Goal: Task Accomplishment & Management: Use online tool/utility

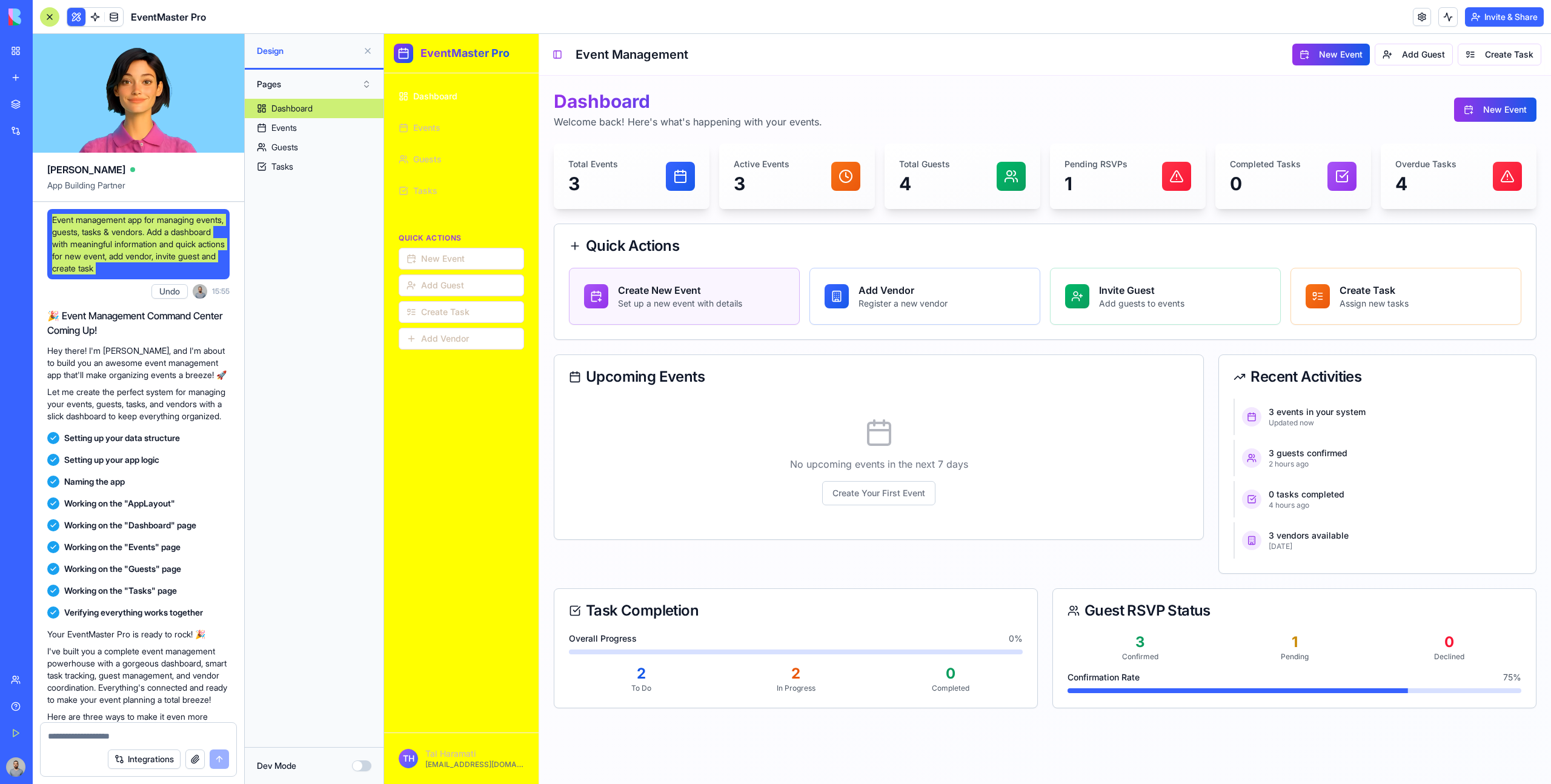
click at [662, 288] on h3 "Create New Event" at bounding box center [679, 290] width 124 height 15
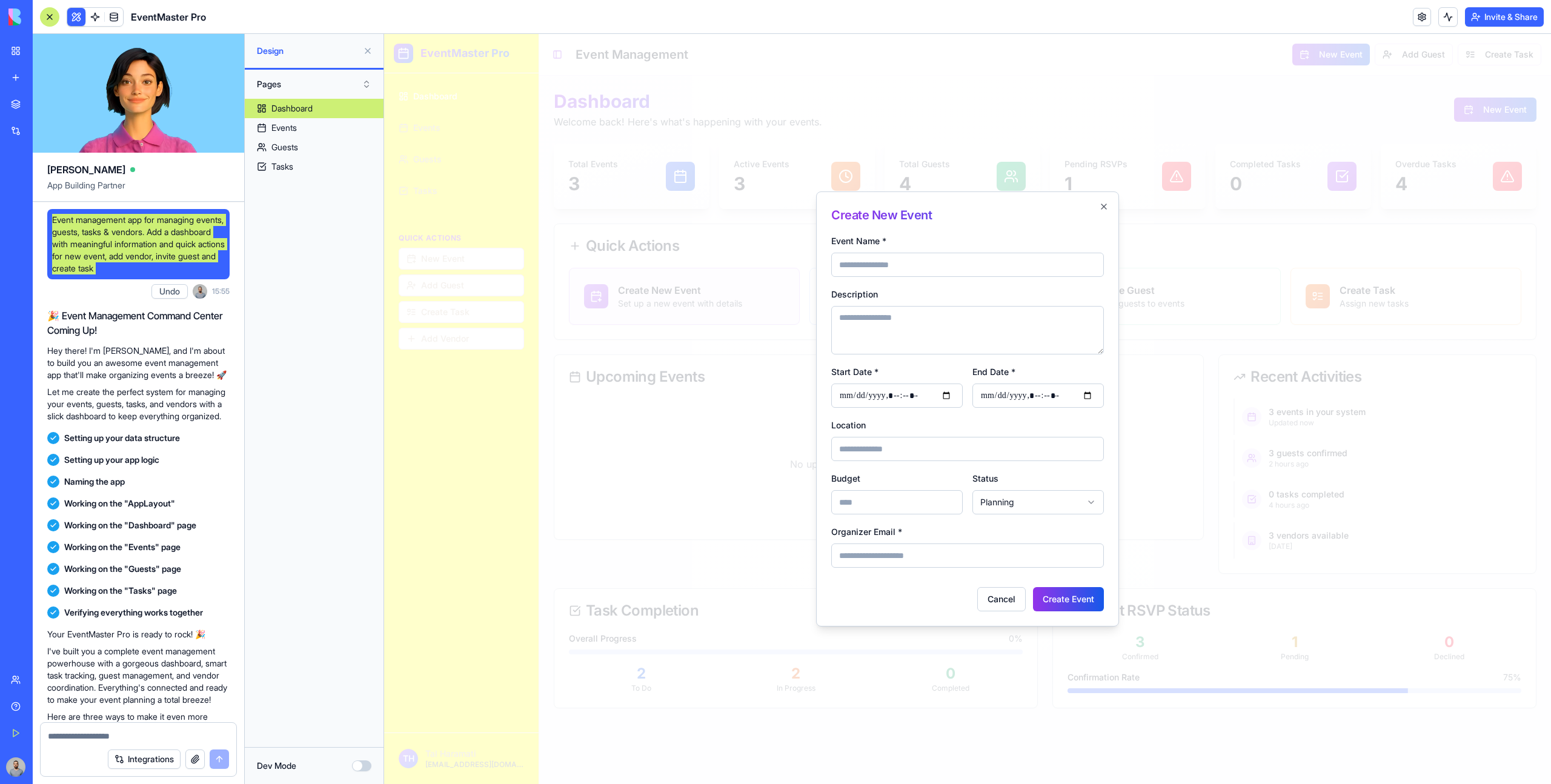
click at [662, 288] on div at bounding box center [967, 408] width 1167 height 750
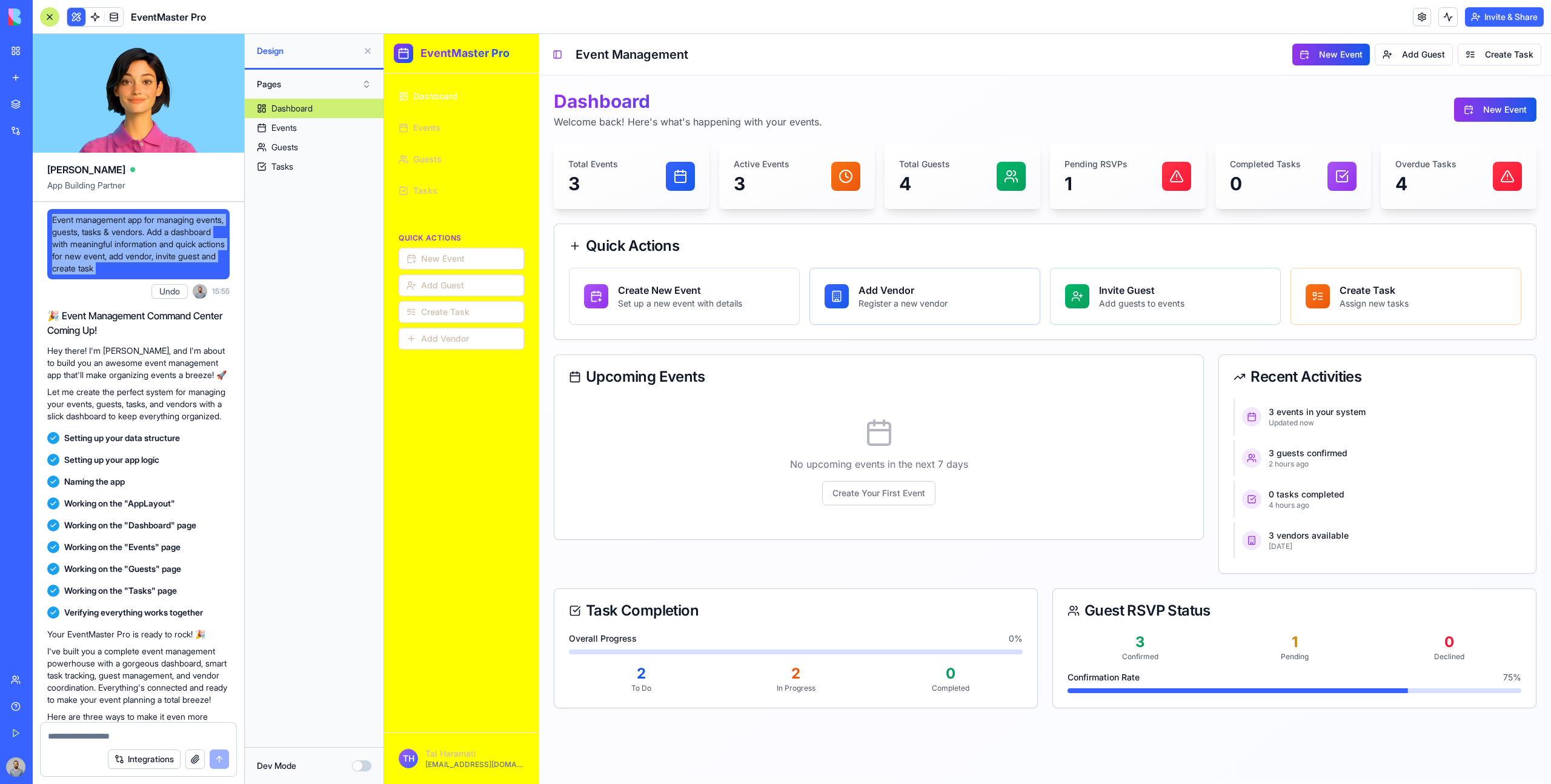
click at [209, 265] on span "Event management app for managing events, guests, tasks & vendors. Add a dashbo…" at bounding box center [138, 244] width 173 height 61
drag, startPoint x: 209, startPoint y: 267, endPoint x: 48, endPoint y: 221, distance: 167.4
click at [48, 221] on div "Event management app for managing events, guests, tasks & vendors. Add a dashbo…" at bounding box center [138, 244] width 182 height 70
copy span "Event management app for managing events, guests, tasks & vendors. Add a dashbo…"
click at [20, 78] on link "New app" at bounding box center [28, 78] width 48 height 24
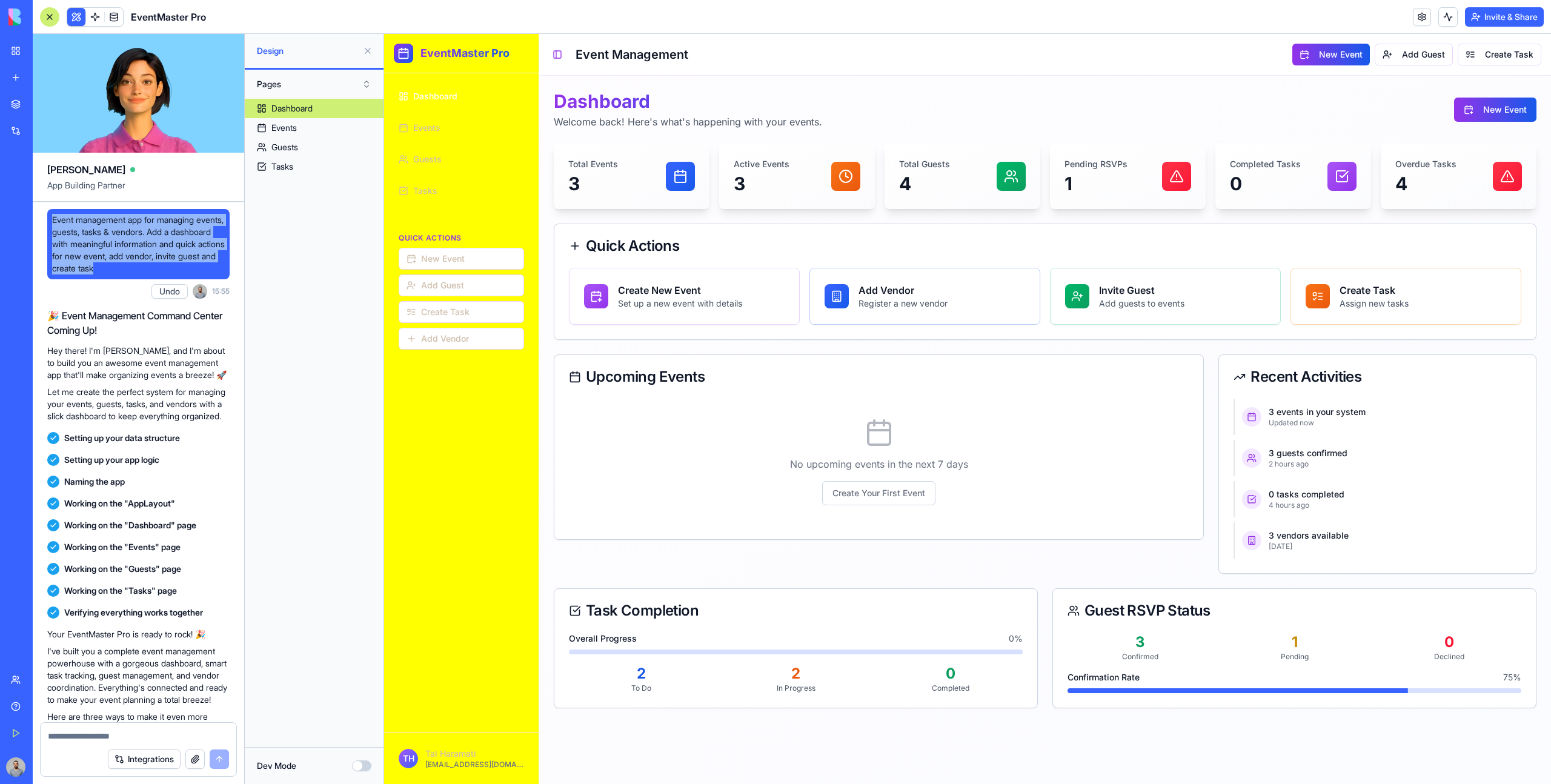
click at [20, 78] on link "New app" at bounding box center [28, 78] width 48 height 24
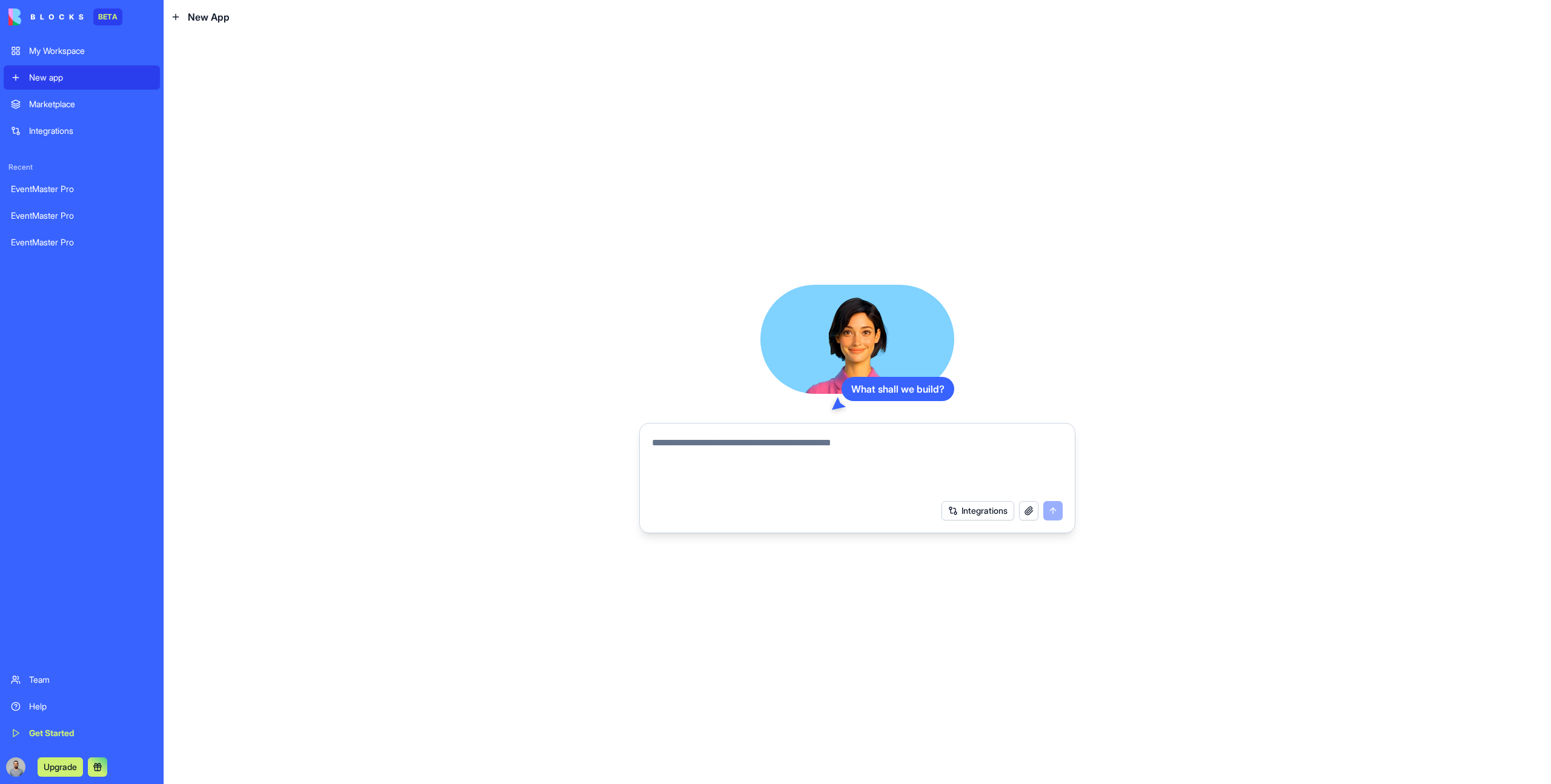
click at [887, 434] on div at bounding box center [857, 461] width 426 height 66
click at [884, 452] on textarea at bounding box center [857, 464] width 411 height 58
paste textarea "**********"
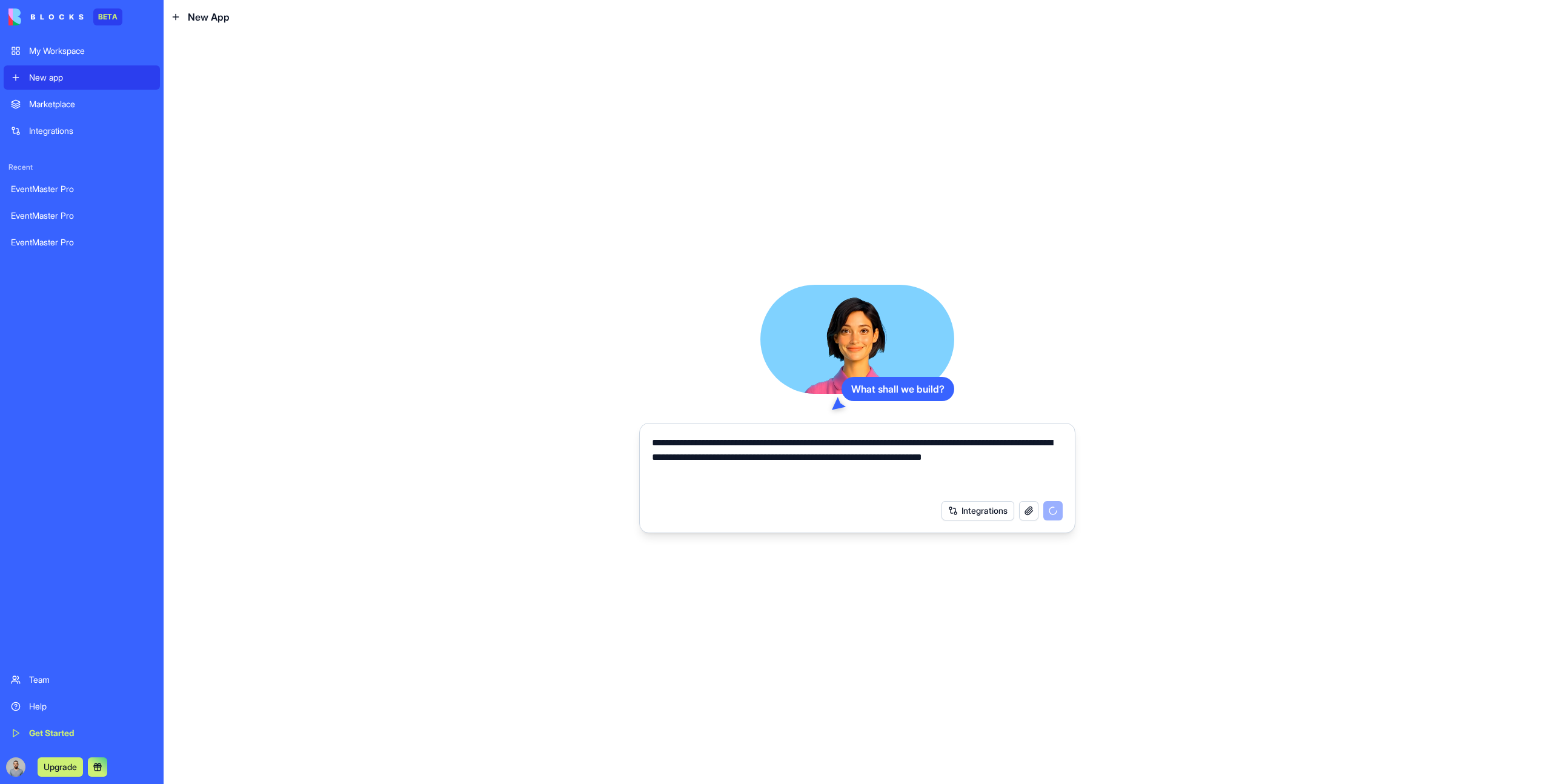
type textarea "**********"
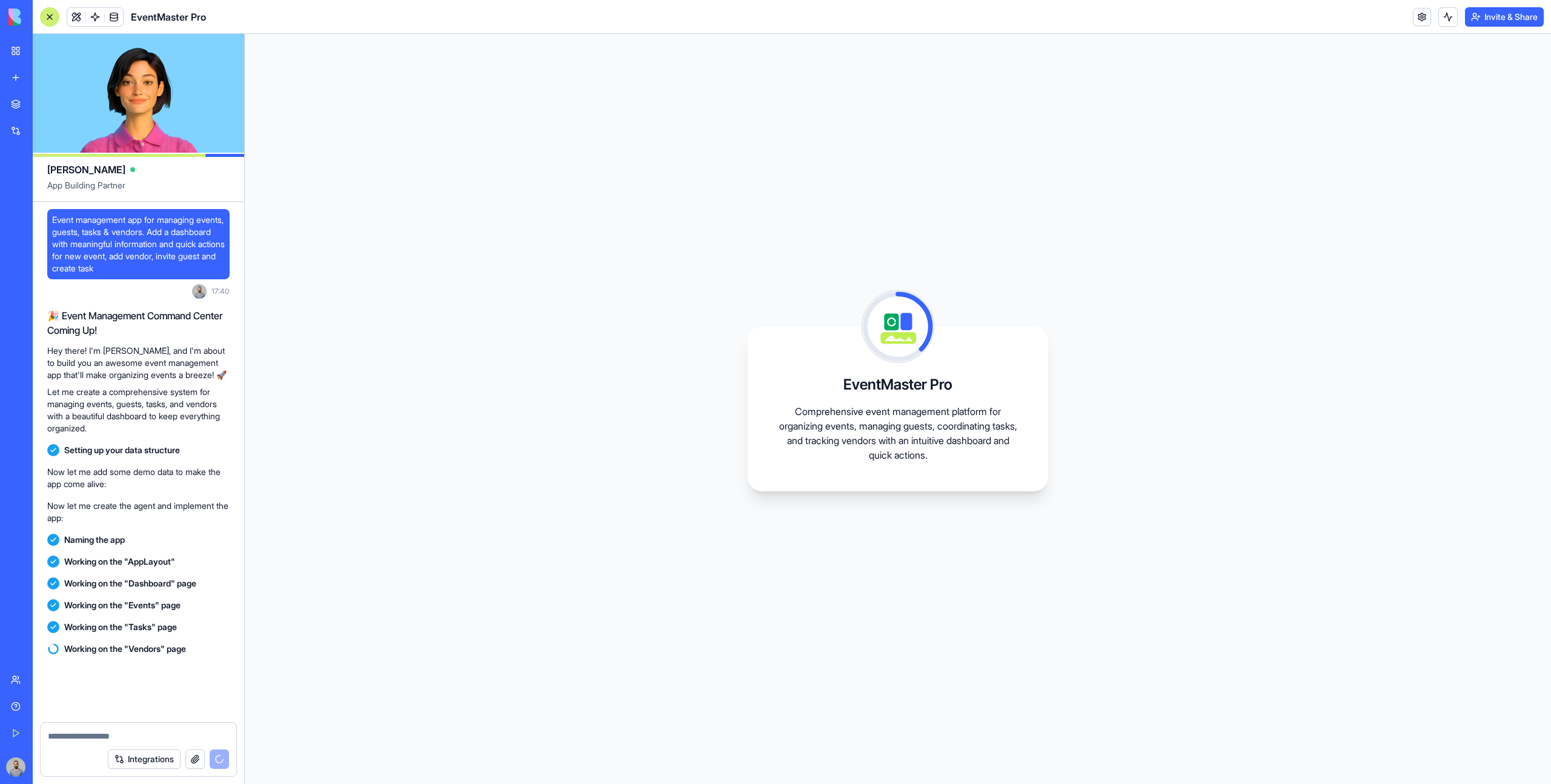
scroll to position [95, 0]
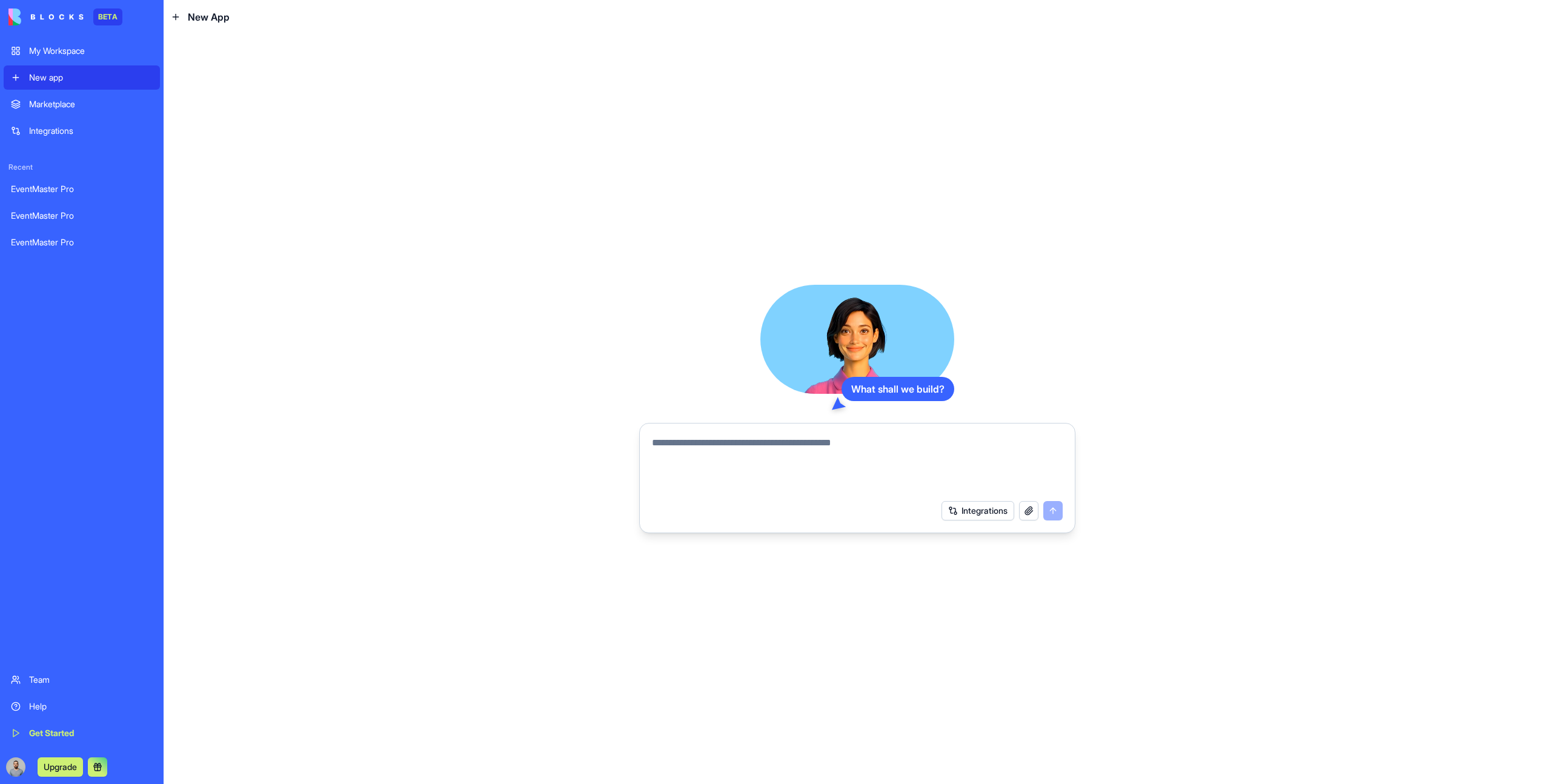
click at [787, 462] on textarea at bounding box center [857, 464] width 411 height 58
paste textarea "**********"
type textarea "**********"
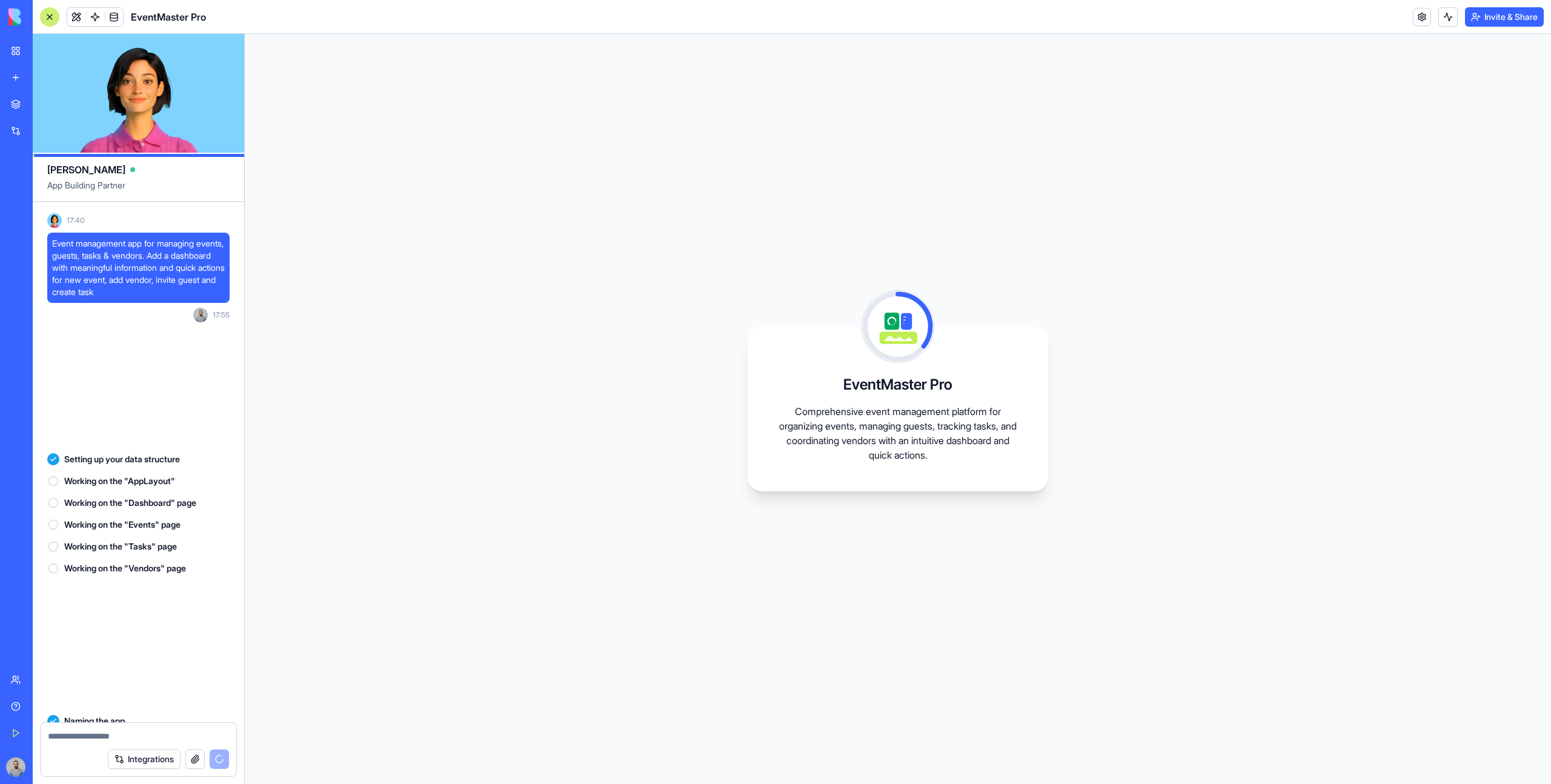
scroll to position [499, 0]
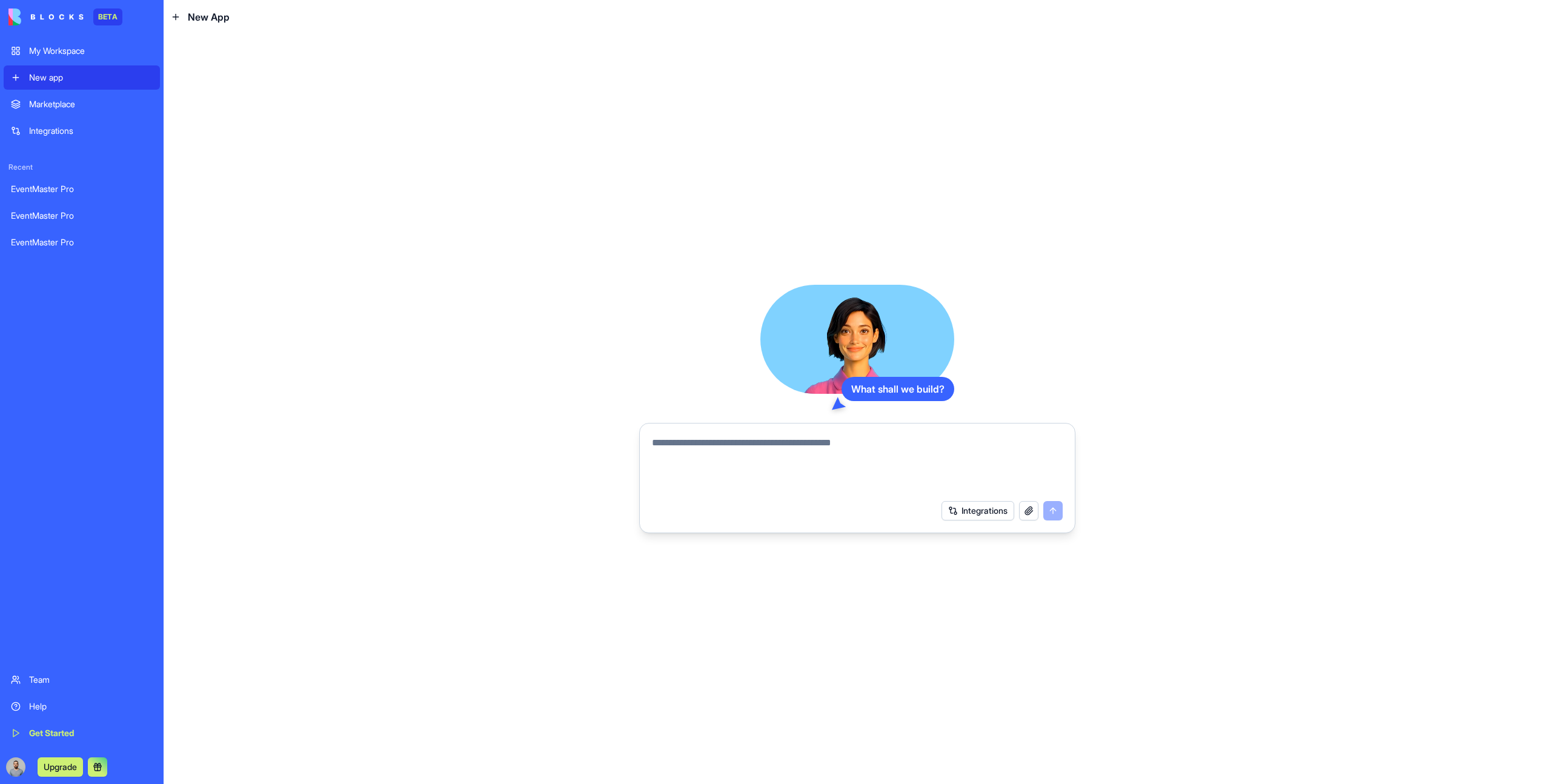
click at [851, 460] on textarea at bounding box center [857, 464] width 411 height 58
paste textarea "**********"
type textarea "**********"
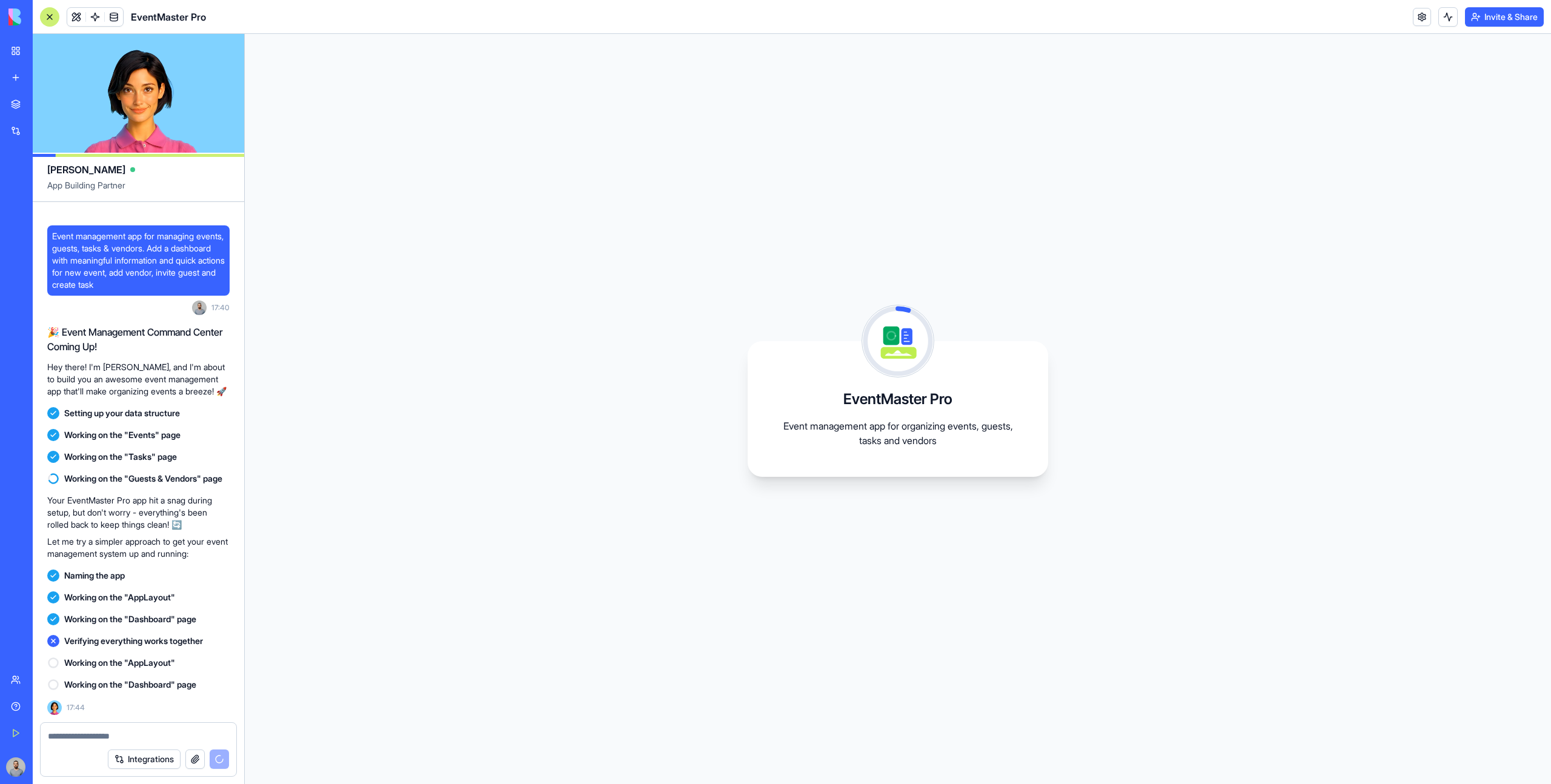
click at [110, 642] on span "Verifying everything works together" at bounding box center [133, 640] width 138 height 12
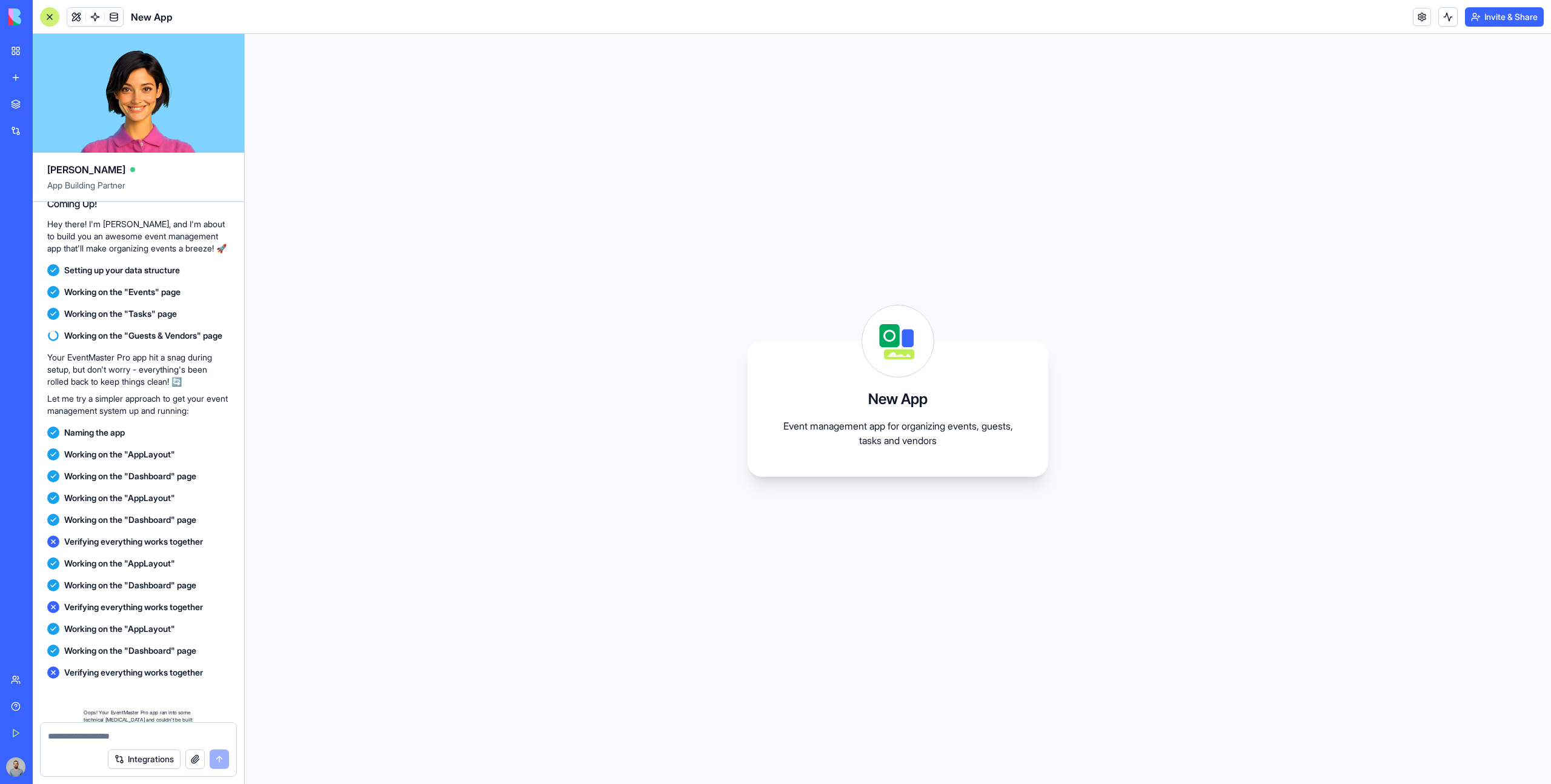
scroll to position [262, 0]
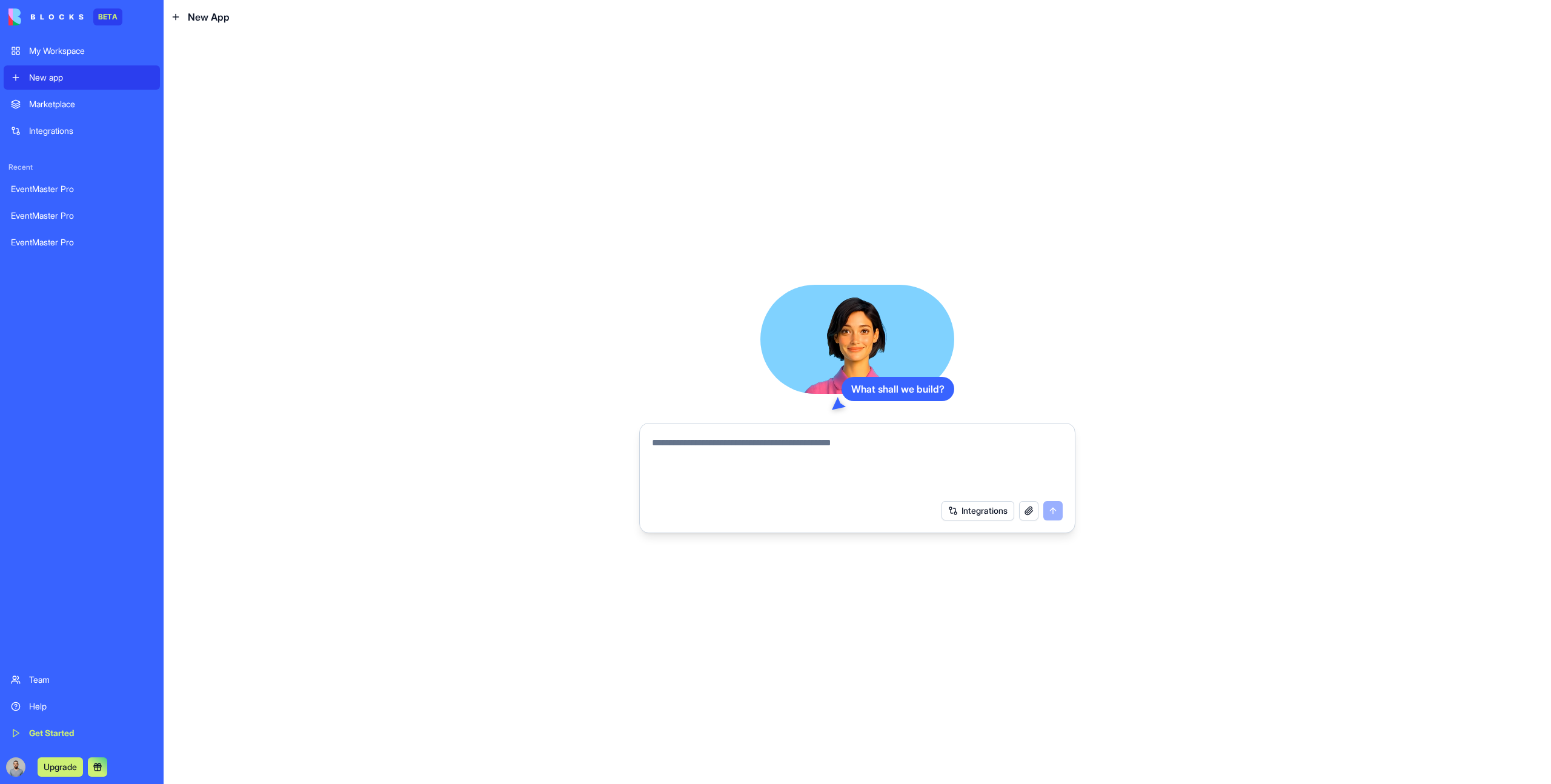
click at [756, 460] on textarea at bounding box center [857, 464] width 411 height 58
paste textarea "**********"
type textarea "**********"
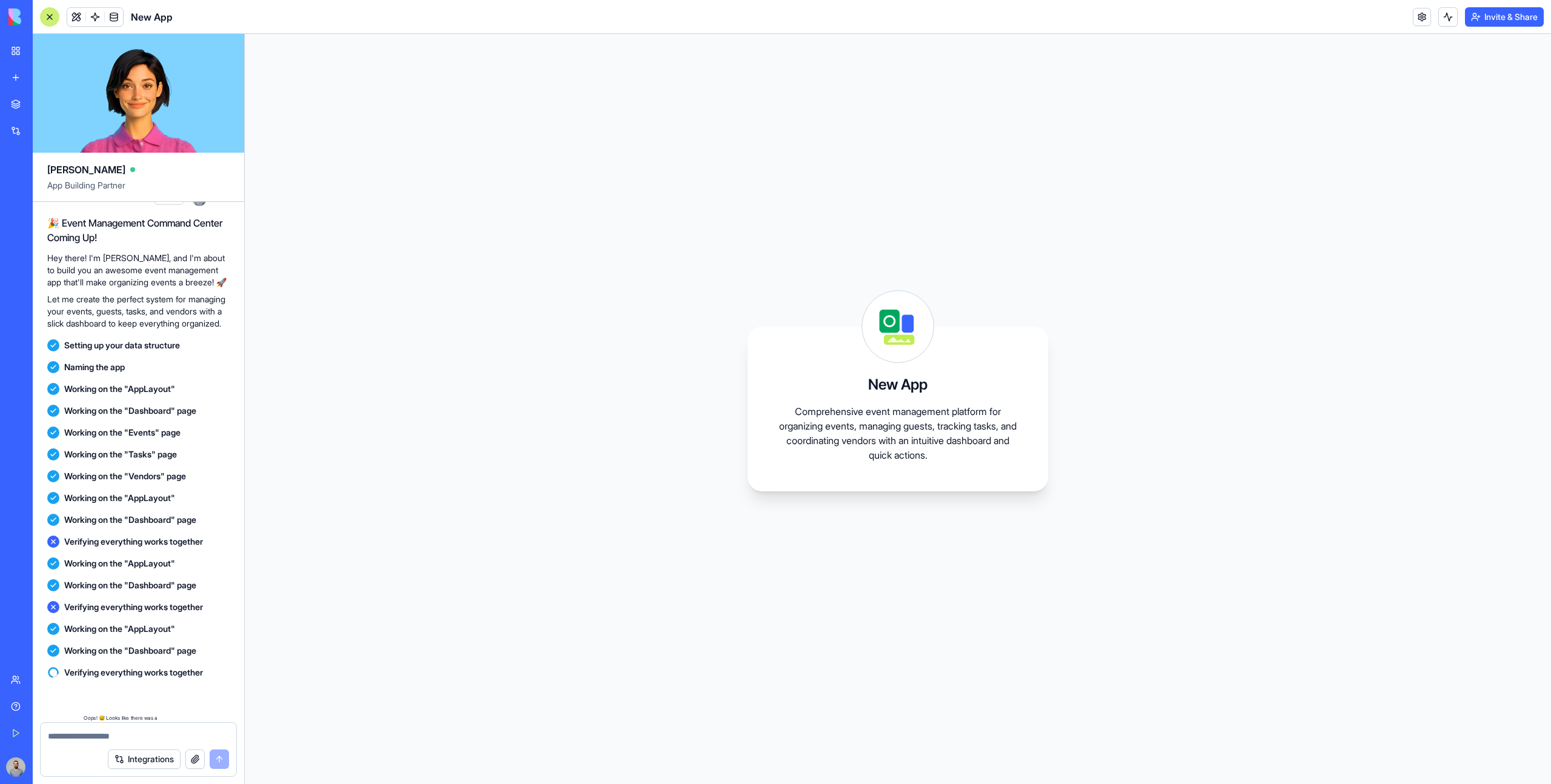
scroll to position [246, 0]
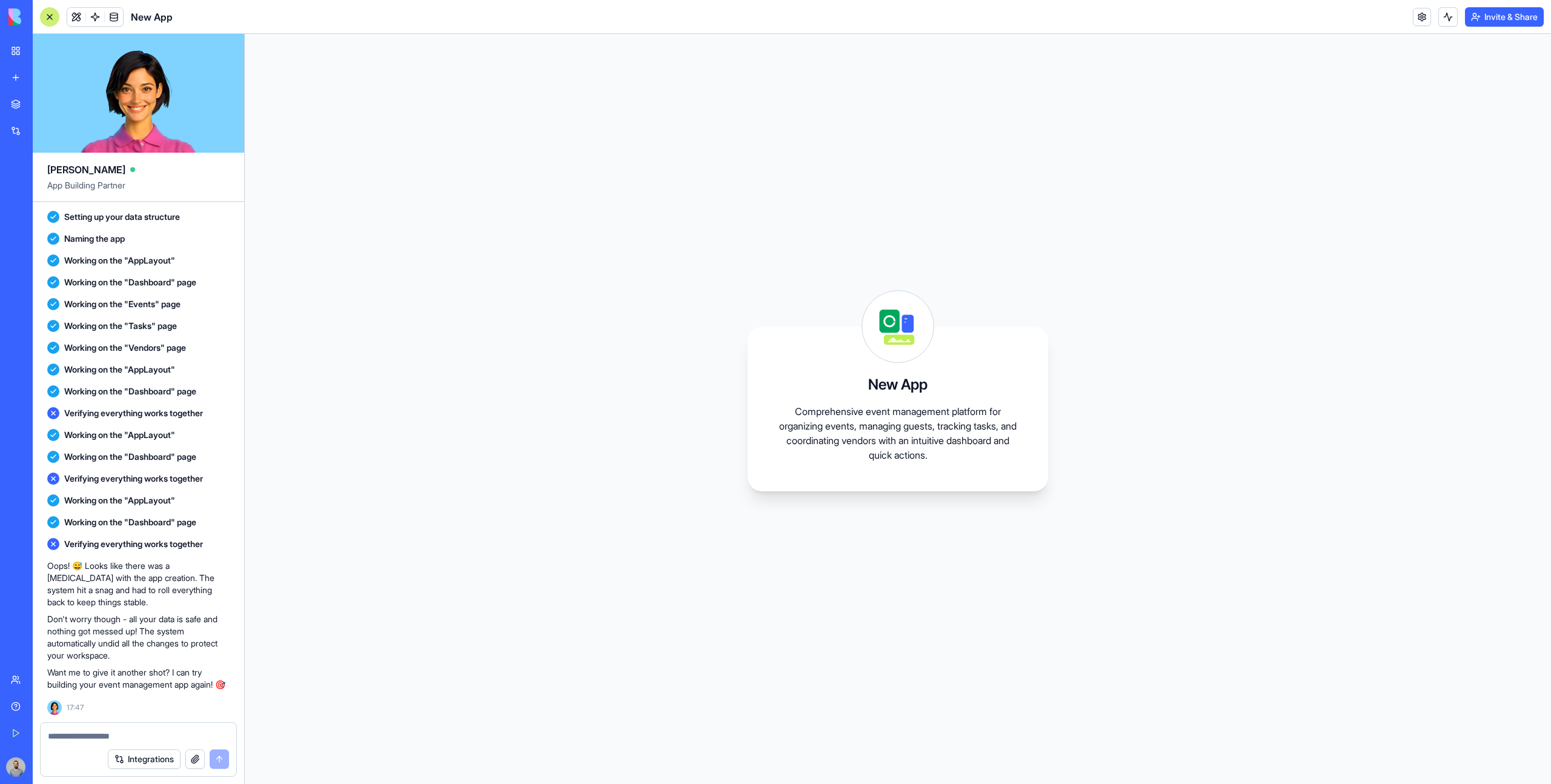
click at [1316, 174] on div "New App Comprehensive event management platform for organizing events, managing…" at bounding box center [898, 408] width 1306 height 750
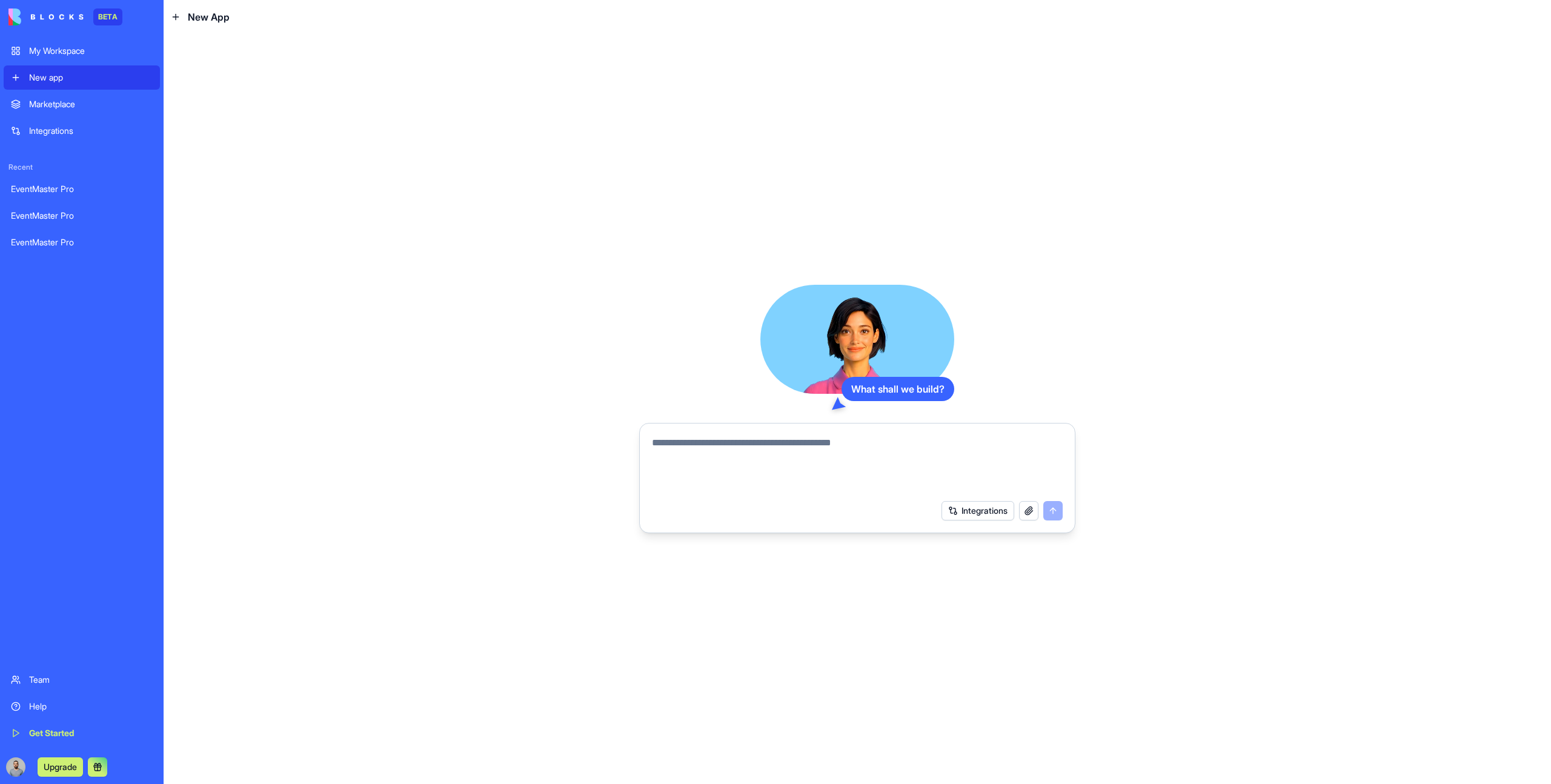
click at [753, 466] on textarea at bounding box center [857, 464] width 411 height 58
paste textarea "**********"
type textarea "**********"
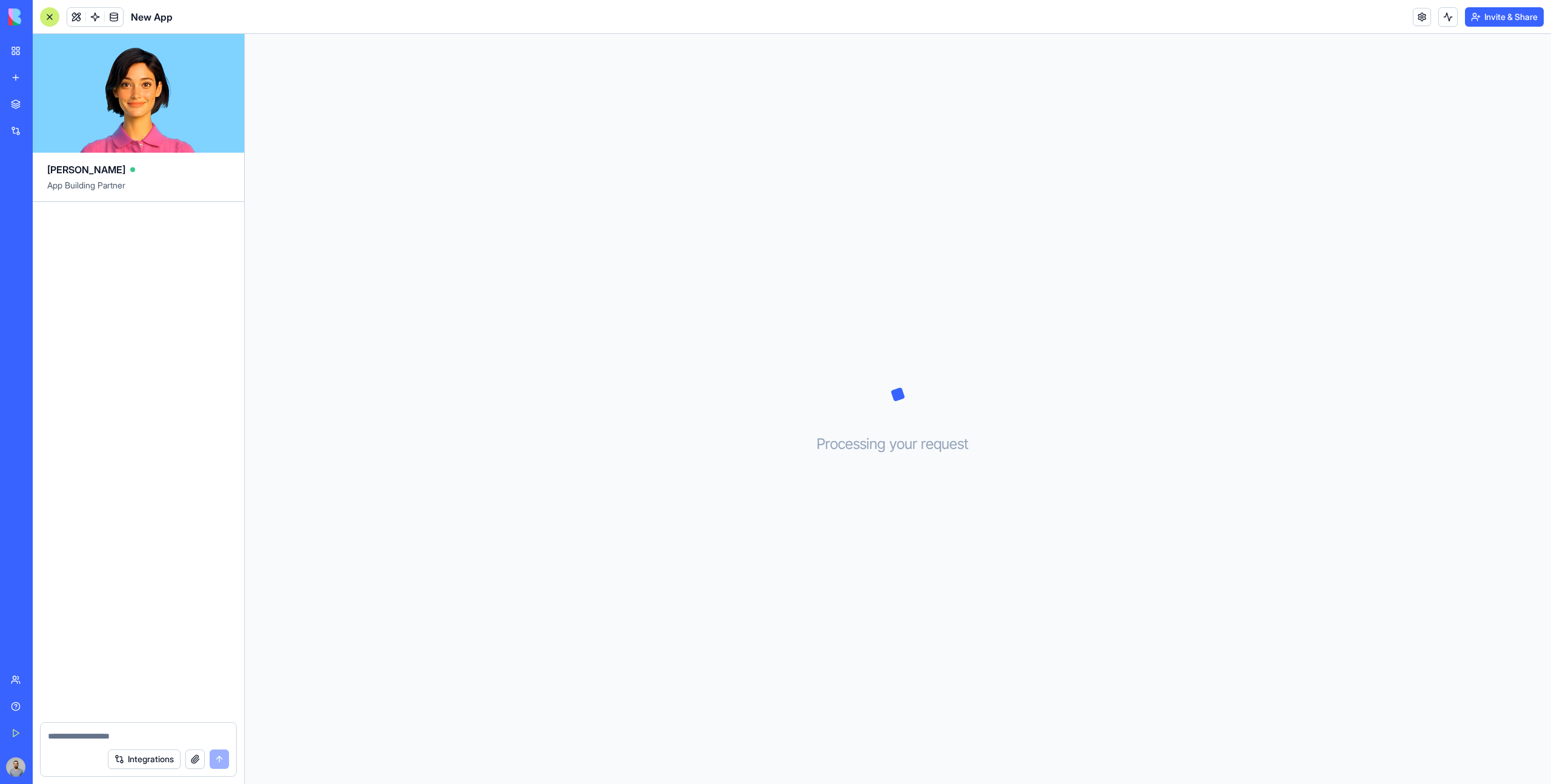
click at [102, 730] on textarea at bounding box center [138, 736] width 181 height 12
paste textarea "**********"
type textarea "**********"
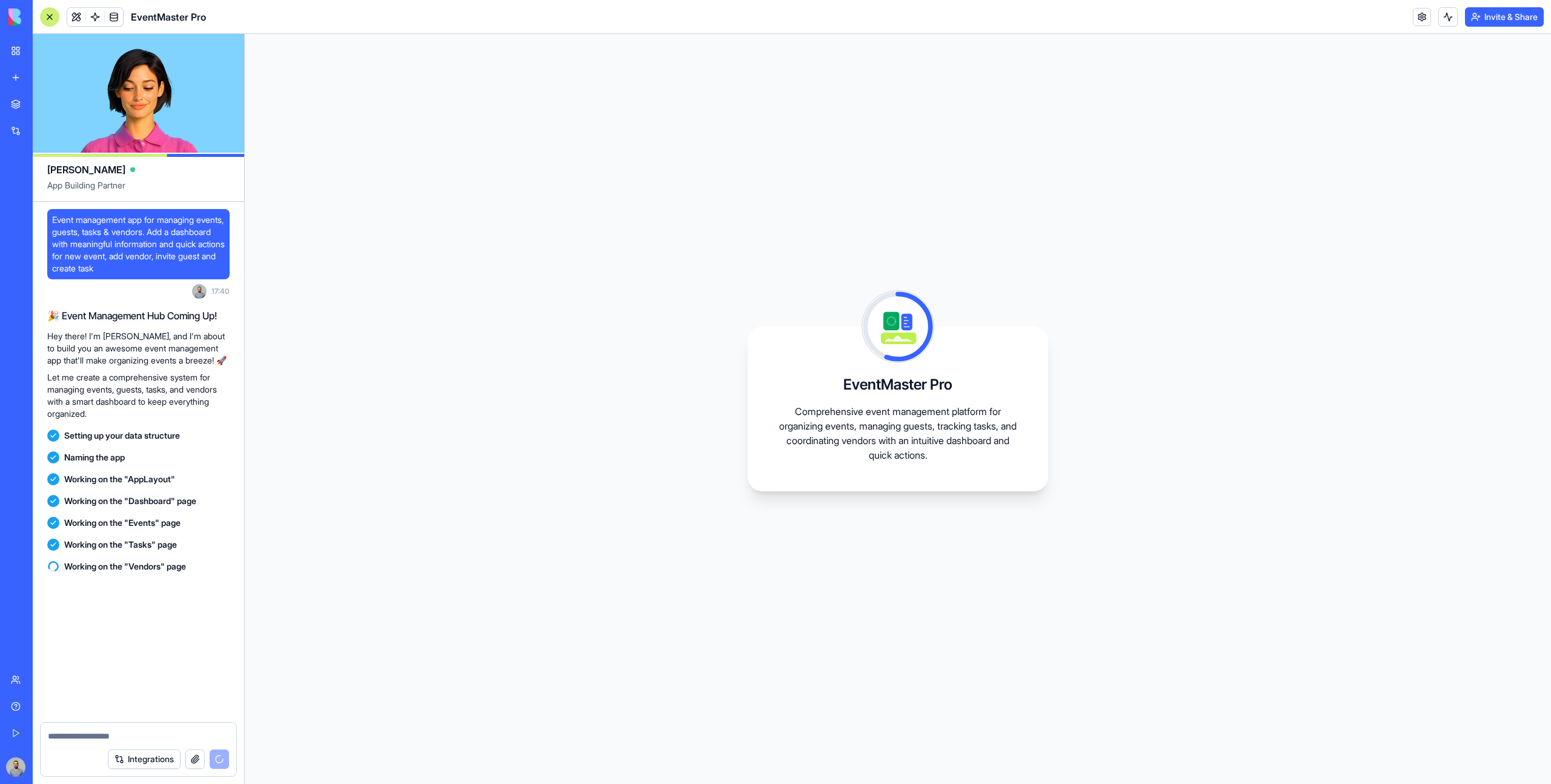
scroll to position [122, 0]
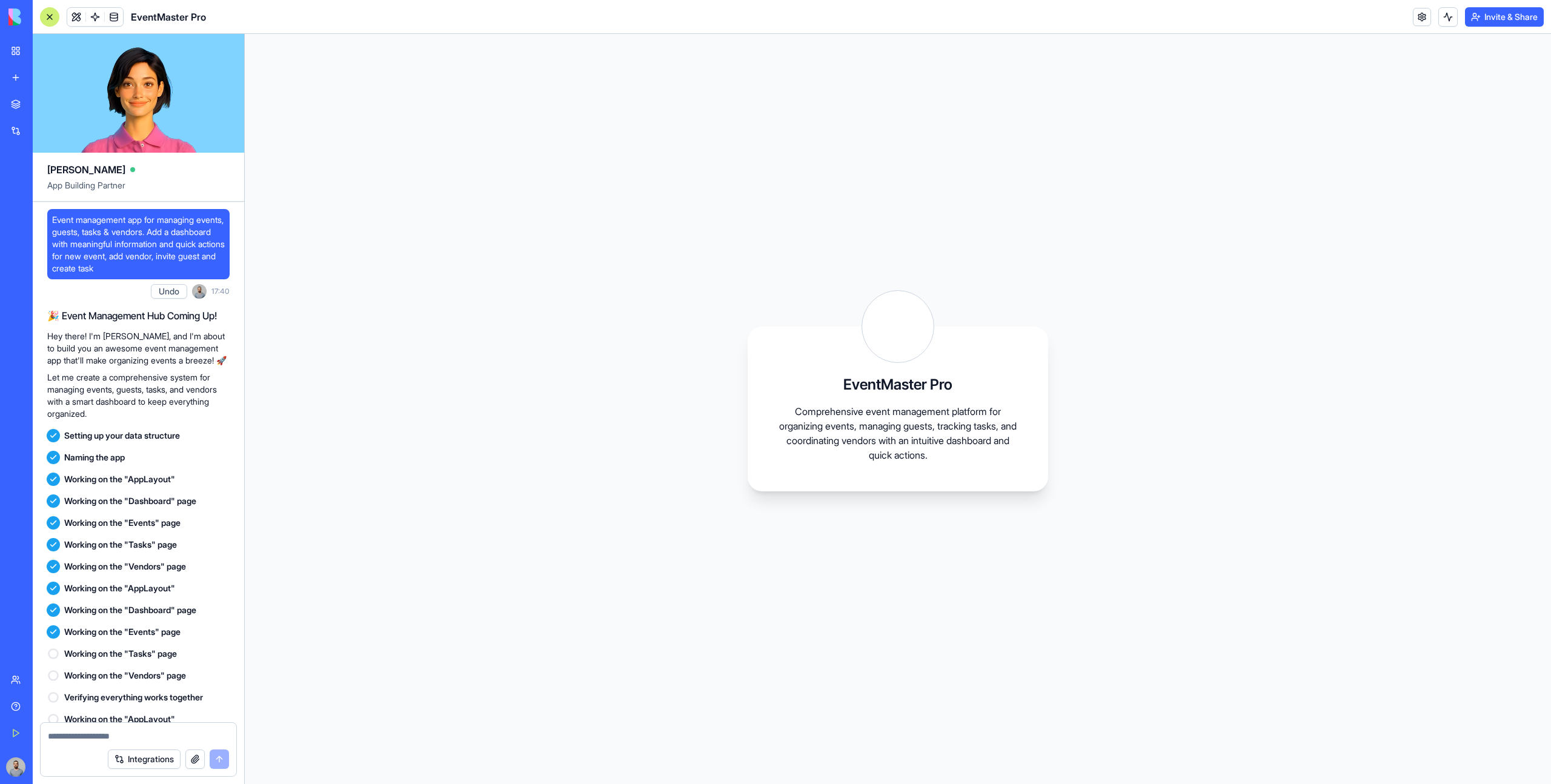
scroll to position [122, 0]
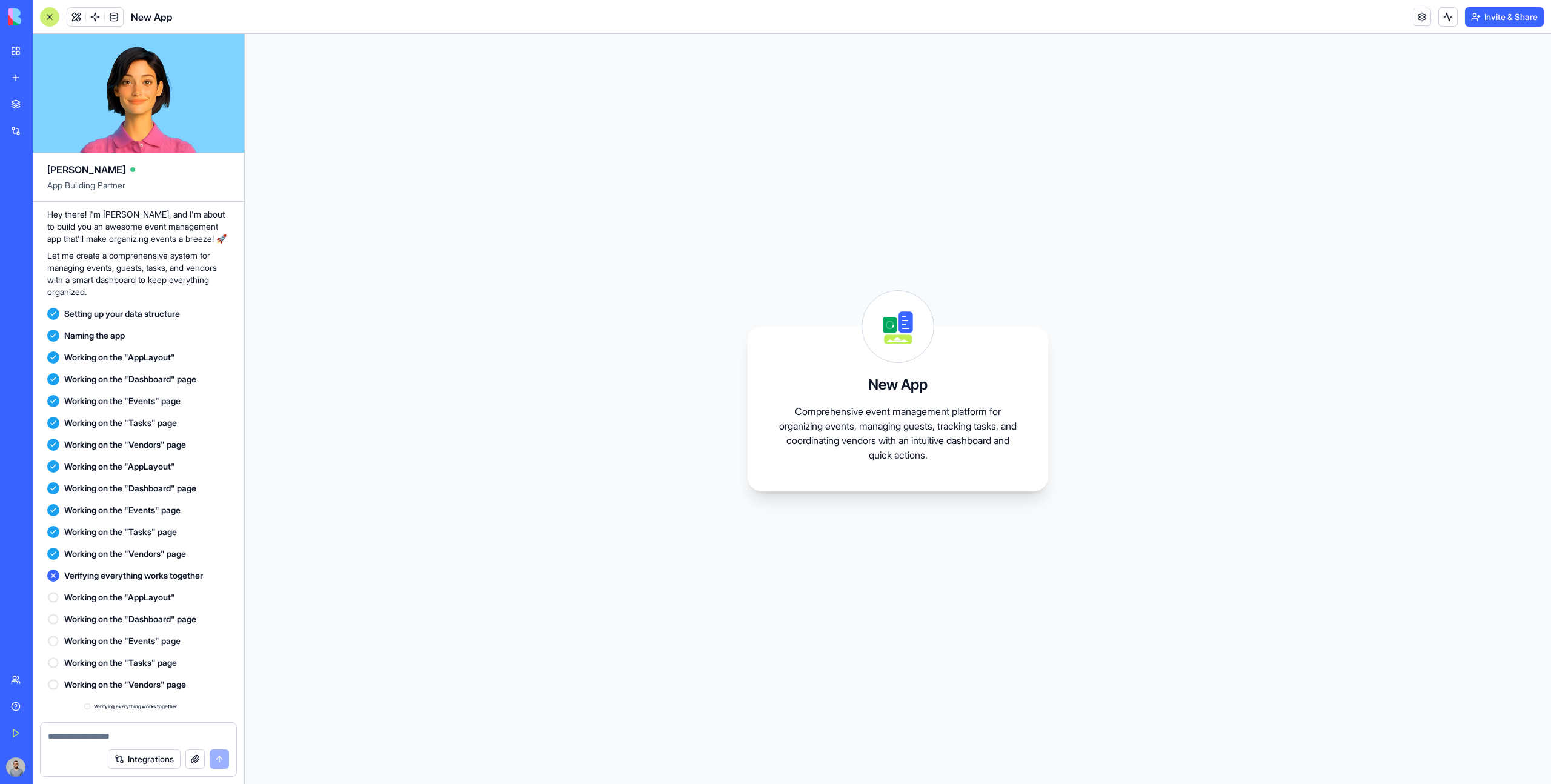
scroll to position [451, 0]
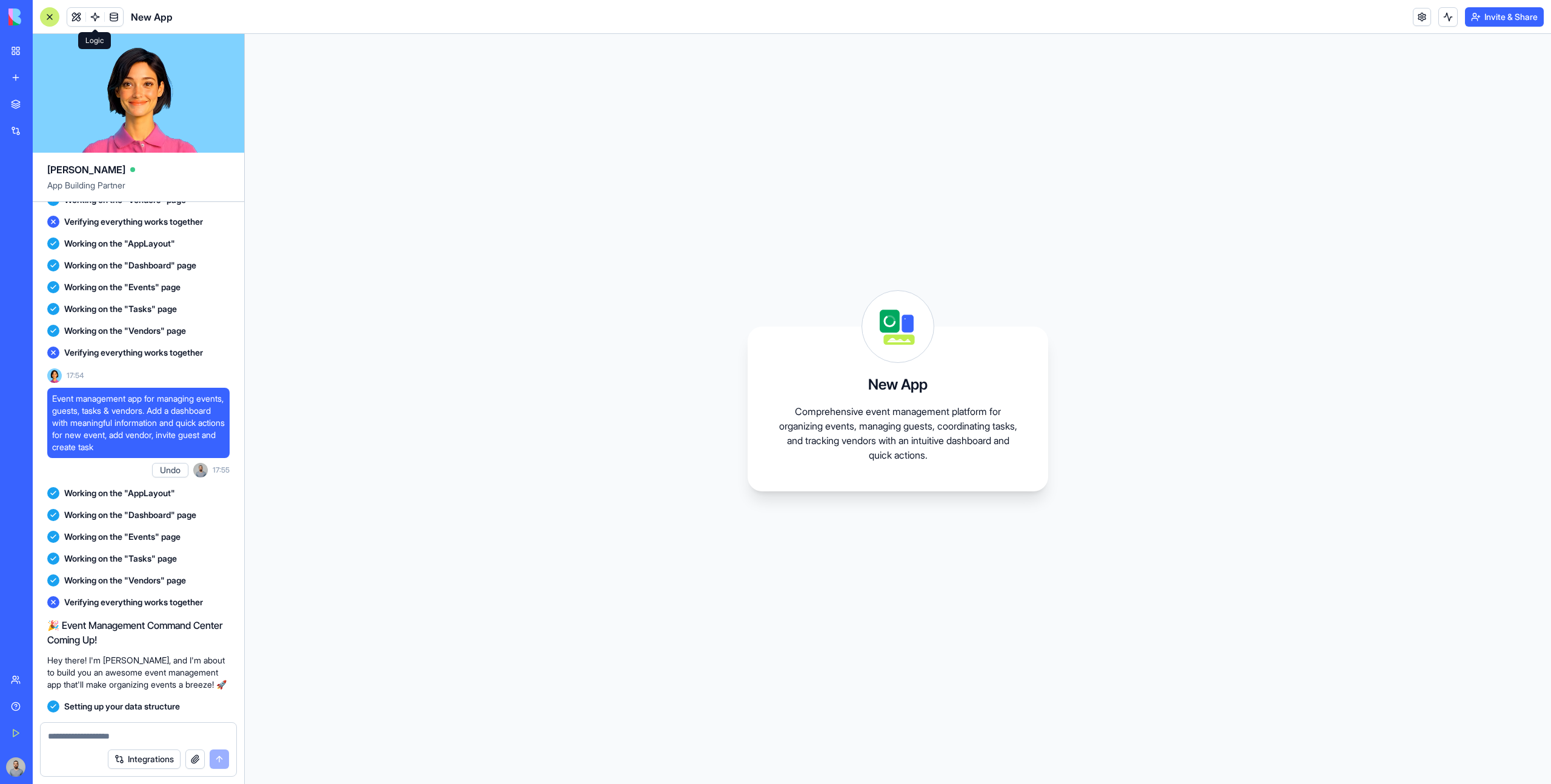
scroll to position [665, 0]
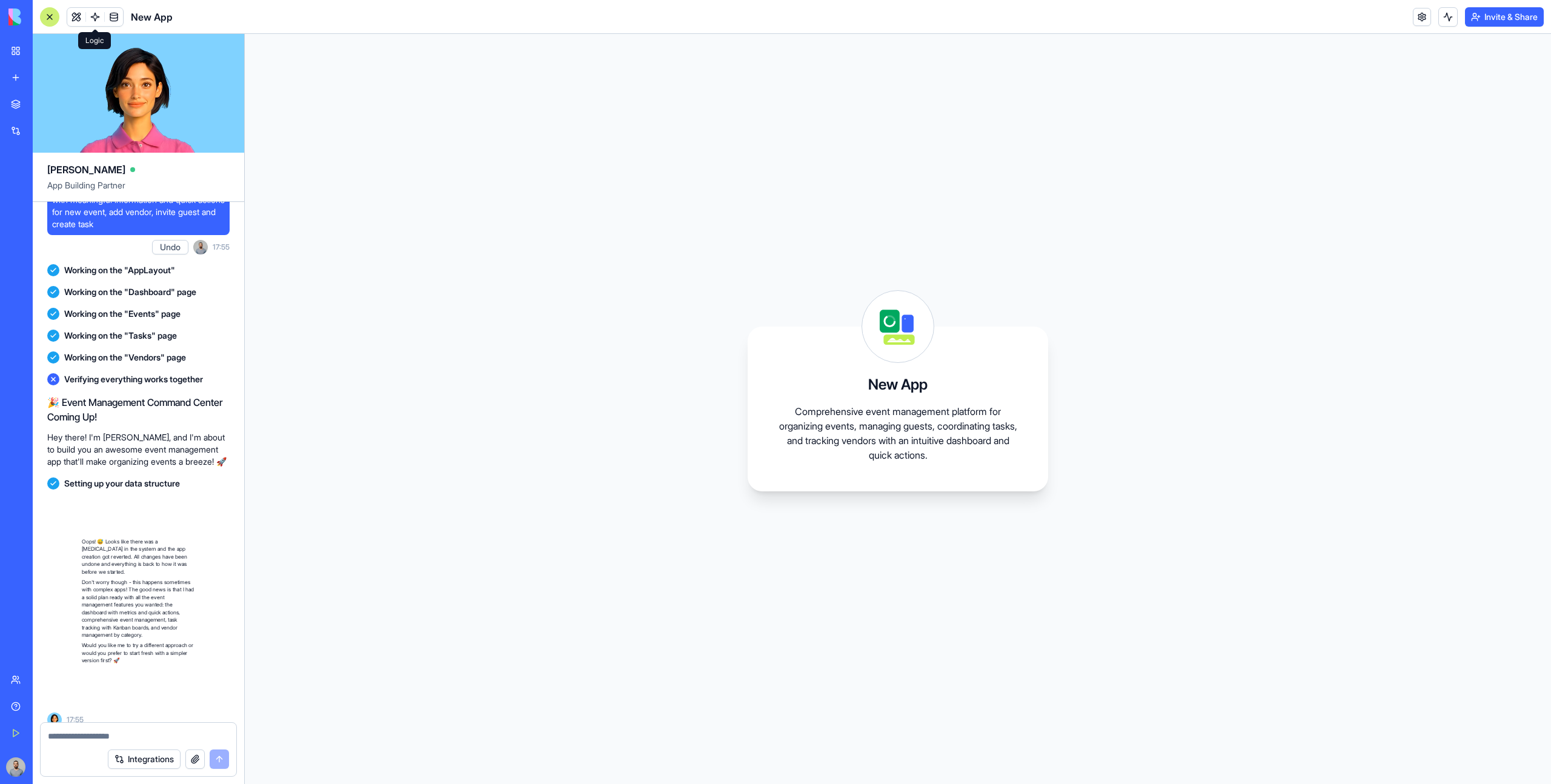
click at [83, 22] on span at bounding box center [94, 17] width 34 height 34
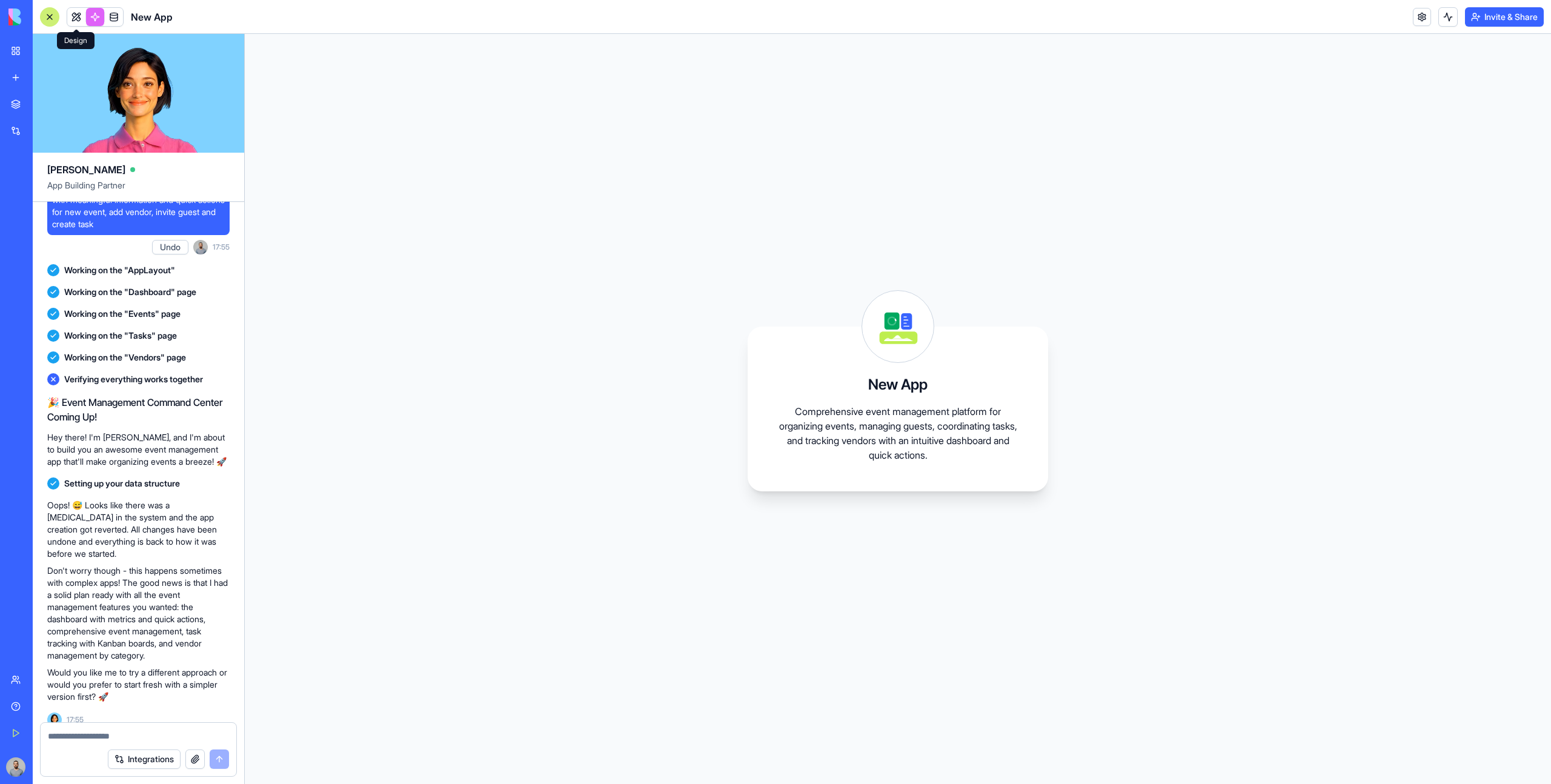
click at [79, 22] on link at bounding box center [76, 17] width 18 height 18
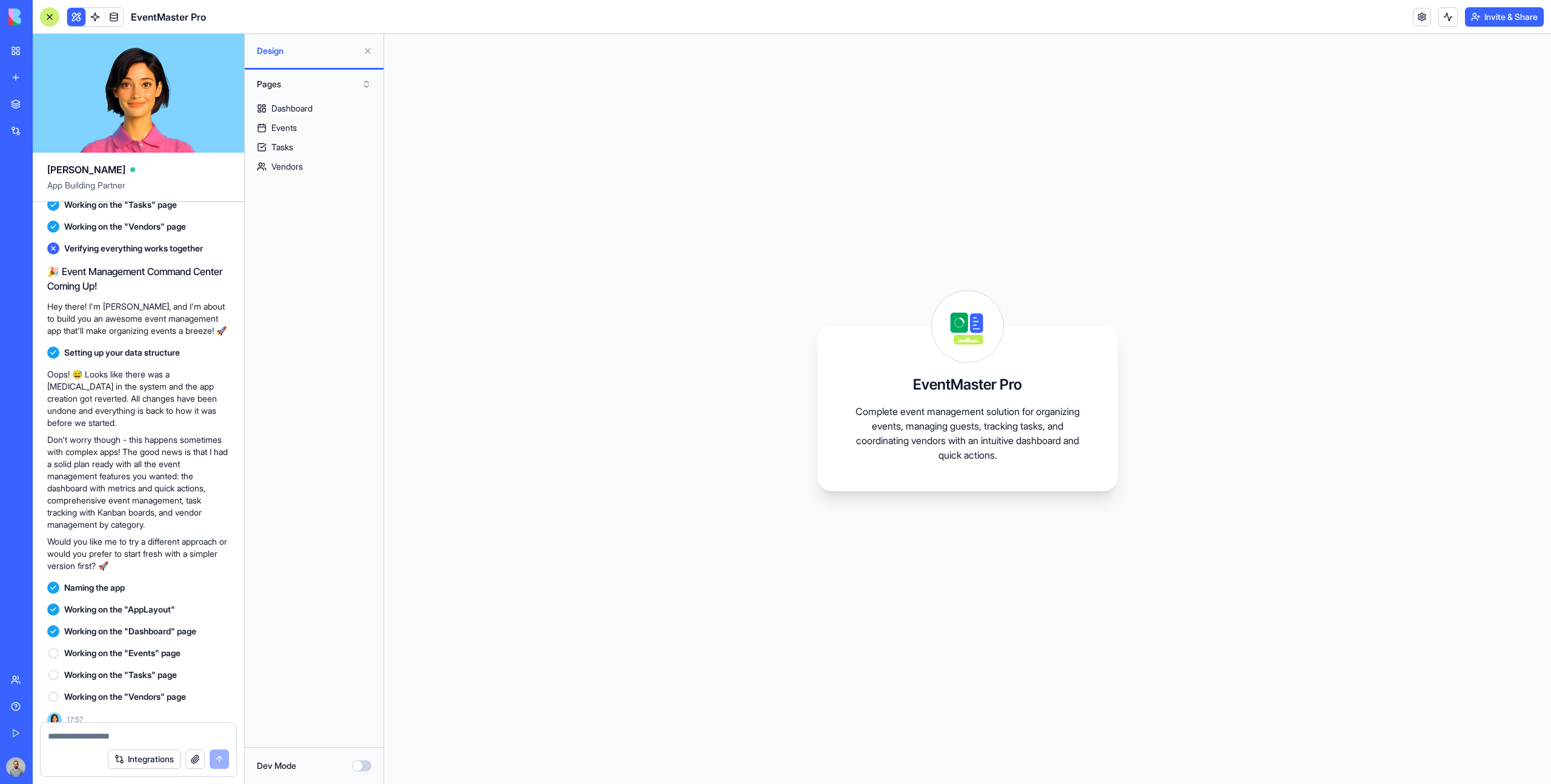
scroll to position [534, 0]
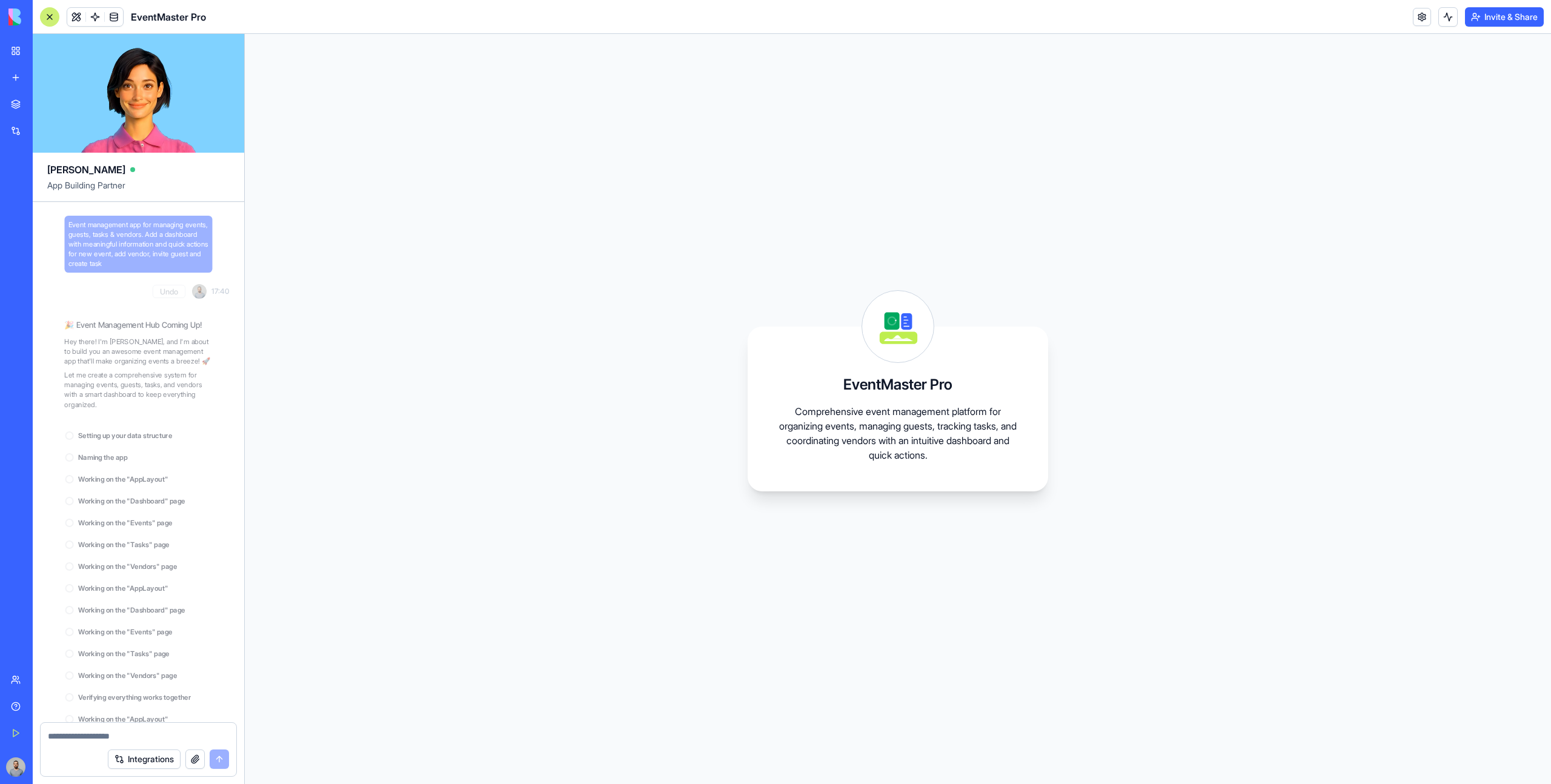
scroll to position [451, 0]
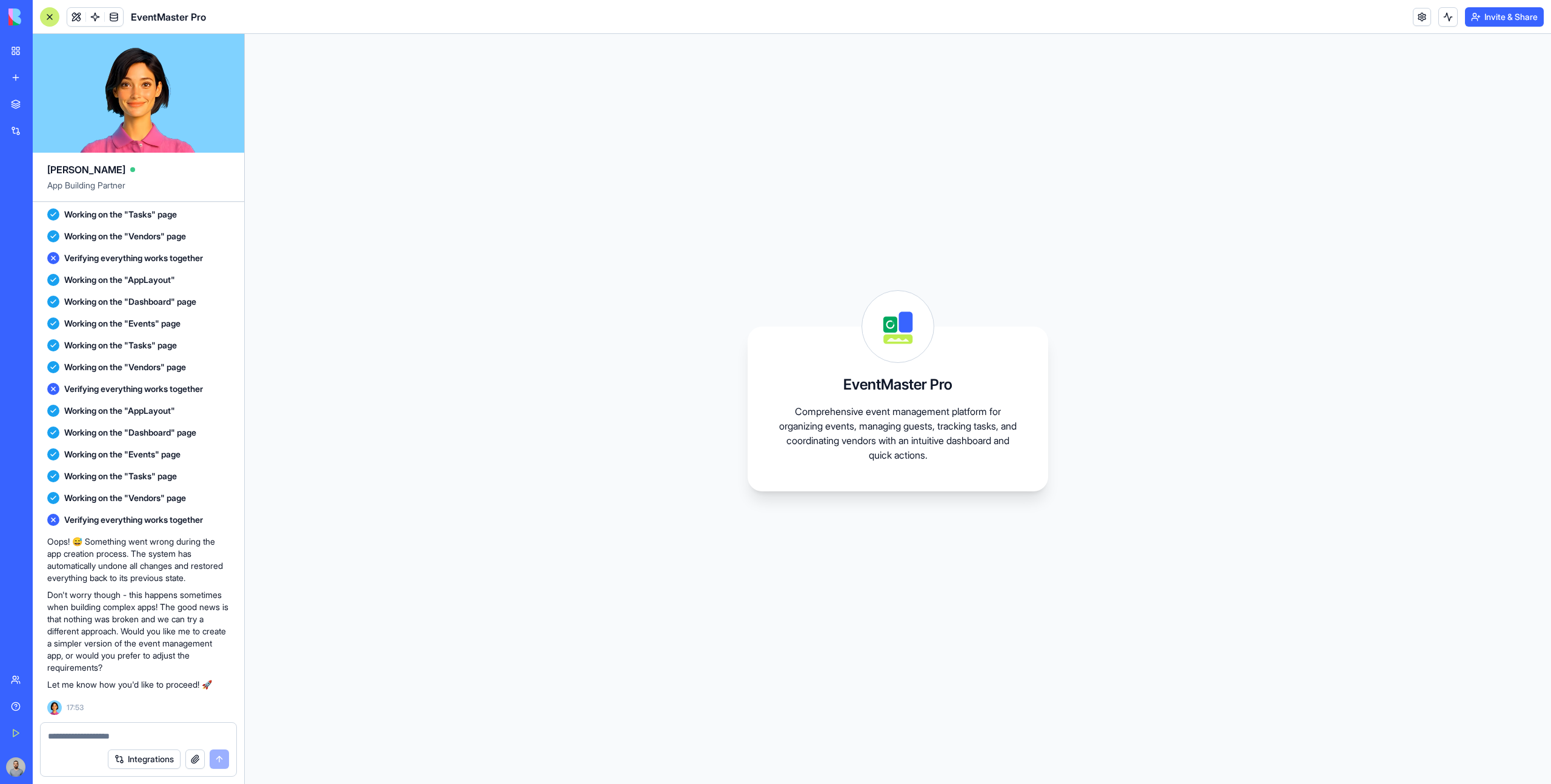
click at [24, 75] on link "New app" at bounding box center [28, 78] width 48 height 24
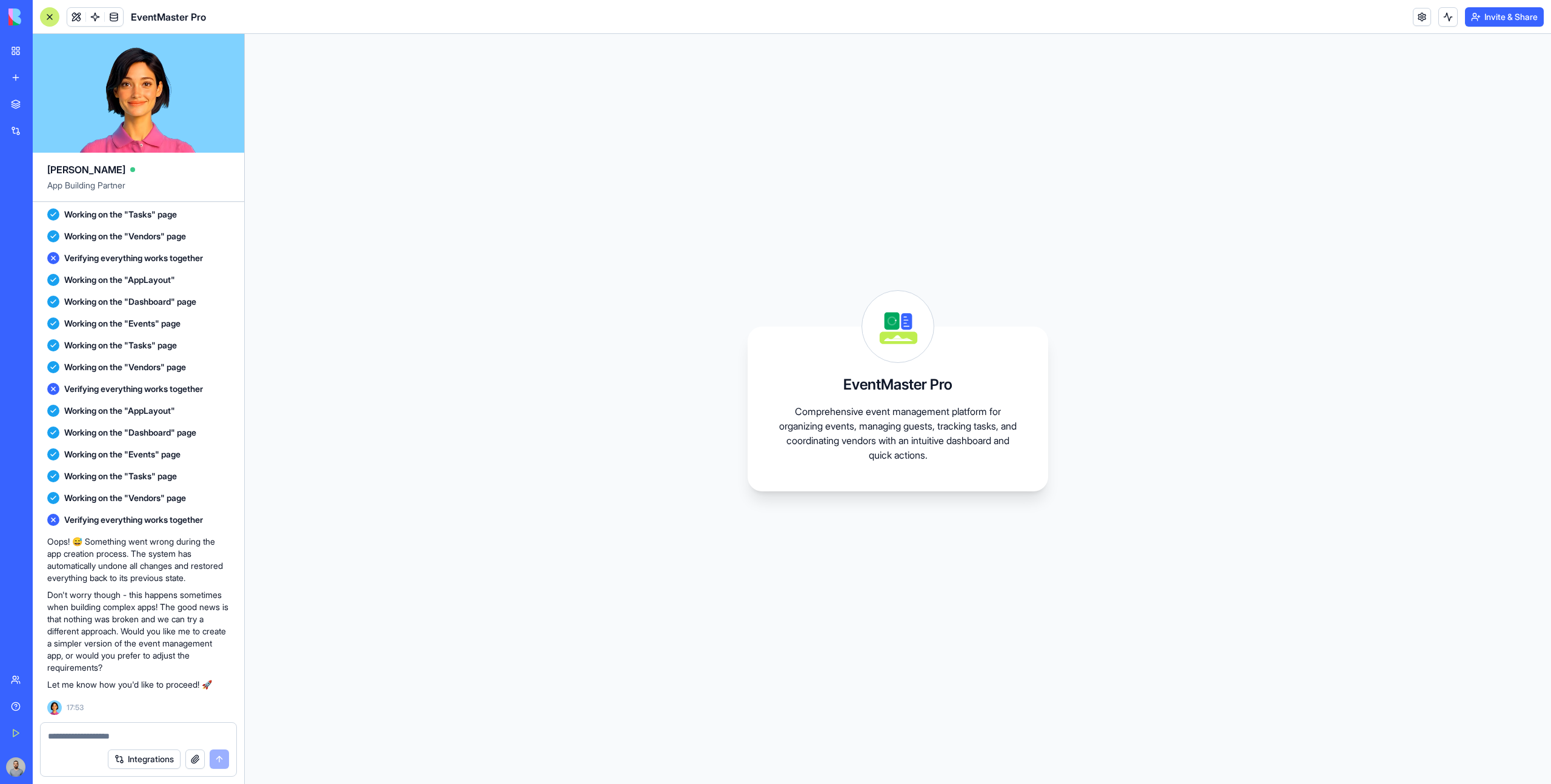
scroll to position [0, 0]
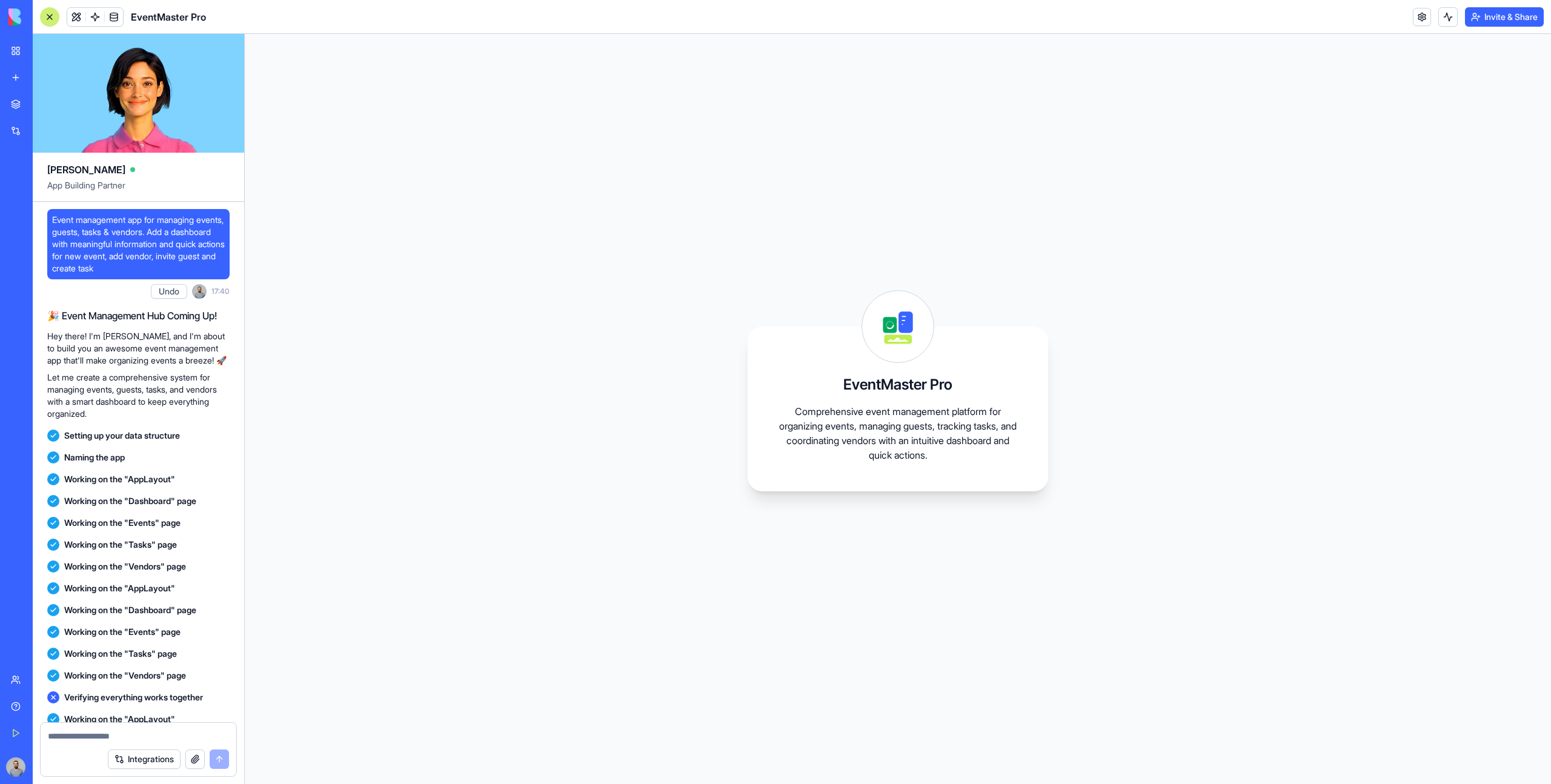
click at [191, 270] on span "Event management app for managing events, guests, tasks & vendors. Add a dashbo…" at bounding box center [138, 244] width 173 height 61
drag, startPoint x: 191, startPoint y: 270, endPoint x: 53, endPoint y: 223, distance: 145.8
click at [53, 223] on span "Event management app for managing events, guests, tasks & vendors. Add a dashbo…" at bounding box center [138, 244] width 173 height 61
copy span "Event management app for managing events, guests, tasks & vendors. Add a dashbo…"
click at [1109, 157] on div "EventMaster Pro Comprehensive event management platform for organizing events, …" at bounding box center [898, 408] width 1306 height 750
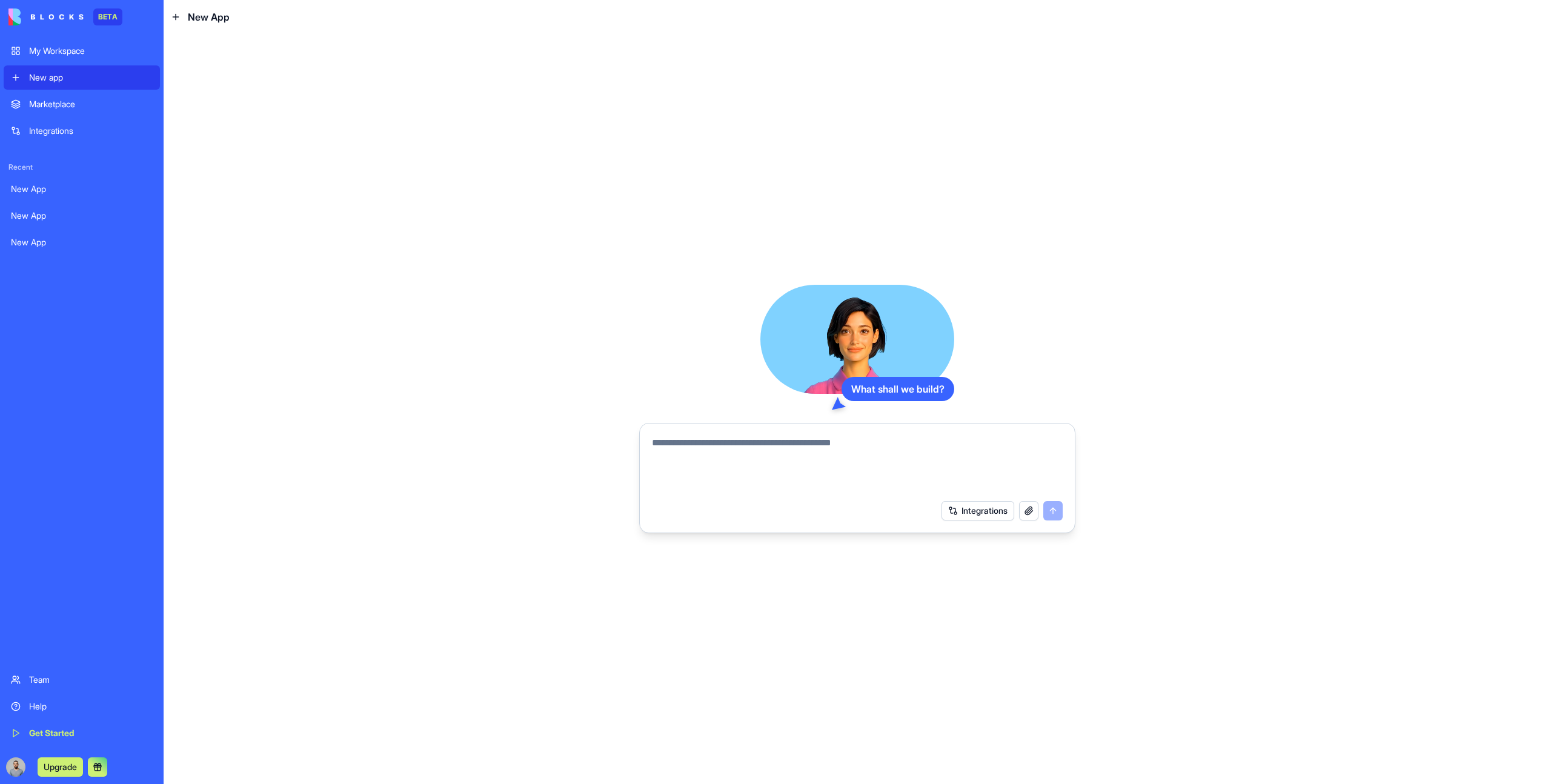
click at [831, 469] on textarea at bounding box center [857, 464] width 411 height 58
paste textarea "**********"
type textarea "**********"
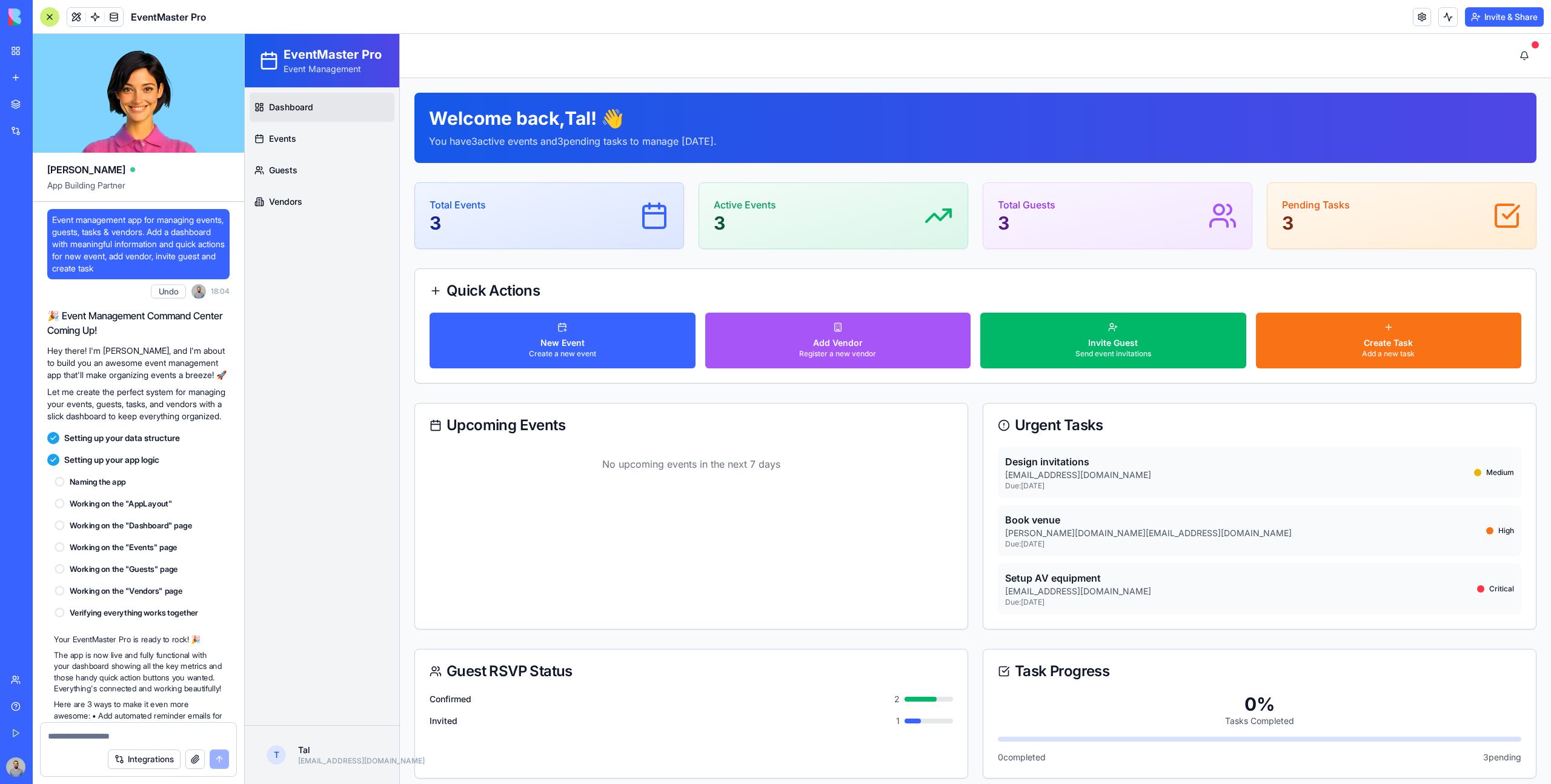
scroll to position [117, 0]
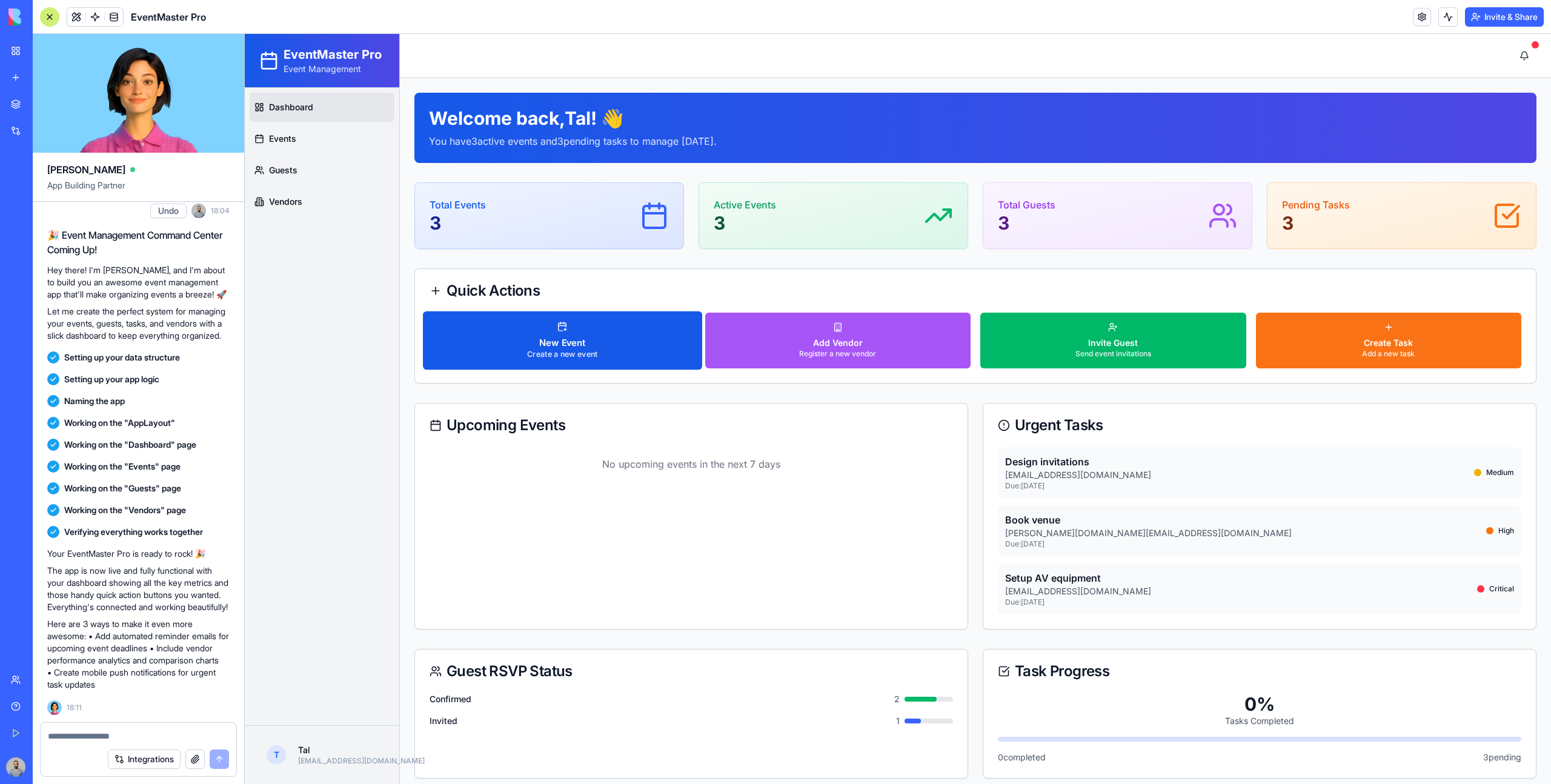
click at [623, 329] on button "New Event Create a new event" at bounding box center [562, 341] width 279 height 59
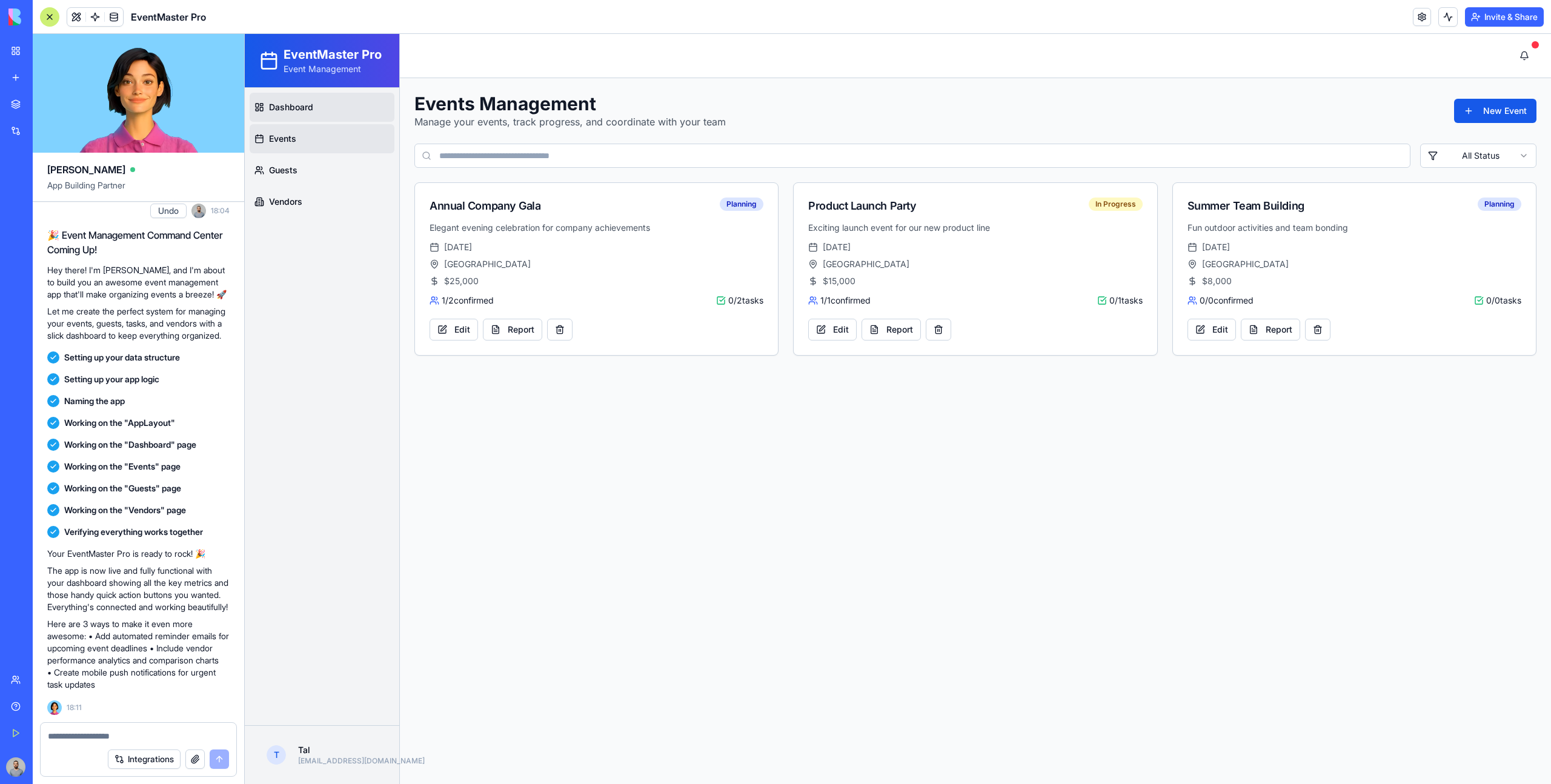
click at [354, 113] on link "Dashboard" at bounding box center [322, 107] width 145 height 29
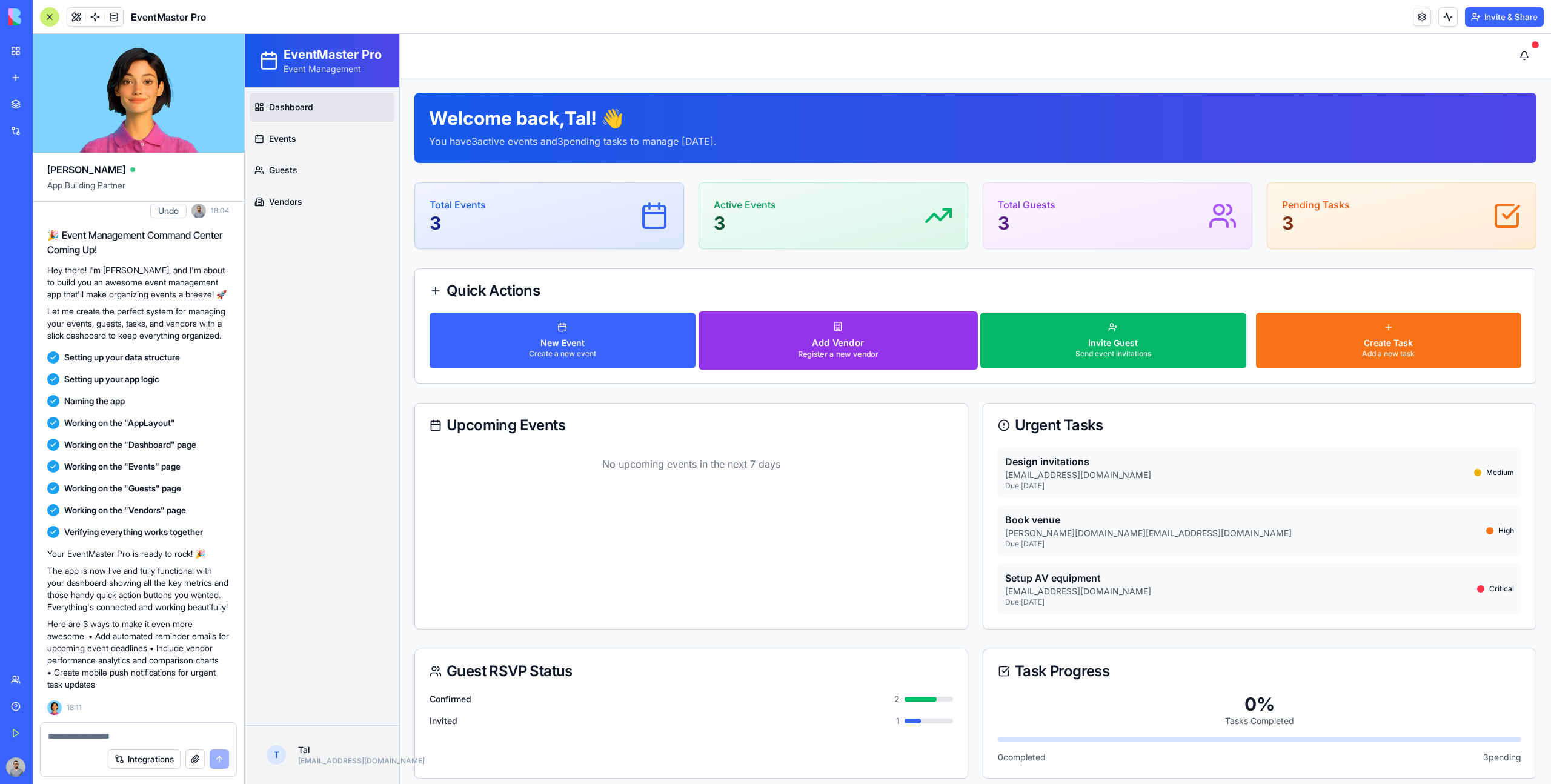
click at [816, 355] on p "Register a new vendor" at bounding box center [838, 355] width 80 height 10
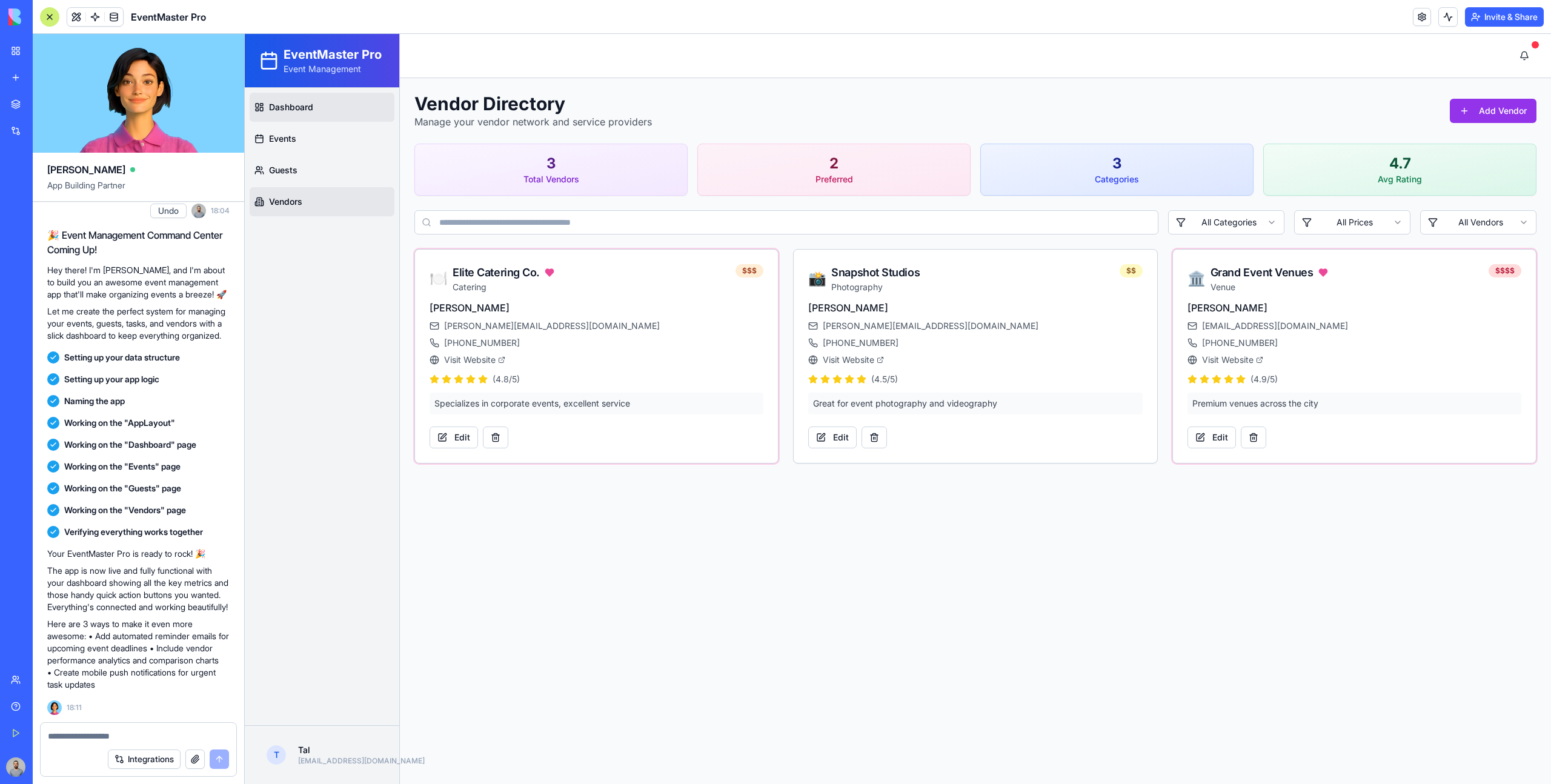
click at [346, 103] on link "Dashboard" at bounding box center [322, 107] width 145 height 29
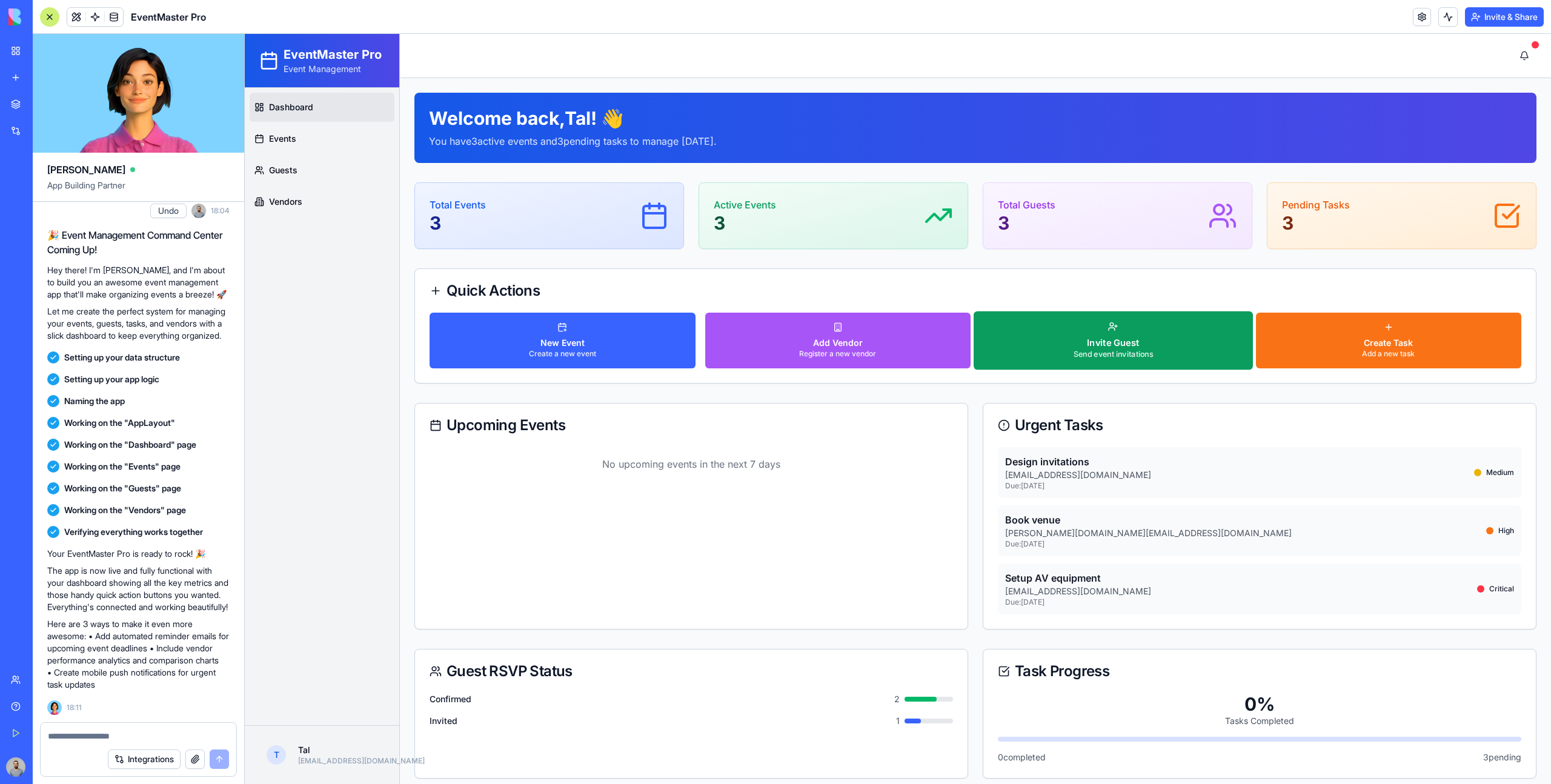
click at [1124, 341] on p "Invite Guest" at bounding box center [1113, 343] width 79 height 13
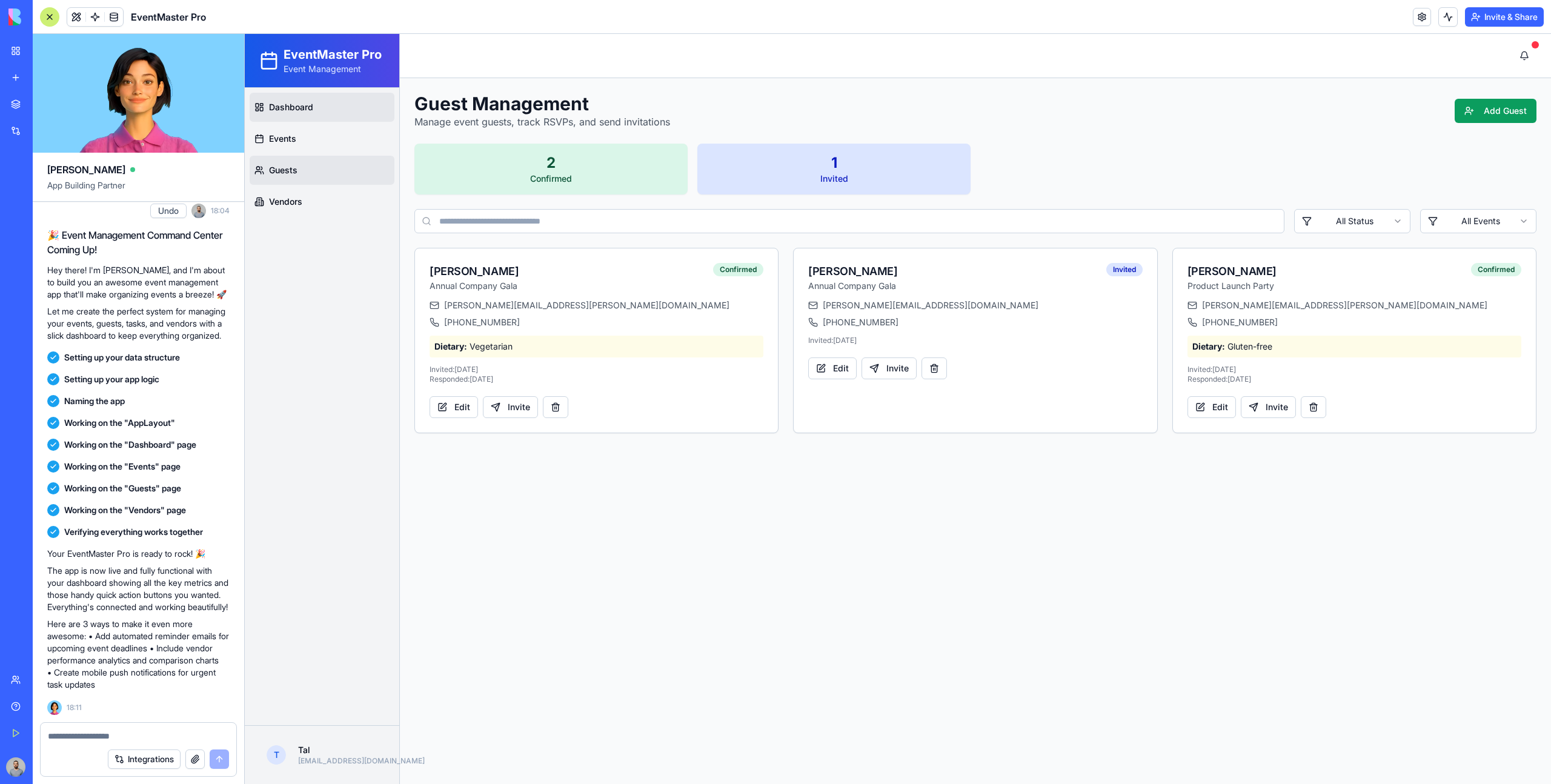
click at [330, 100] on link "Dashboard" at bounding box center [322, 107] width 145 height 29
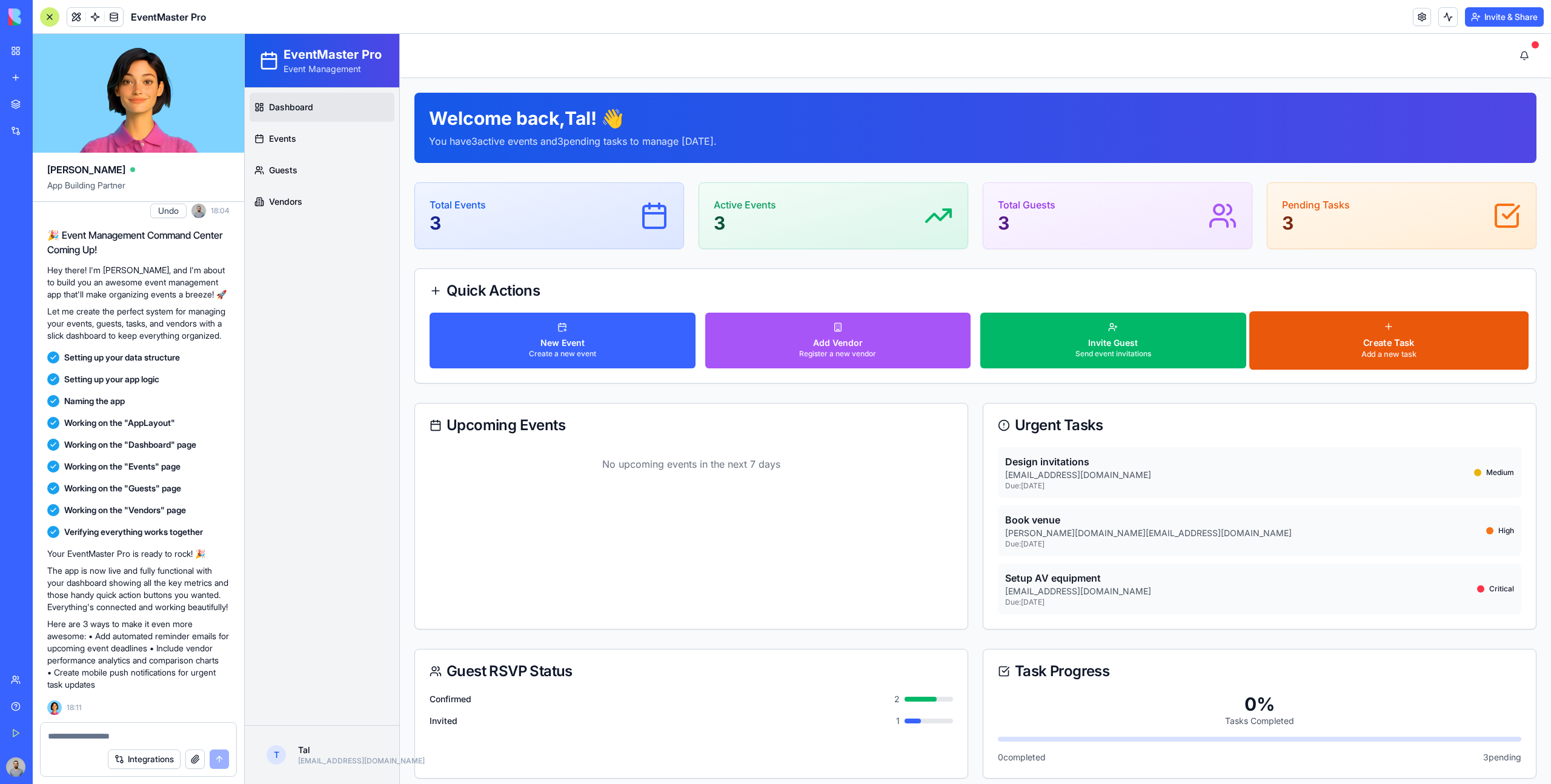
click at [1381, 355] on p "Add a new task" at bounding box center [1388, 355] width 55 height 10
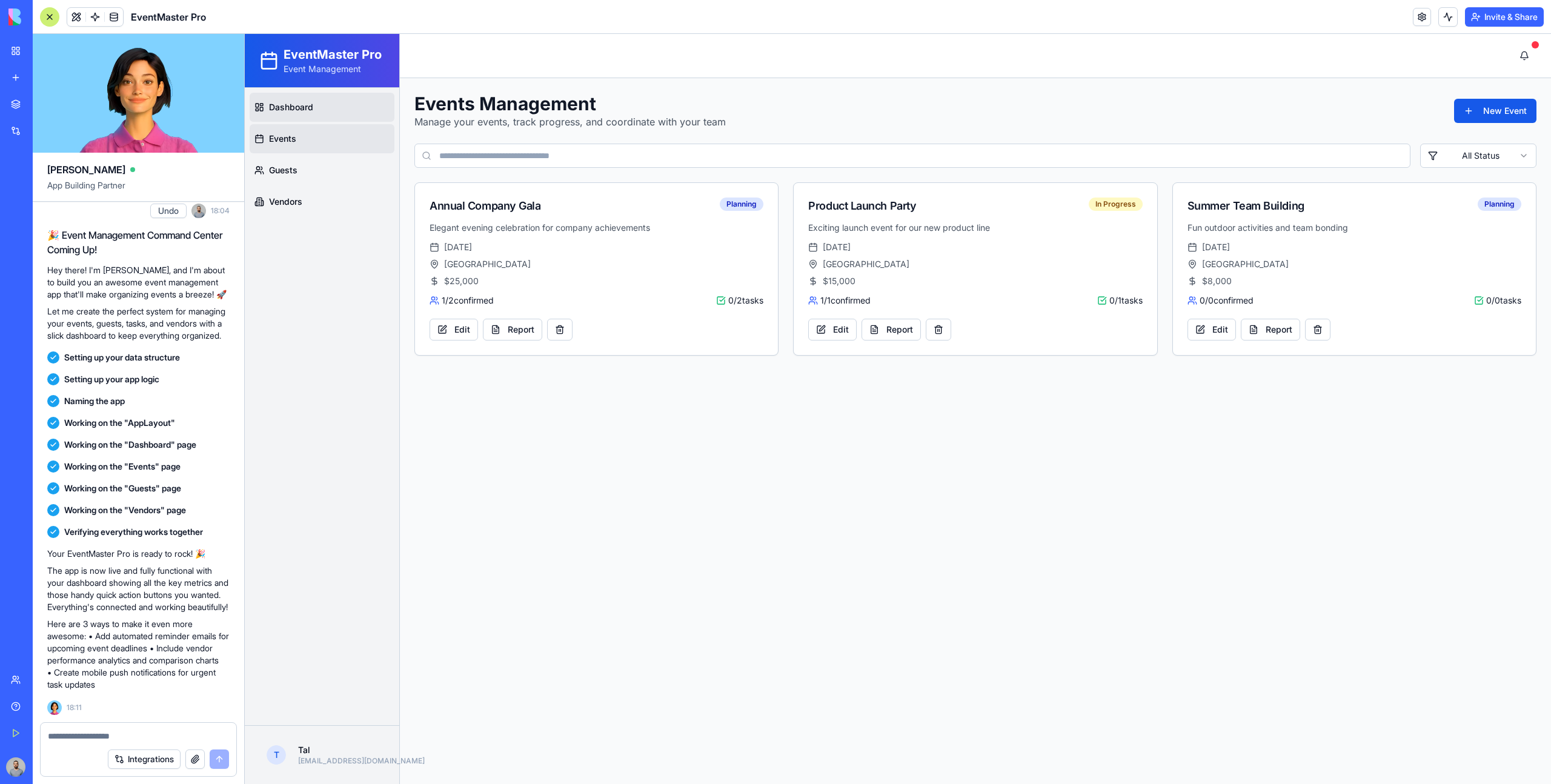
click at [320, 111] on link "Dashboard" at bounding box center [322, 107] width 145 height 29
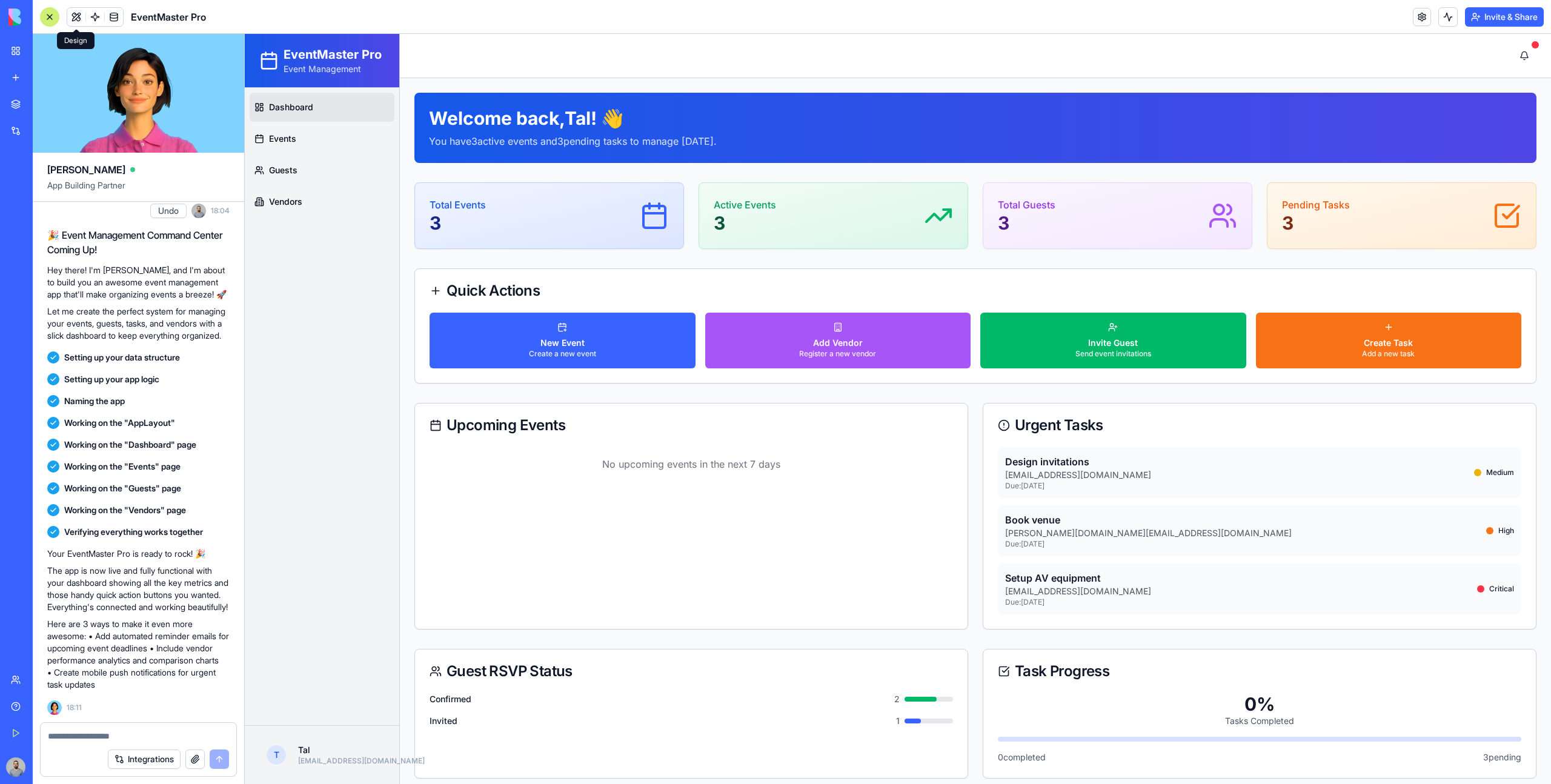
click at [75, 20] on span at bounding box center [76, 17] width 34 height 34
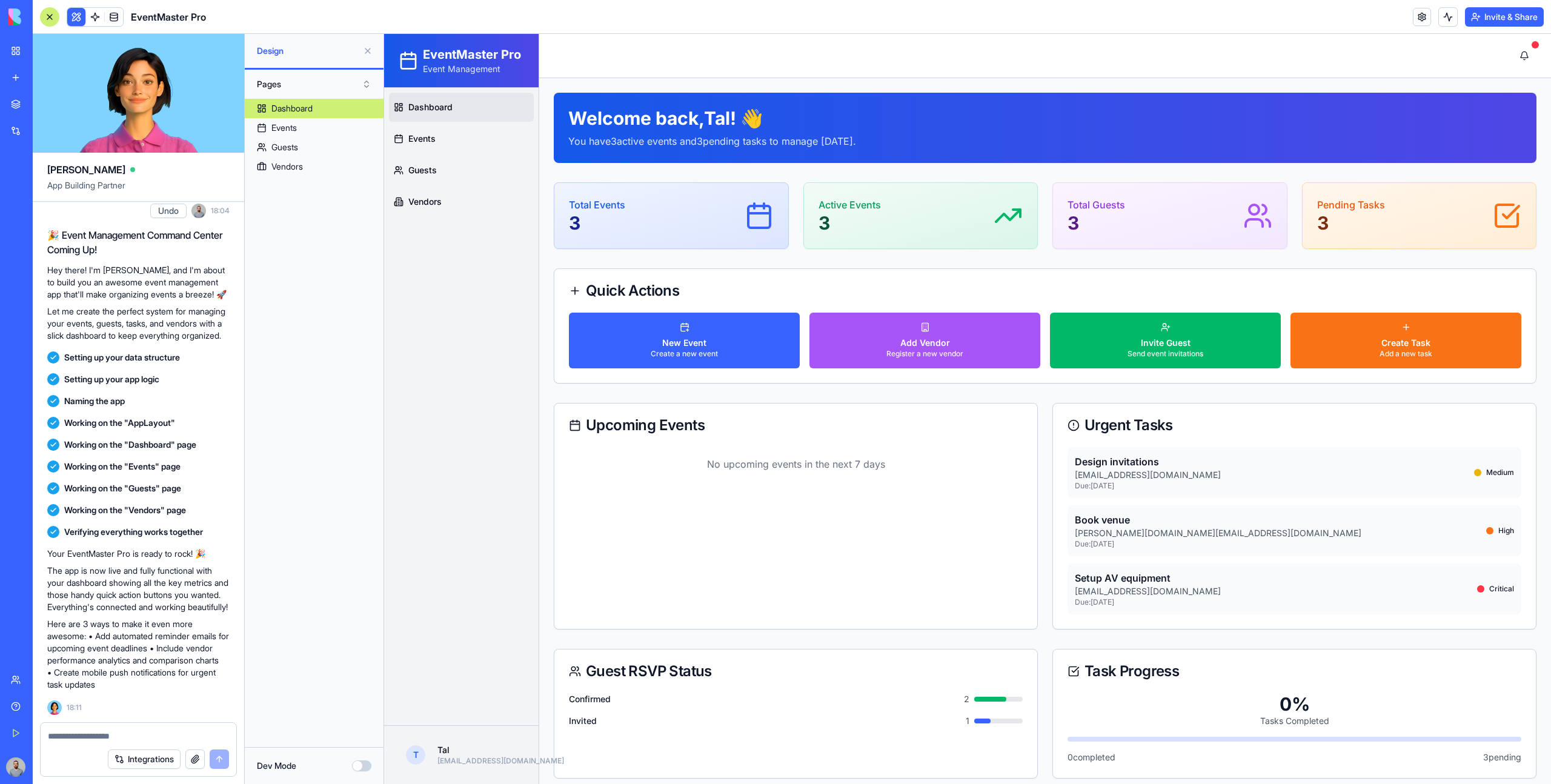
click at [292, 77] on button "Pages" at bounding box center [314, 84] width 126 height 19
click at [312, 122] on div "Components" at bounding box center [314, 128] width 121 height 19
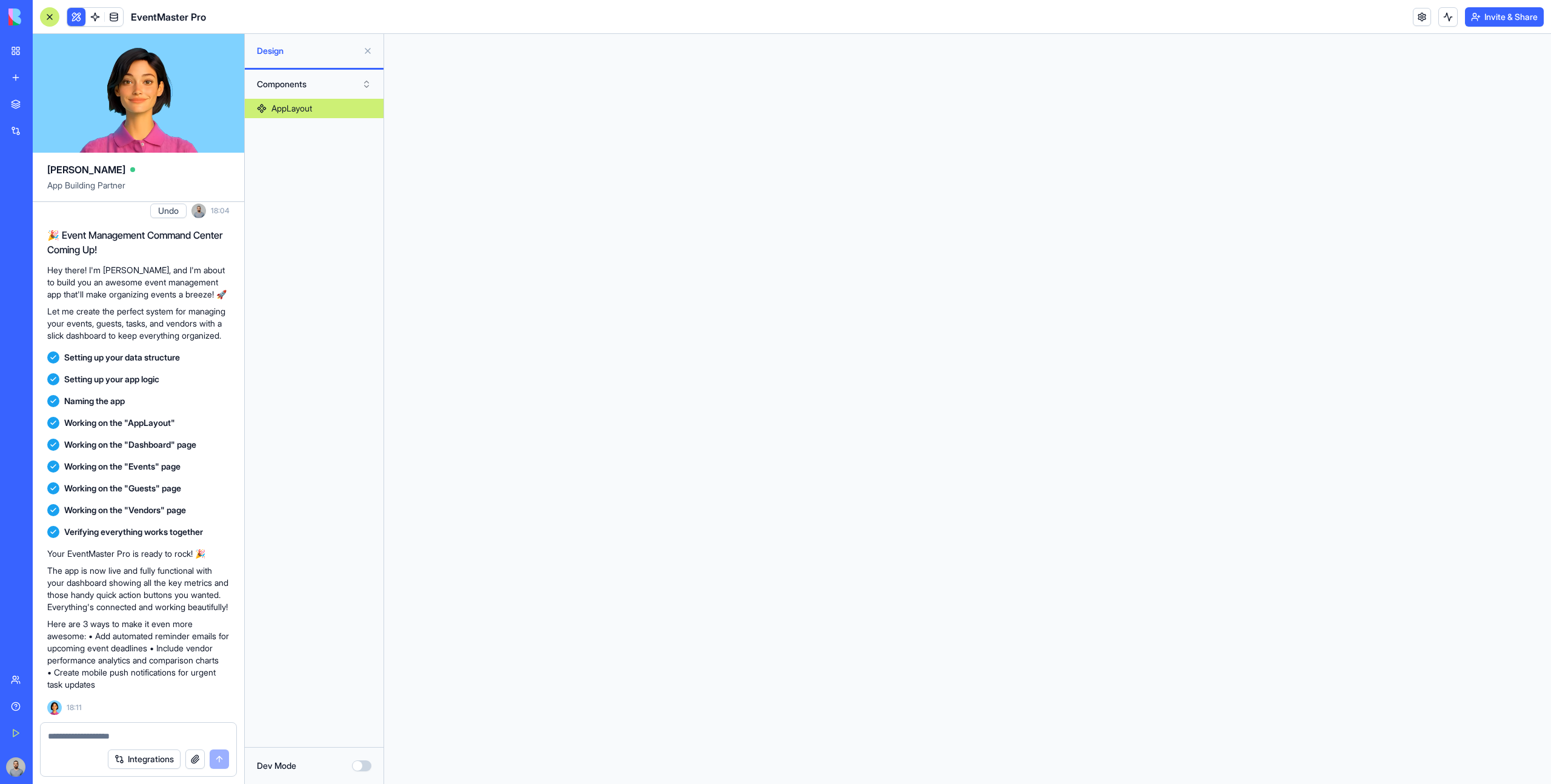
click at [304, 85] on button "Components" at bounding box center [314, 84] width 126 height 19
click at [321, 114] on div "Pages" at bounding box center [314, 109] width 121 height 19
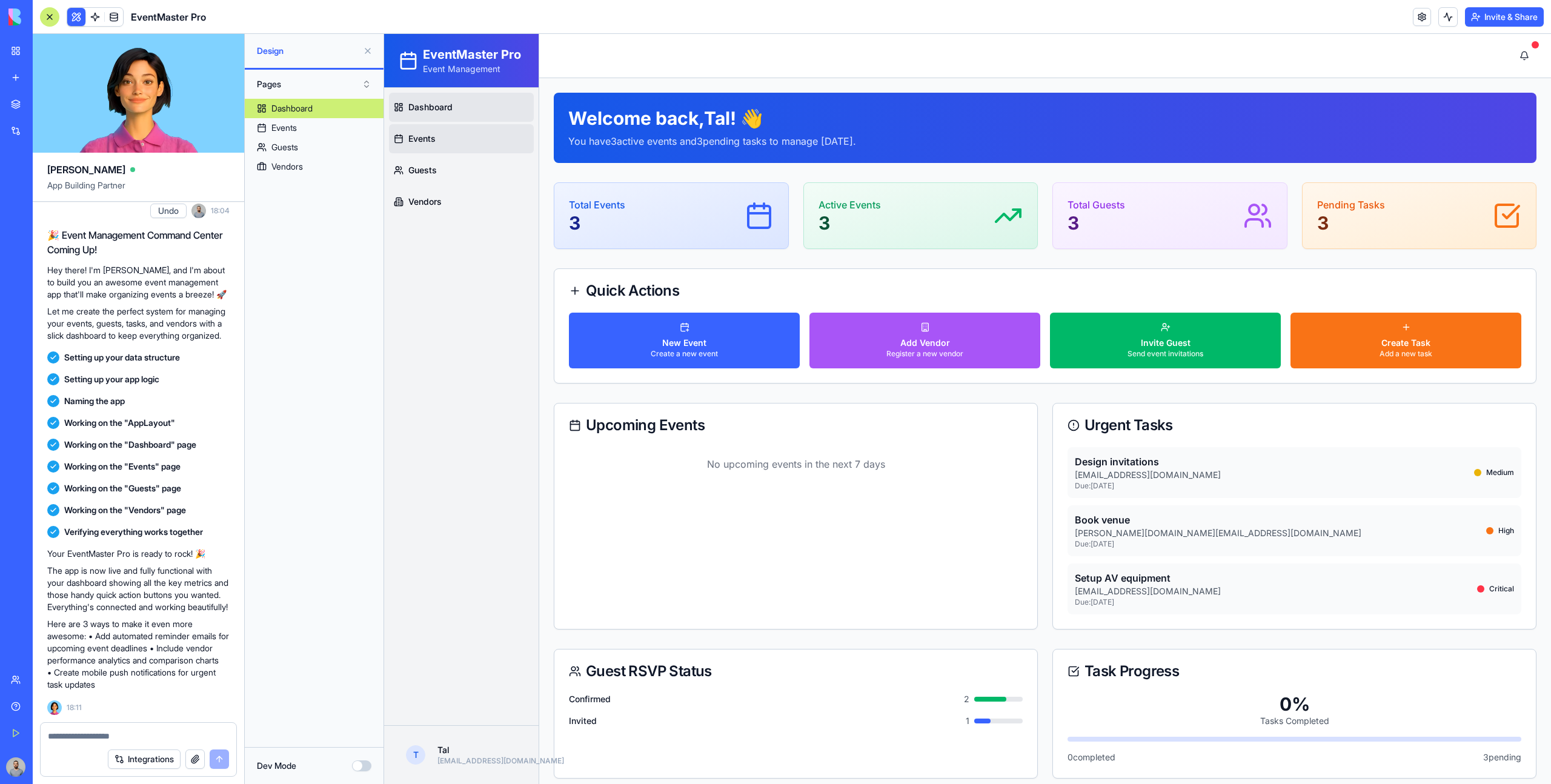
click at [442, 130] on link "Events" at bounding box center [461, 139] width 145 height 29
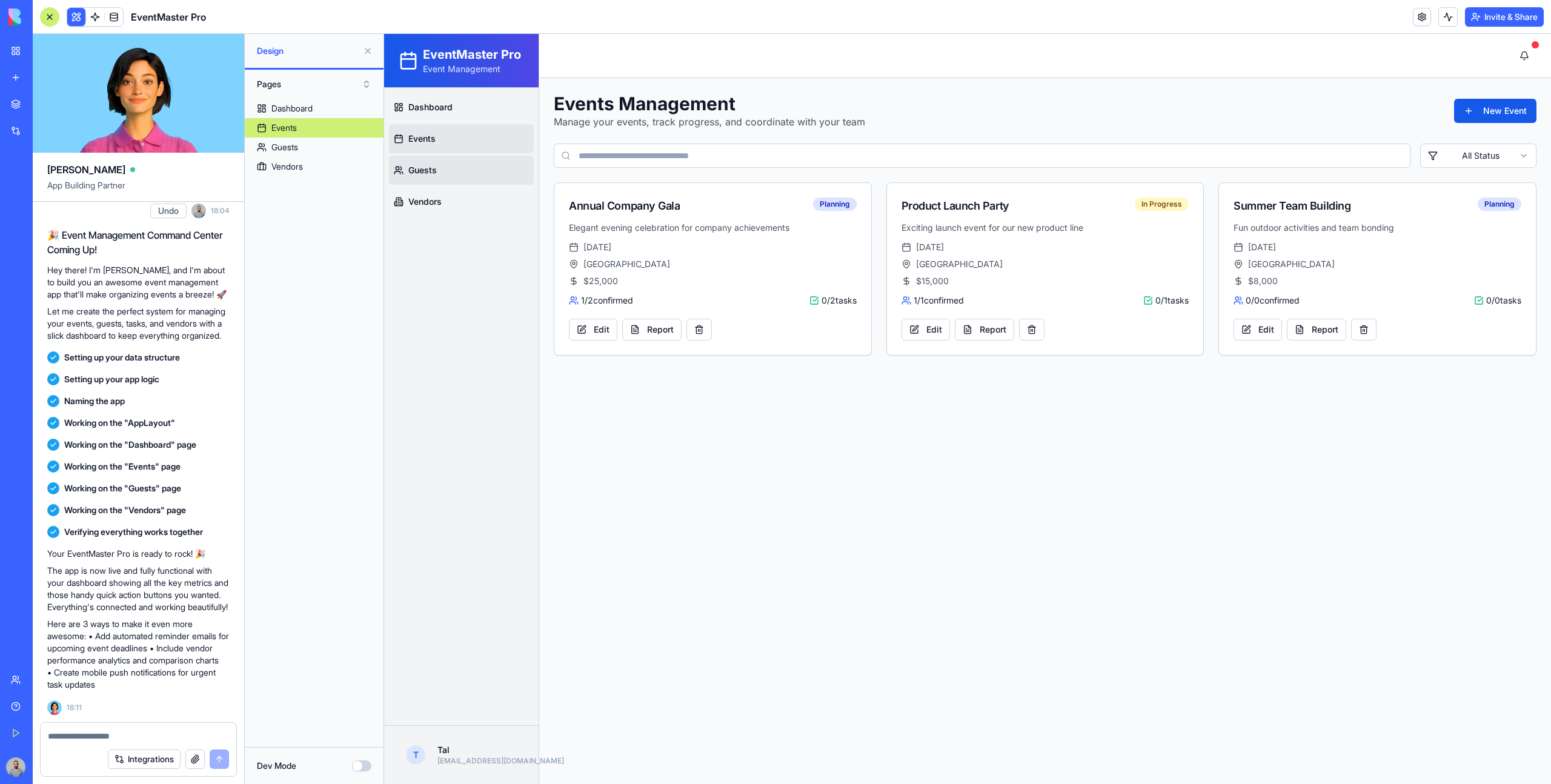
click at [451, 161] on link "Guests" at bounding box center [461, 170] width 145 height 29
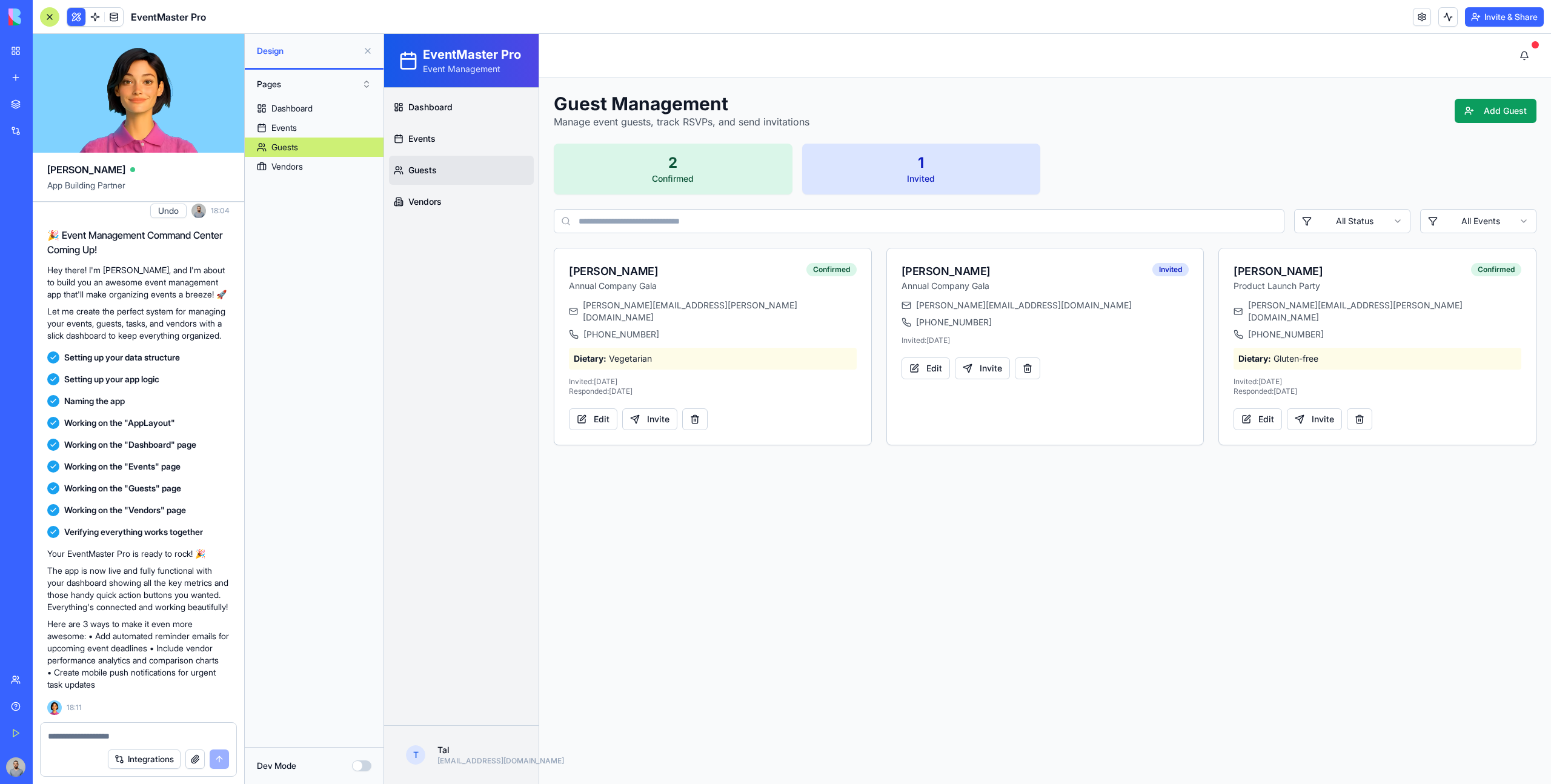
click at [457, 185] on ul "Dashboard Events Guests Vendors" at bounding box center [461, 154] width 145 height 124
click at [457, 188] on link "Vendors" at bounding box center [461, 202] width 145 height 29
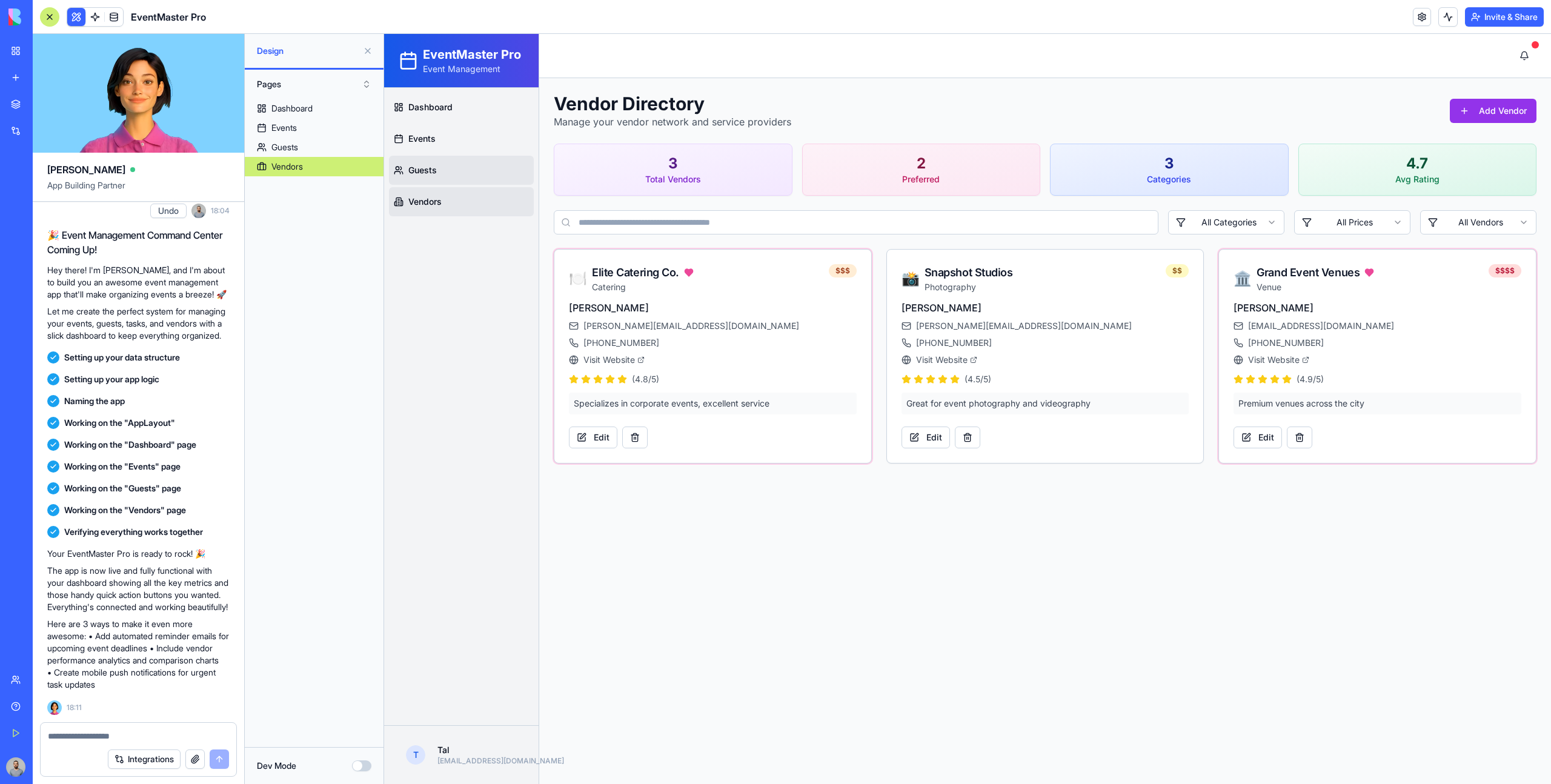
click at [510, 168] on link "Guests" at bounding box center [461, 170] width 145 height 29
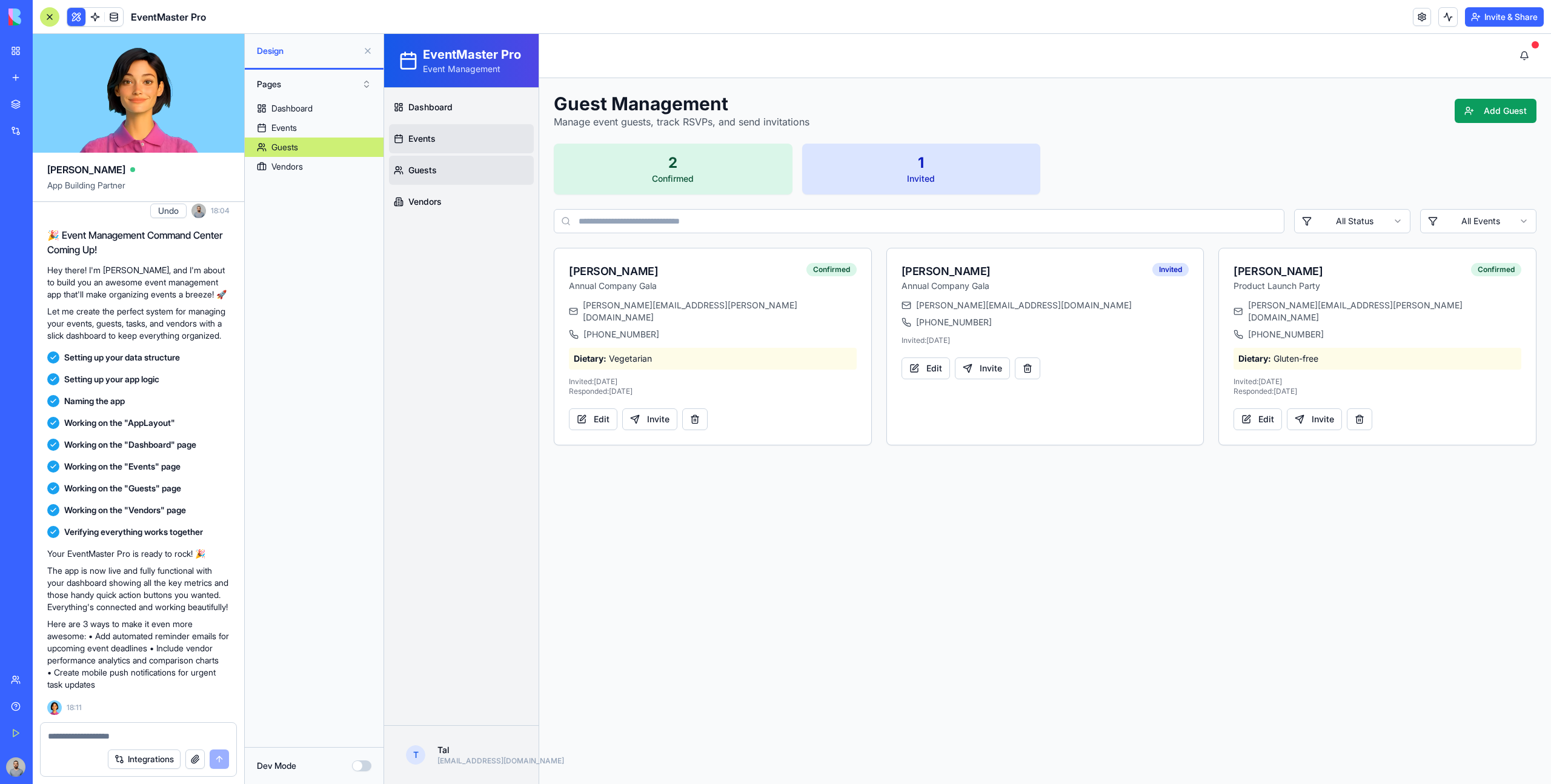
click at [495, 144] on link "Events" at bounding box center [461, 139] width 145 height 29
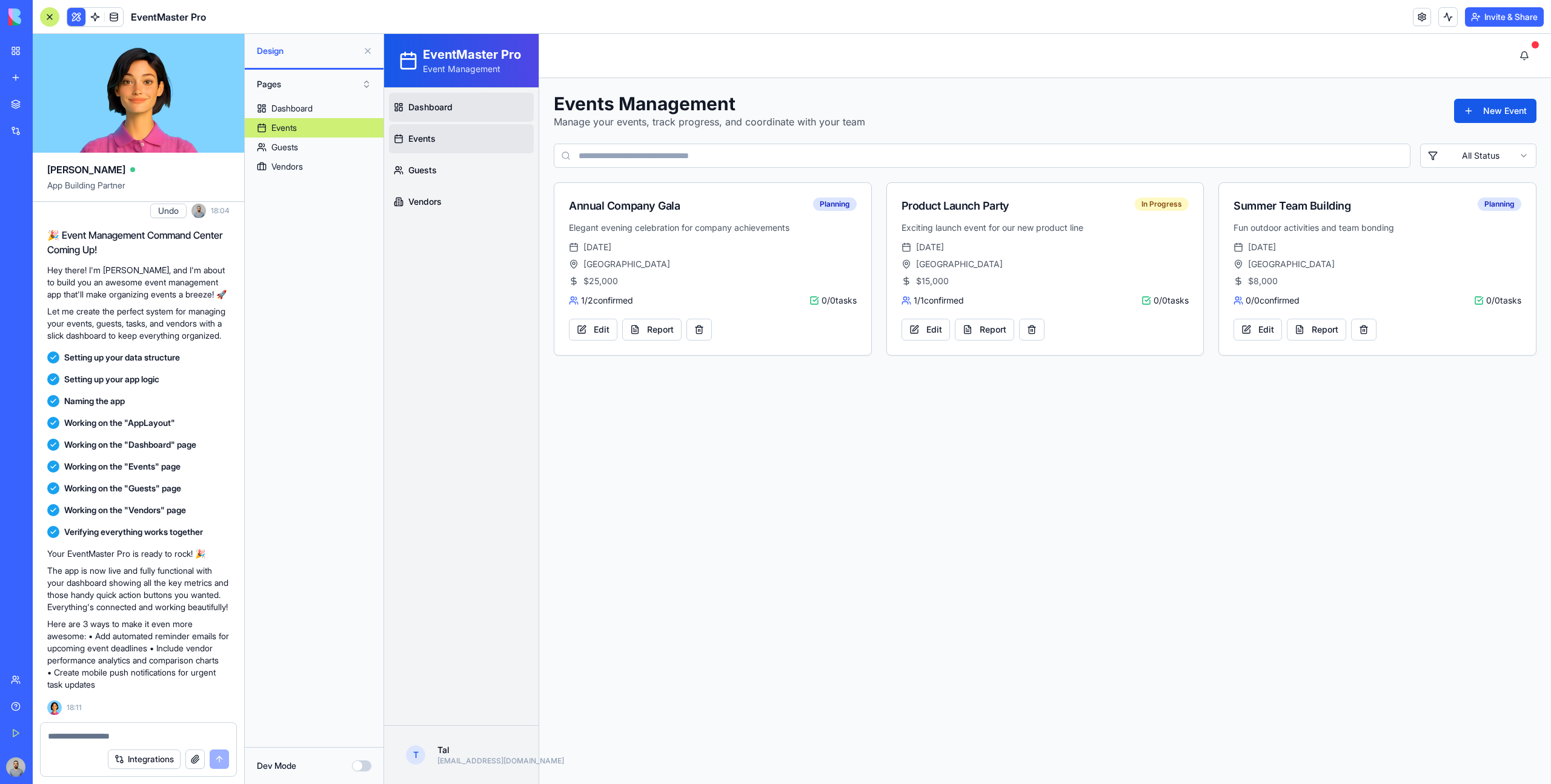
click at [496, 117] on link "Dashboard" at bounding box center [461, 107] width 145 height 29
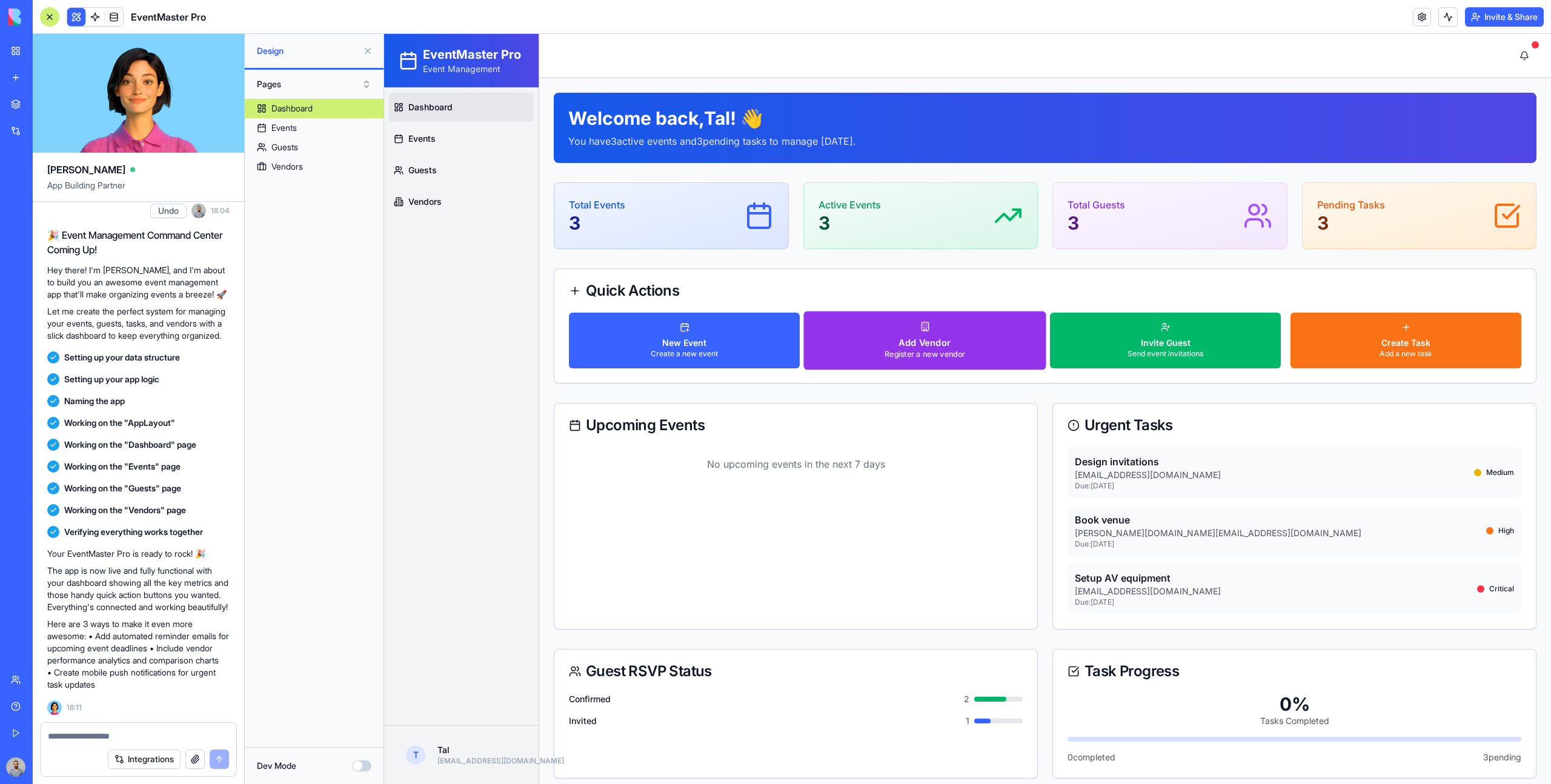
click at [875, 333] on button "Add Vendor Register a new vendor" at bounding box center [924, 341] width 242 height 59
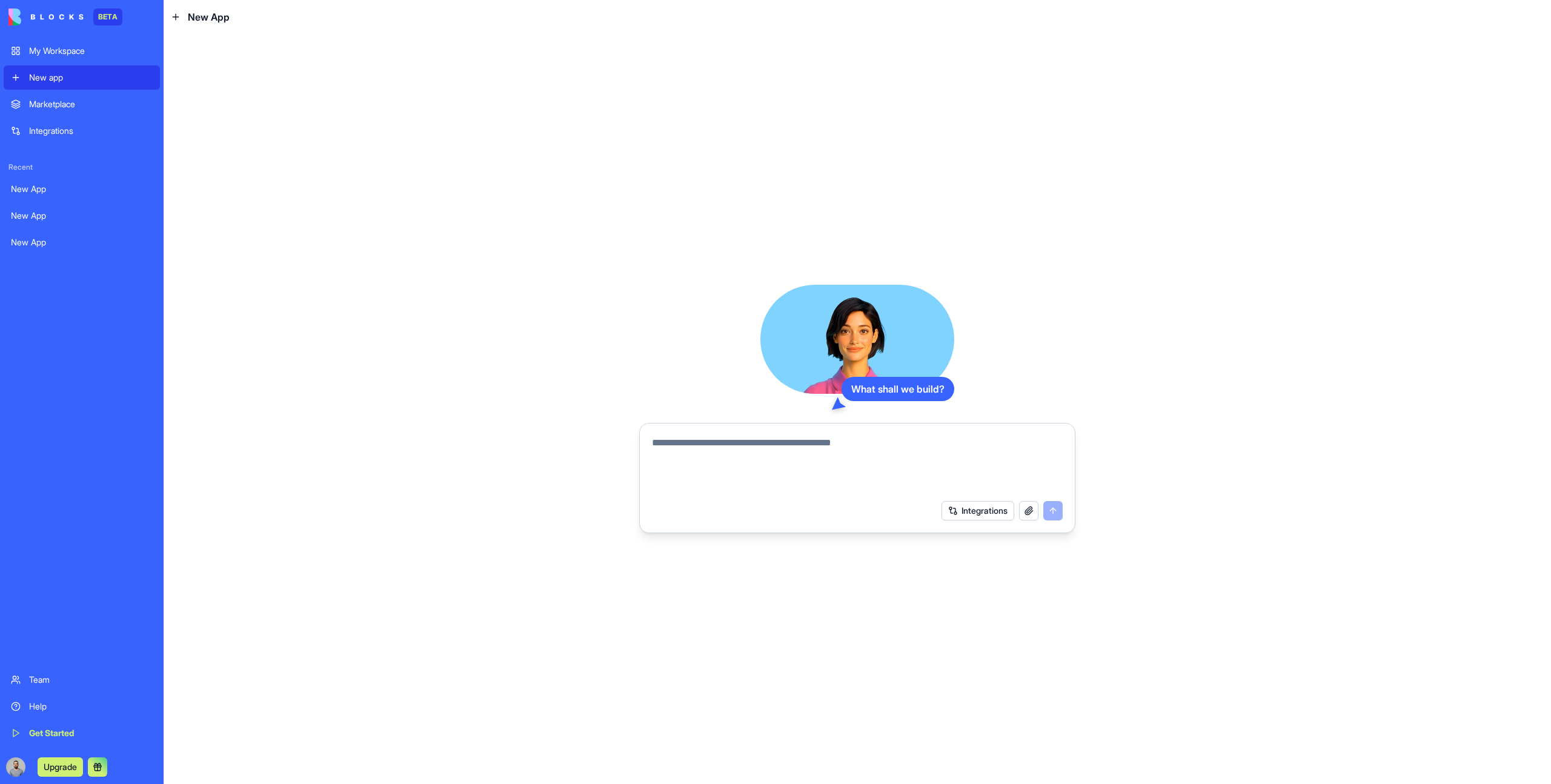
click at [776, 474] on textarea at bounding box center [857, 464] width 411 height 58
paste textarea "**********"
type textarea "**********"
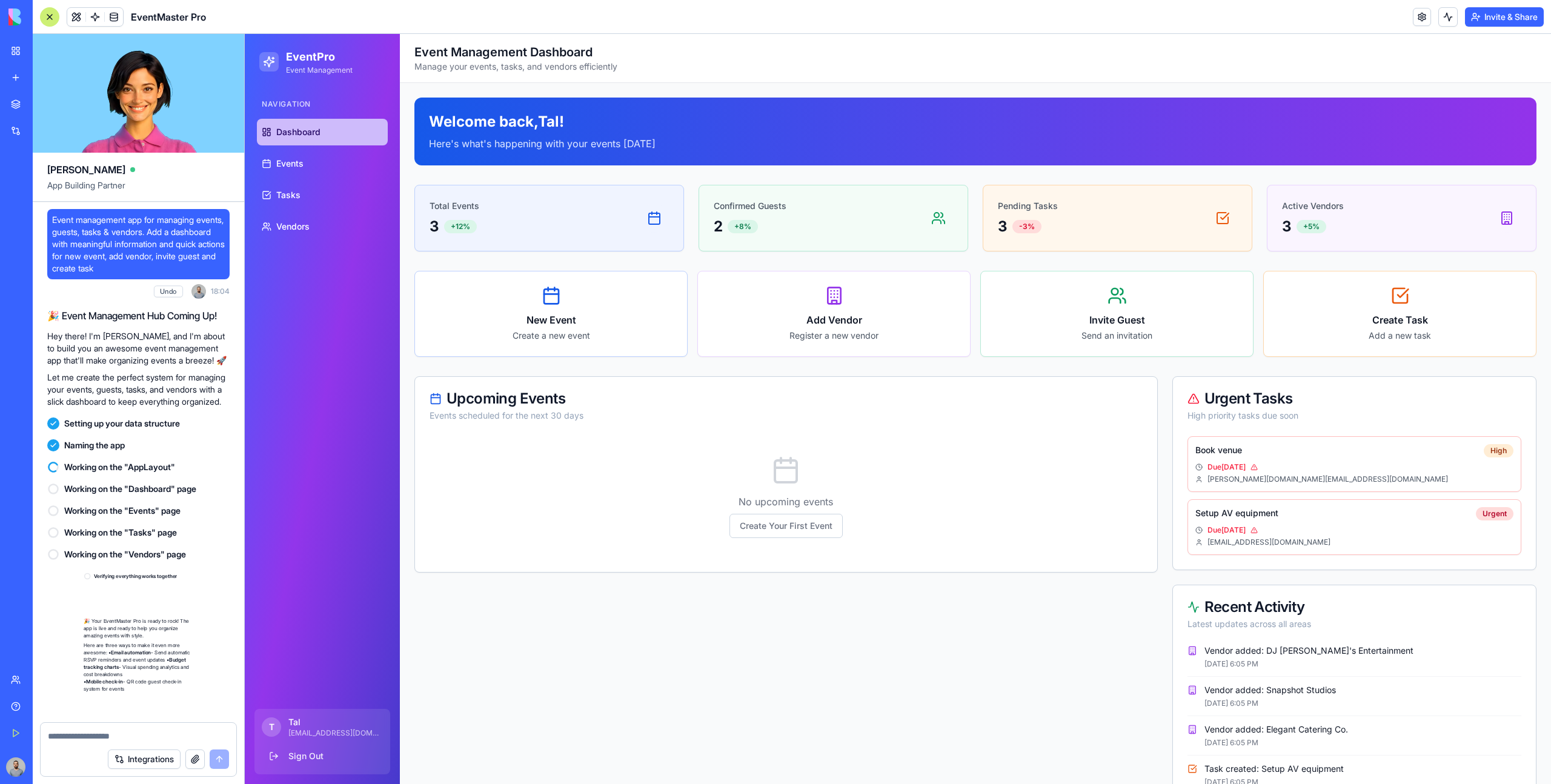
scroll to position [40, 0]
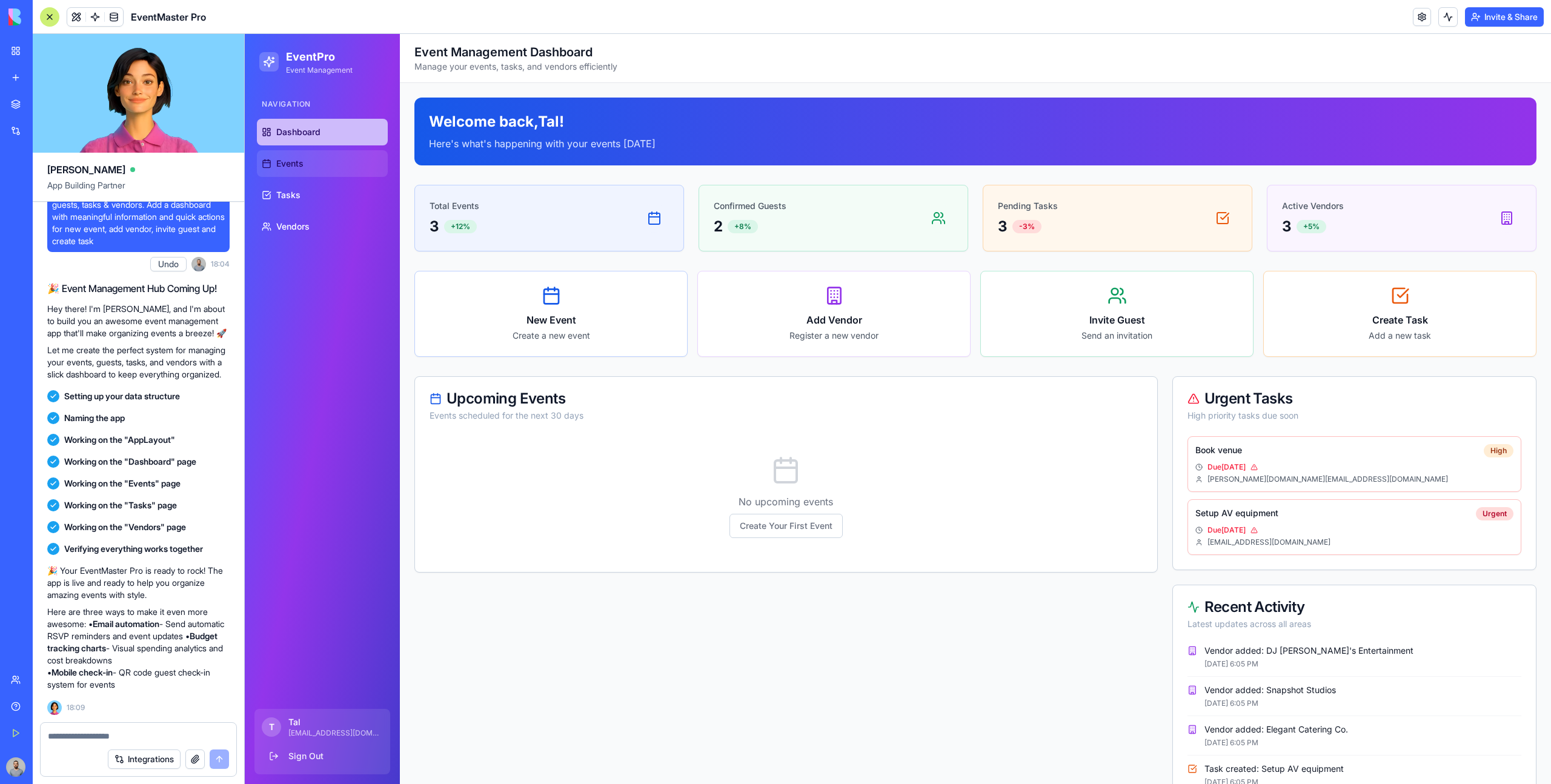
click at [344, 166] on link "Events" at bounding box center [322, 163] width 131 height 27
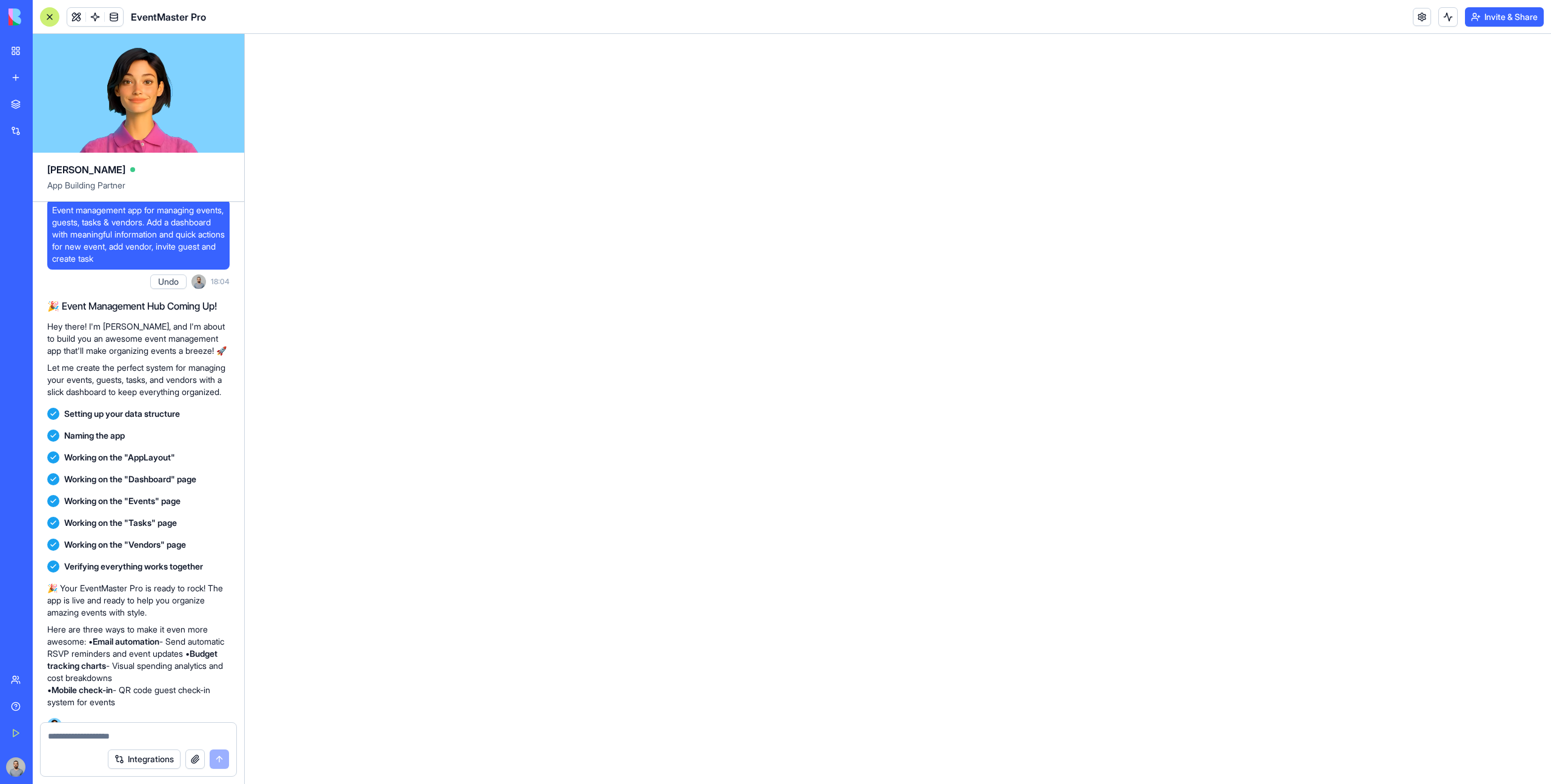
scroll to position [0, 0]
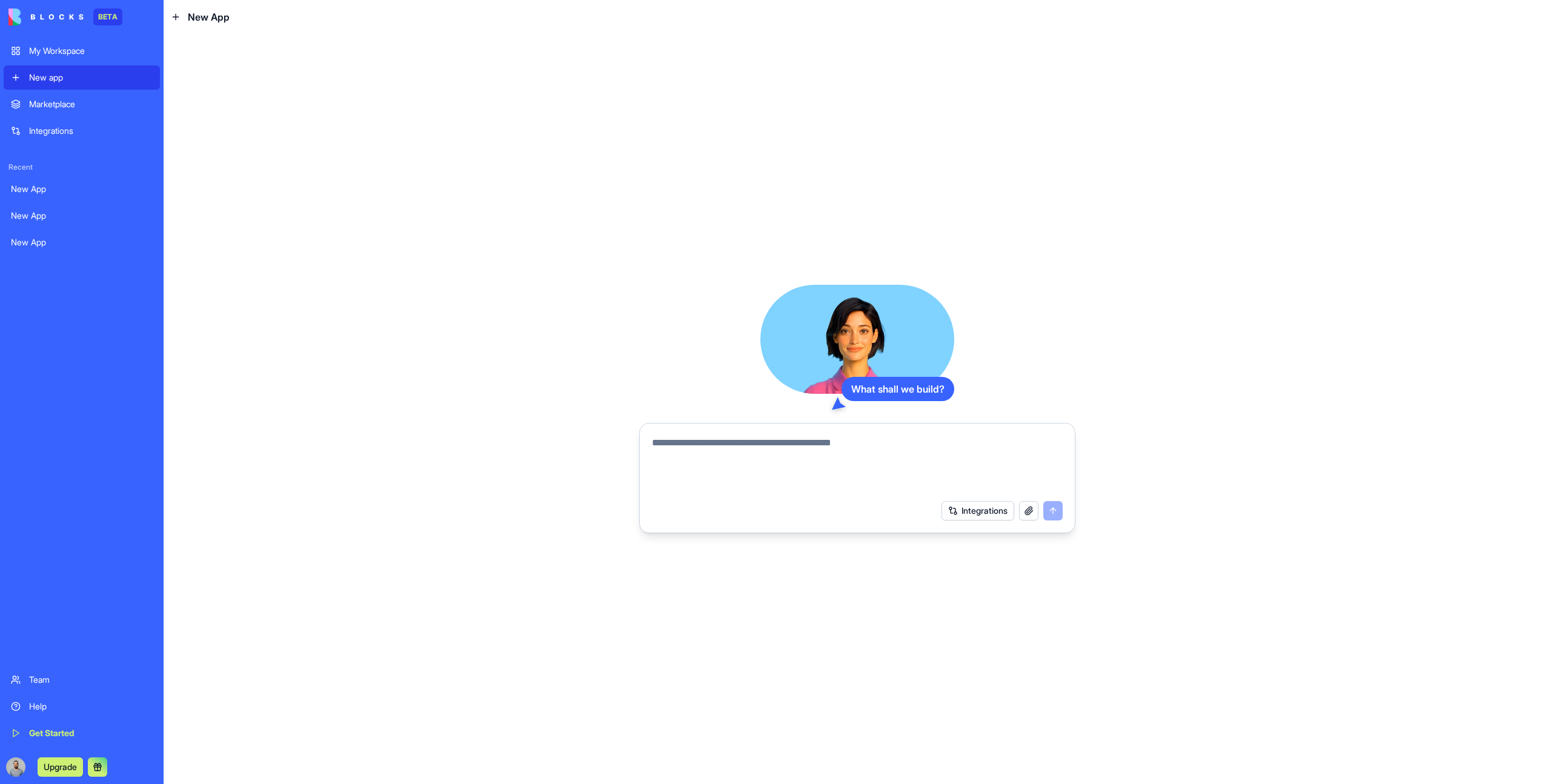
click at [778, 466] on textarea at bounding box center [857, 464] width 411 height 58
paste textarea "**********"
type textarea "**********"
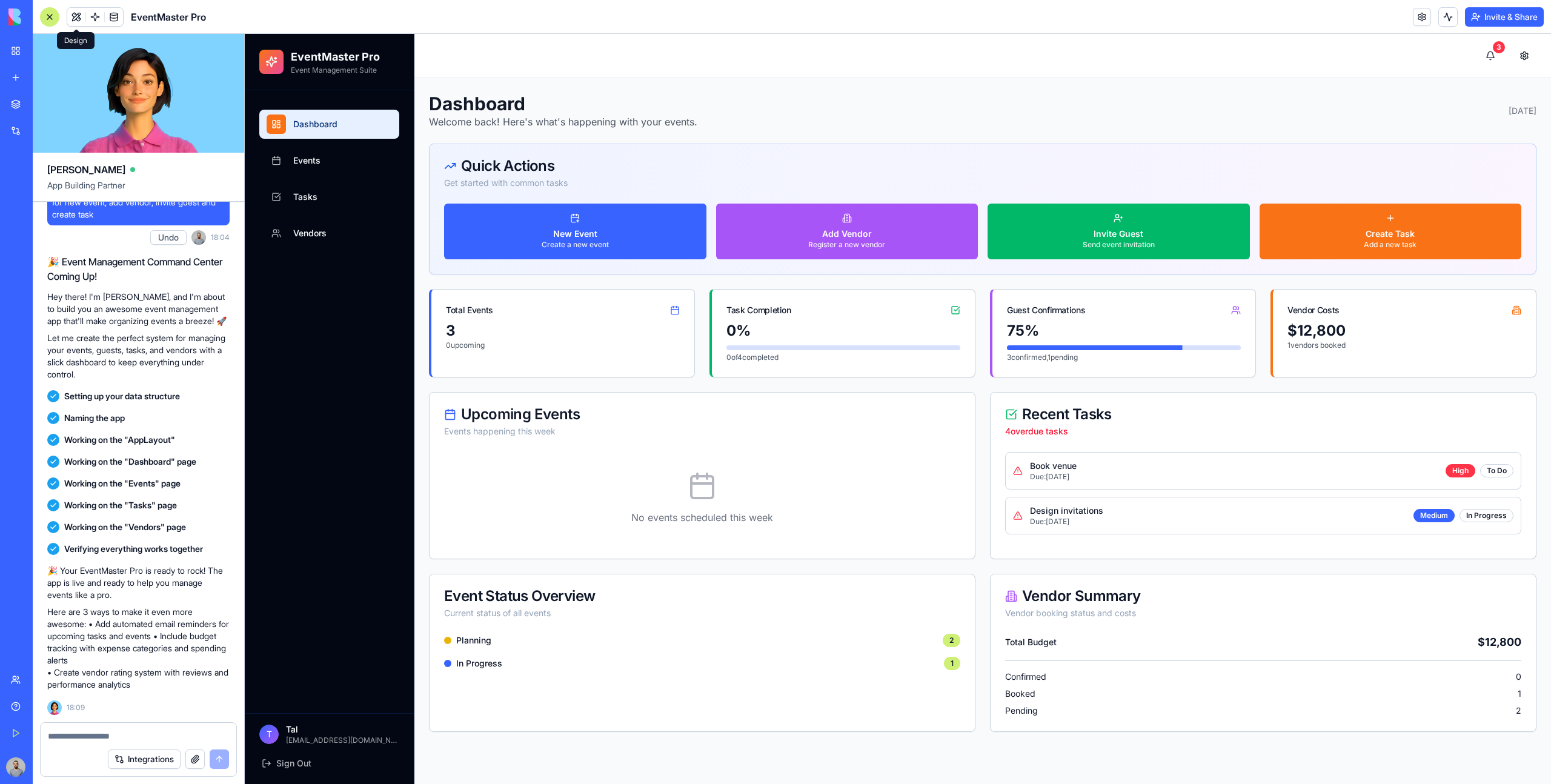
click at [75, 20] on span at bounding box center [76, 17] width 34 height 34
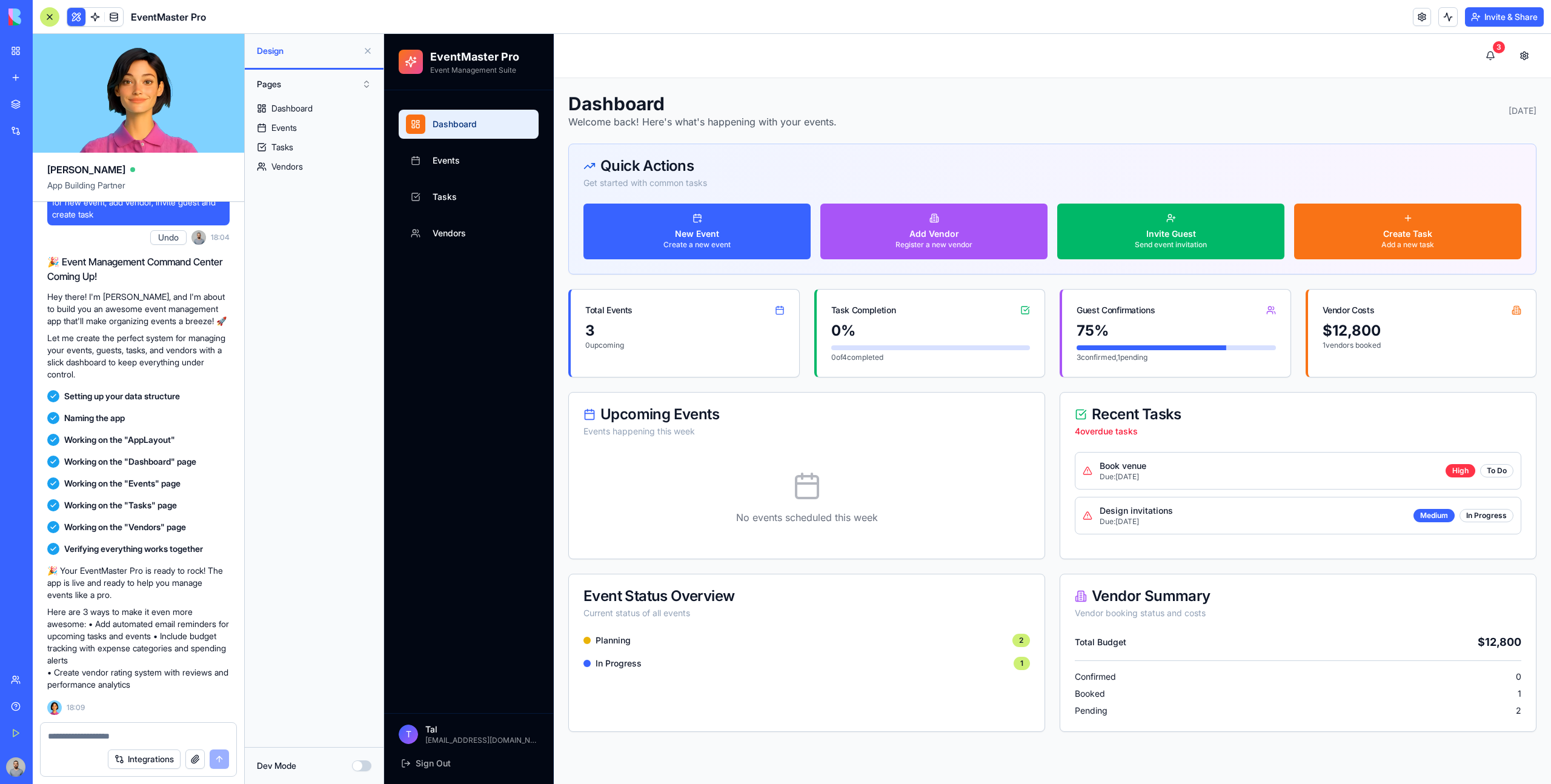
click at [350, 86] on button "Pages" at bounding box center [314, 84] width 126 height 19
click at [336, 120] on div "Components" at bounding box center [314, 128] width 121 height 19
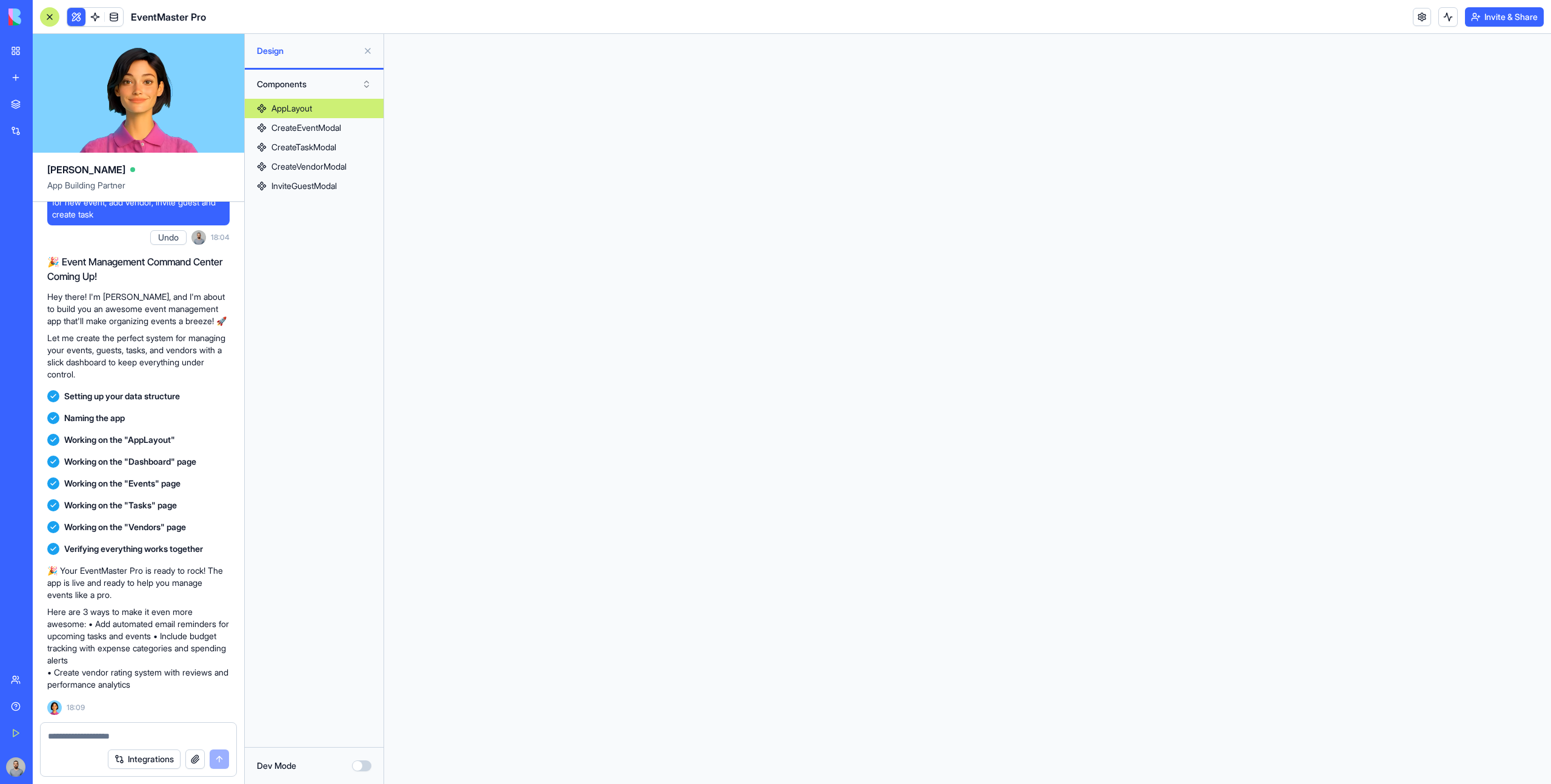
click at [299, 80] on button "Components" at bounding box center [314, 84] width 126 height 19
click at [315, 114] on div "Pages" at bounding box center [314, 109] width 121 height 19
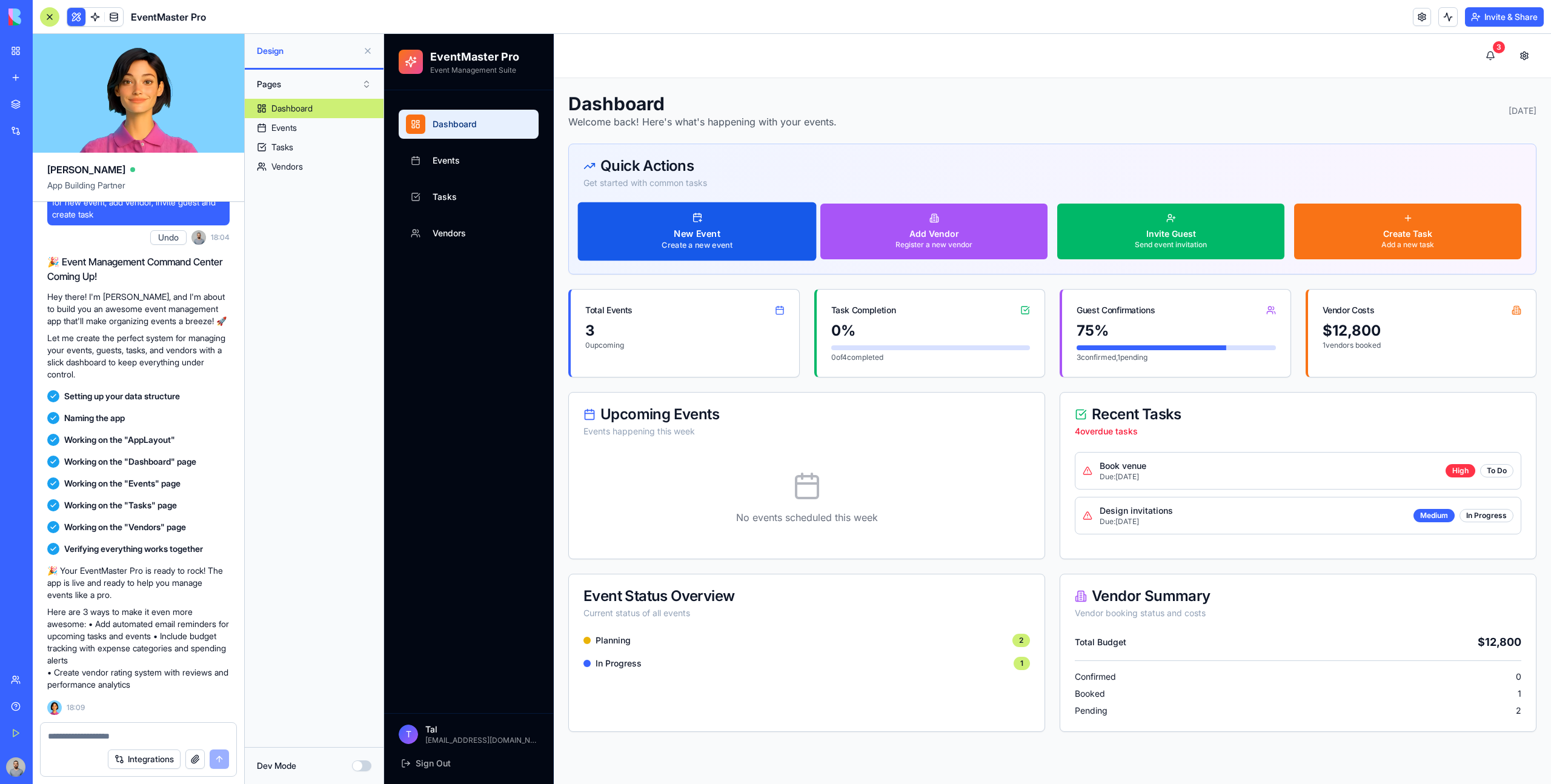
click at [679, 237] on div "New Event" at bounding box center [697, 234] width 71 height 13
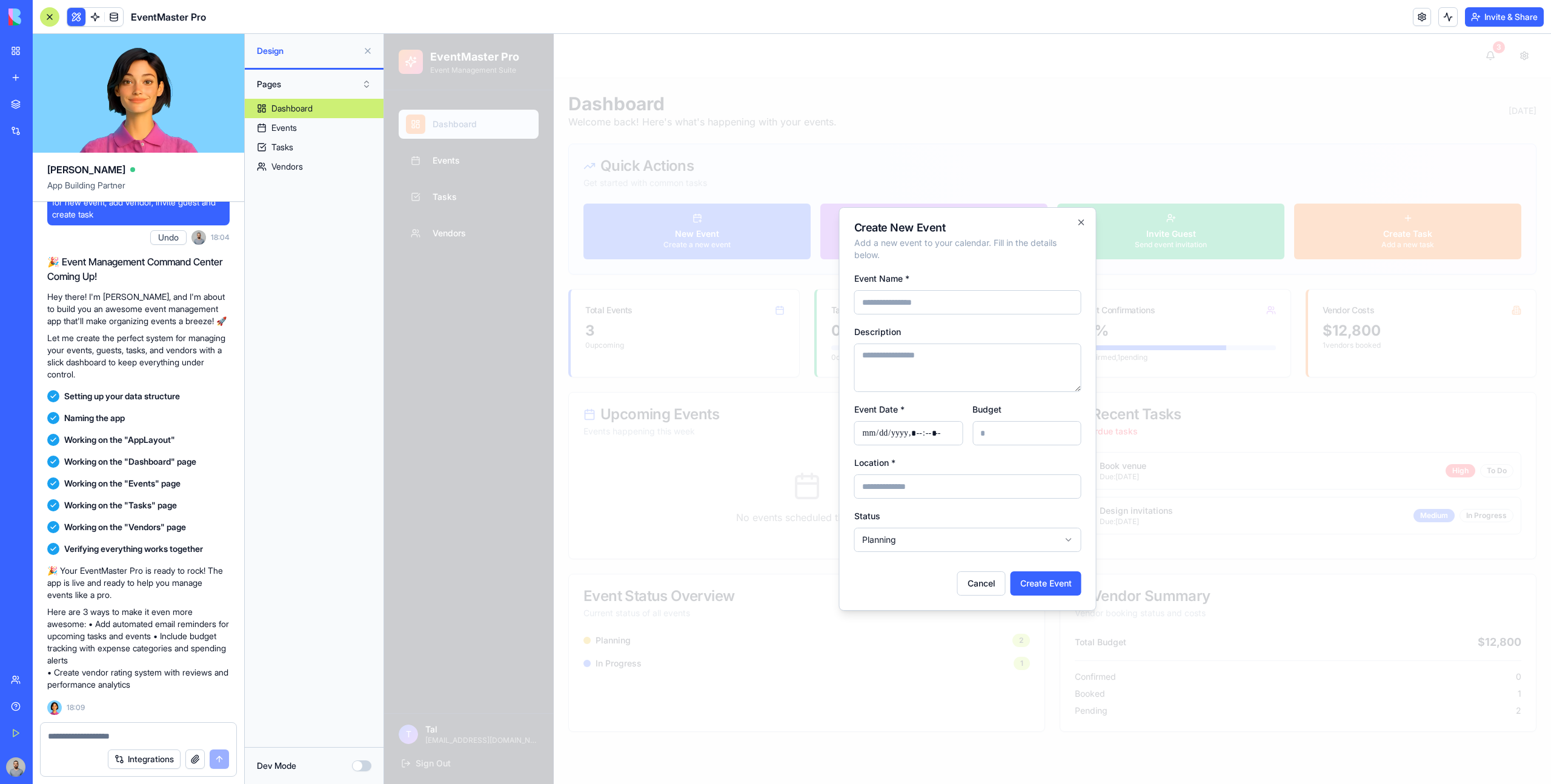
click at [695, 230] on div at bounding box center [967, 408] width 1167 height 750
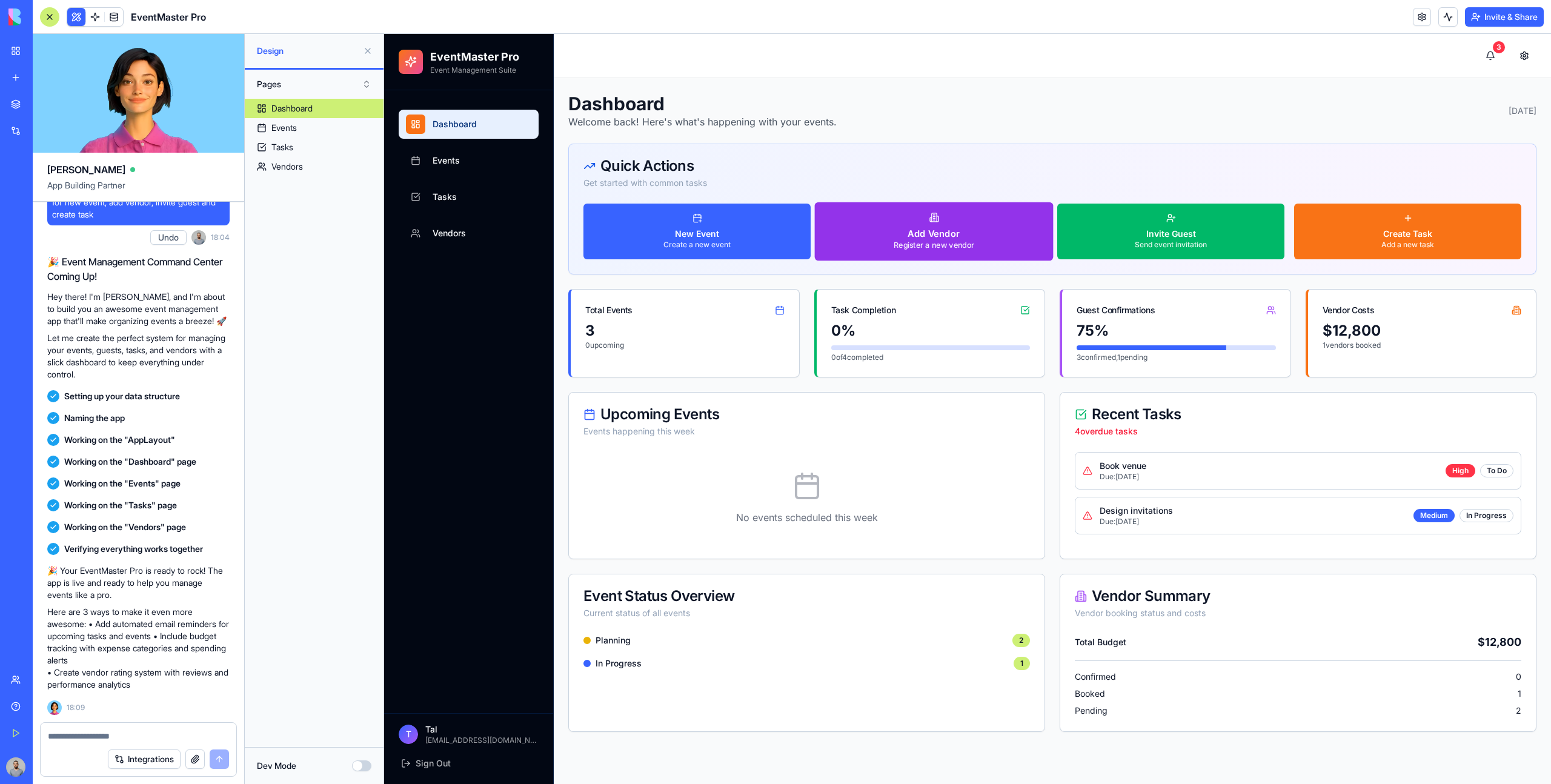
click at [887, 233] on button "Add Vendor Register a new vendor" at bounding box center [934, 232] width 239 height 59
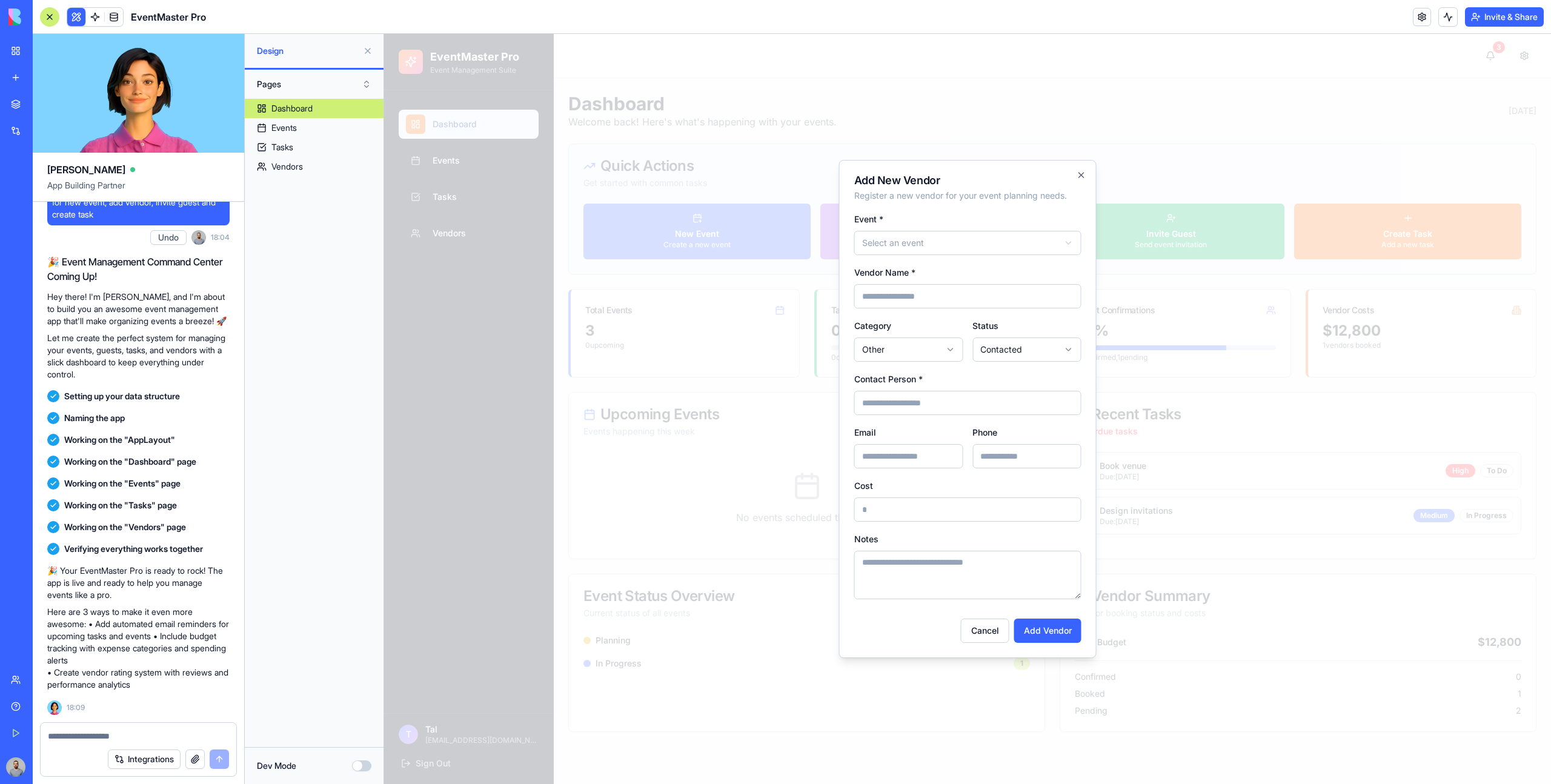
click at [1137, 163] on div at bounding box center [967, 408] width 1167 height 750
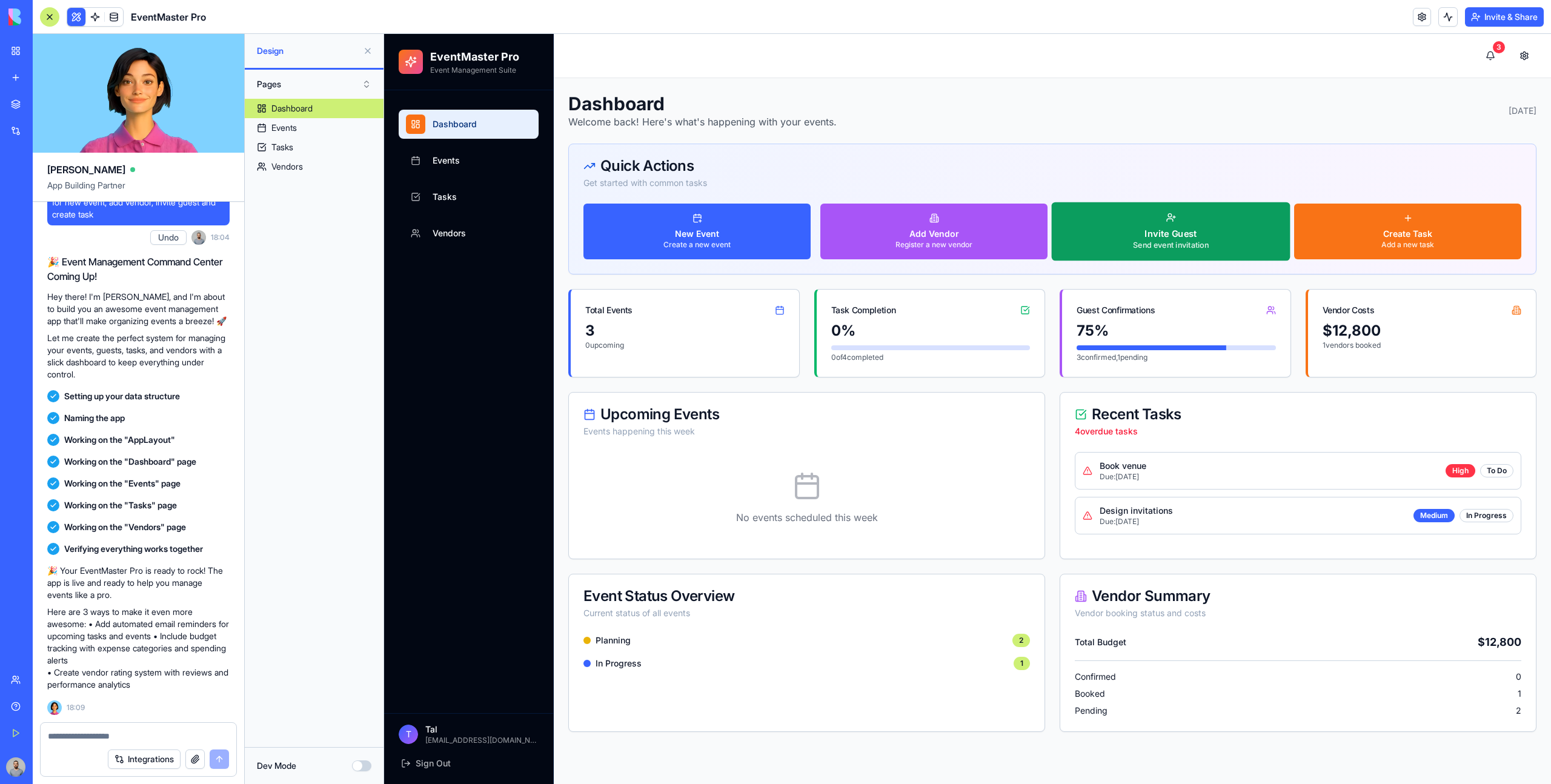
click at [1140, 211] on button "Invite Guest Send event invitation" at bounding box center [1171, 232] width 239 height 59
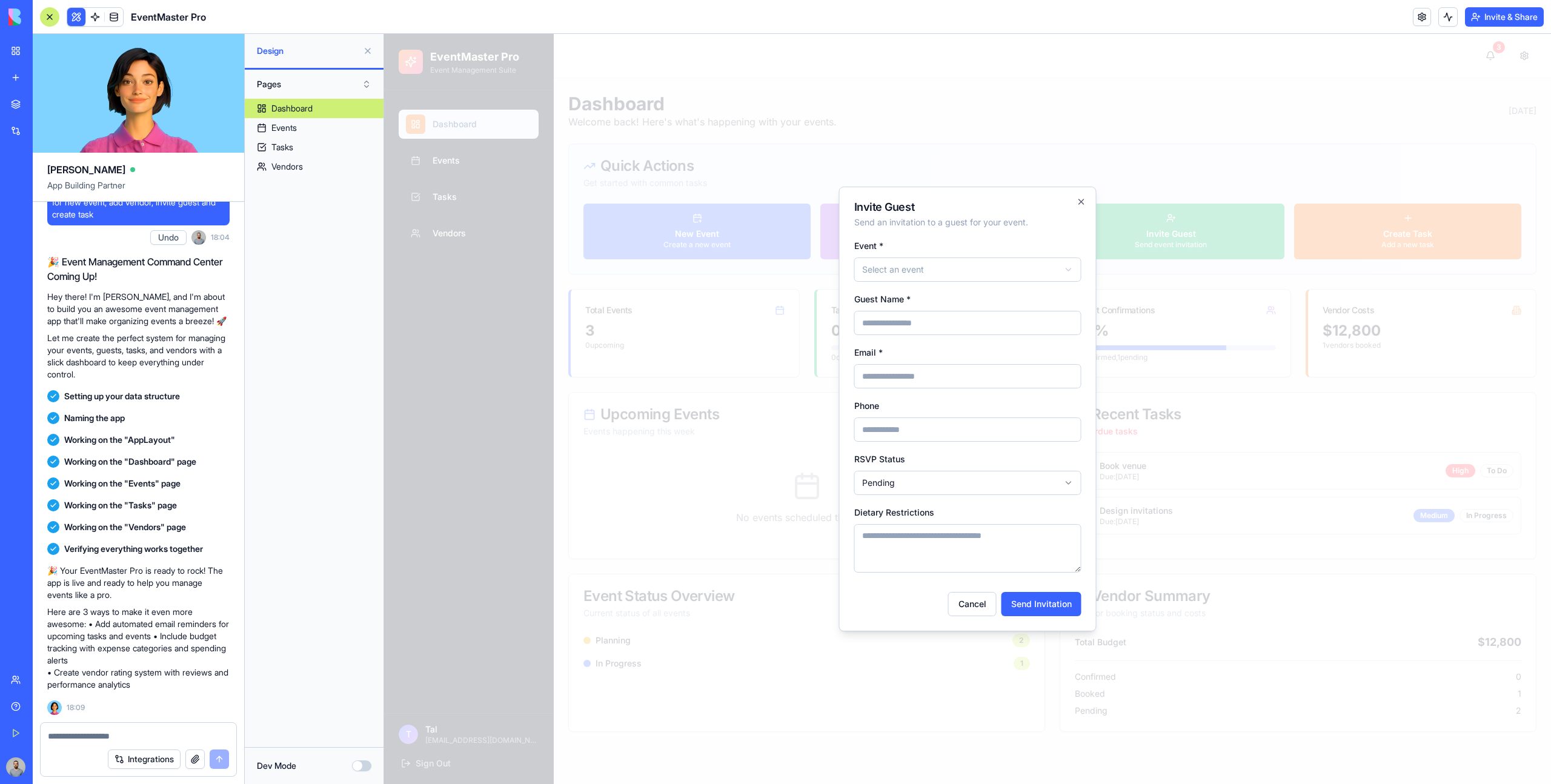
click at [1264, 165] on div at bounding box center [967, 408] width 1167 height 750
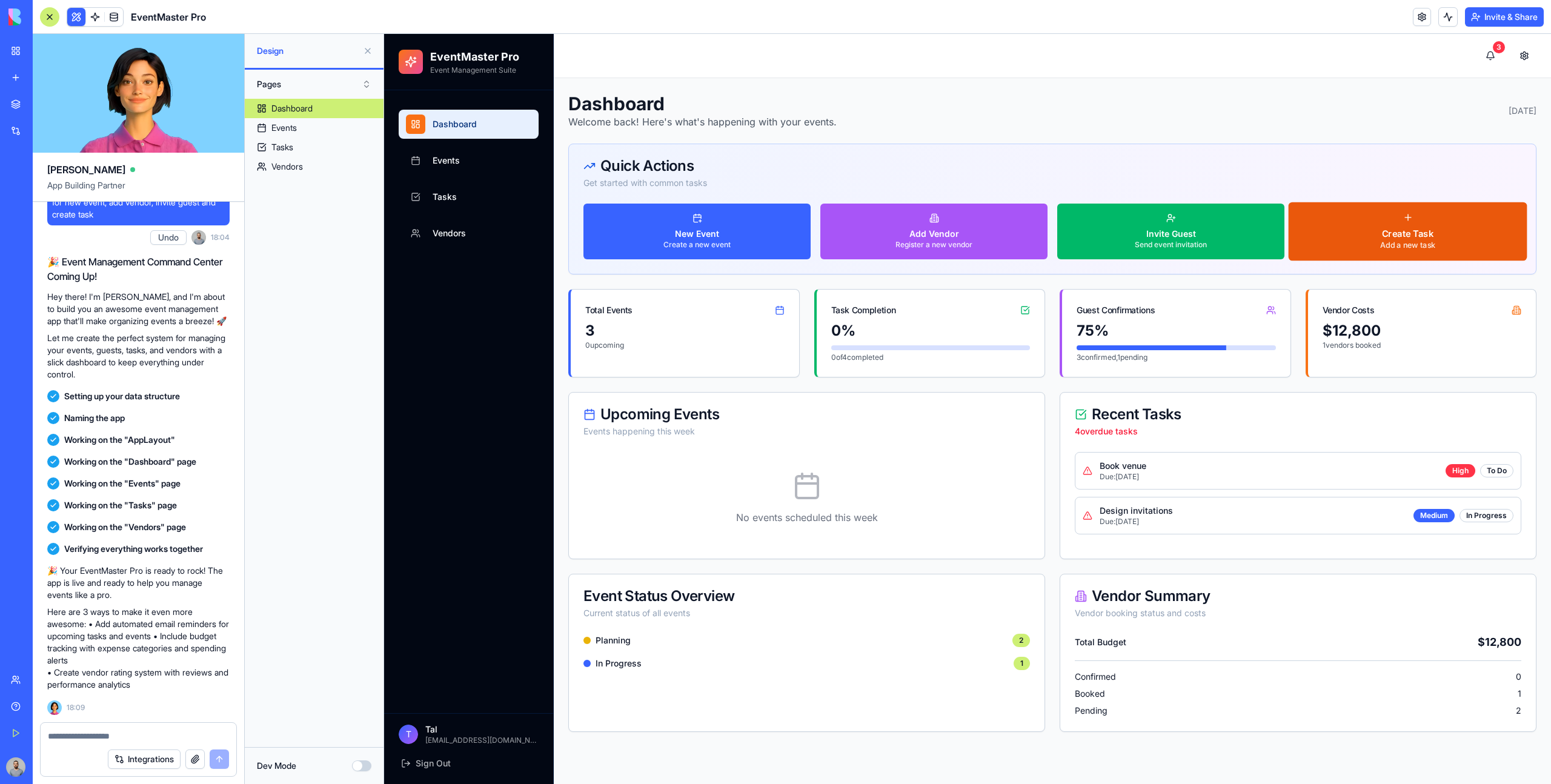
click at [1342, 230] on button "Create Task Add a new task" at bounding box center [1408, 232] width 239 height 59
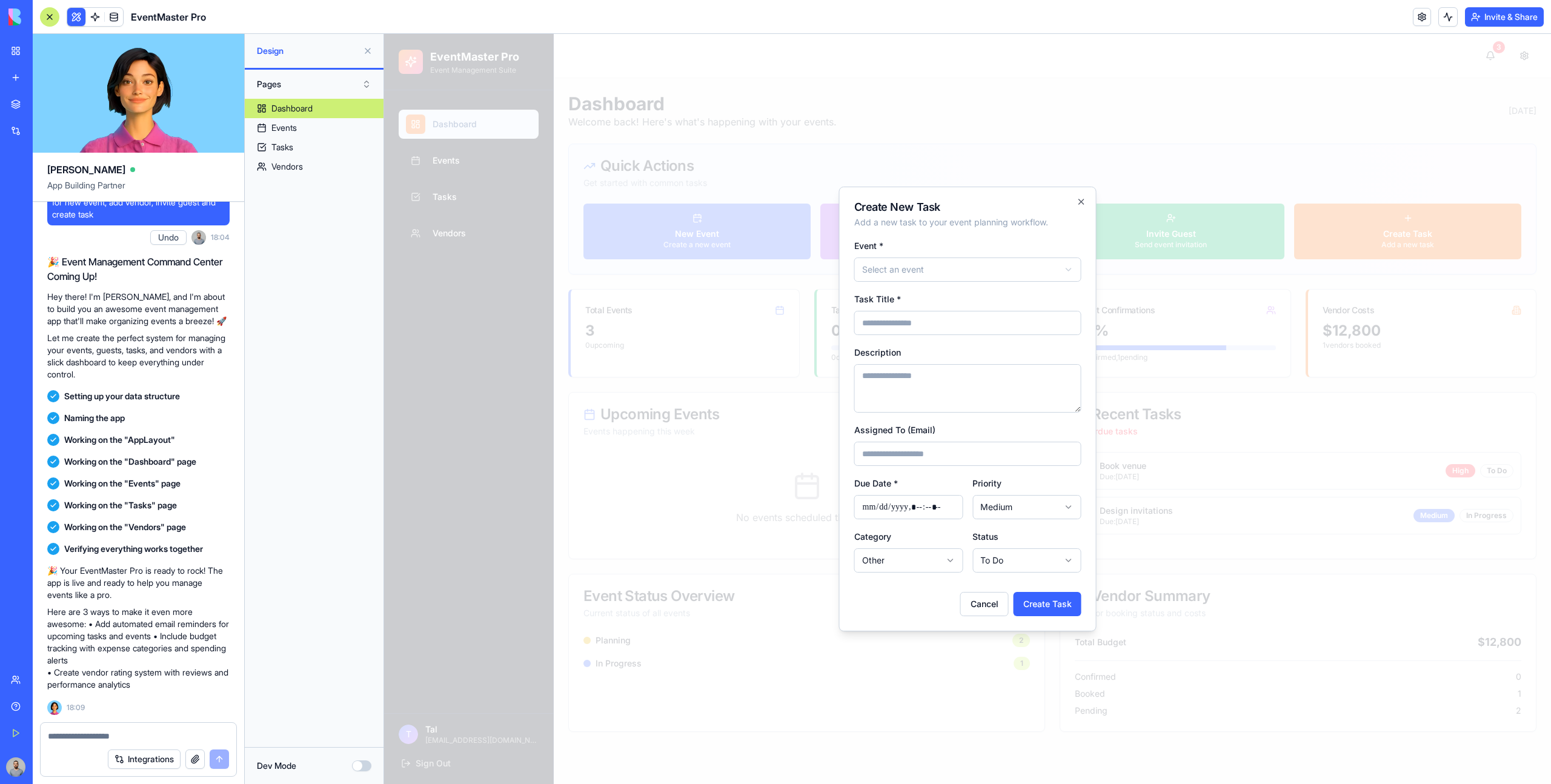
click at [466, 389] on div at bounding box center [967, 408] width 1167 height 750
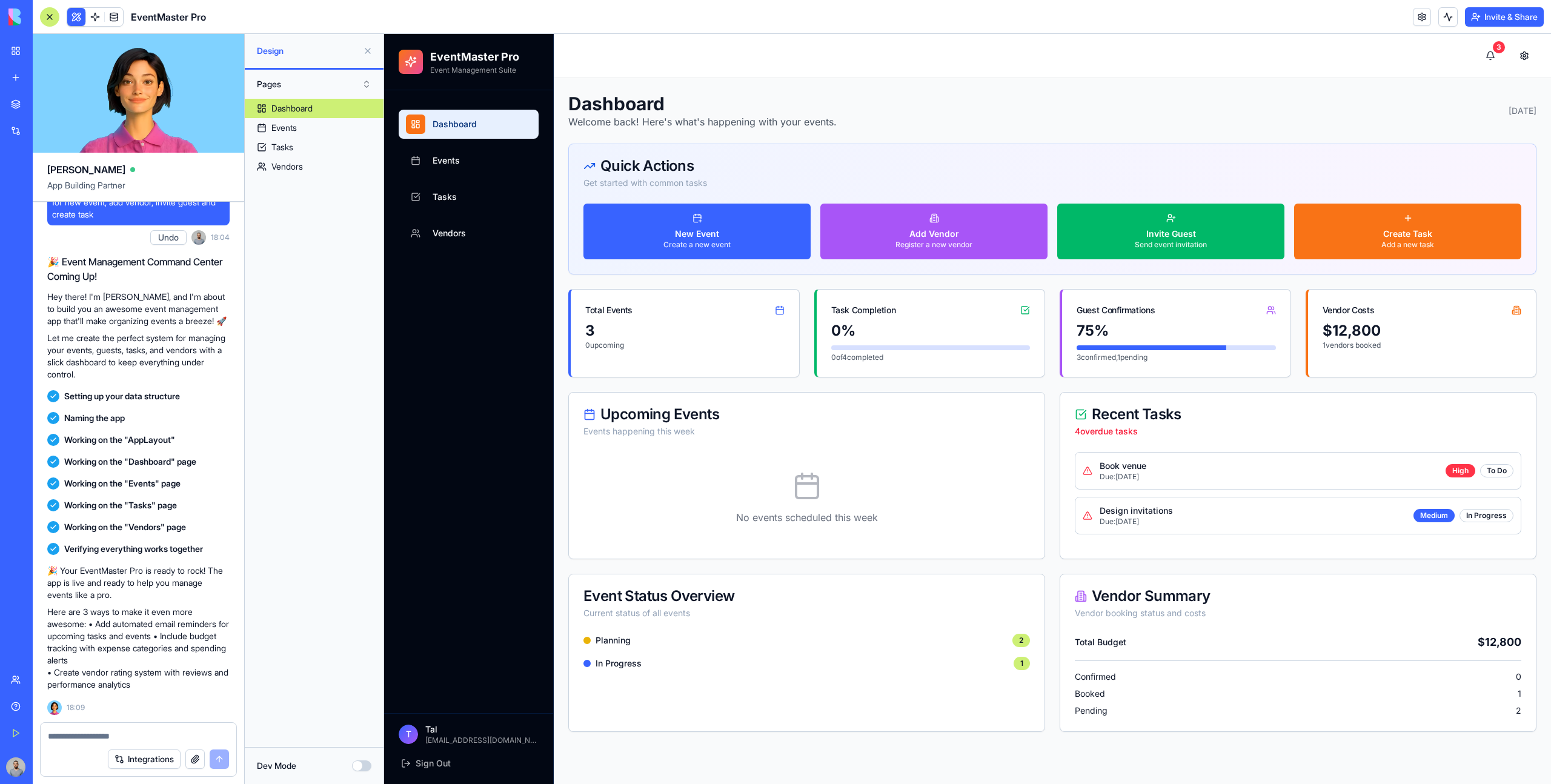
click at [360, 767] on button "Dev Mode" at bounding box center [362, 766] width 19 height 11
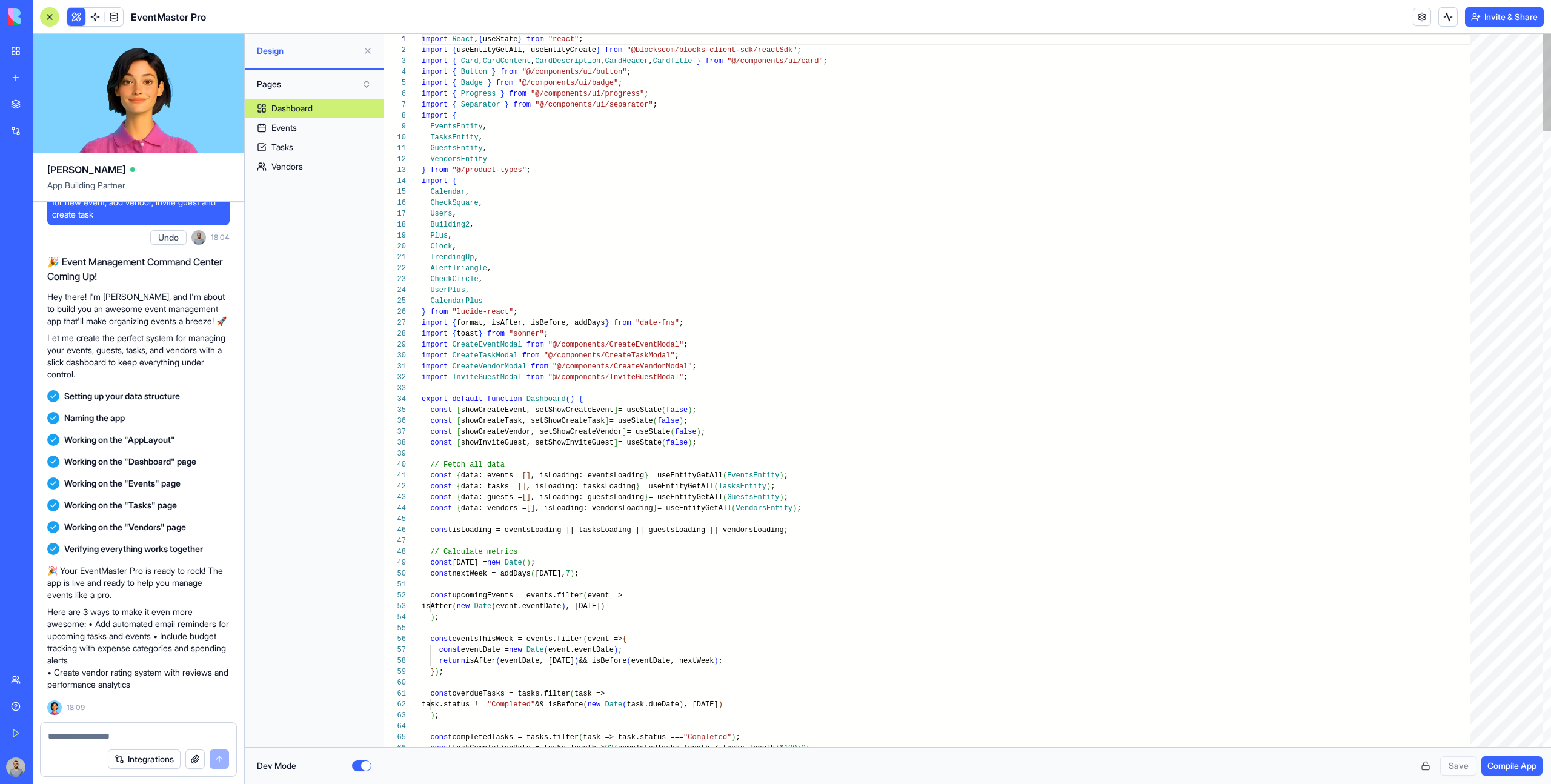
scroll to position [109, 0]
drag, startPoint x: 645, startPoint y: 343, endPoint x: 642, endPoint y: 374, distance: 31.1
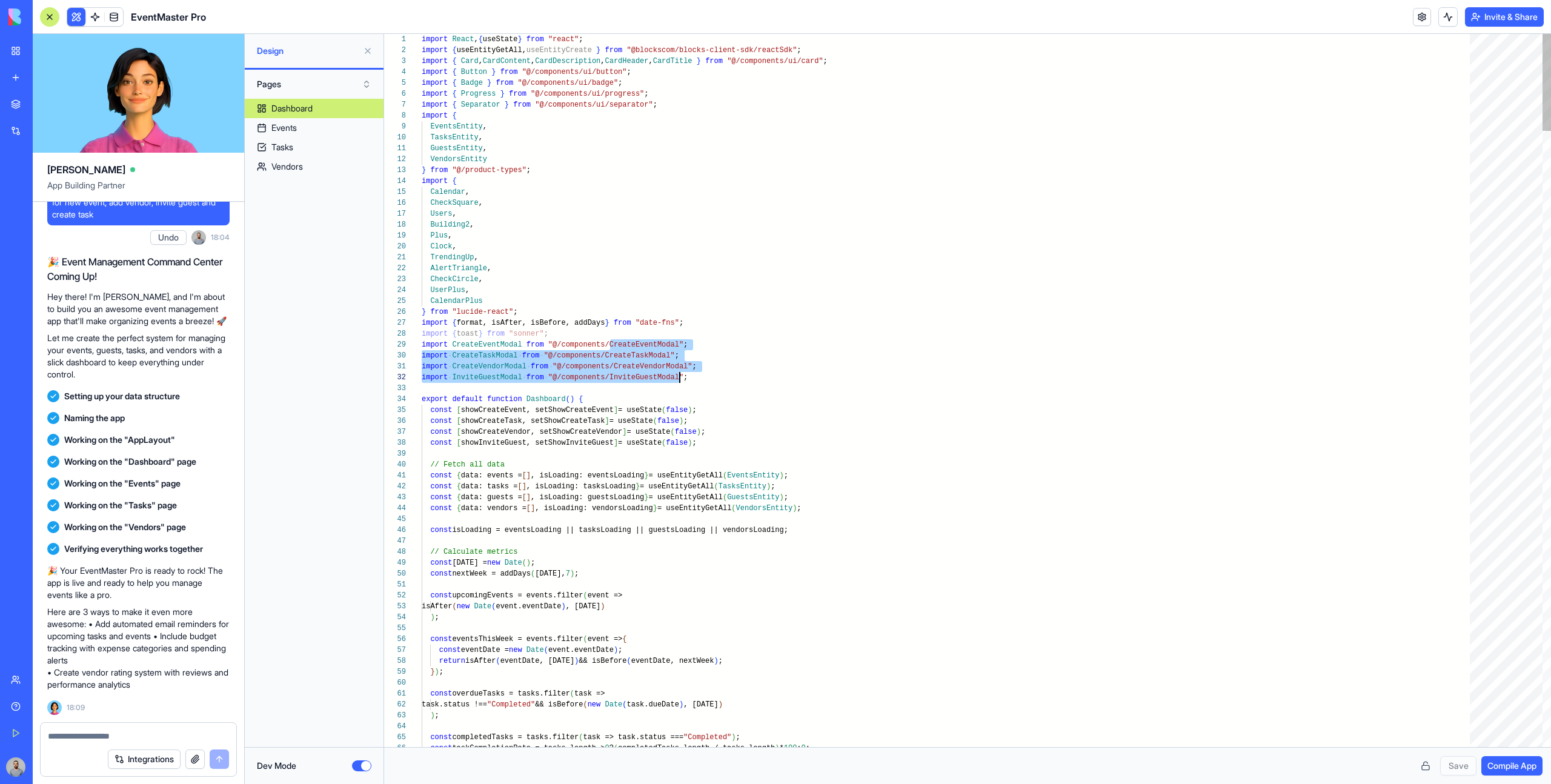
type textarea "**********"
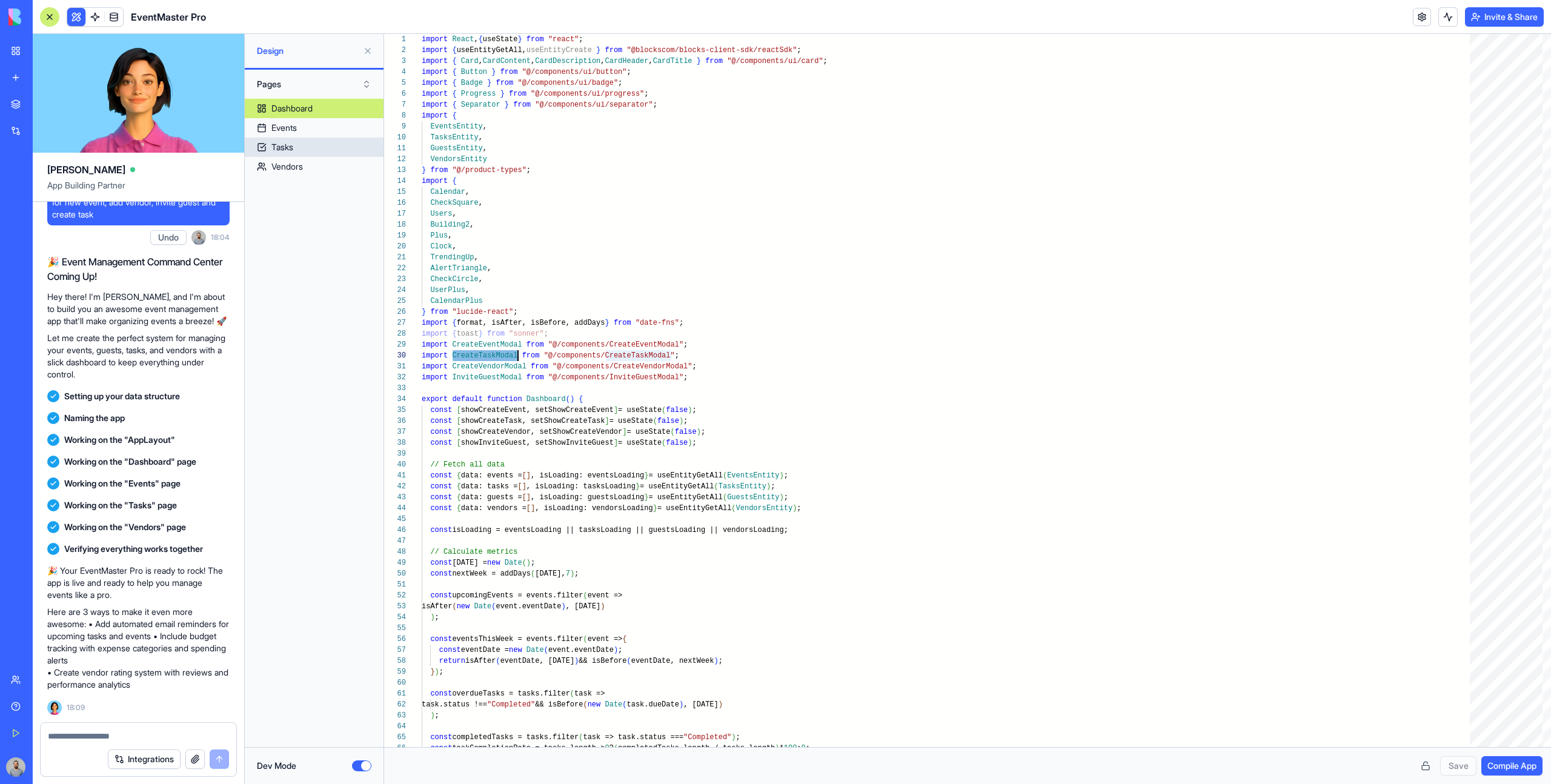
click at [319, 142] on link "Tasks" at bounding box center [314, 147] width 138 height 19
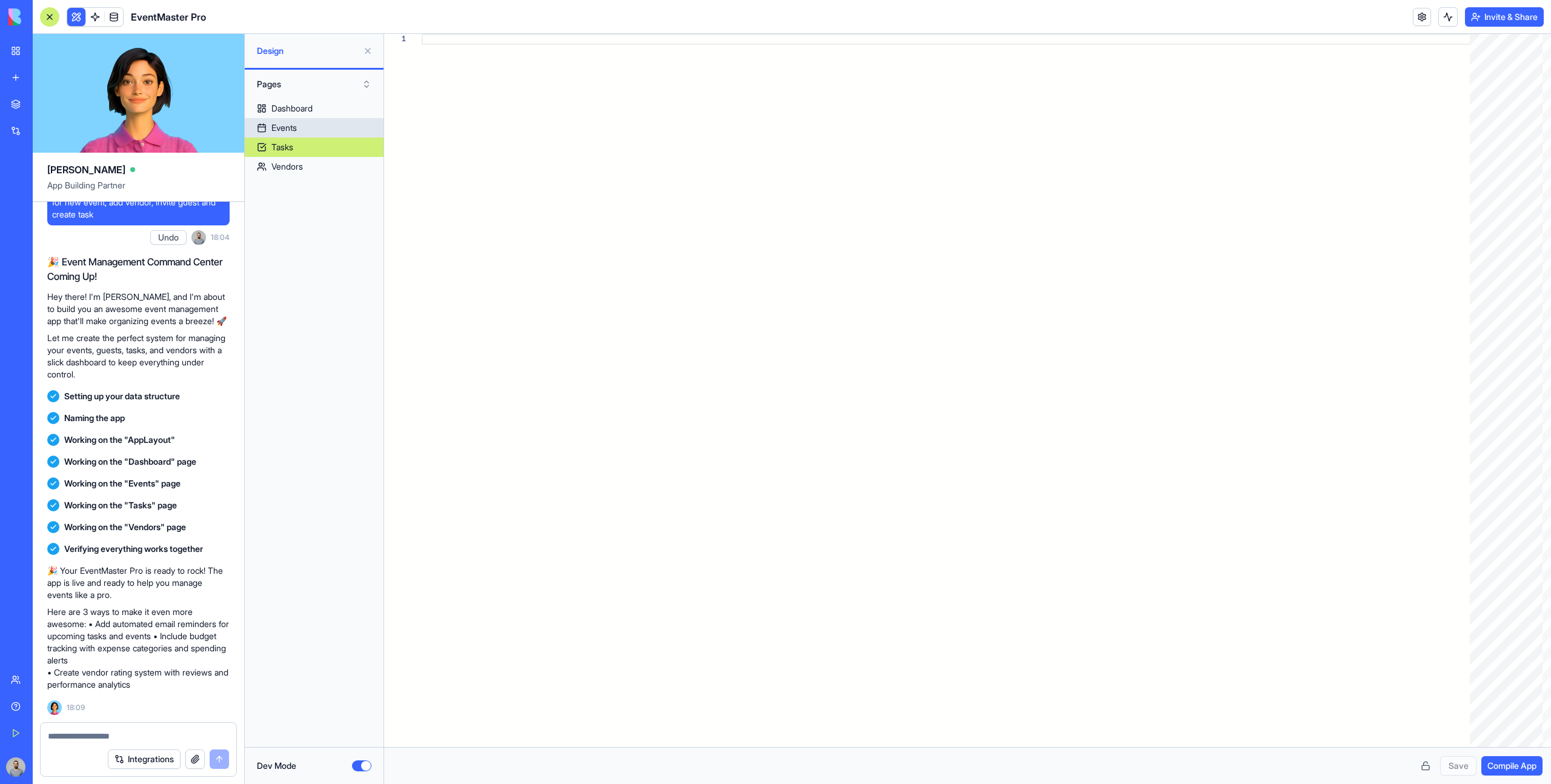
click at [342, 129] on link "Events" at bounding box center [314, 128] width 138 height 19
click at [334, 172] on link "Vendors" at bounding box center [314, 166] width 138 height 19
click at [325, 112] on link "Dashboard" at bounding box center [314, 108] width 138 height 19
type textarea "**********"
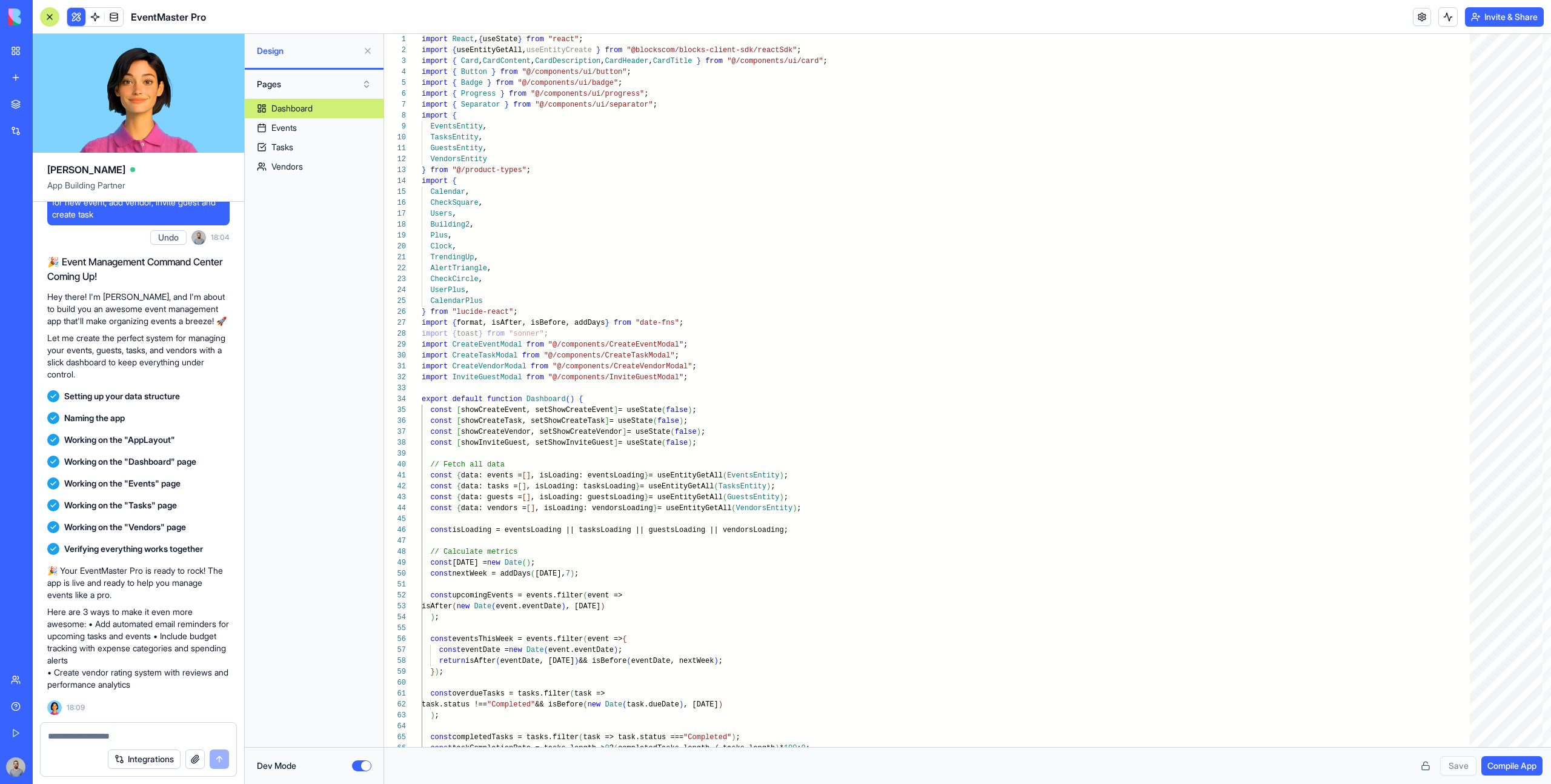
click at [358, 762] on button "Dev Mode" at bounding box center [362, 766] width 19 height 11
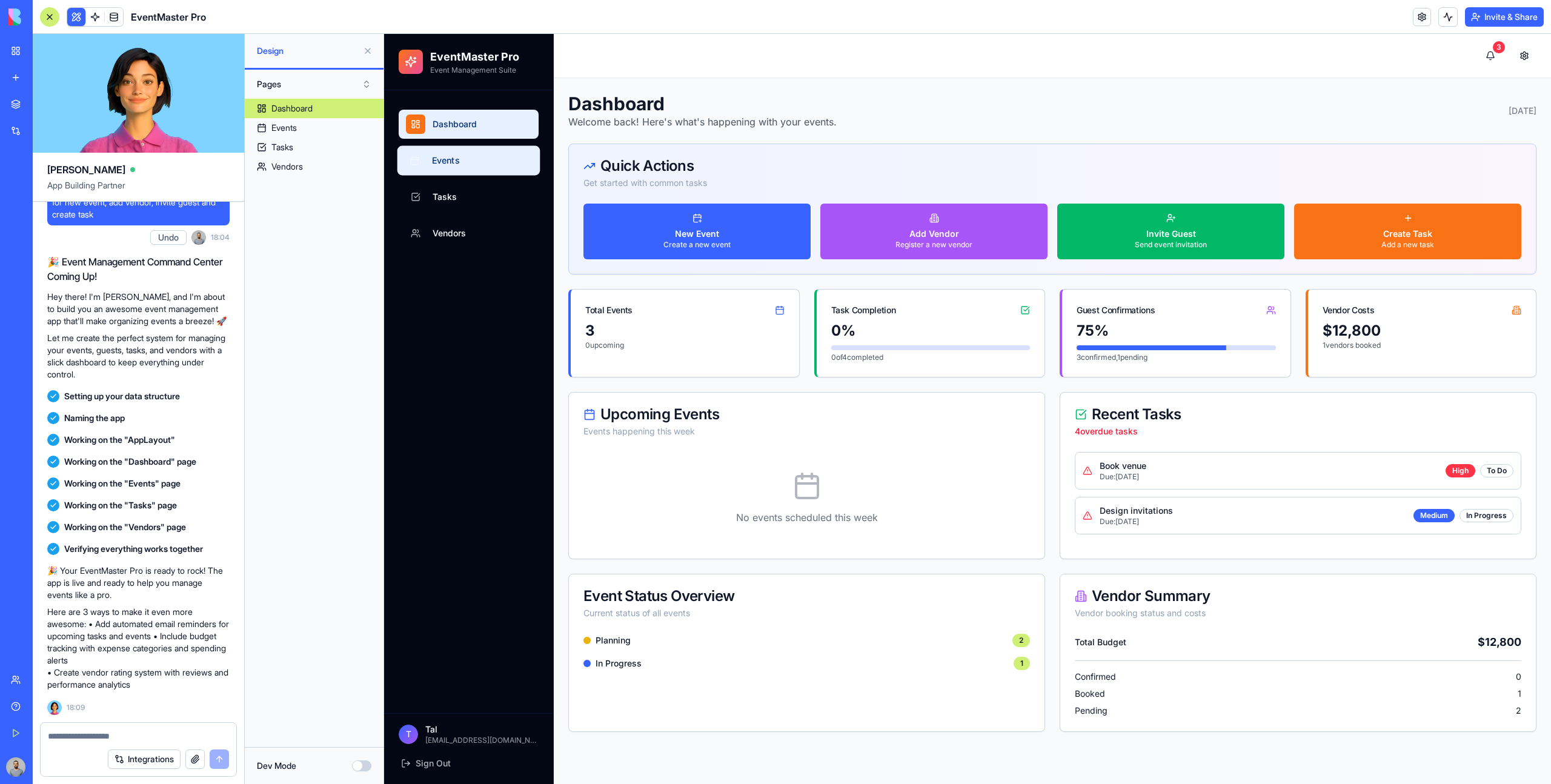
click at [452, 165] on span "Events" at bounding box center [446, 160] width 28 height 12
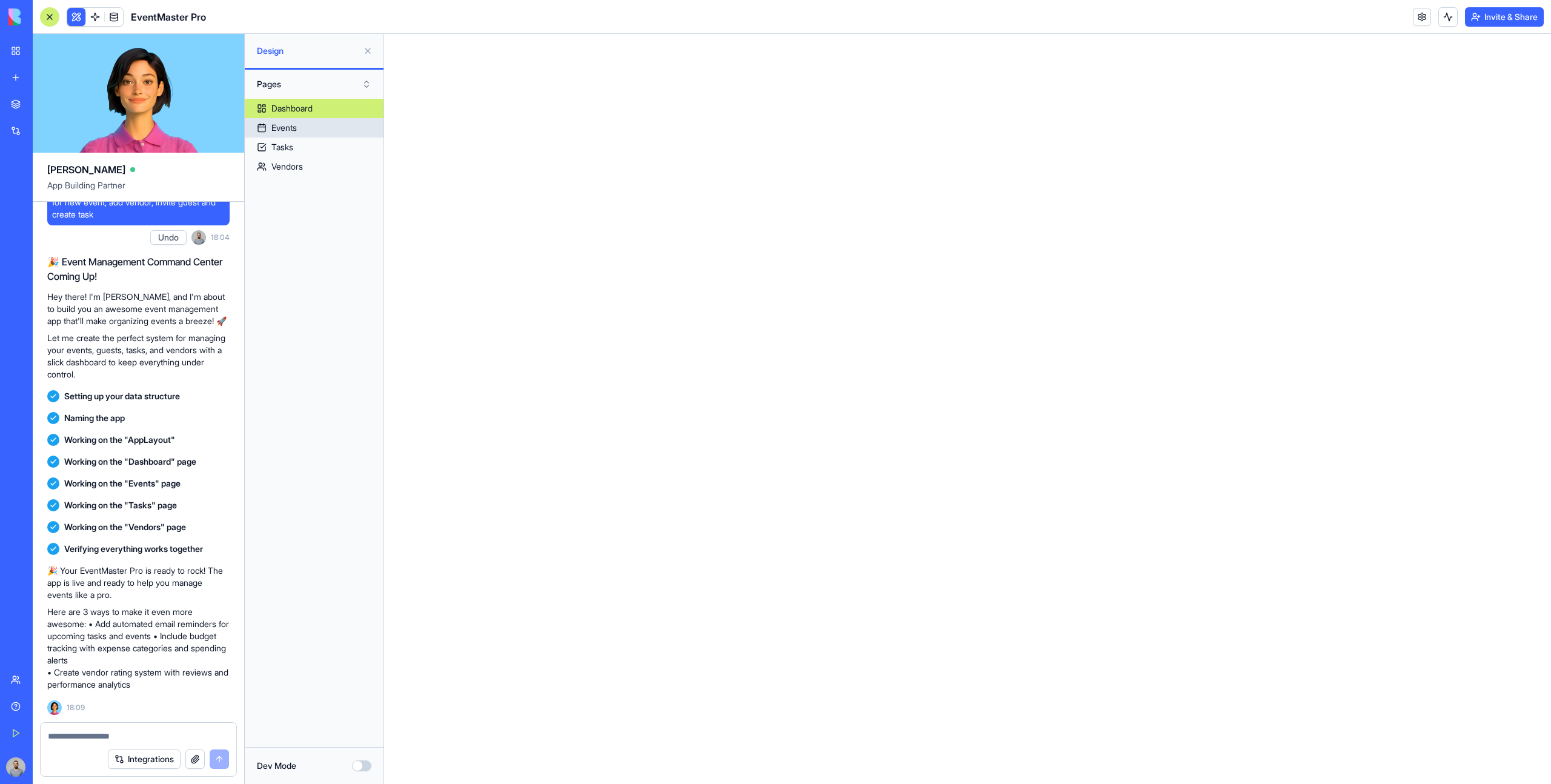
click at [343, 131] on link "Events" at bounding box center [314, 128] width 138 height 19
click at [336, 144] on link "Tasks" at bounding box center [314, 147] width 138 height 19
click at [331, 165] on link "Vendors" at bounding box center [314, 166] width 138 height 19
click at [316, 152] on link "Tasks" at bounding box center [314, 147] width 138 height 19
click at [318, 131] on link "Events" at bounding box center [314, 128] width 138 height 19
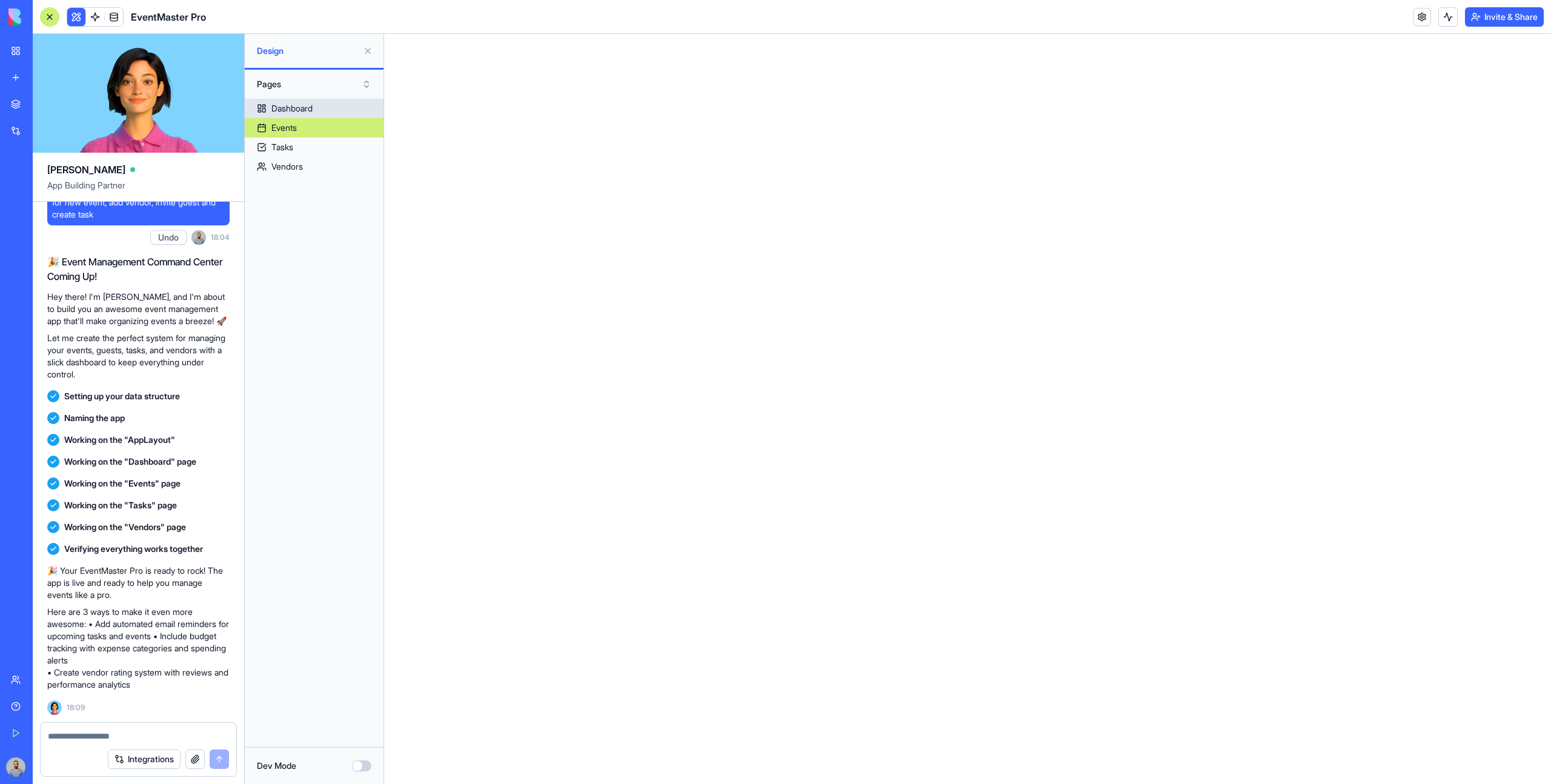
click at [341, 114] on link "Dashboard" at bounding box center [314, 108] width 138 height 19
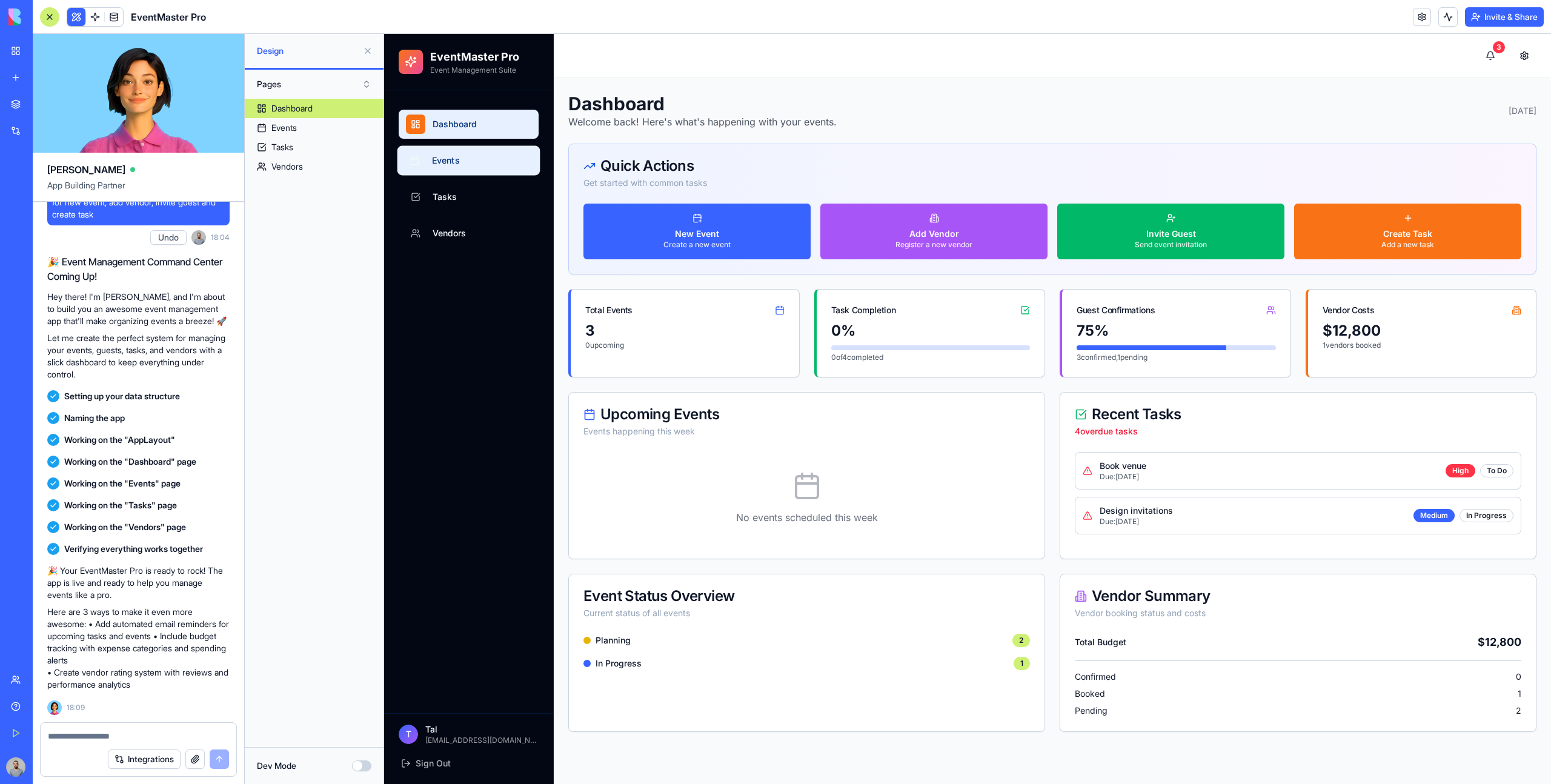
click at [472, 167] on link "Events" at bounding box center [469, 161] width 143 height 30
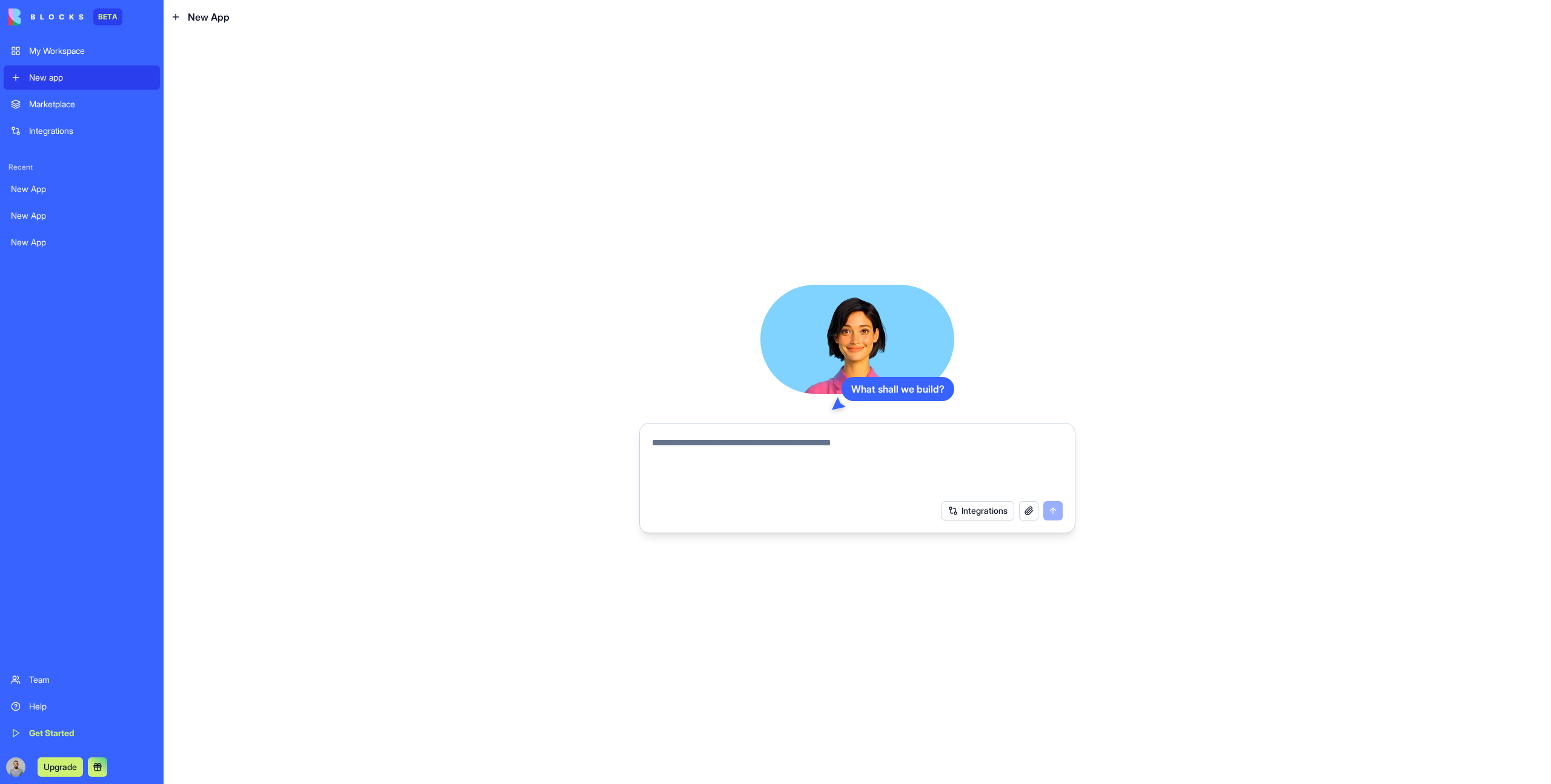
click at [767, 471] on textarea at bounding box center [857, 464] width 411 height 58
paste textarea "**********"
type textarea "**********"
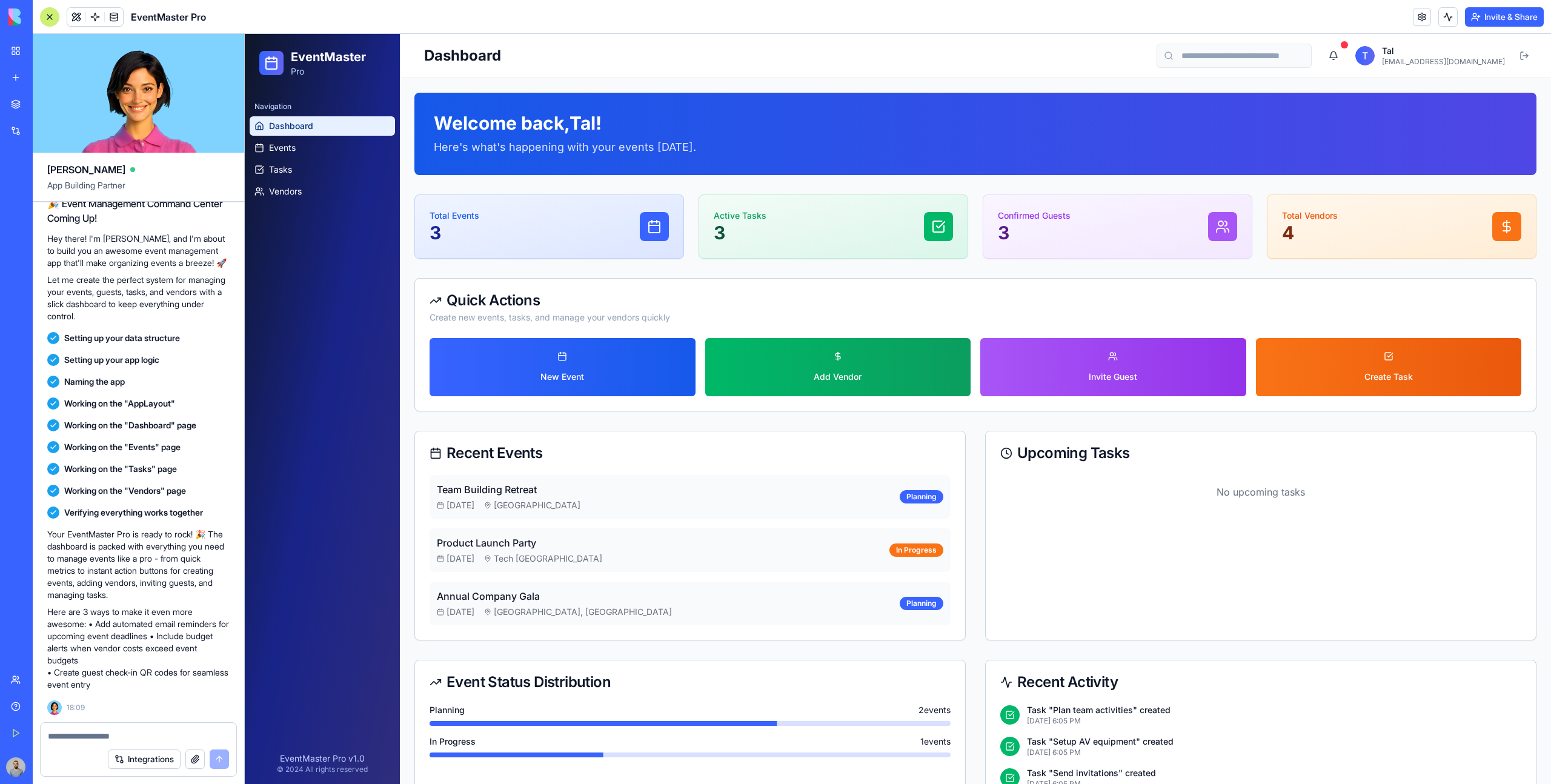
scroll to position [112, 0]
click at [346, 146] on link "Events" at bounding box center [322, 147] width 145 height 19
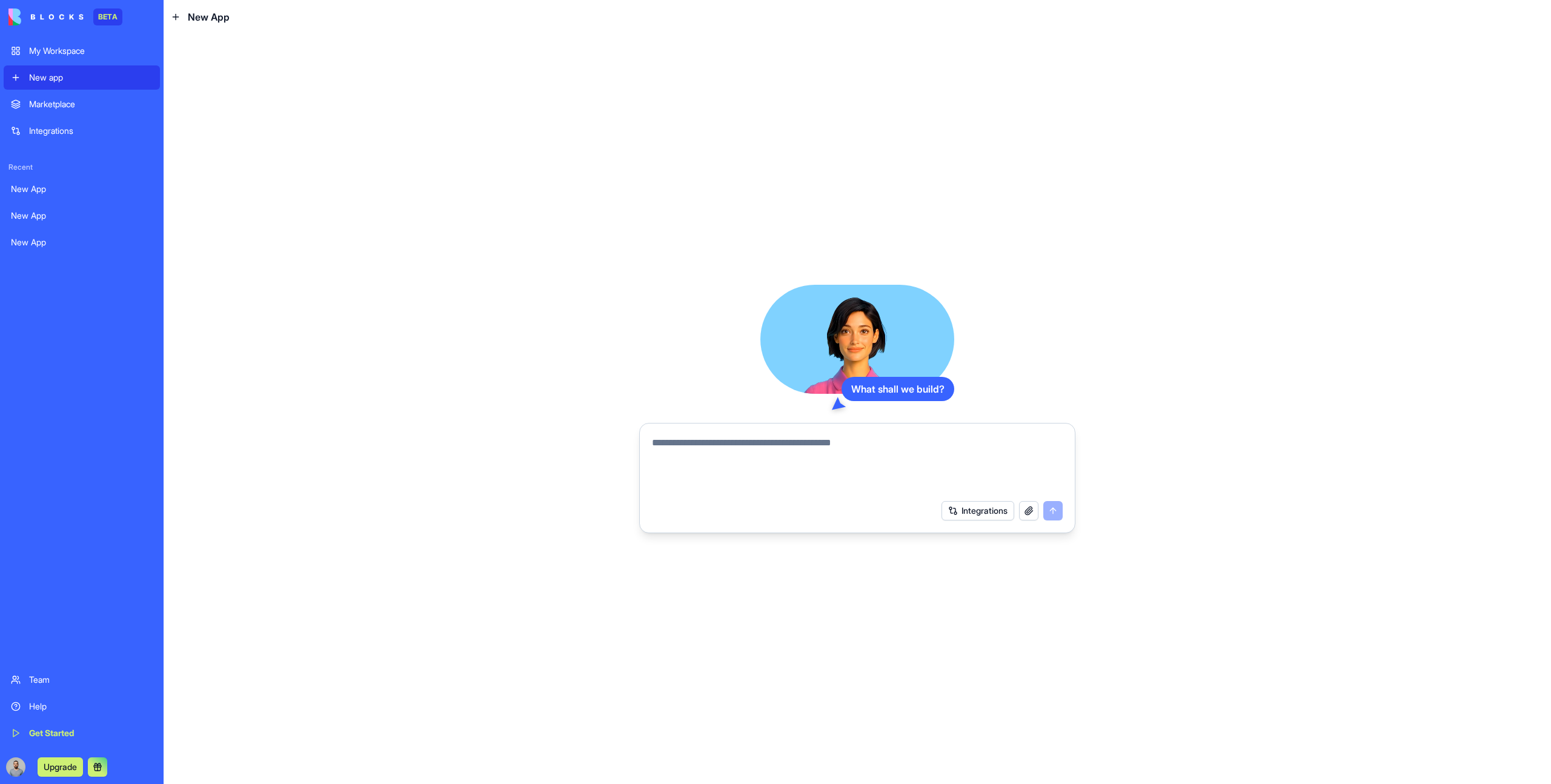
click at [727, 467] on textarea at bounding box center [857, 464] width 411 height 58
paste textarea "**********"
type textarea "**********"
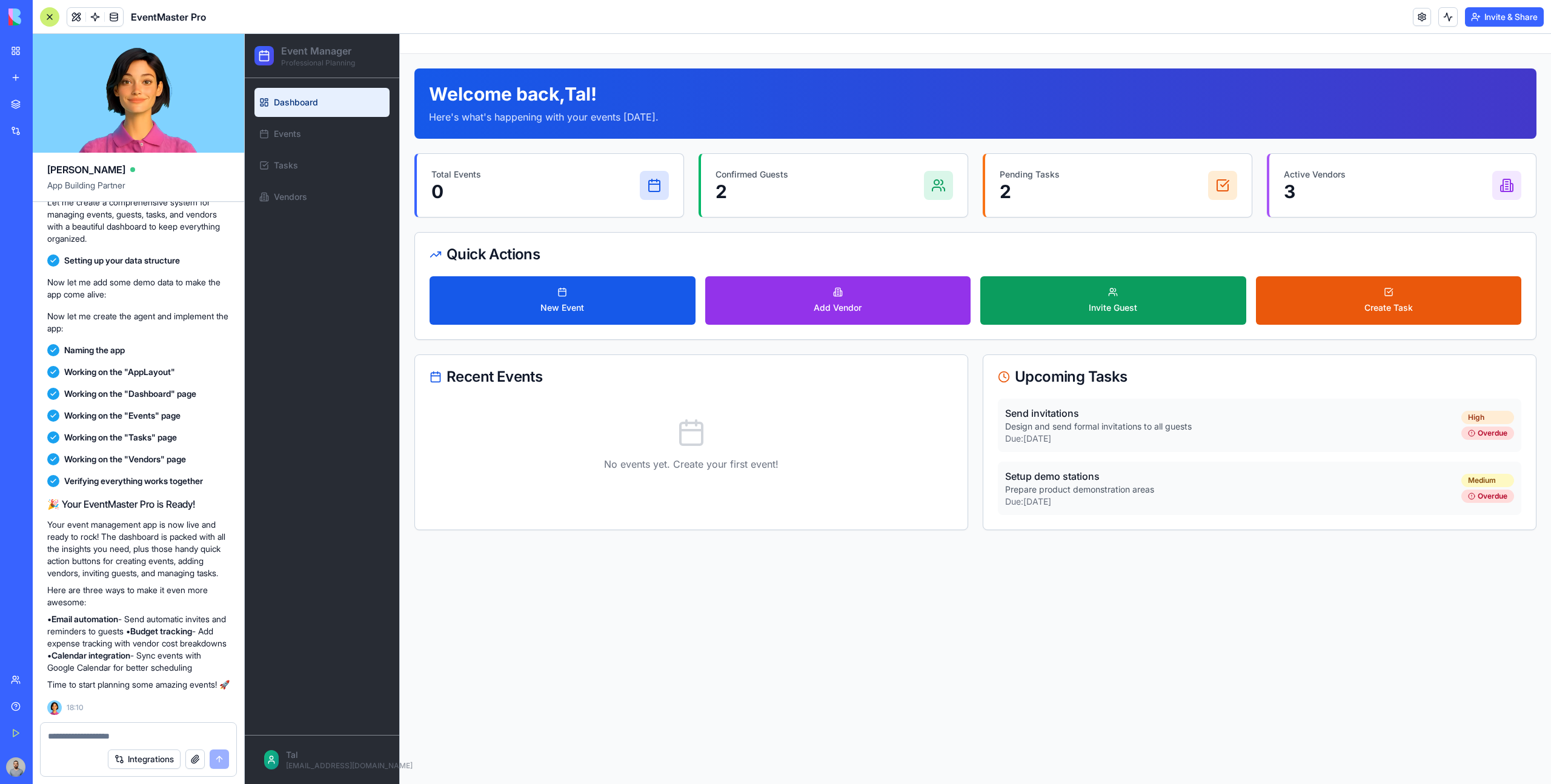
scroll to position [211, 0]
click at [315, 131] on link "Events" at bounding box center [322, 134] width 135 height 29
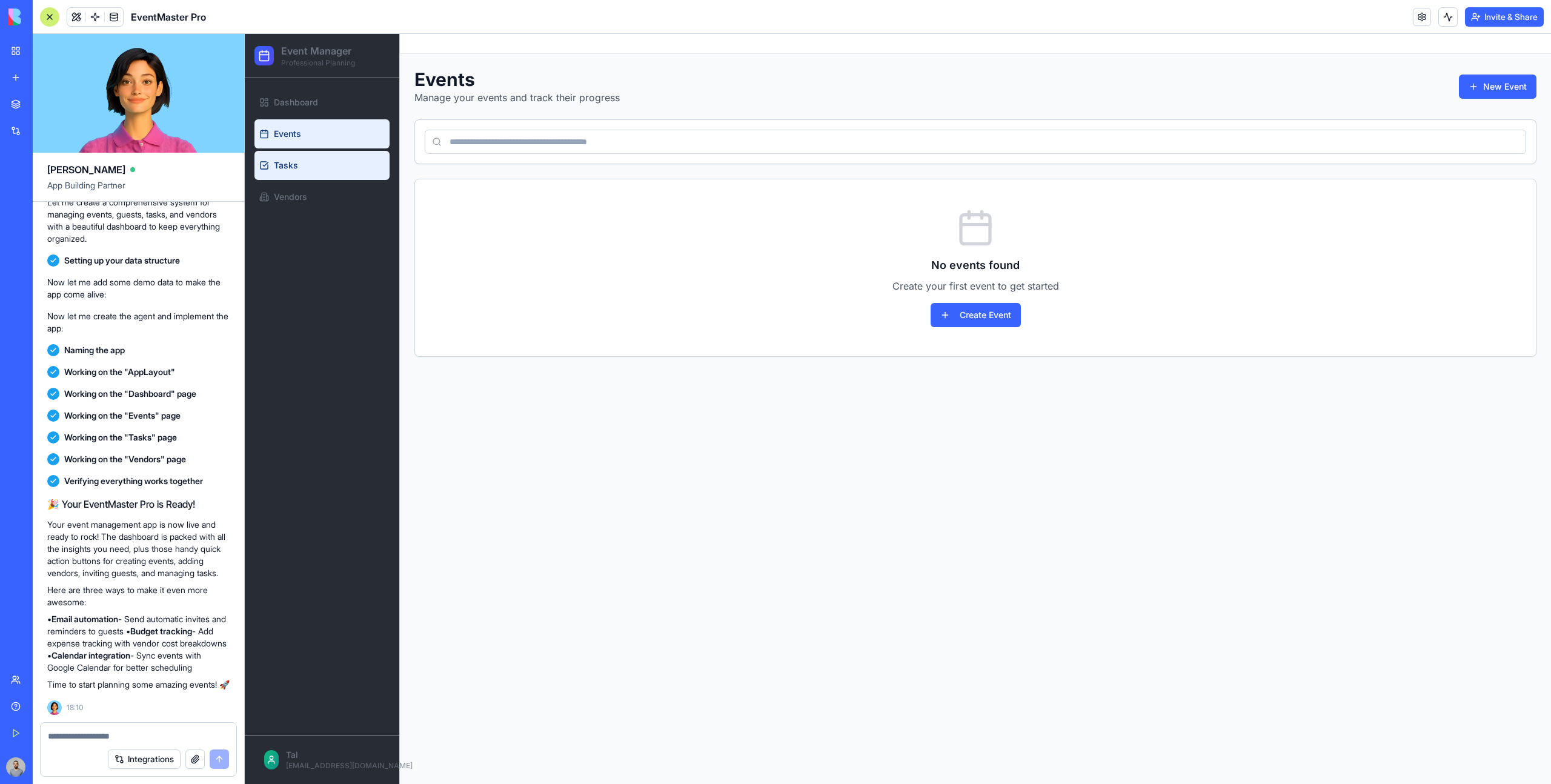
click at [317, 176] on link "Tasks" at bounding box center [322, 165] width 135 height 29
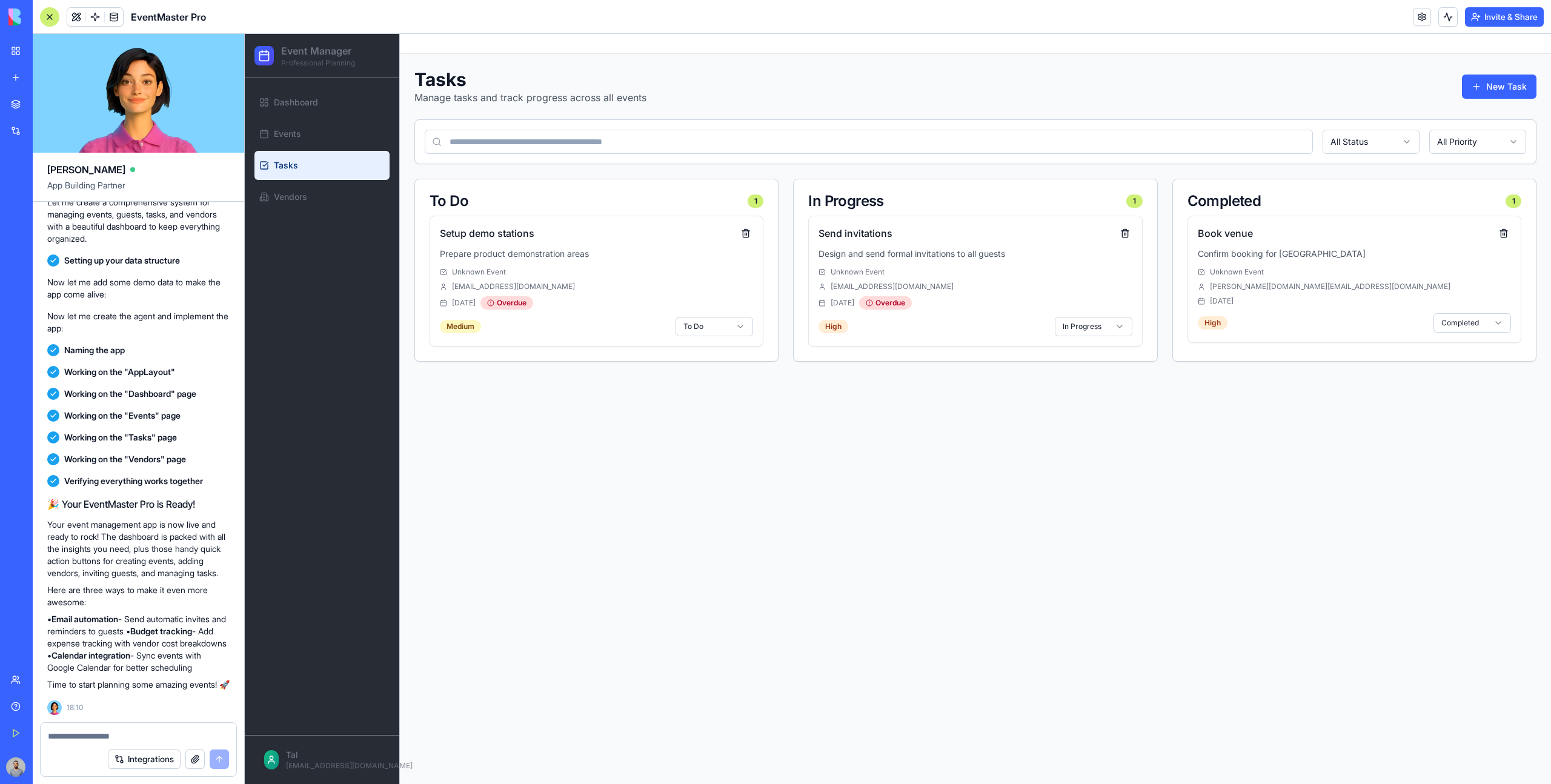
click at [322, 189] on link "Vendors" at bounding box center [322, 197] width 135 height 29
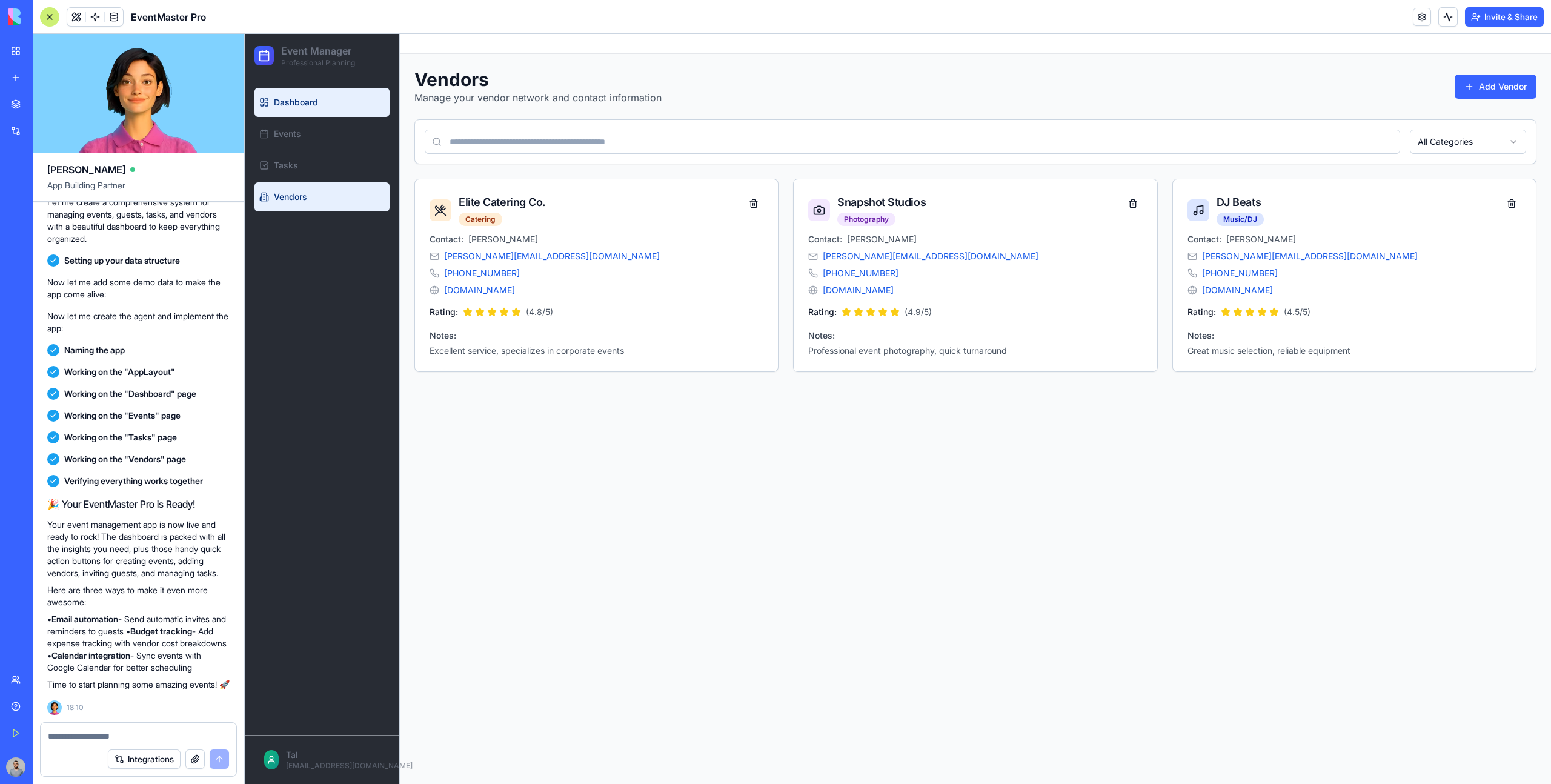
click at [348, 103] on link "Dashboard" at bounding box center [322, 103] width 135 height 29
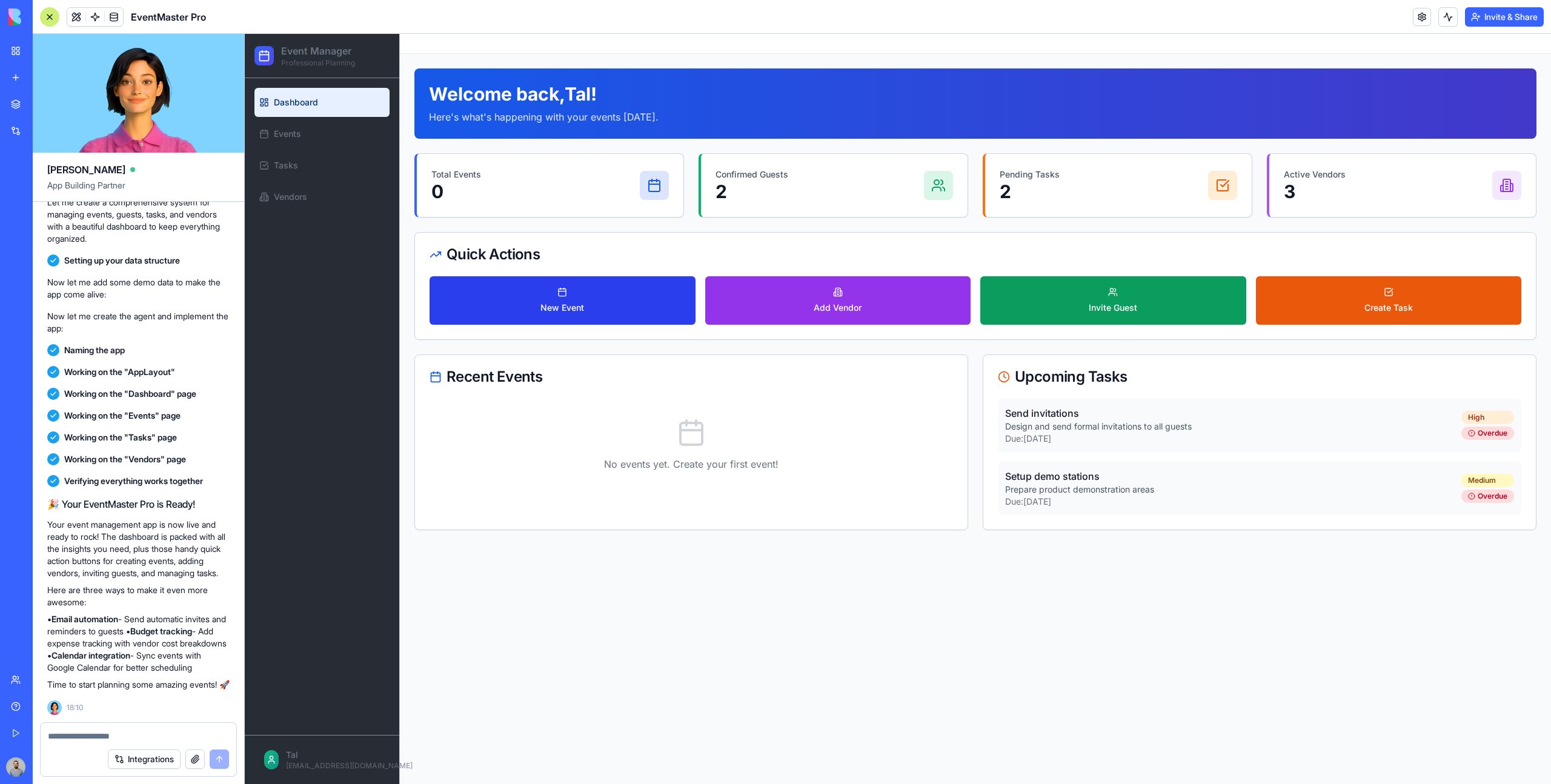
click at [637, 304] on button "New Event" at bounding box center [562, 300] width 266 height 48
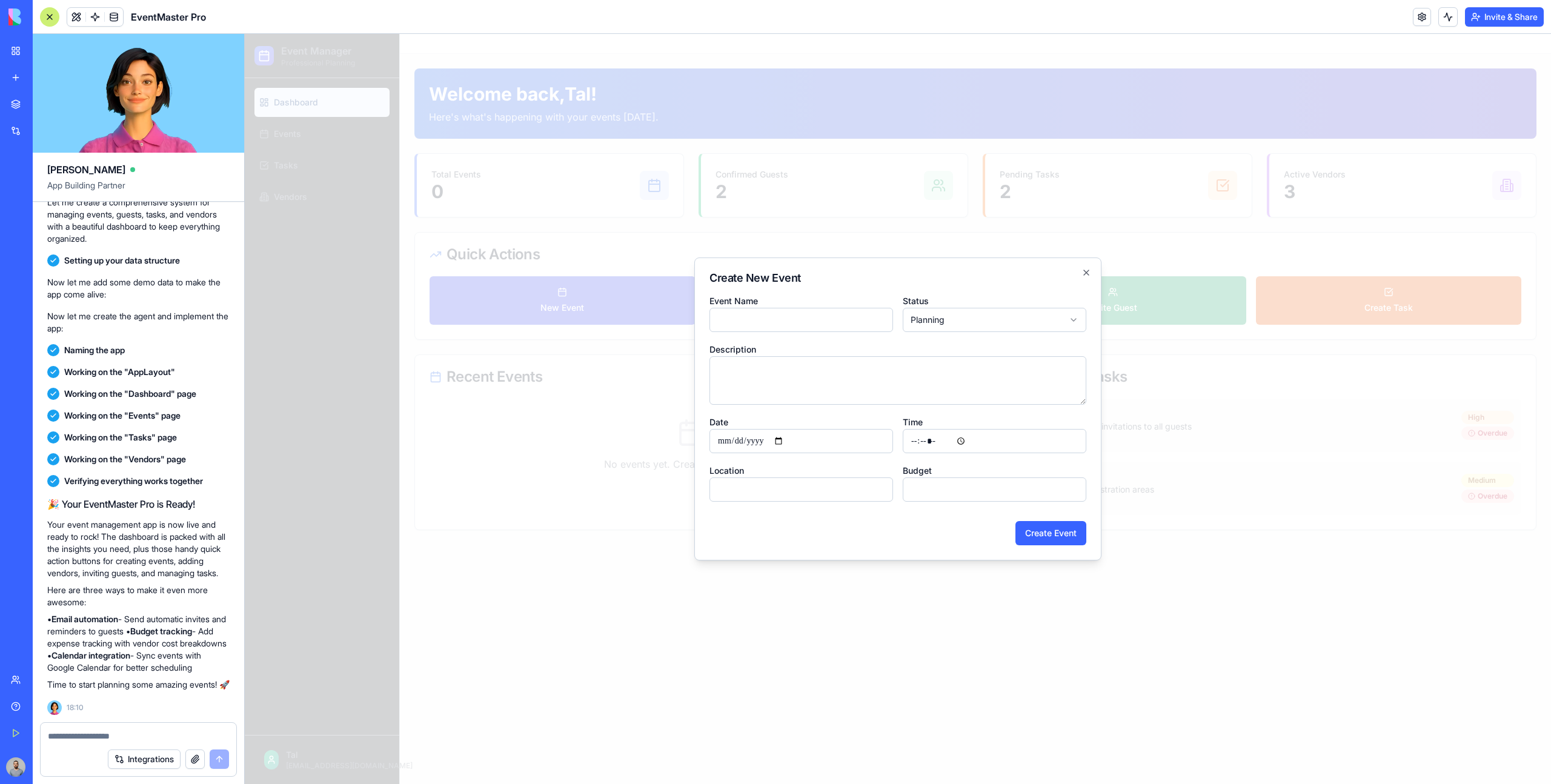
click at [637, 304] on div at bounding box center [898, 408] width 1306 height 750
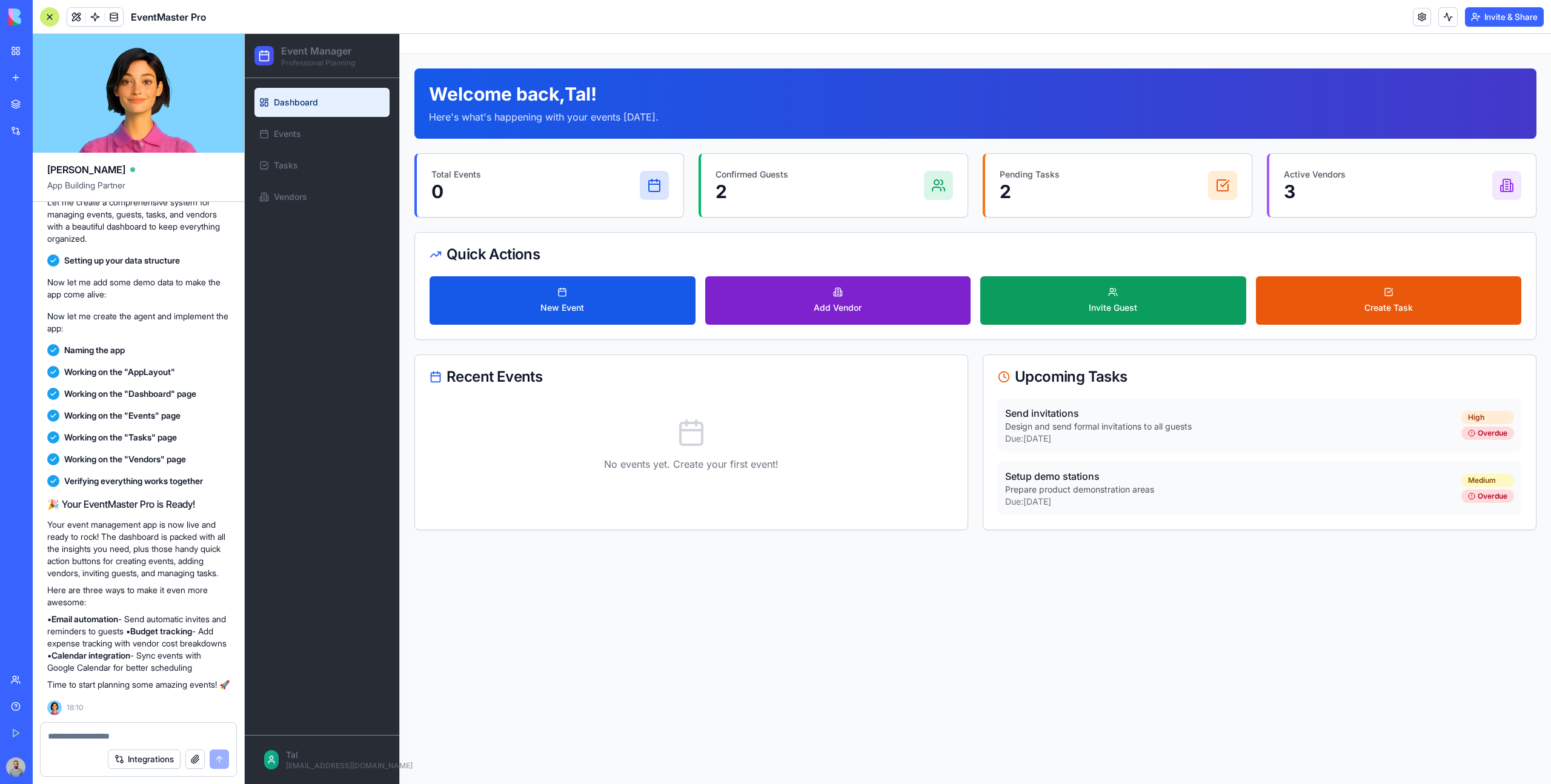
click at [780, 304] on button "Add Vendor" at bounding box center [838, 300] width 266 height 48
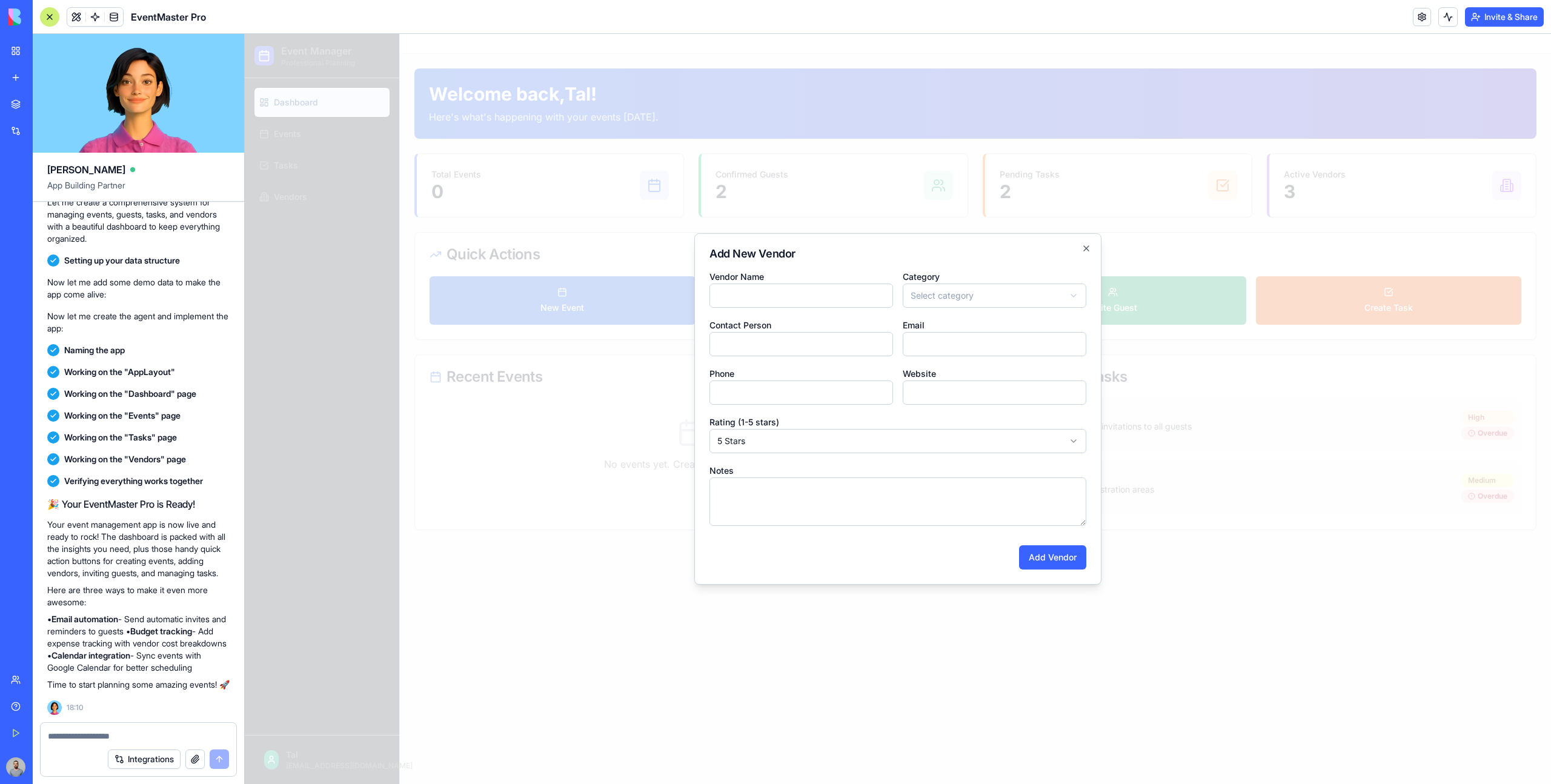
click at [1253, 278] on div at bounding box center [898, 408] width 1306 height 750
click at [1118, 292] on button "Invite Guest" at bounding box center [1113, 300] width 266 height 48
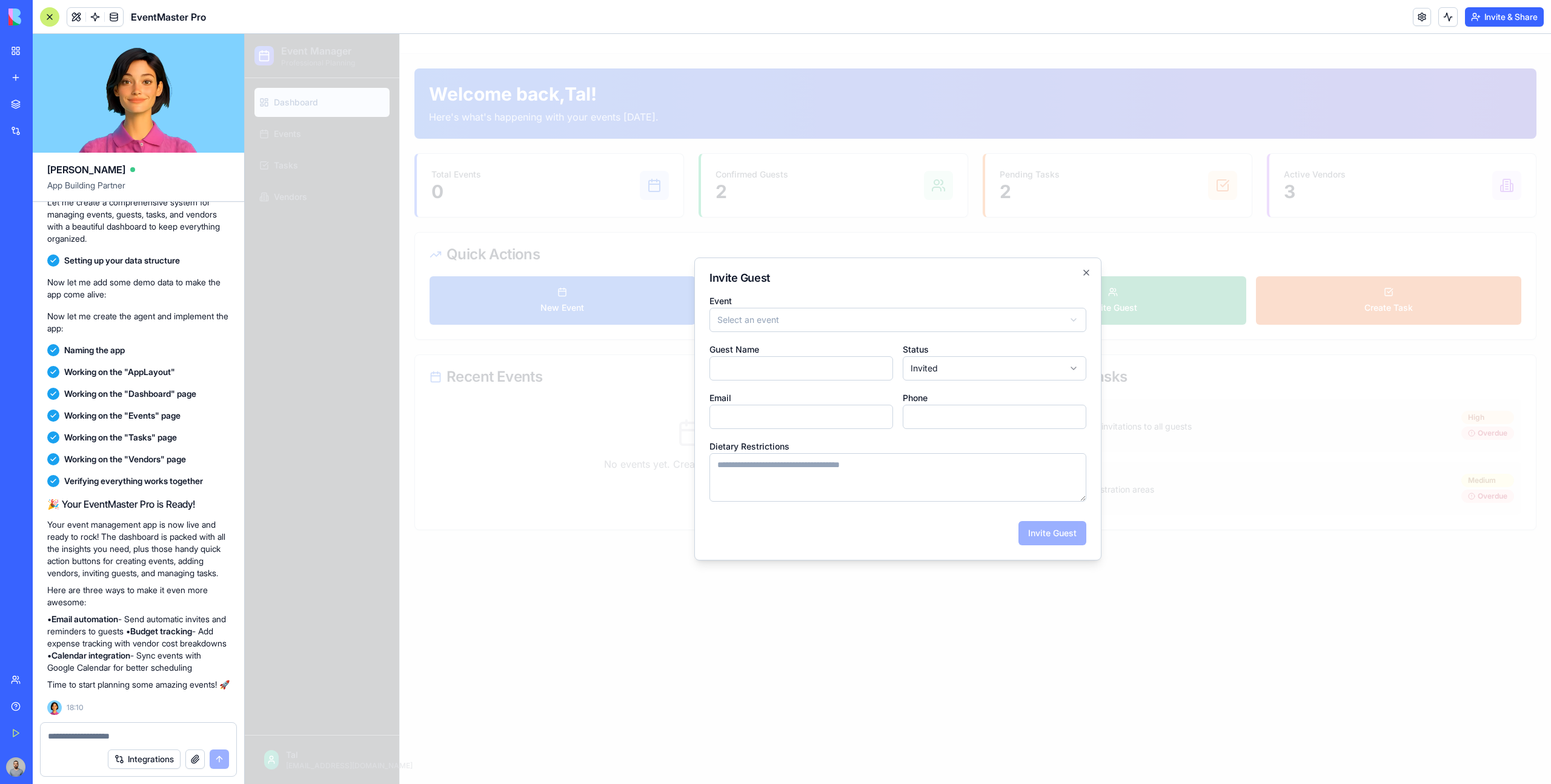
click at [1295, 267] on div at bounding box center [898, 408] width 1306 height 750
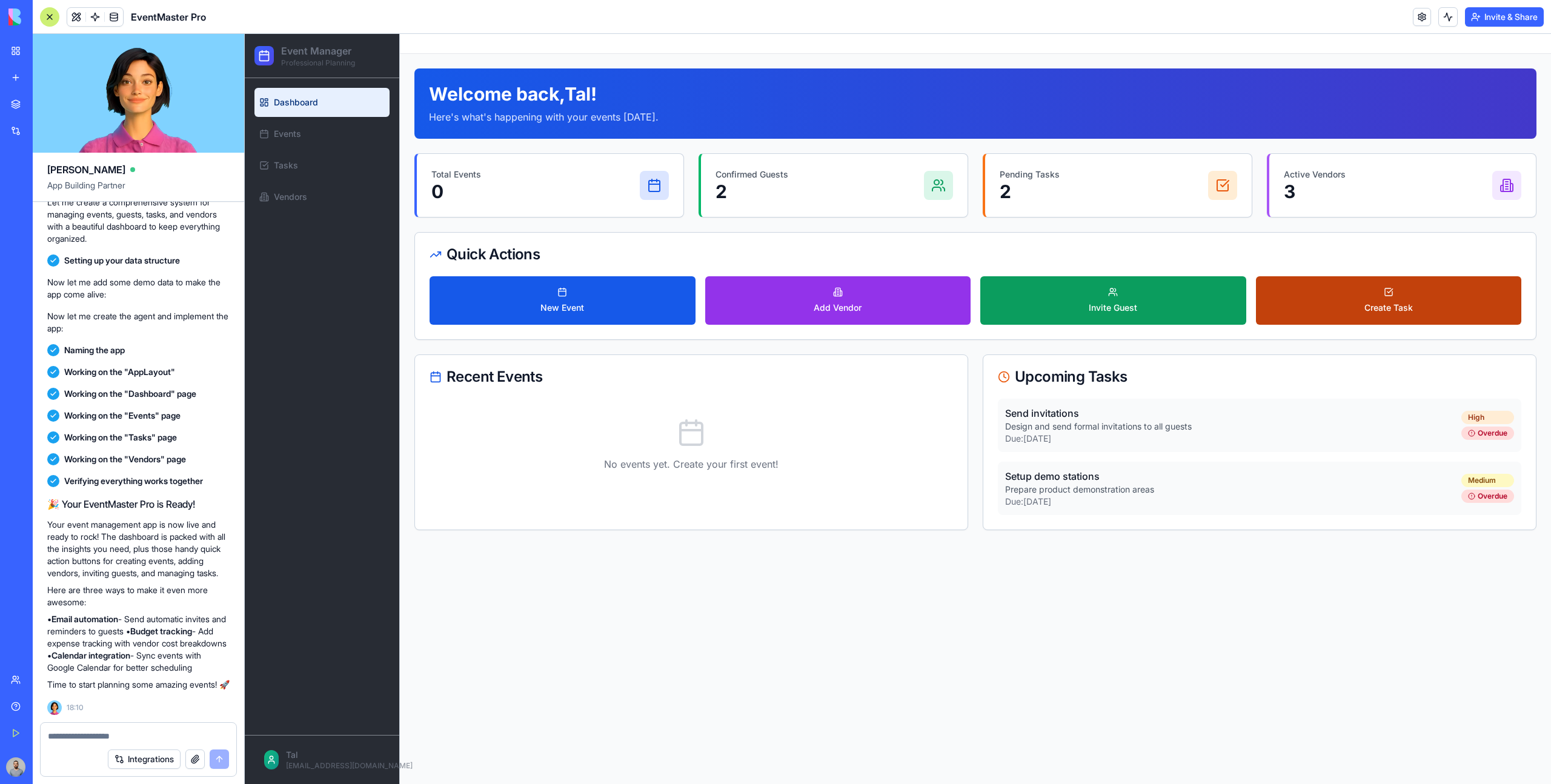
click at [1340, 308] on button "Create Task" at bounding box center [1388, 300] width 266 height 48
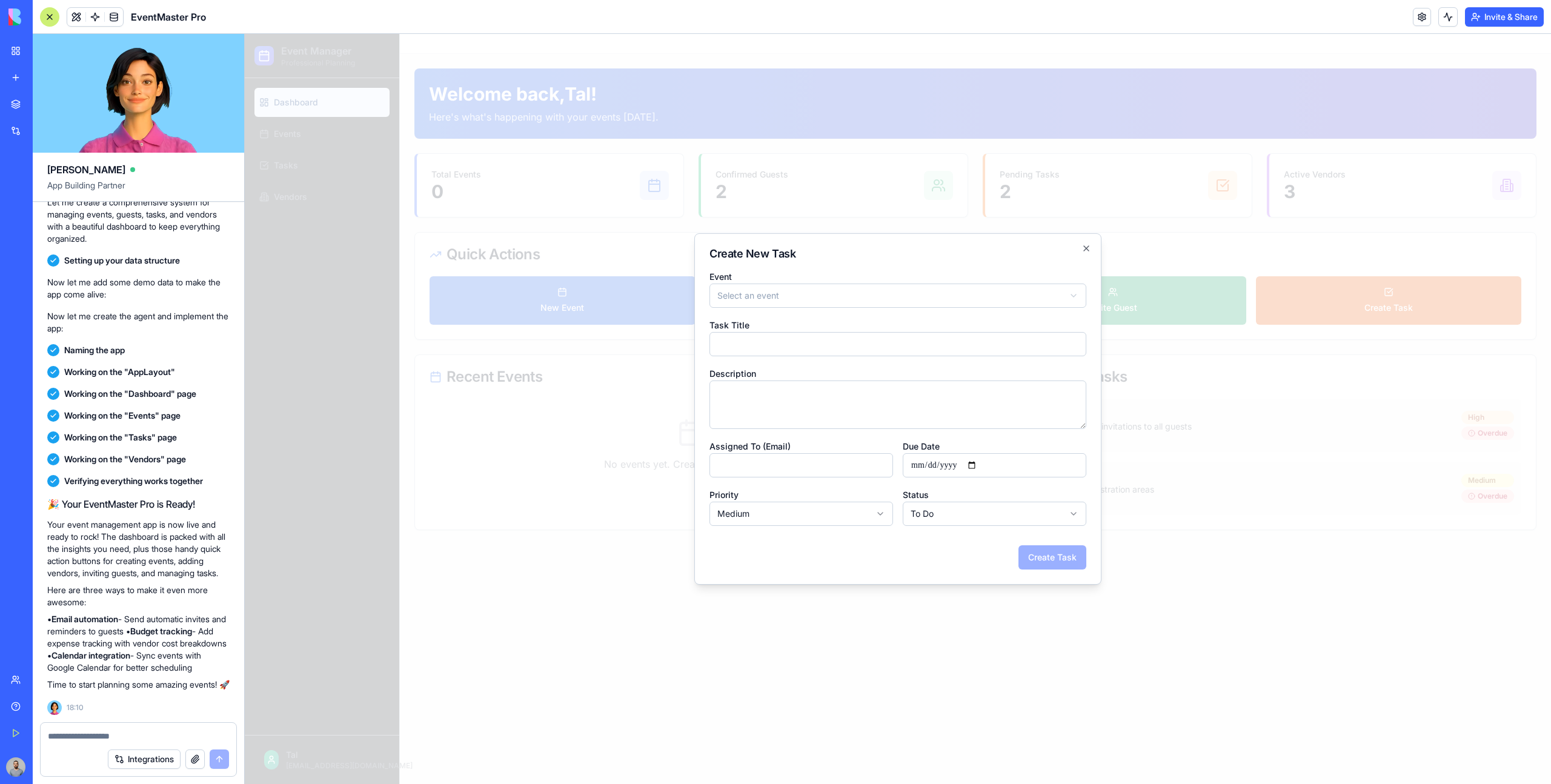
click at [1240, 281] on div at bounding box center [898, 408] width 1306 height 750
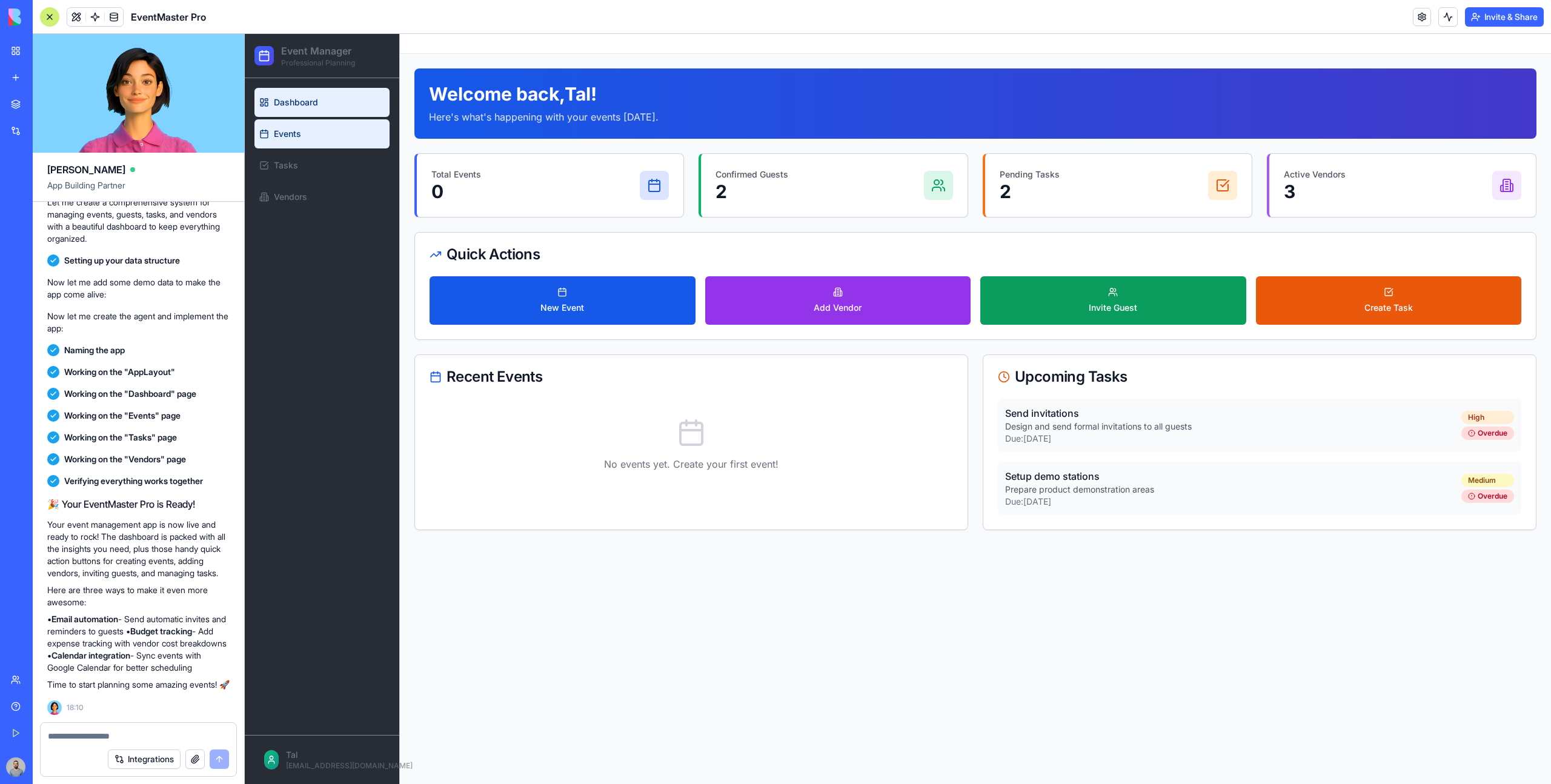
click at [307, 144] on link "Events" at bounding box center [322, 134] width 135 height 29
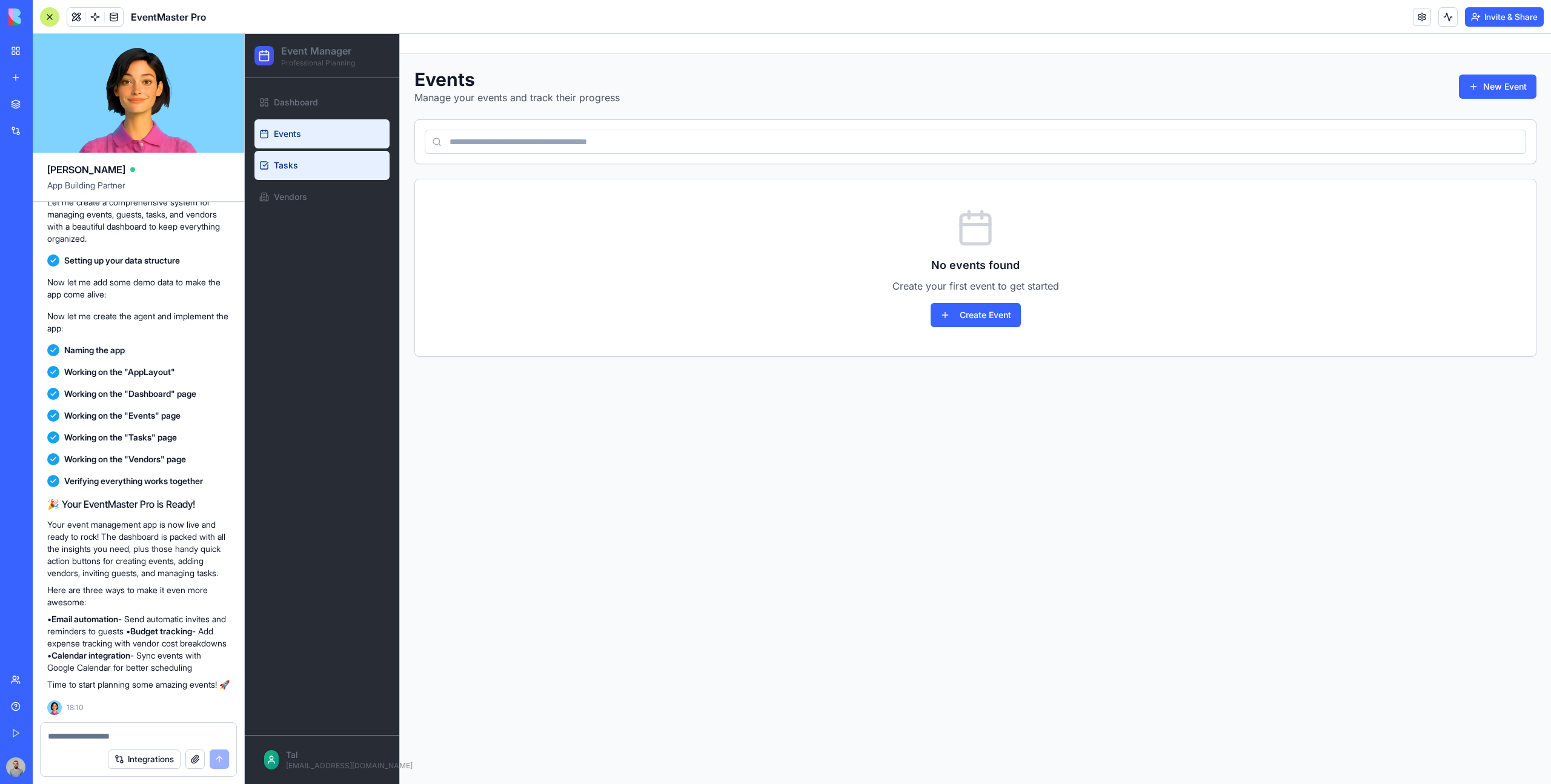
click at [324, 178] on link "Tasks" at bounding box center [322, 165] width 135 height 29
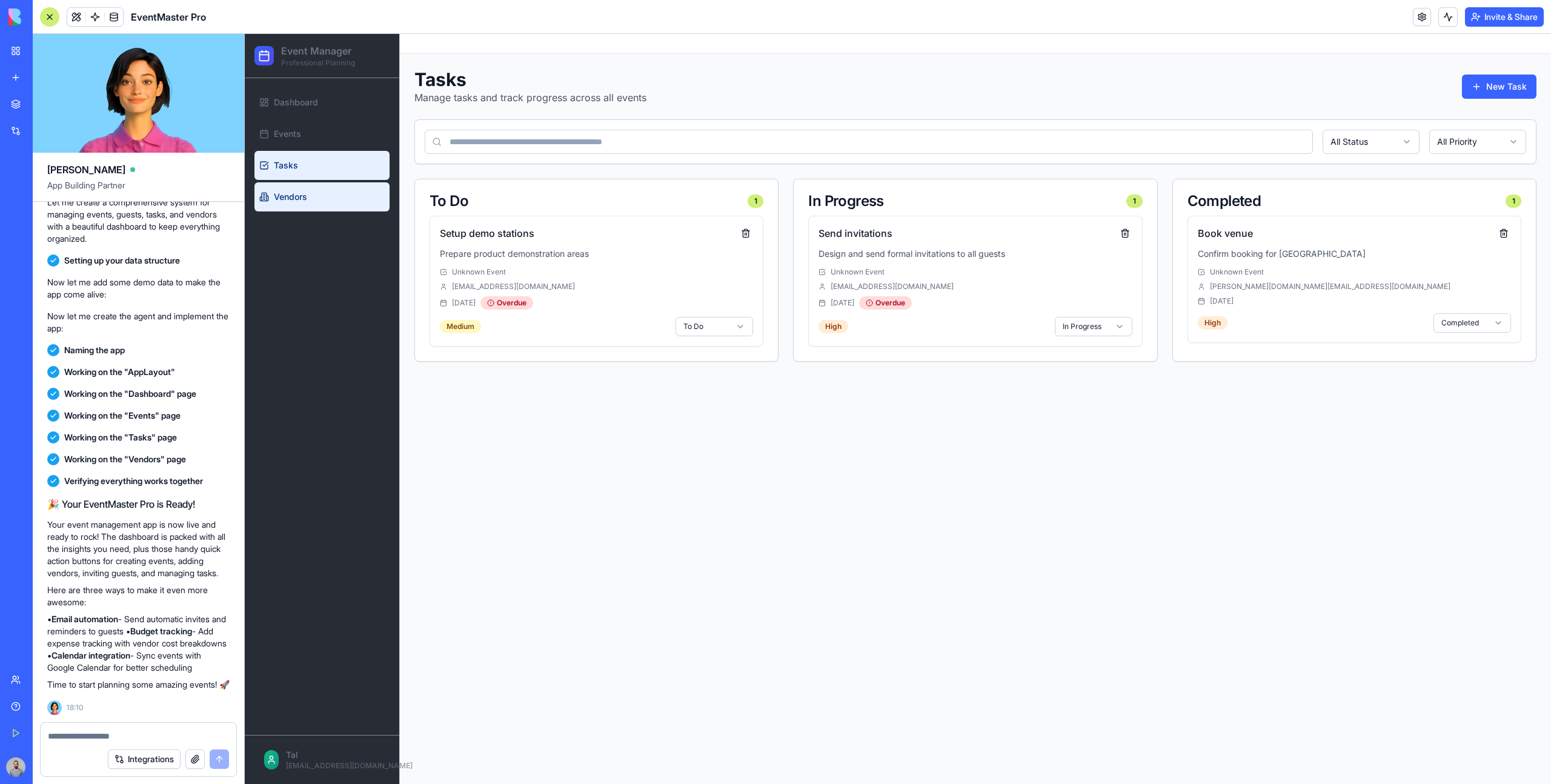
click at [339, 191] on link "Vendors" at bounding box center [322, 197] width 135 height 29
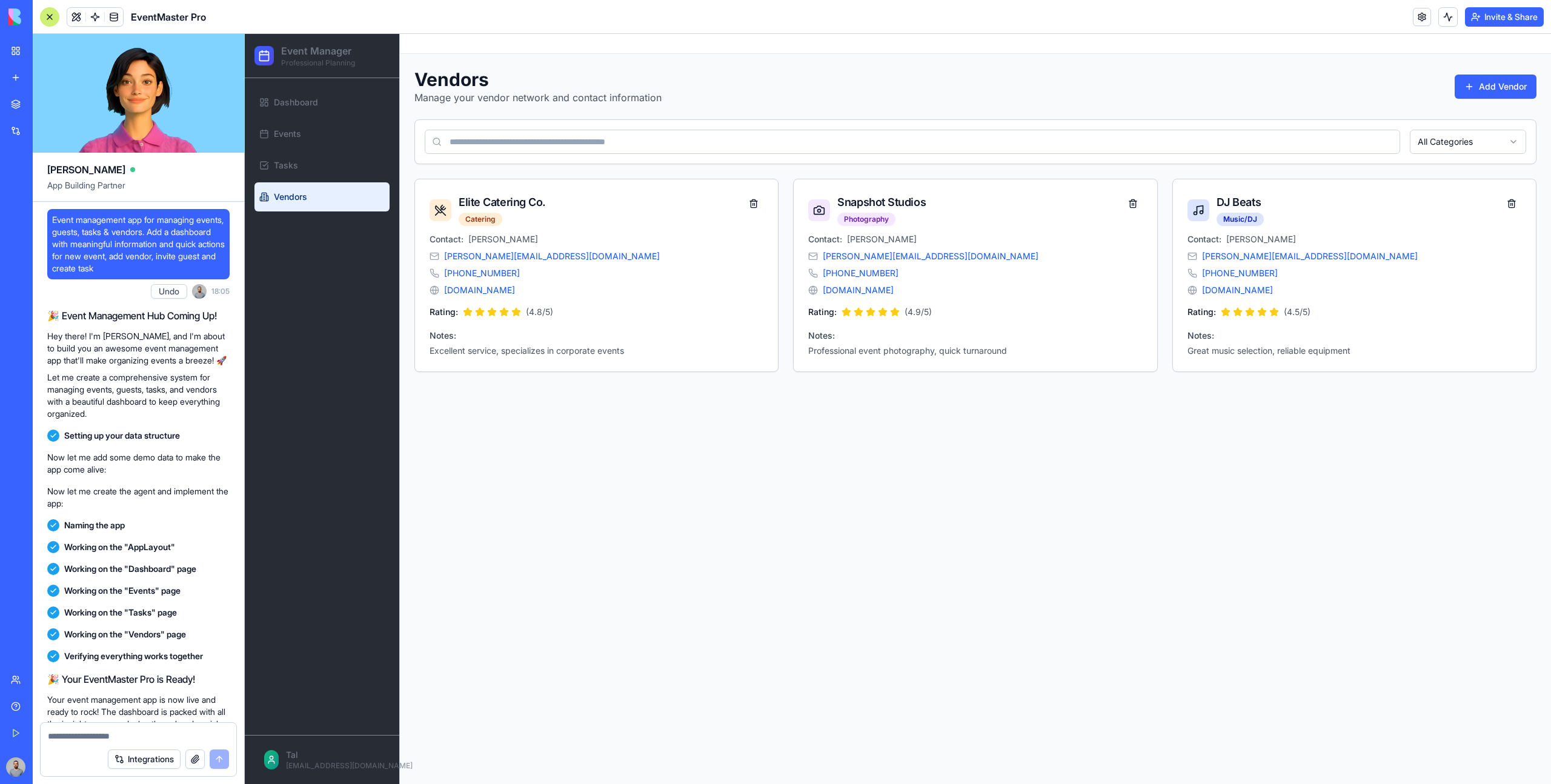
click at [52, 216] on span "Event management app for managing events, guests, tasks & vendors. Add a dashbo…" at bounding box center [138, 244] width 173 height 61
drag, startPoint x: 52, startPoint y: 216, endPoint x: 91, endPoint y: 236, distance: 43.8
click at [91, 236] on span "Event management app for managing events, guests, tasks & vendors. Add a dashbo…" at bounding box center [138, 244] width 173 height 61
click at [102, 234] on span "Event management app for managing events, guests, tasks & vendors. Add a dashbo…" at bounding box center [138, 244] width 173 height 61
drag, startPoint x: 189, startPoint y: 268, endPoint x: 186, endPoint y: 234, distance: 34.1
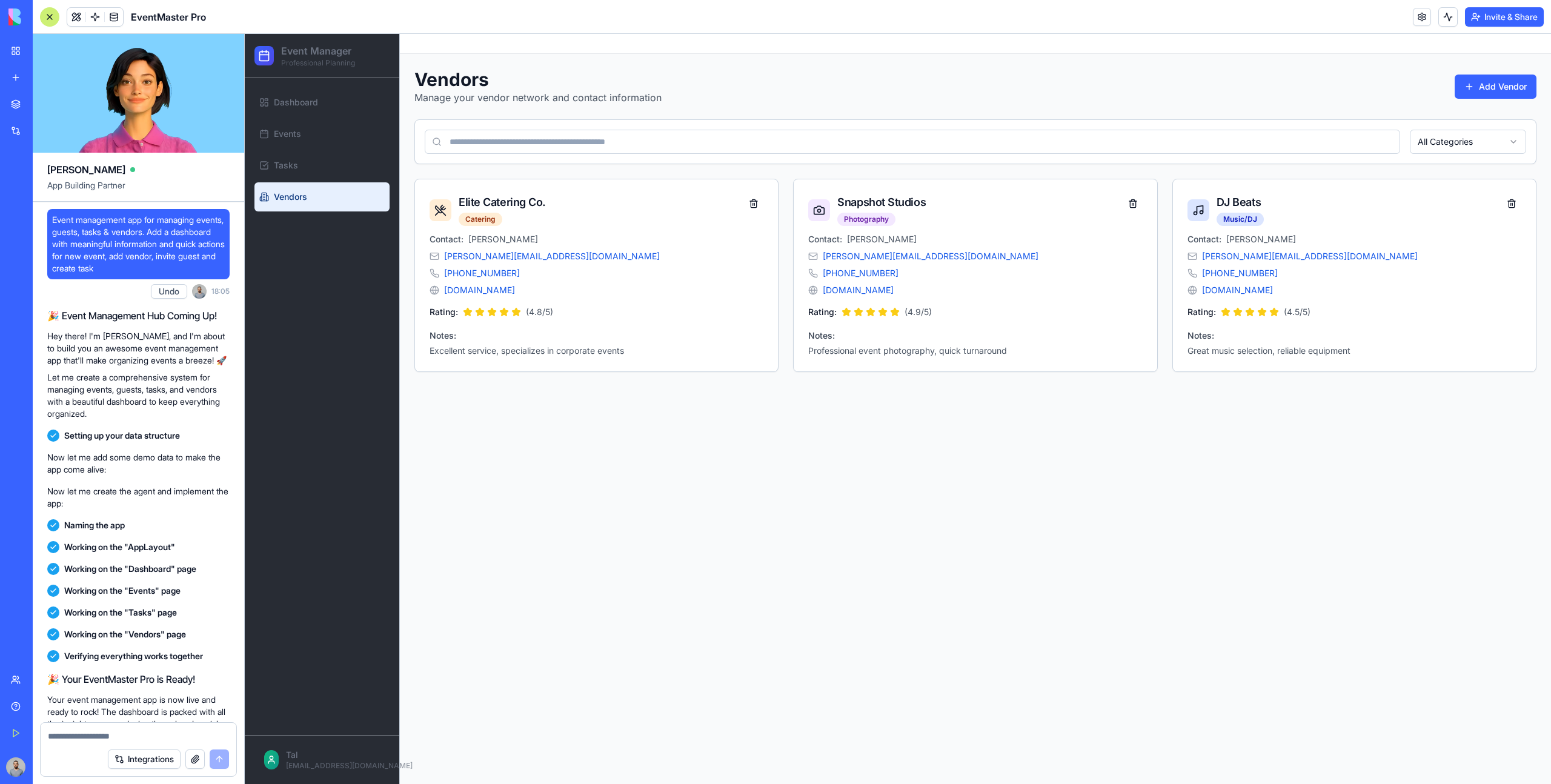
click at [186, 234] on span "Event management app for managing events, guests, tasks & vendors. Add a dashbo…" at bounding box center [138, 244] width 173 height 61
click at [1227, 292] on link "www.djbeats.com" at bounding box center [1237, 290] width 71 height 12
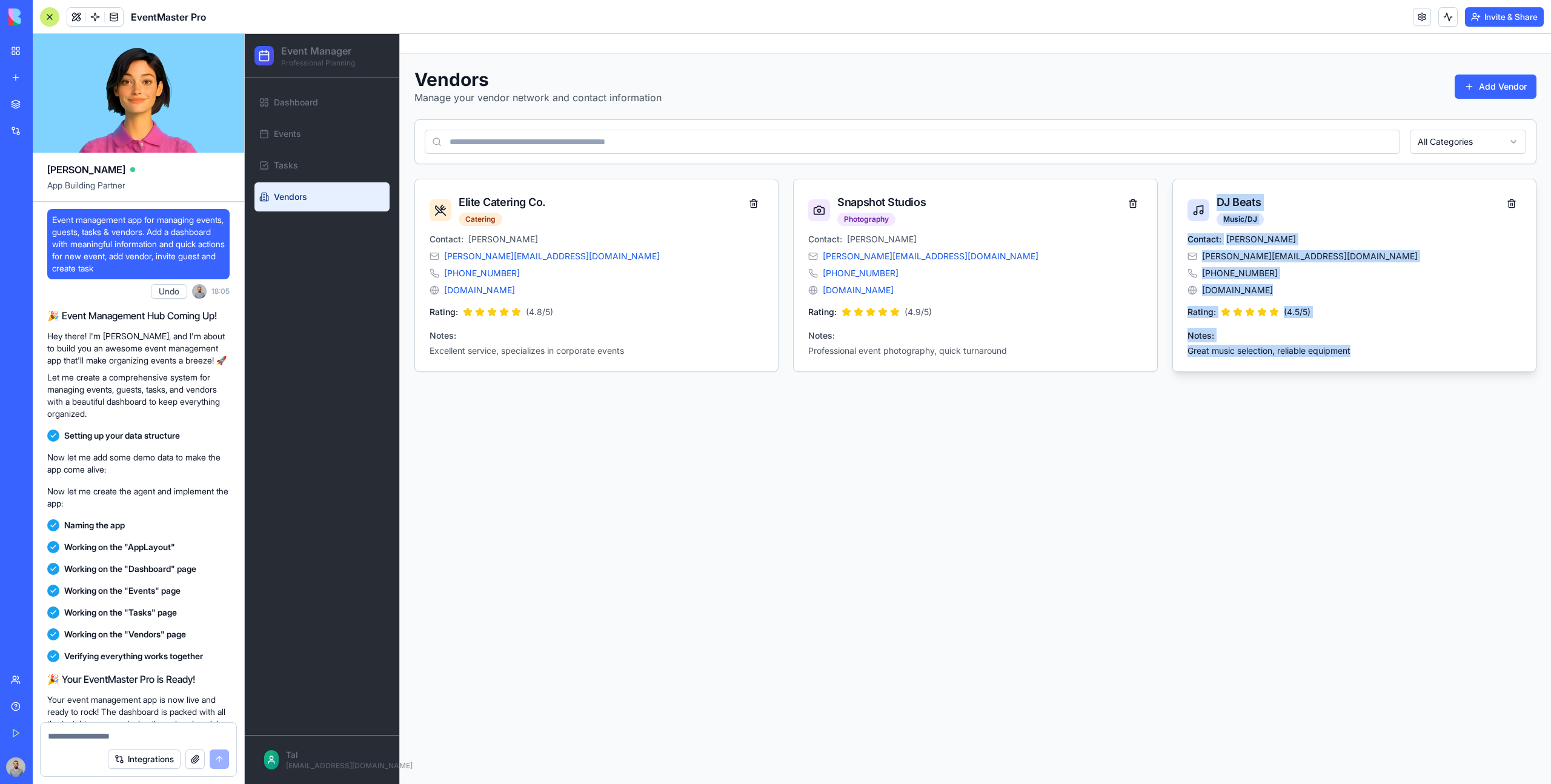
drag, startPoint x: 1360, startPoint y: 360, endPoint x: 1182, endPoint y: 199, distance: 240.0
click at [1182, 199] on div "DJ Beats Music/DJ Contact: Alex Thompson alex@djbeats.com +1-555-0202 www.djbea…" at bounding box center [1354, 275] width 364 height 193
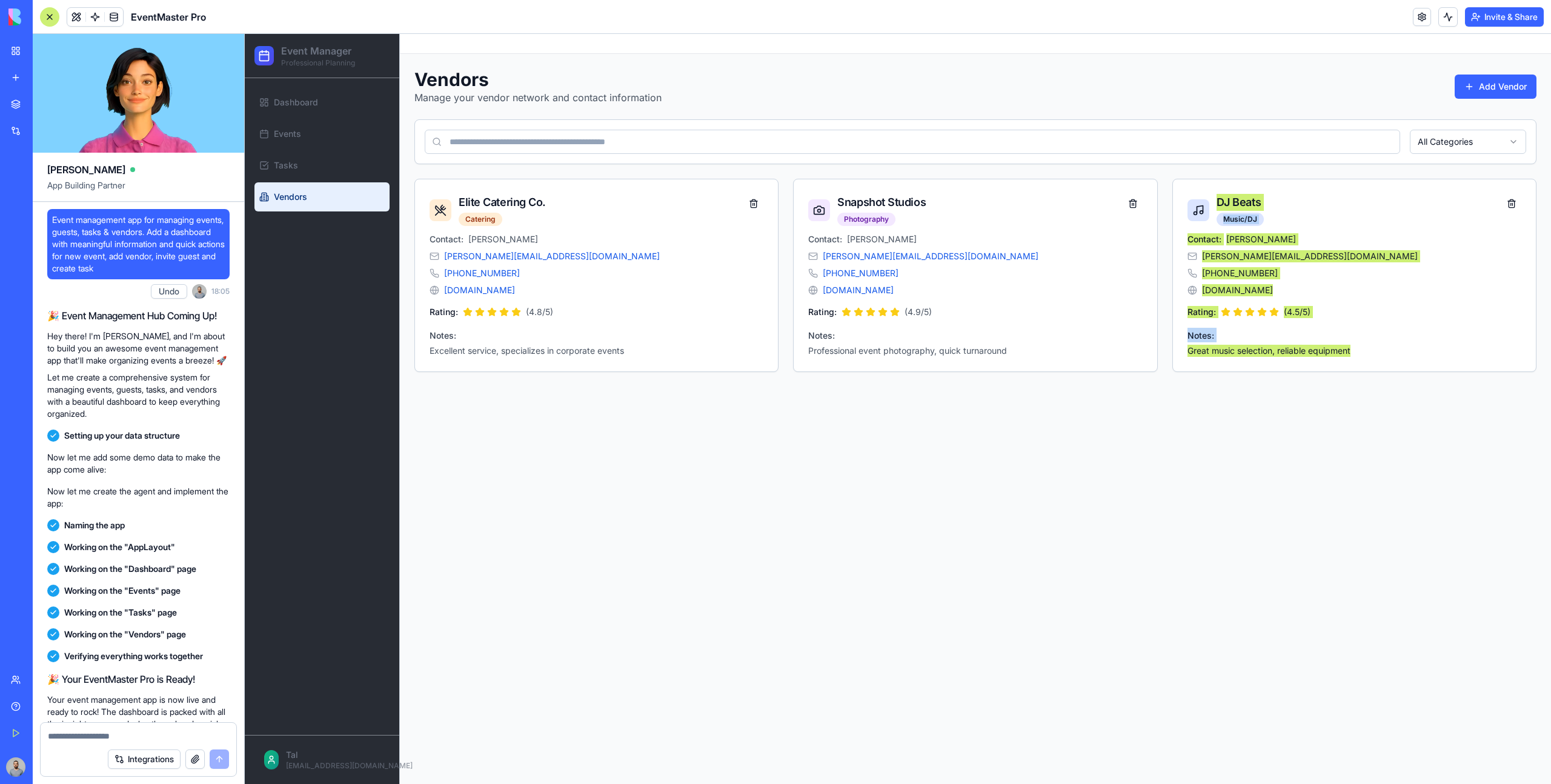
click at [65, 216] on span "Event management app for managing events, guests, tasks & vendors. Add a dashbo…" at bounding box center [138, 244] width 173 height 61
drag, startPoint x: 65, startPoint y: 216, endPoint x: 221, endPoint y: 270, distance: 165.1
click at [221, 270] on span "Event management app for managing events, guests, tasks & vendors. Add a dashbo…" at bounding box center [138, 244] width 173 height 61
copy span "Event management app for managing events, guests, tasks & vendors. Add a dashbo…"
click at [45, 79] on div "New app" at bounding box center [37, 77] width 16 height 12
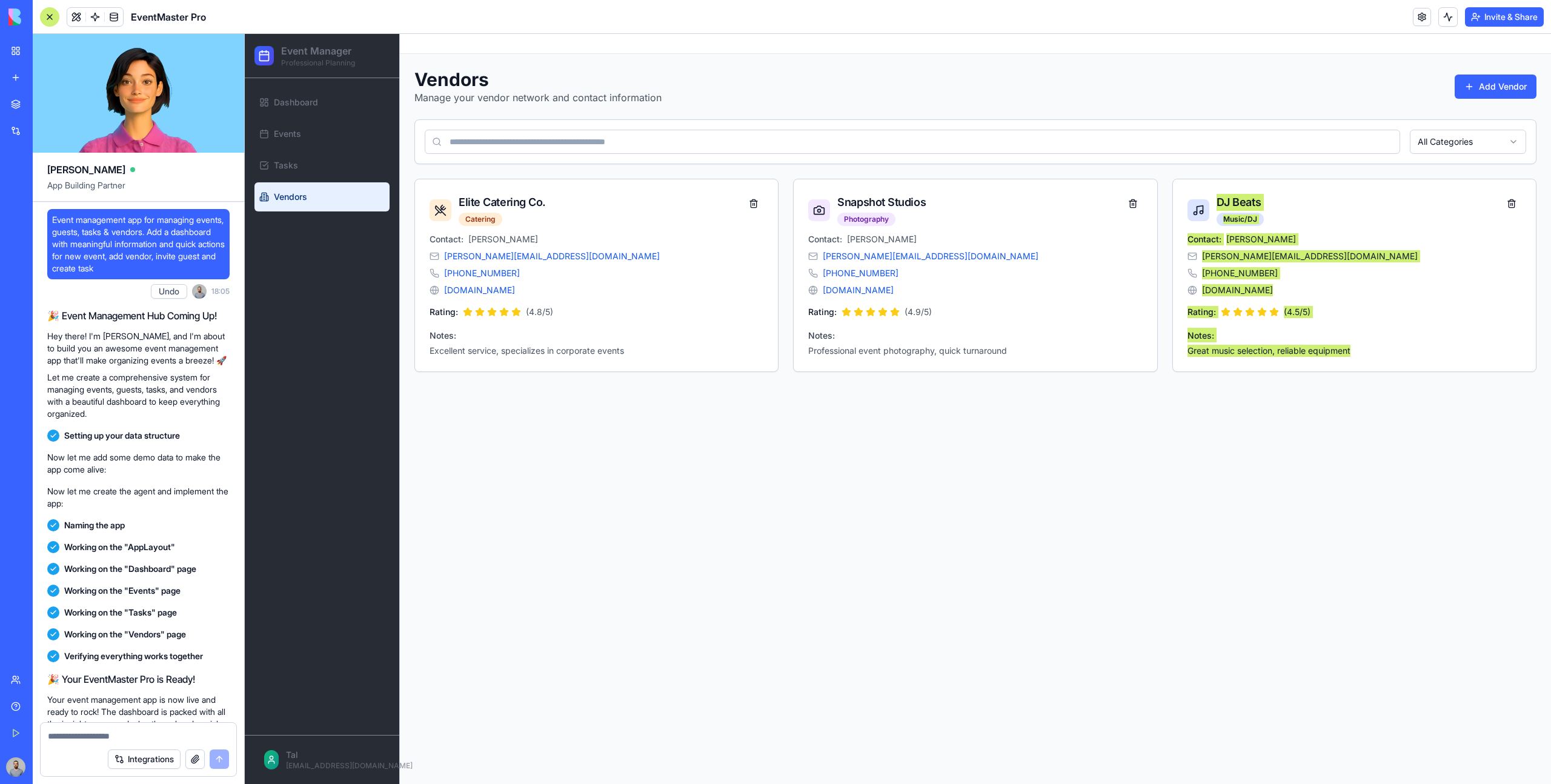
click at [45, 79] on div "New app" at bounding box center [37, 77] width 16 height 12
click at [161, 235] on span "Event management app for managing events, guests, tasks & vendors. Add a dashbo…" at bounding box center [138, 244] width 173 height 61
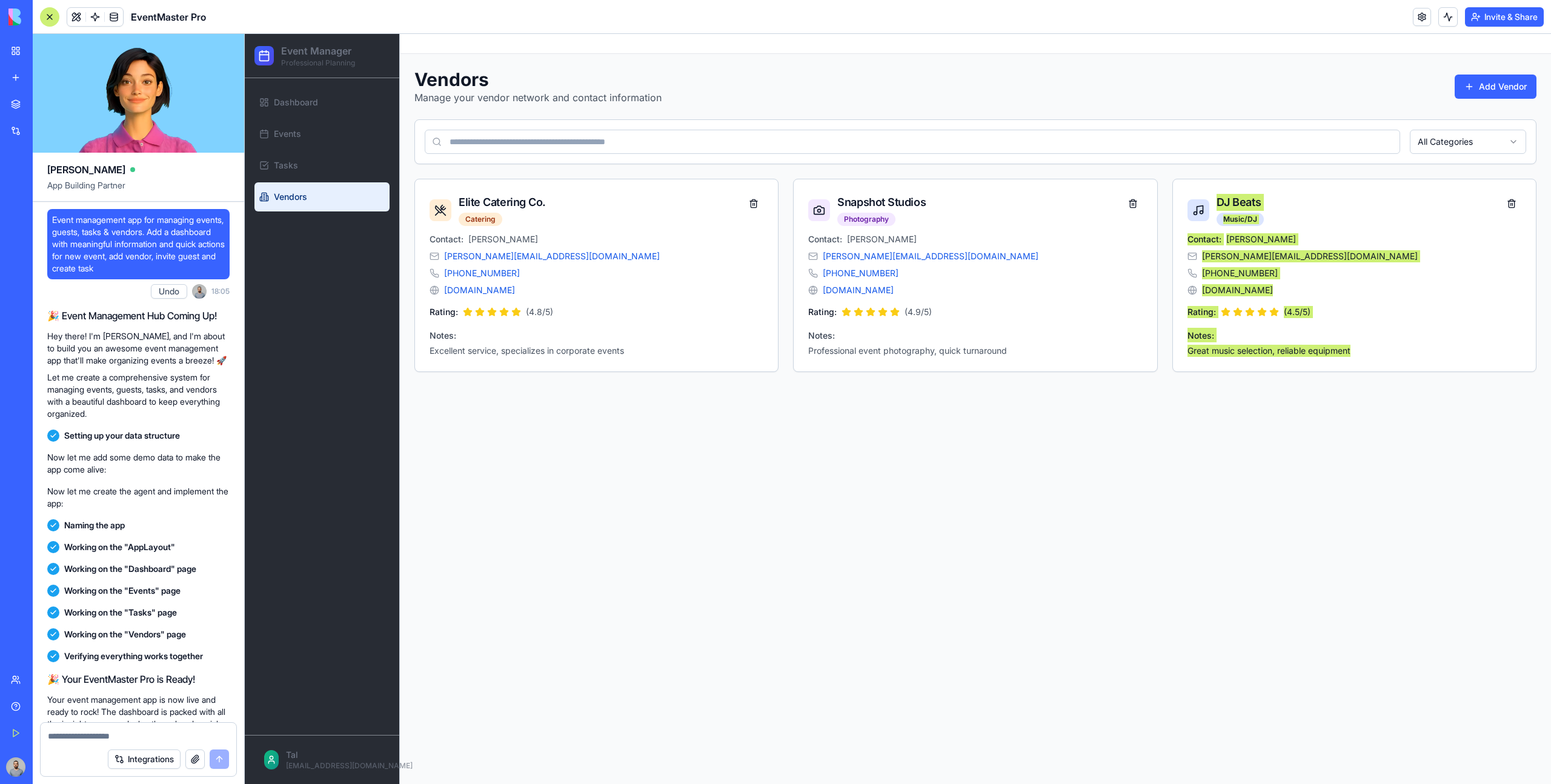
click at [161, 235] on span "Event management app for managing events, guests, tasks & vendors. Add a dashbo…" at bounding box center [138, 244] width 173 height 61
click at [181, 230] on span "Event management app for managing events, guests, tasks & vendors. Add a dashbo…" at bounding box center [138, 244] width 173 height 61
drag, startPoint x: 181, startPoint y: 230, endPoint x: 199, endPoint y: 263, distance: 37.6
click at [199, 263] on span "Event management app for managing events, guests, tasks & vendors. Add a dashbo…" at bounding box center [138, 244] width 173 height 61
click at [204, 278] on div "Event management app for managing events, guests, tasks & vendors. Add a dashbo…" at bounding box center [138, 244] width 182 height 70
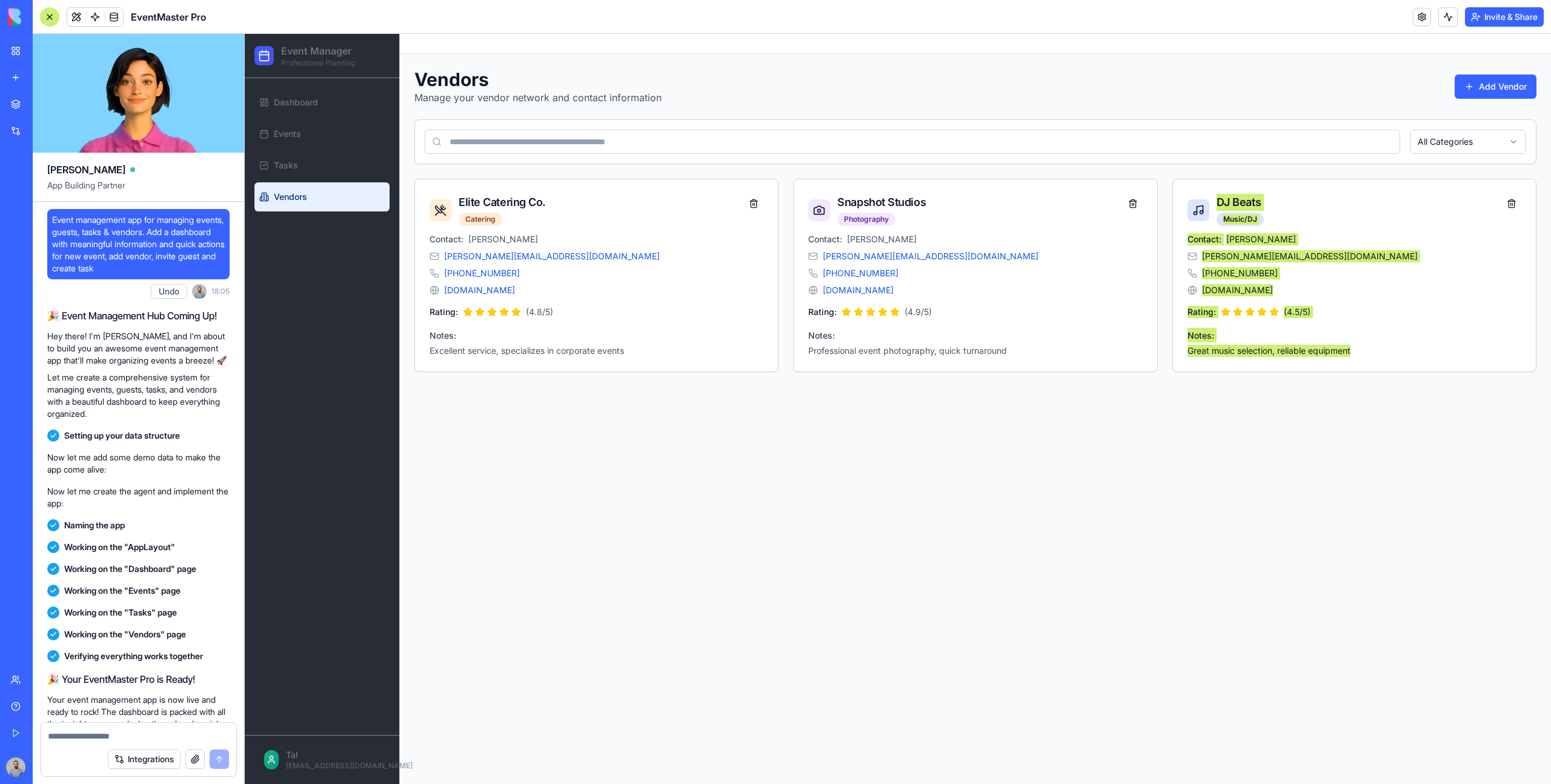
drag, startPoint x: 204, startPoint y: 276, endPoint x: 54, endPoint y: 211, distance: 163.5
click at [54, 211] on div "Event management app for managing events, guests, tasks & vendors. Add a dashbo…" at bounding box center [138, 244] width 182 height 70
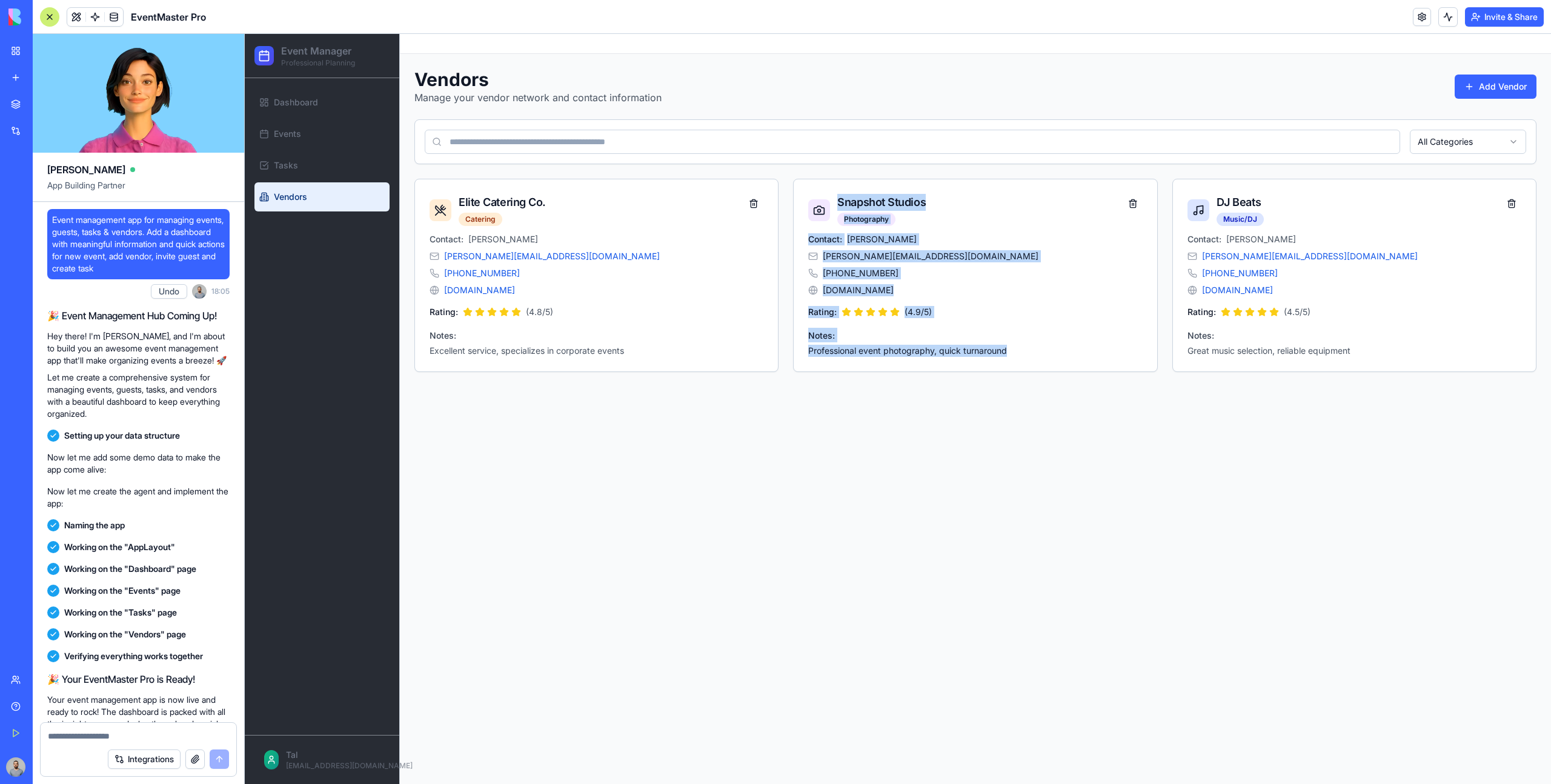
drag, startPoint x: 453, startPoint y: 422, endPoint x: 948, endPoint y: 485, distance: 499.0
click at [951, 485] on main "Toggle sidebar Vendors Manage your vendor network and contact information Add V…" at bounding box center [976, 408] width 1151 height 750
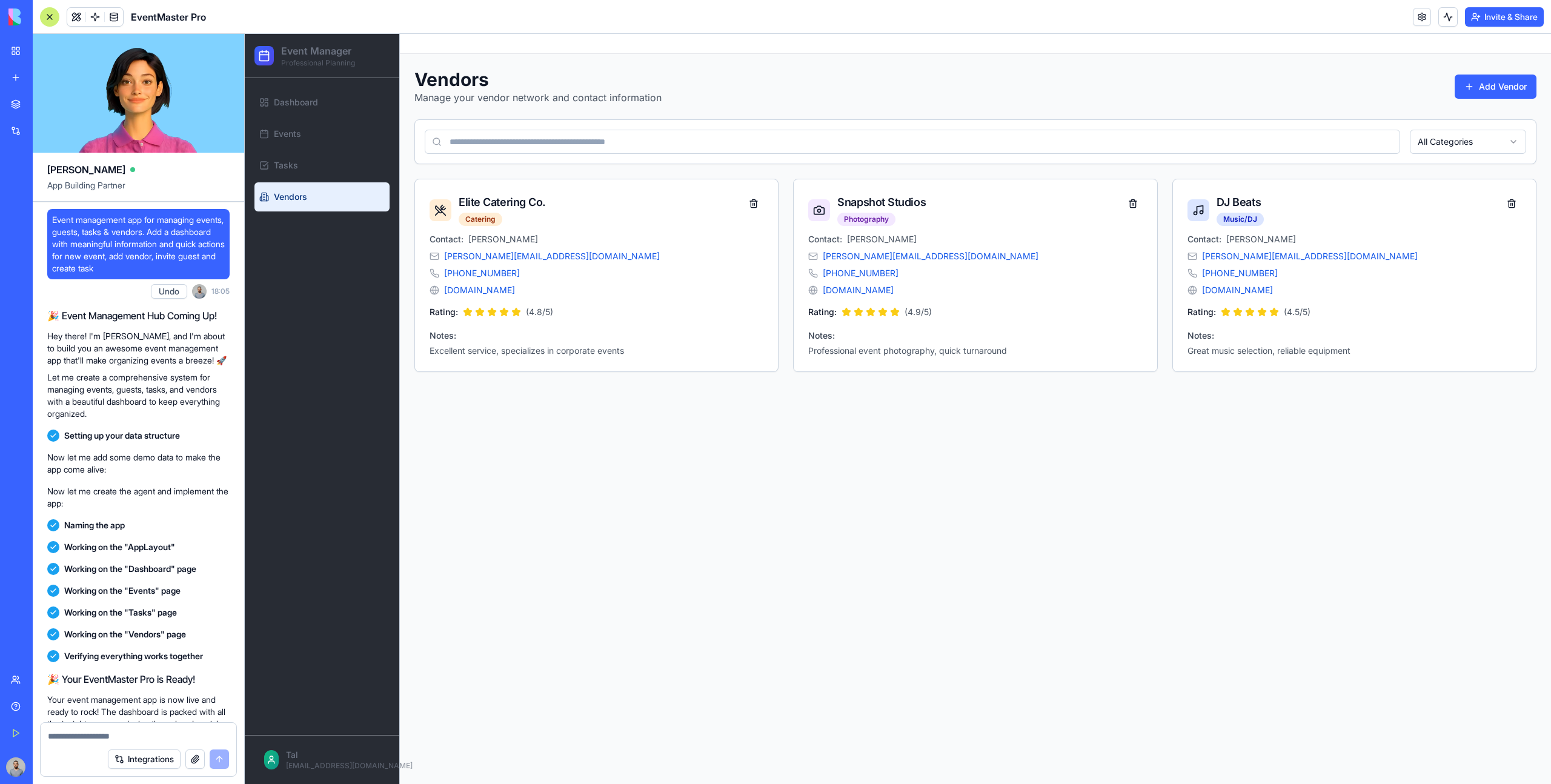
click at [1178, 498] on main "Toggle sidebar Vendors Manage your vendor network and contact information Add V…" at bounding box center [976, 408] width 1151 height 750
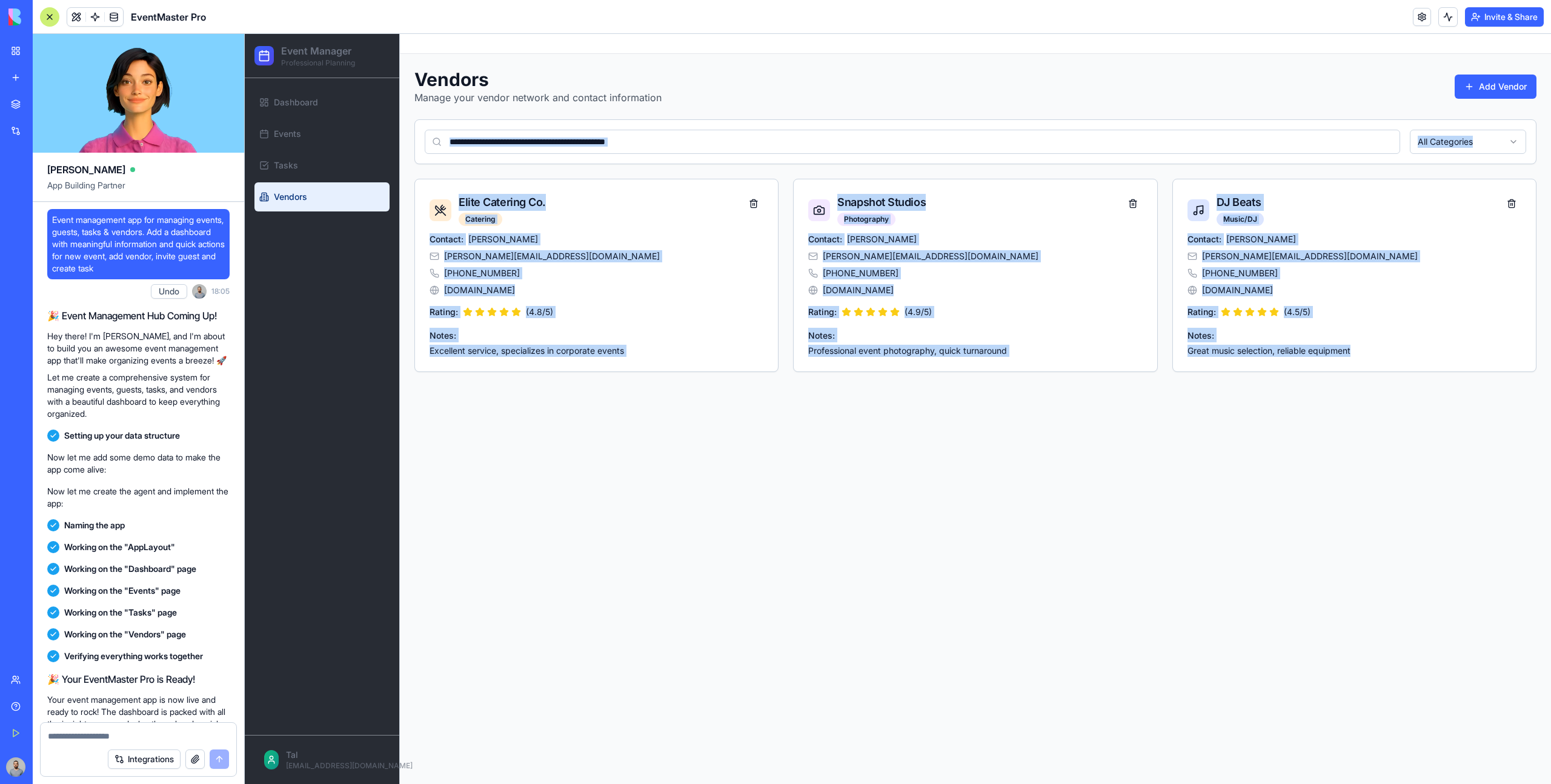
drag, startPoint x: 1268, startPoint y: 484, endPoint x: 462, endPoint y: 114, distance: 886.9
click at [461, 114] on main "Toggle sidebar Vendors Manage your vendor network and contact information Add V…" at bounding box center [976, 408] width 1151 height 750
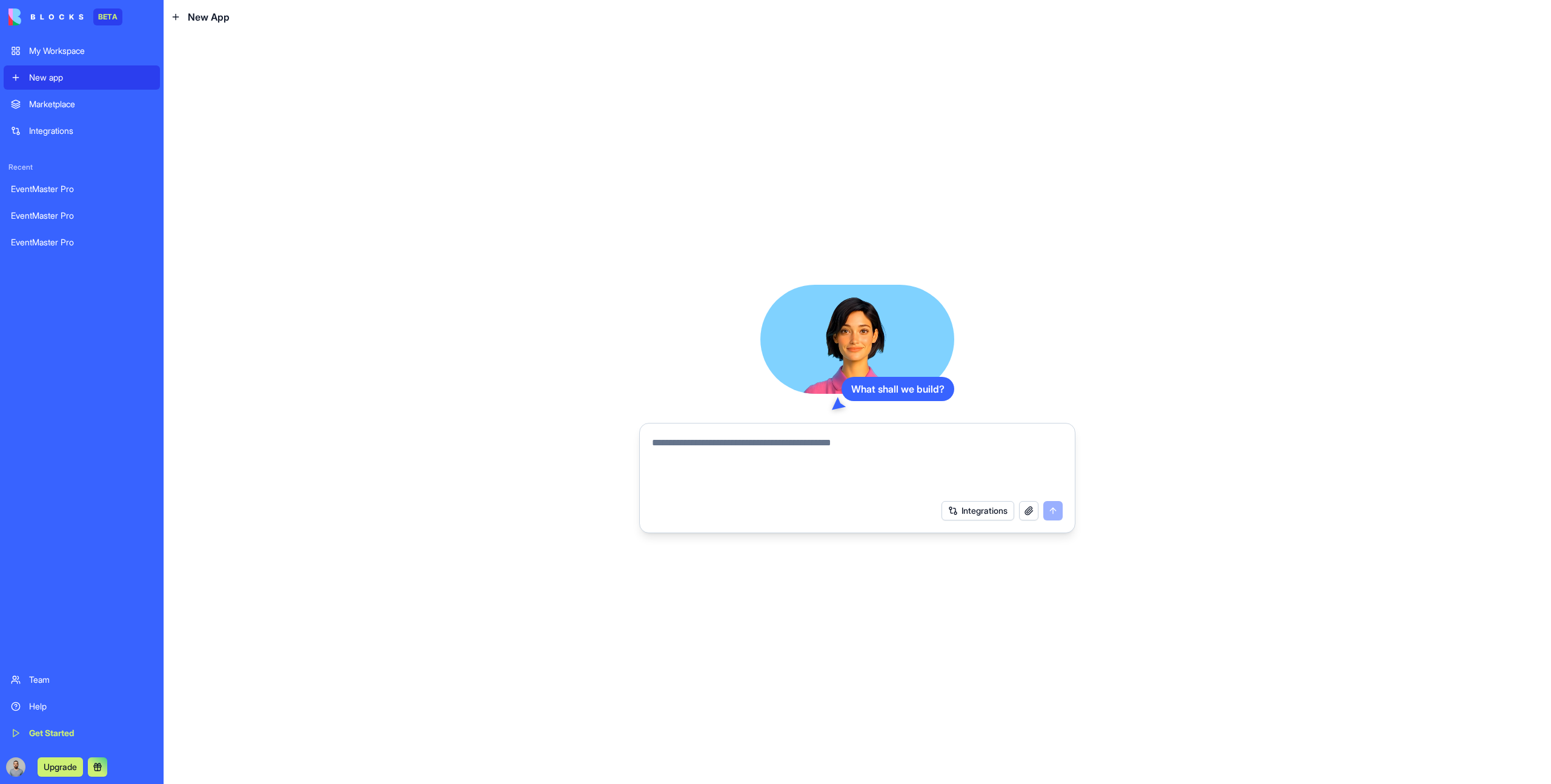
click at [654, 441] on textarea at bounding box center [857, 464] width 411 height 58
paste textarea "**********"
type textarea "**********"
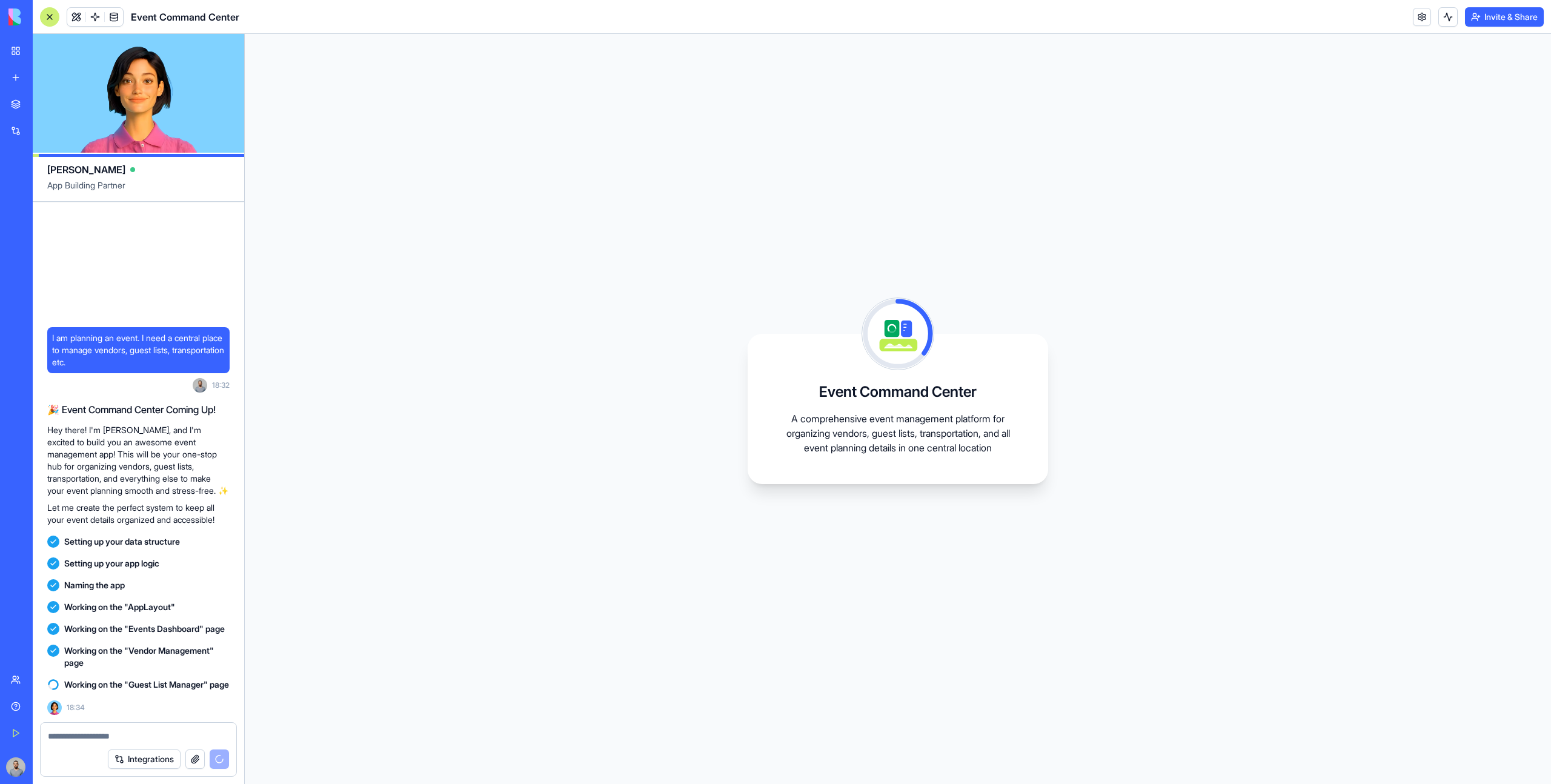
click at [1344, 99] on div "Event Command Center A comprehensive event management platform for organizing v…" at bounding box center [898, 408] width 1306 height 750
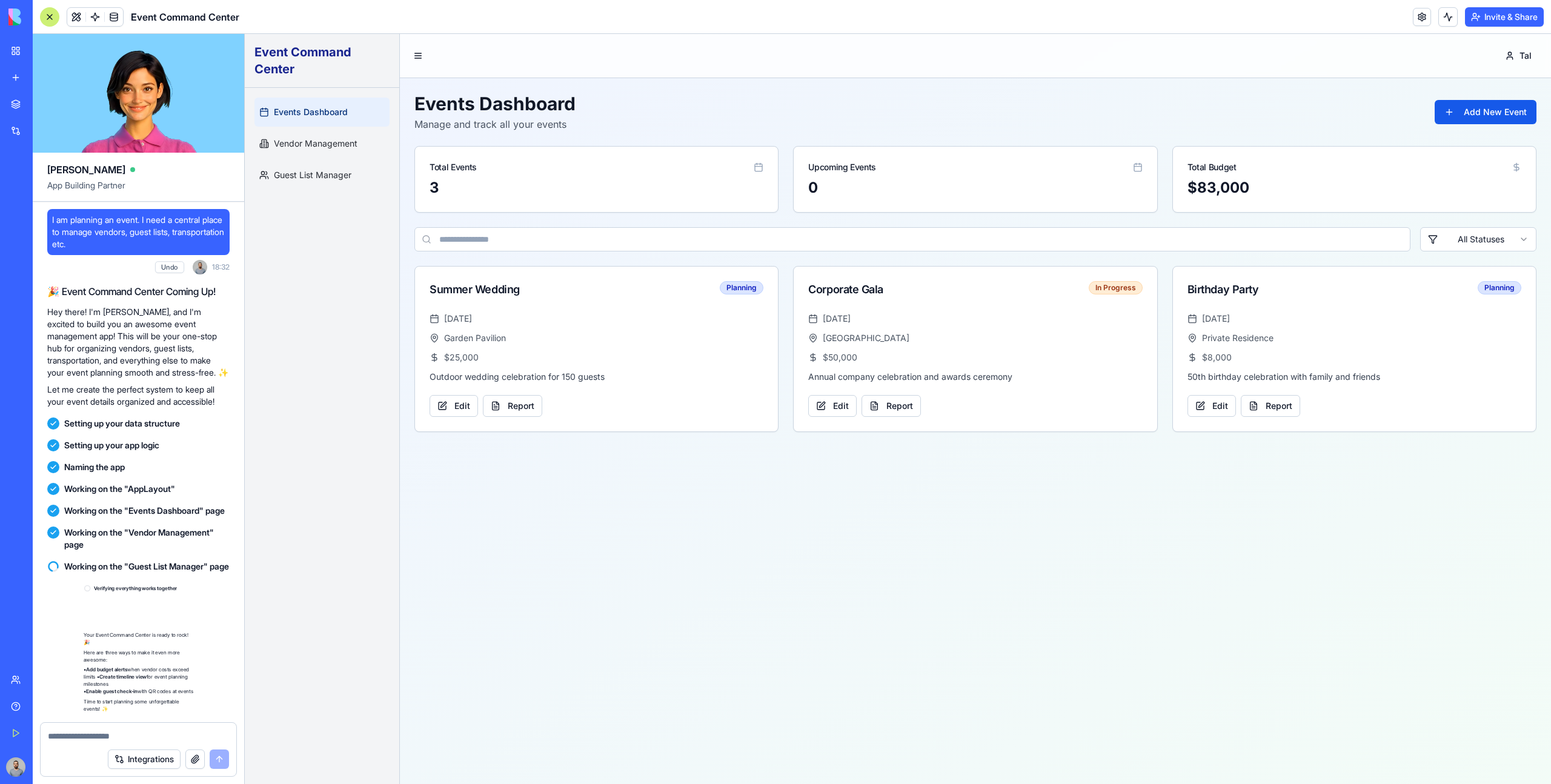
scroll to position [85, 0]
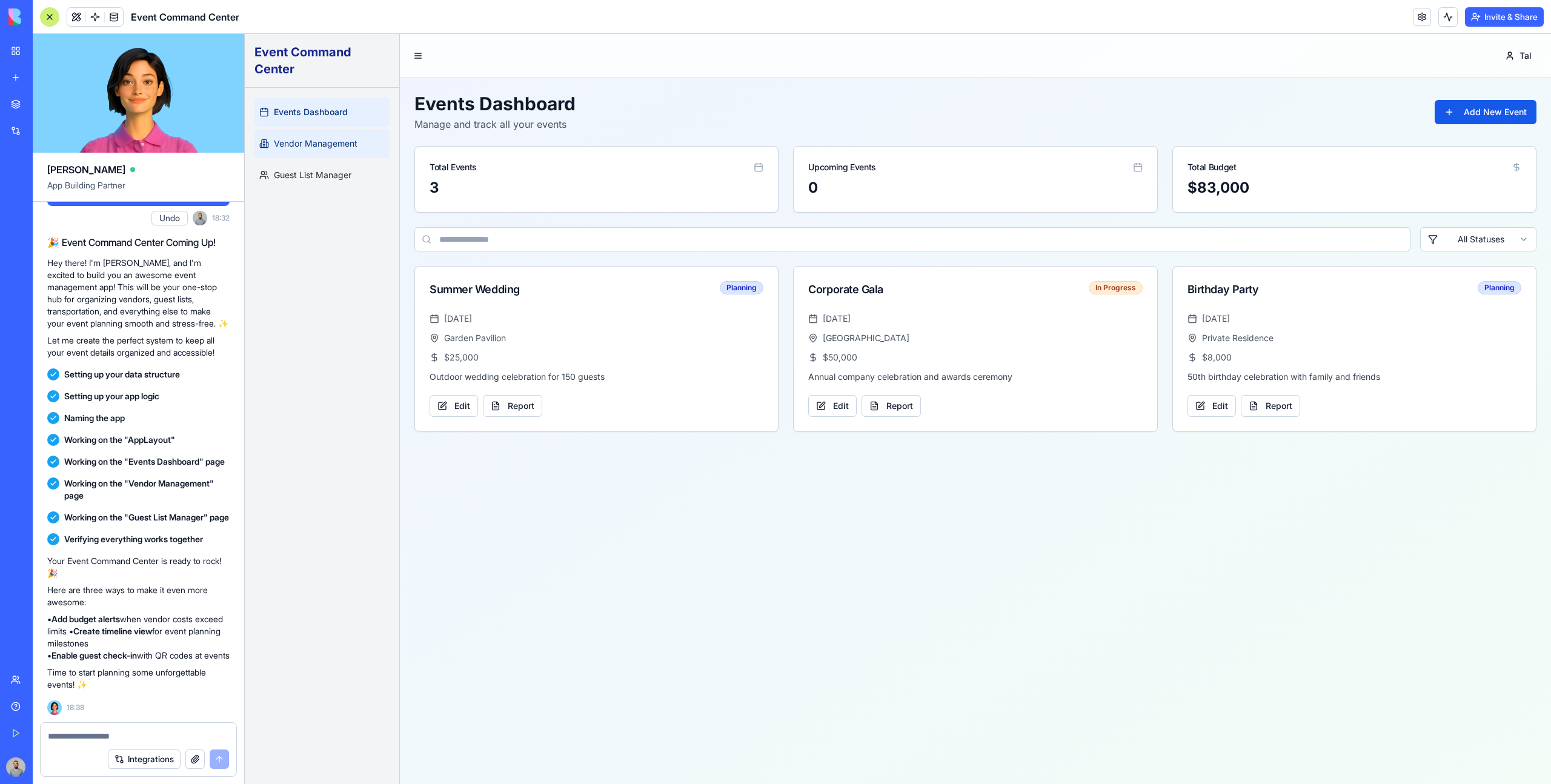
click at [343, 134] on link "Vendor Management" at bounding box center [322, 144] width 135 height 29
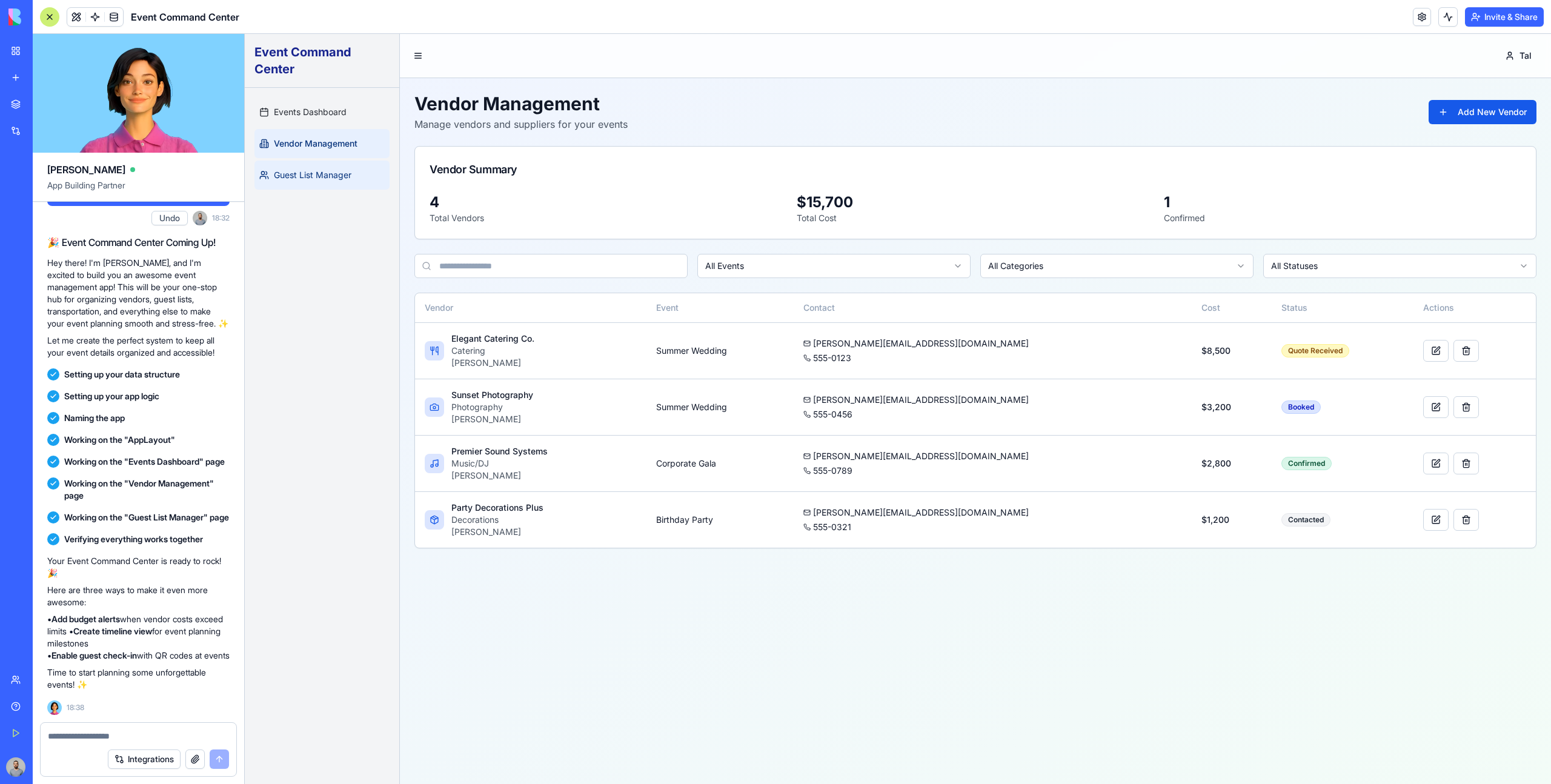
click at [343, 170] on span "Guest List Manager" at bounding box center [313, 175] width 78 height 12
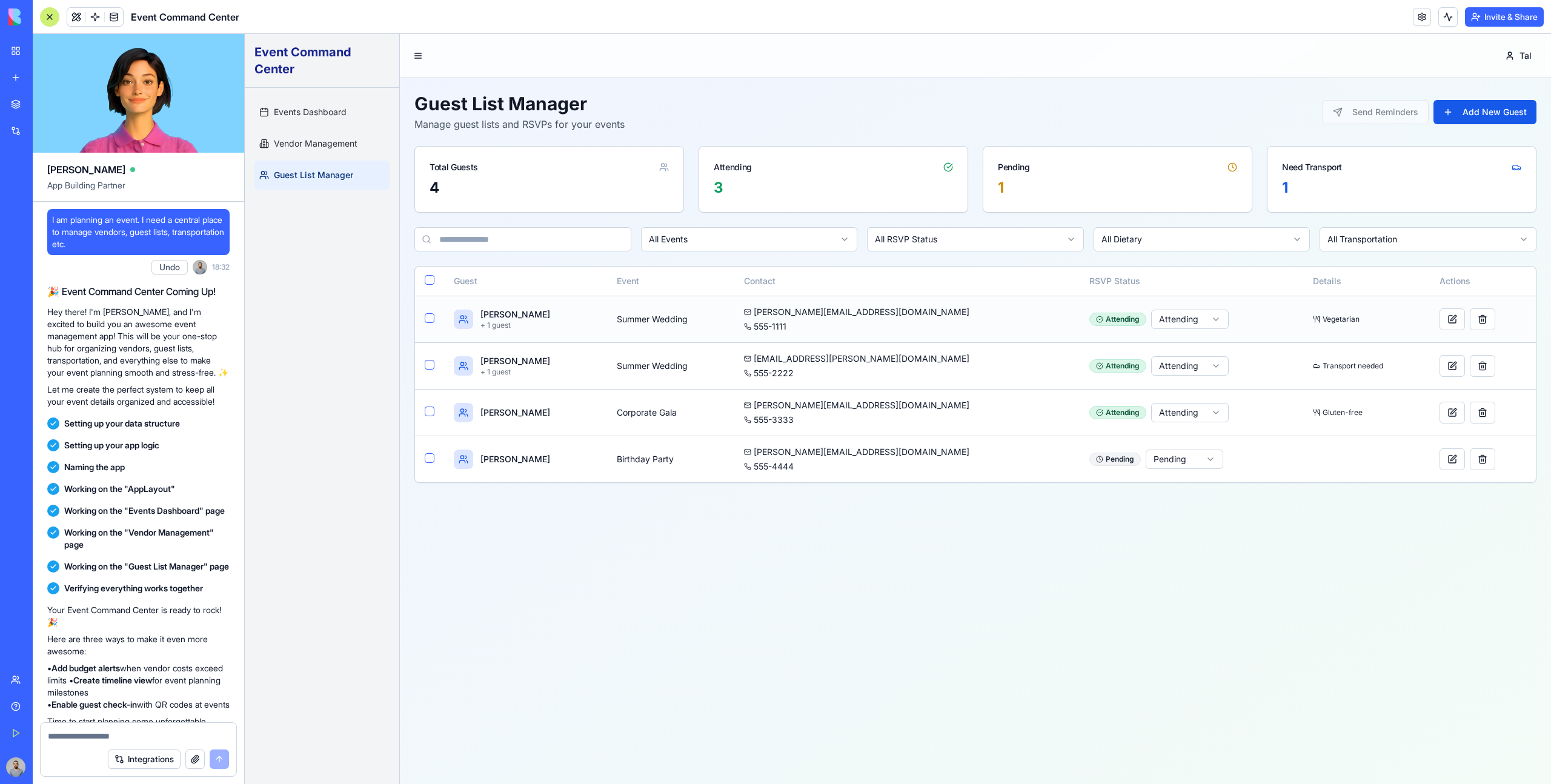
click at [1096, 325] on html "Event Command Center Events Dashboard Vendor Management Guest List Manager Tal …" at bounding box center [898, 408] width 1306 height 750
click at [1111, 321] on html "Event Command Center Events Dashboard Vendor Management Guest List Manager Tal …" at bounding box center [898, 408] width 1306 height 750
click at [1109, 324] on html "Event Command Center Events Dashboard Vendor Management Guest List Manager Tal …" at bounding box center [898, 408] width 1306 height 750
click at [1106, 325] on html "Event Command Center Events Dashboard Vendor Management Guest List Manager Tal …" at bounding box center [898, 408] width 1306 height 750
click at [1439, 316] on button at bounding box center [1452, 319] width 26 height 22
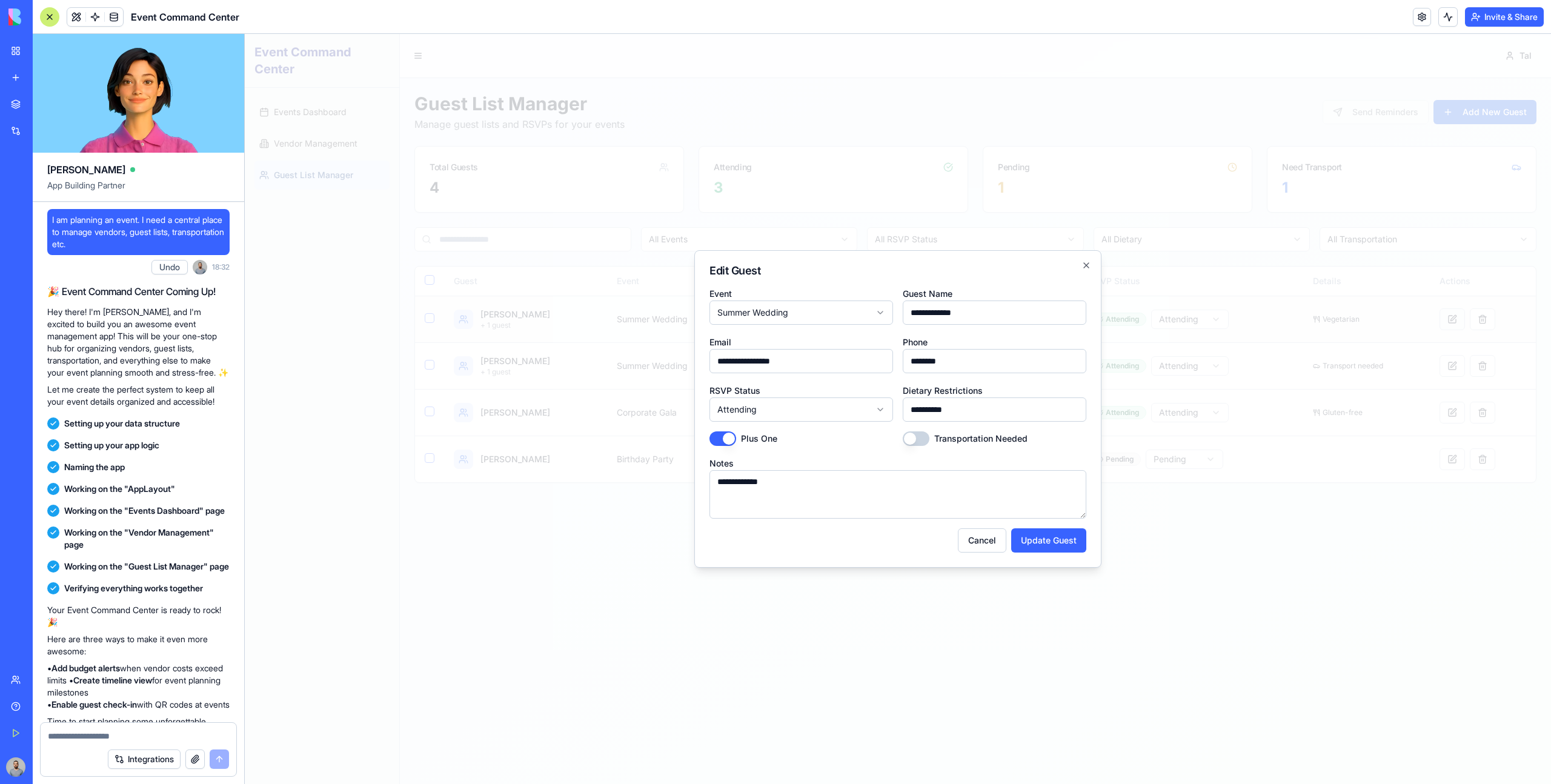
click at [1429, 316] on div at bounding box center [898, 408] width 1306 height 750
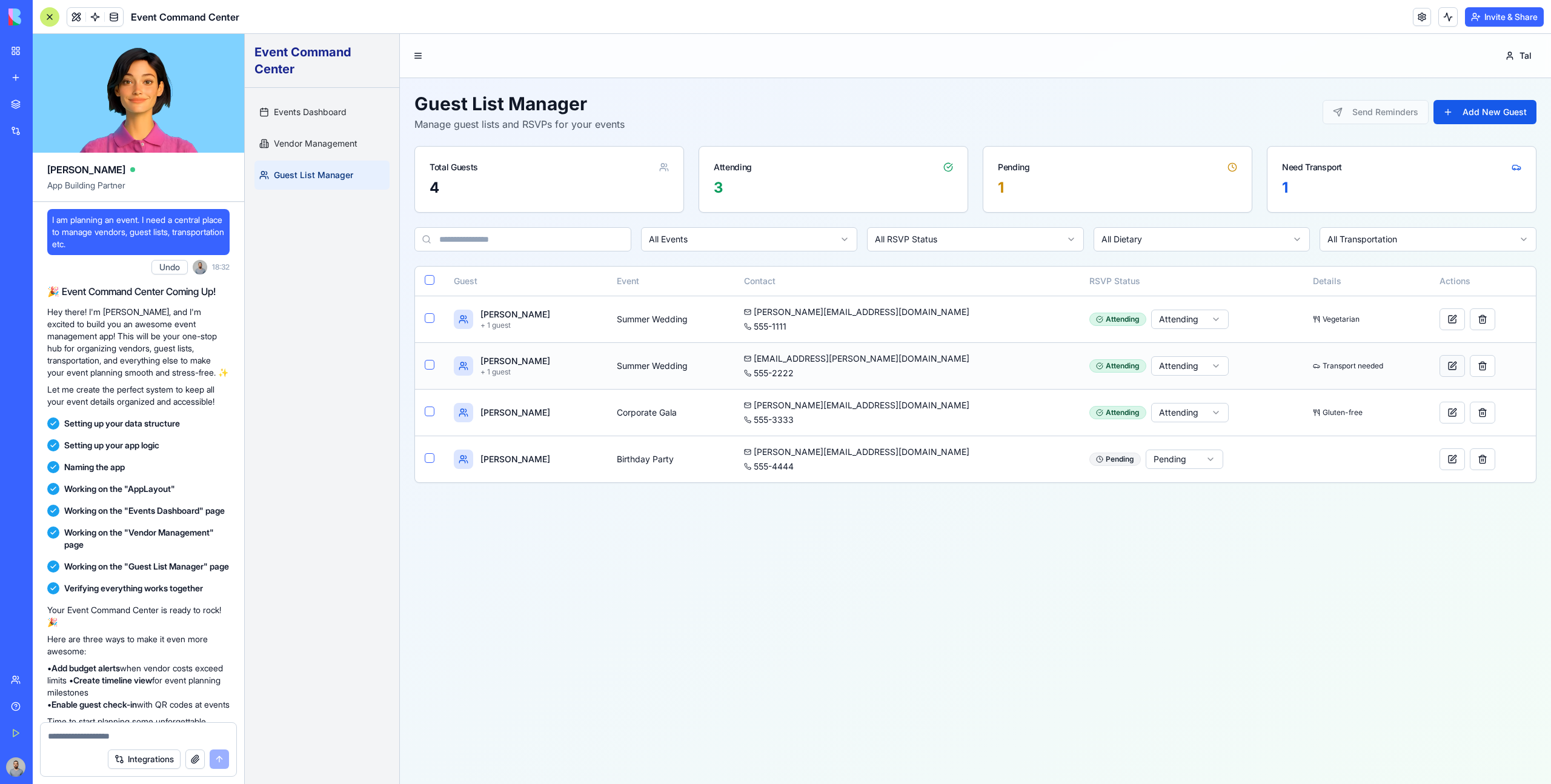
click at [1439, 372] on button at bounding box center [1452, 366] width 26 height 22
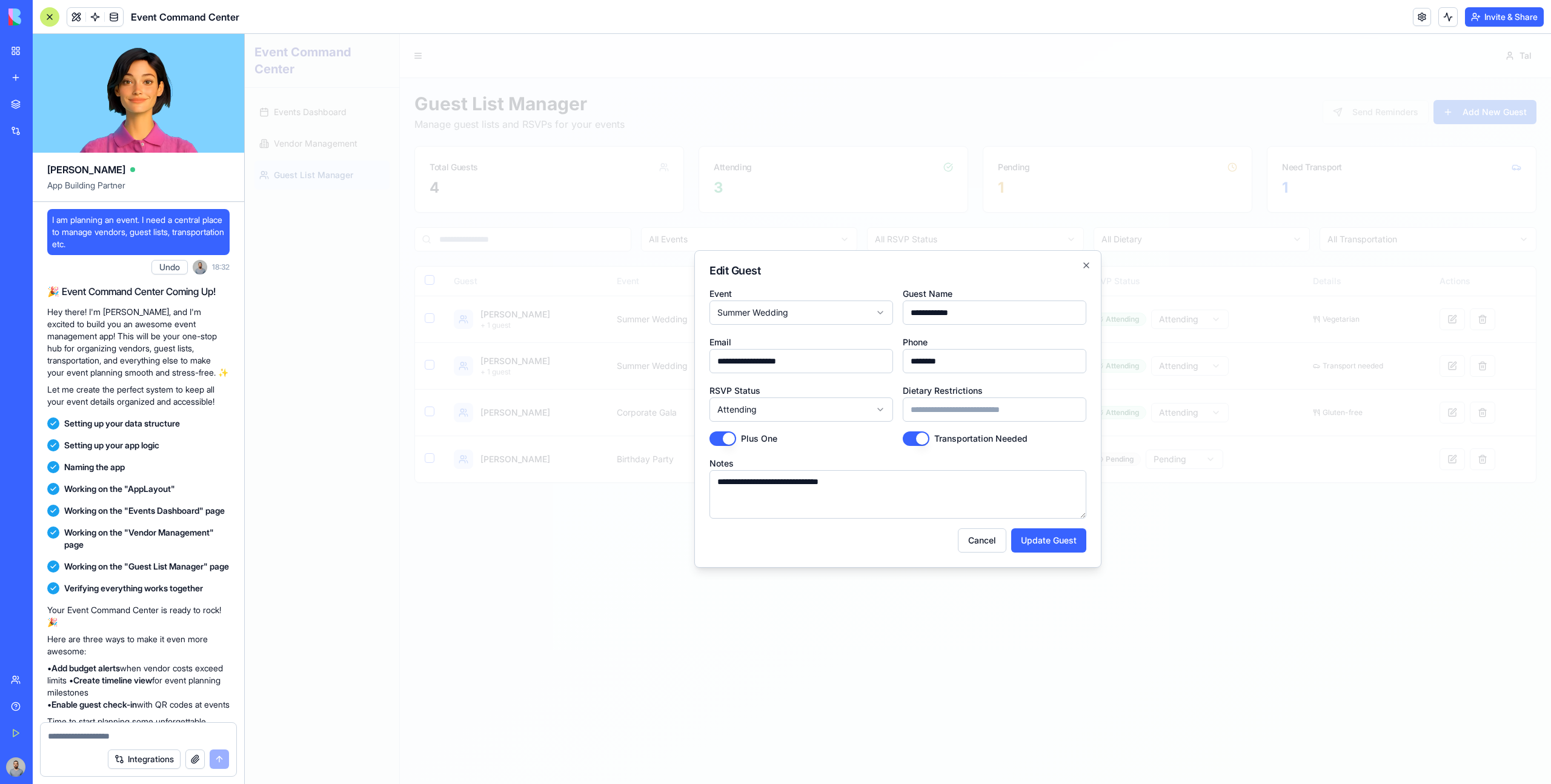
click at [1434, 415] on div at bounding box center [898, 408] width 1306 height 750
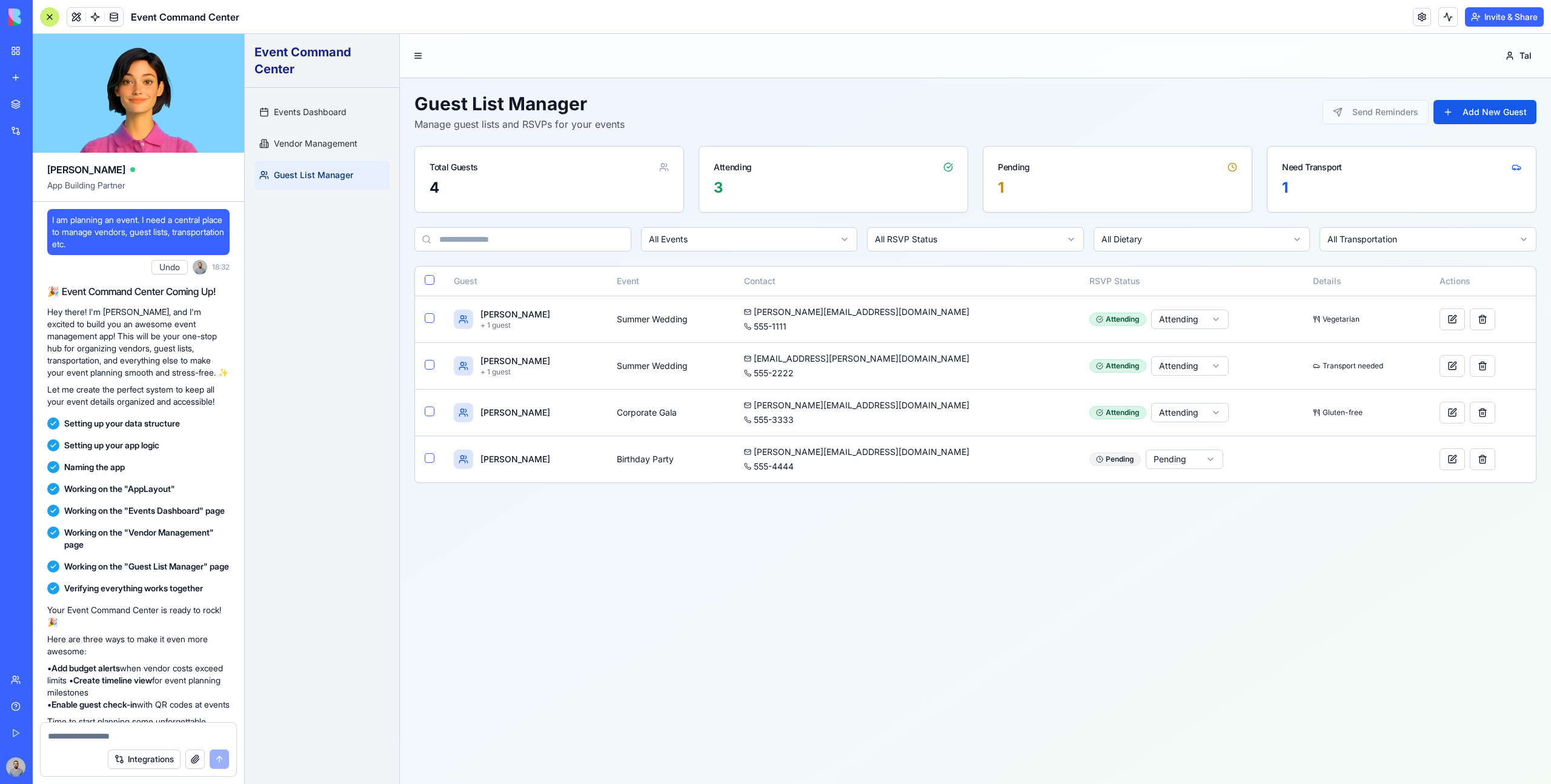
click at [1439, 415] on button at bounding box center [1452, 413] width 26 height 22
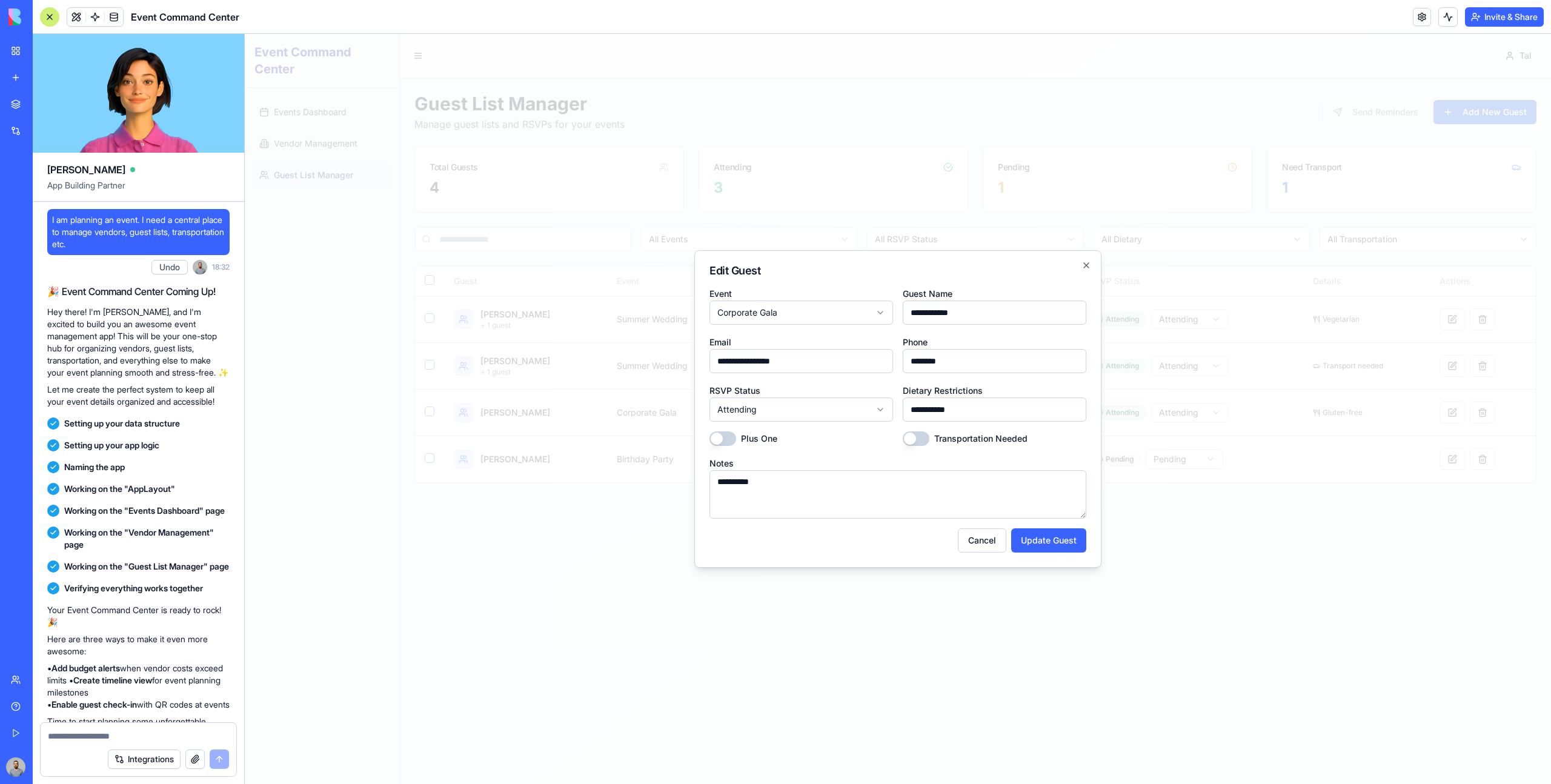
click at [1434, 455] on div at bounding box center [898, 408] width 1306 height 750
click at [1439, 455] on button at bounding box center [1452, 459] width 26 height 22
click at [1434, 455] on div at bounding box center [898, 408] width 1306 height 750
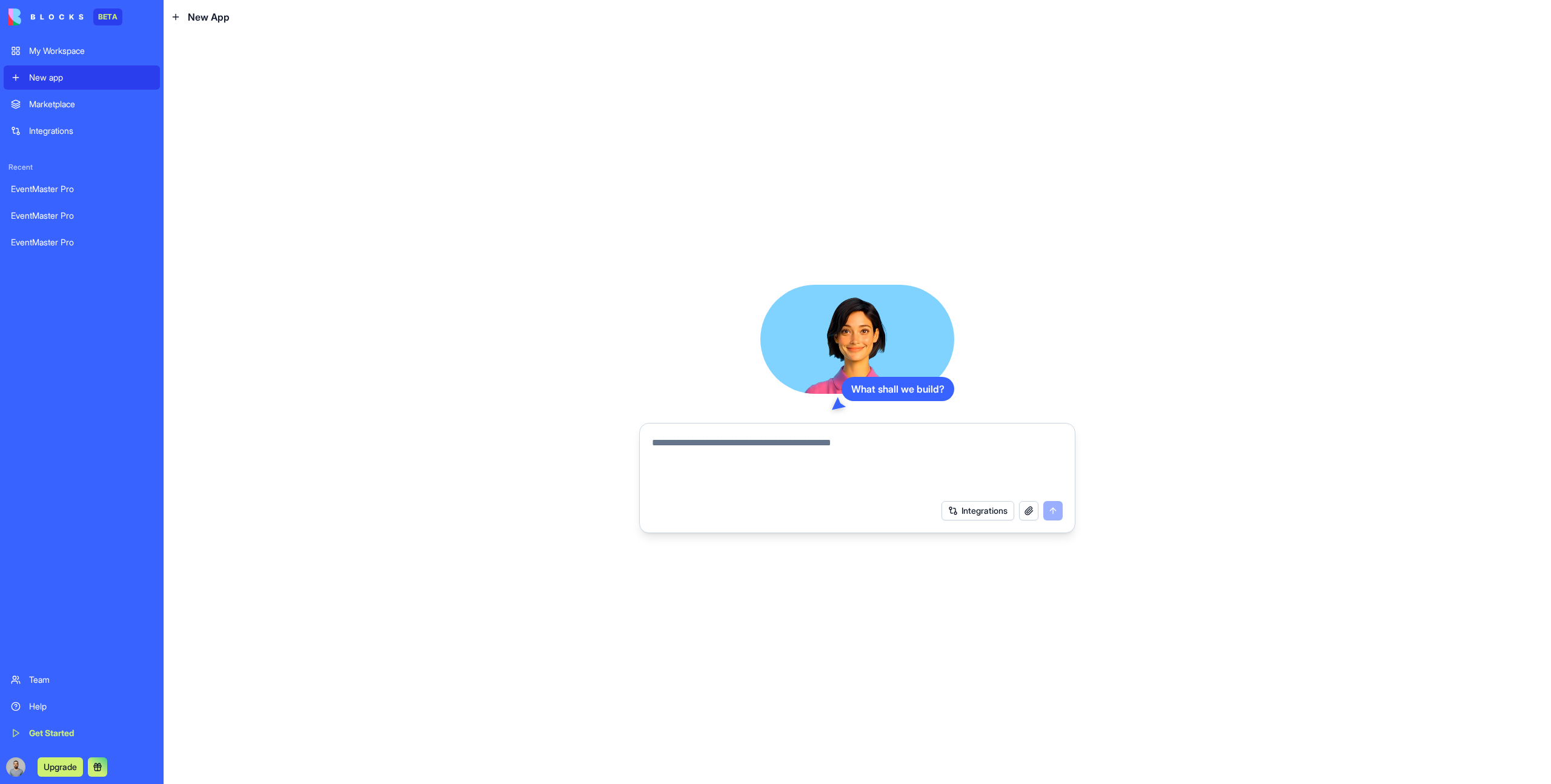
click at [685, 457] on textarea at bounding box center [857, 464] width 411 height 58
paste textarea "**********"
type textarea "**********"
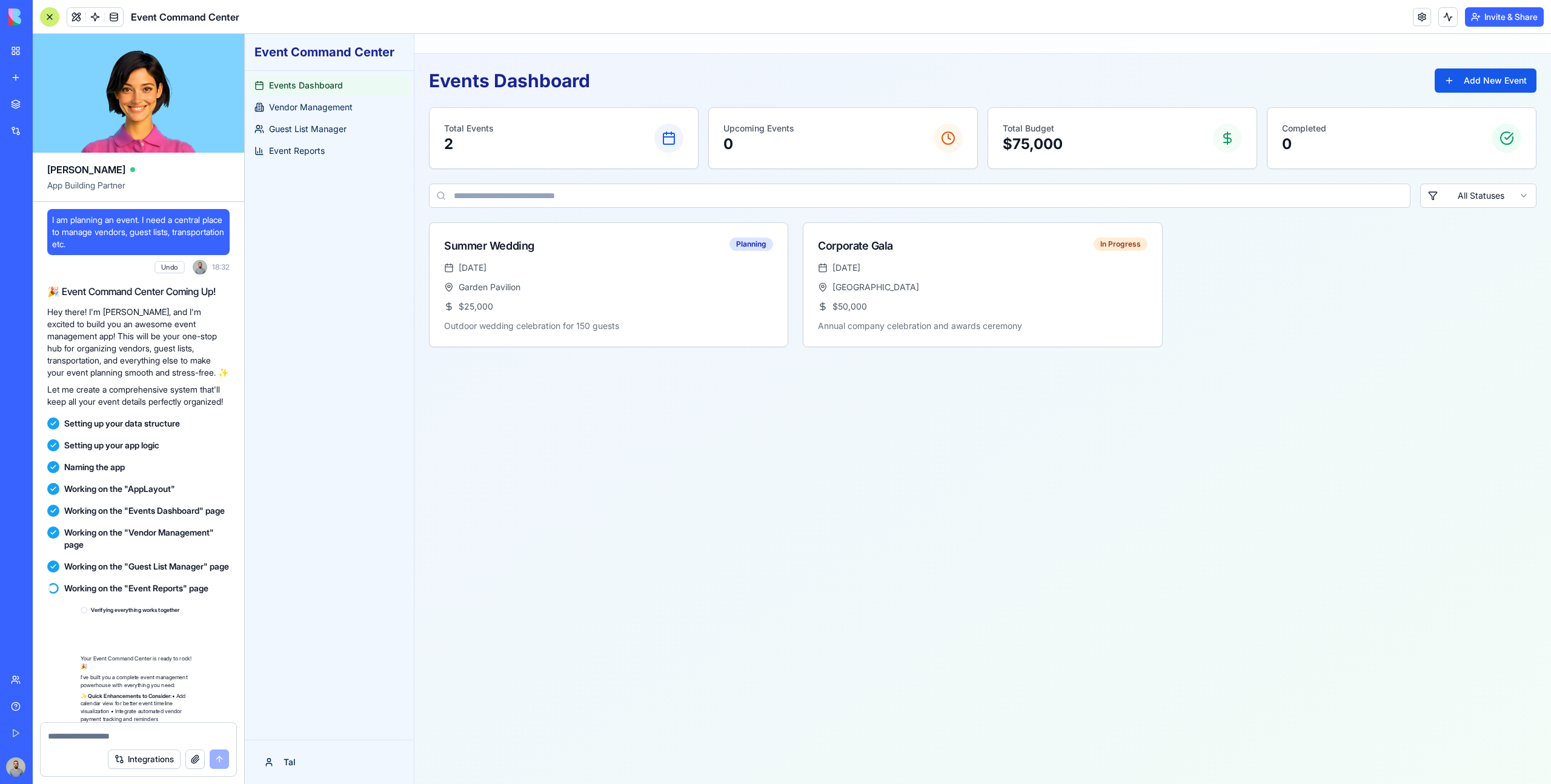
scroll to position [131, 0]
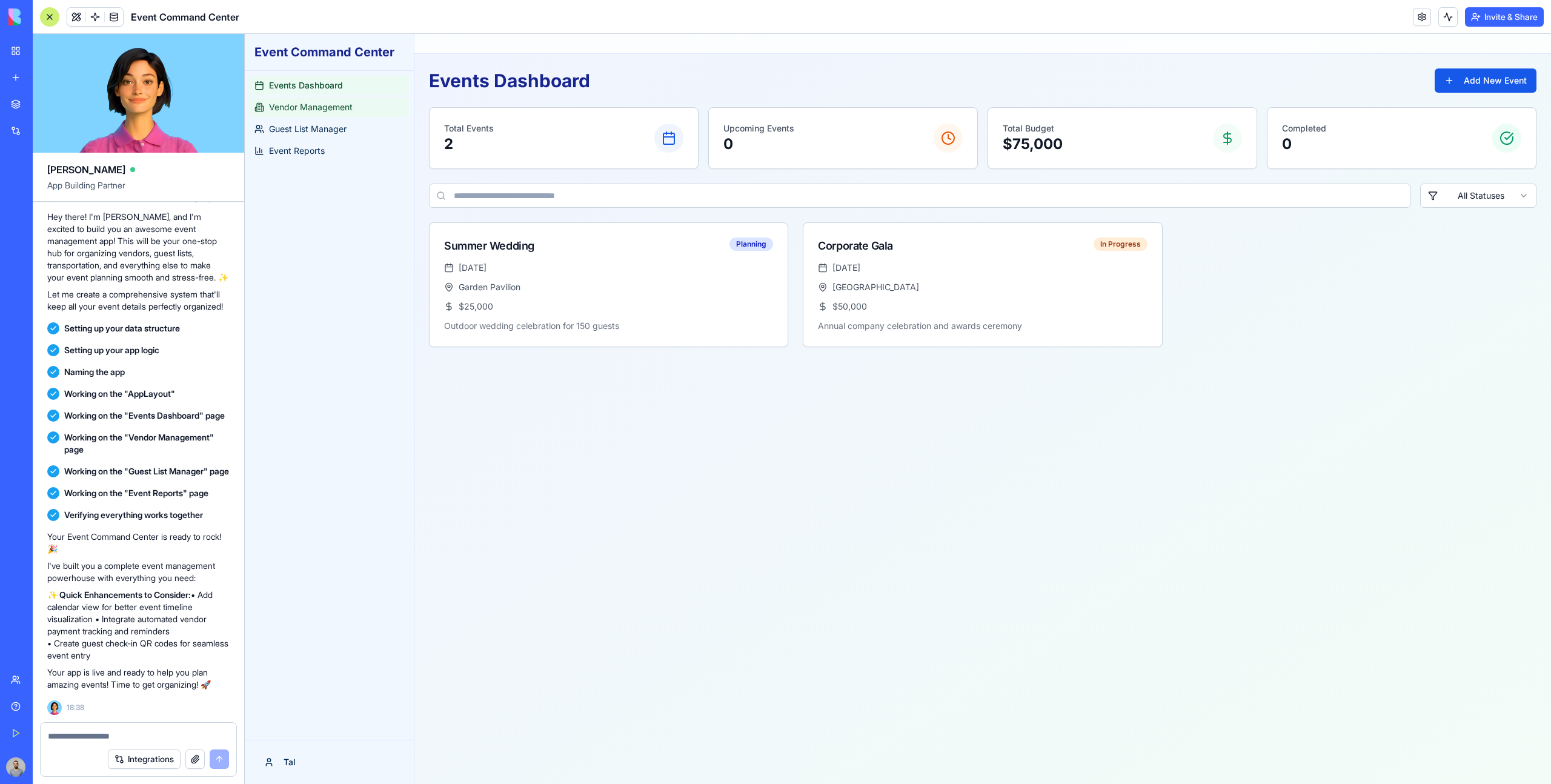
click at [339, 116] on link "Vendor Management" at bounding box center [329, 107] width 160 height 19
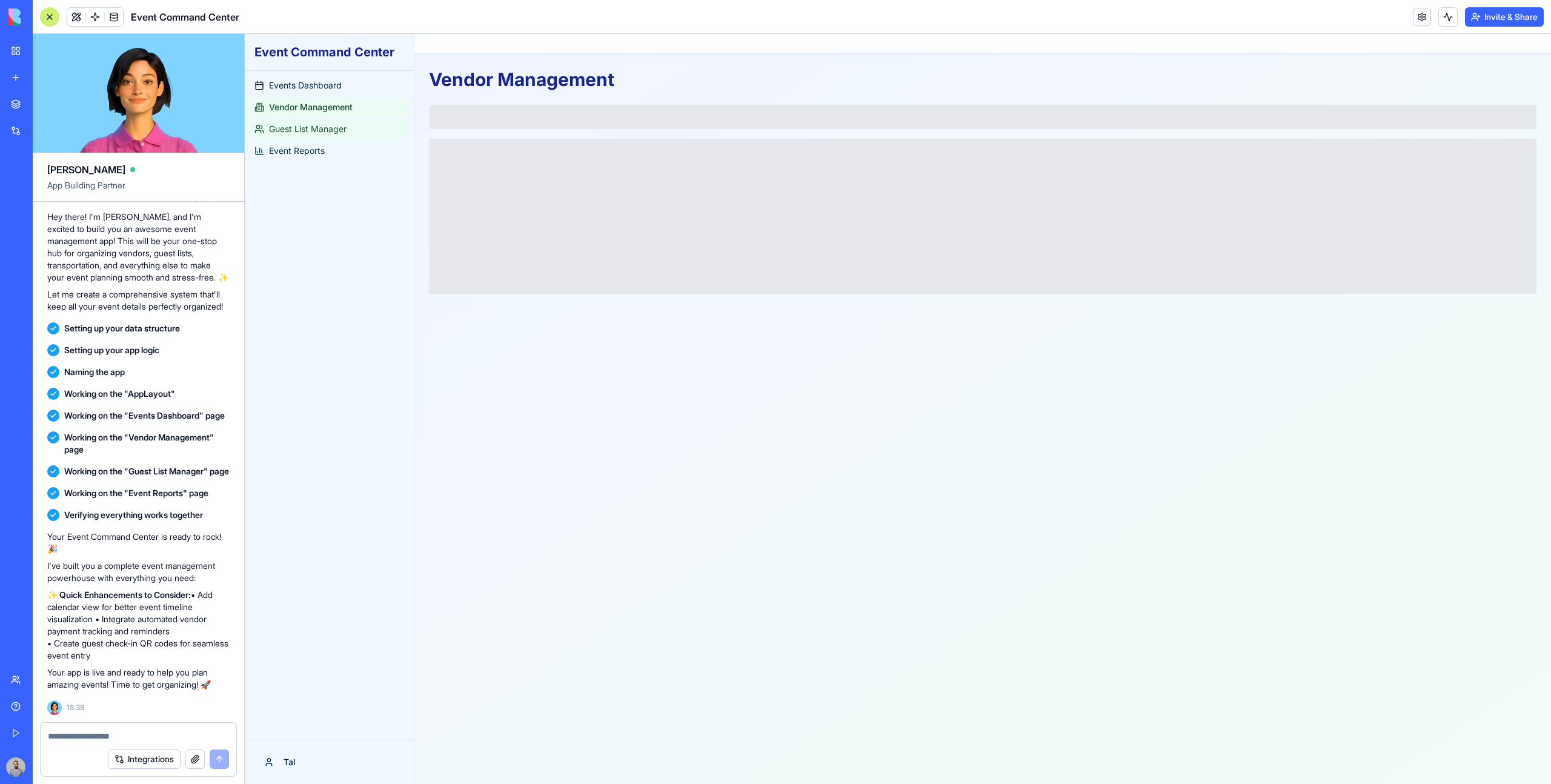
click at [339, 128] on span "Guest List Manager" at bounding box center [308, 129] width 78 height 12
click at [339, 143] on link "Event Reports" at bounding box center [329, 151] width 160 height 19
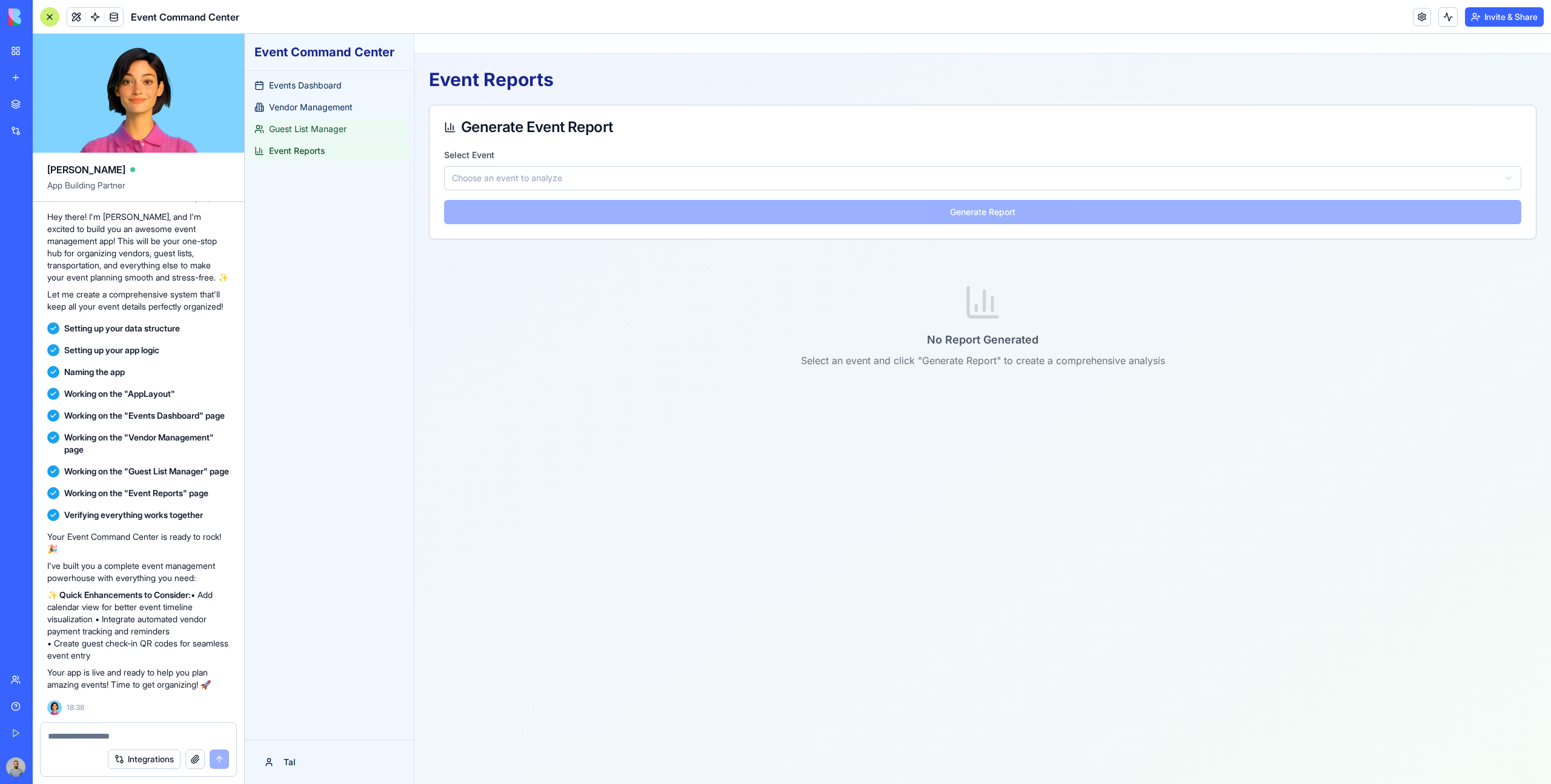
click at [338, 122] on link "Guest List Manager" at bounding box center [329, 129] width 160 height 19
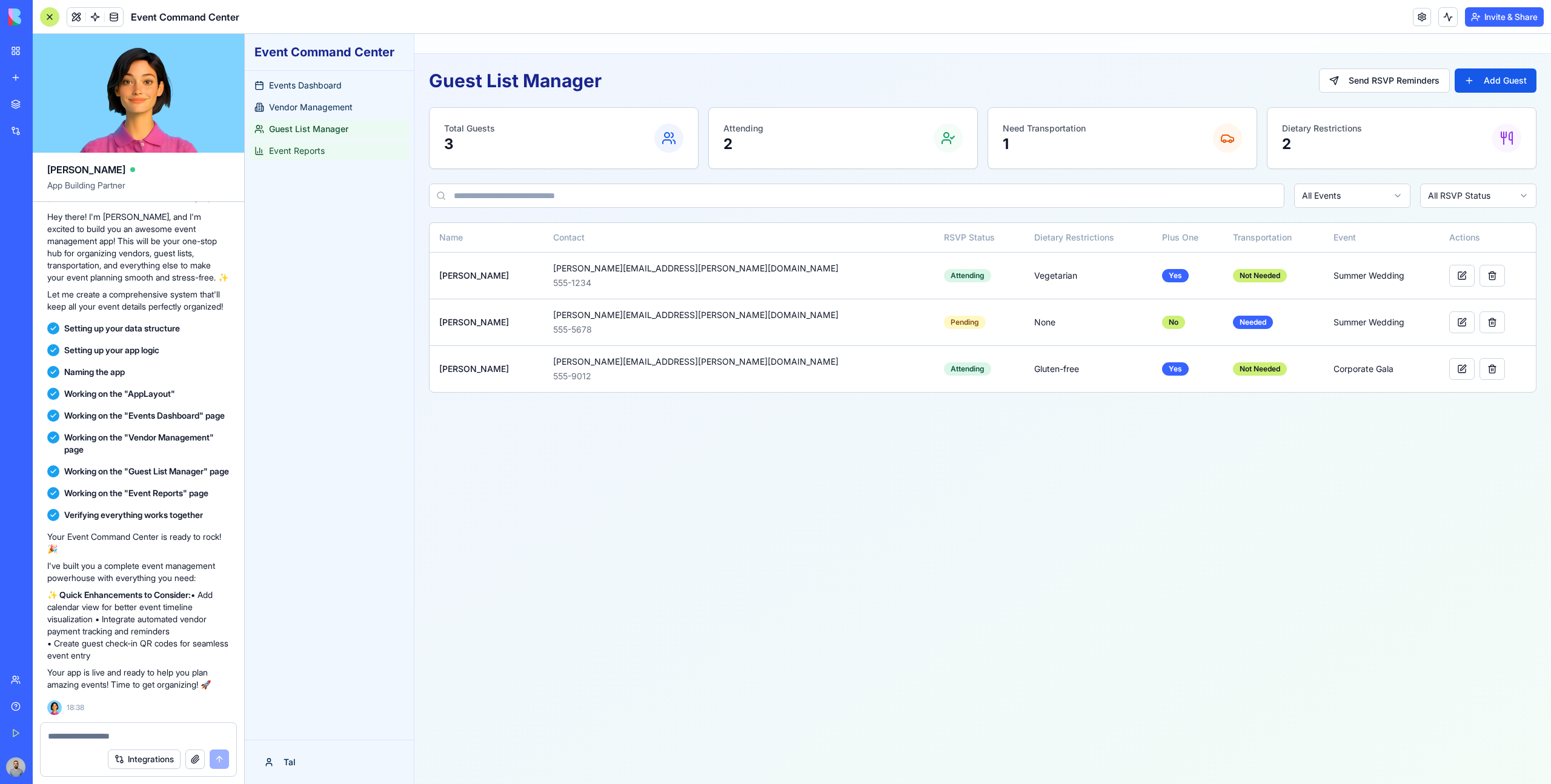
click at [330, 146] on link "Event Reports" at bounding box center [329, 151] width 160 height 19
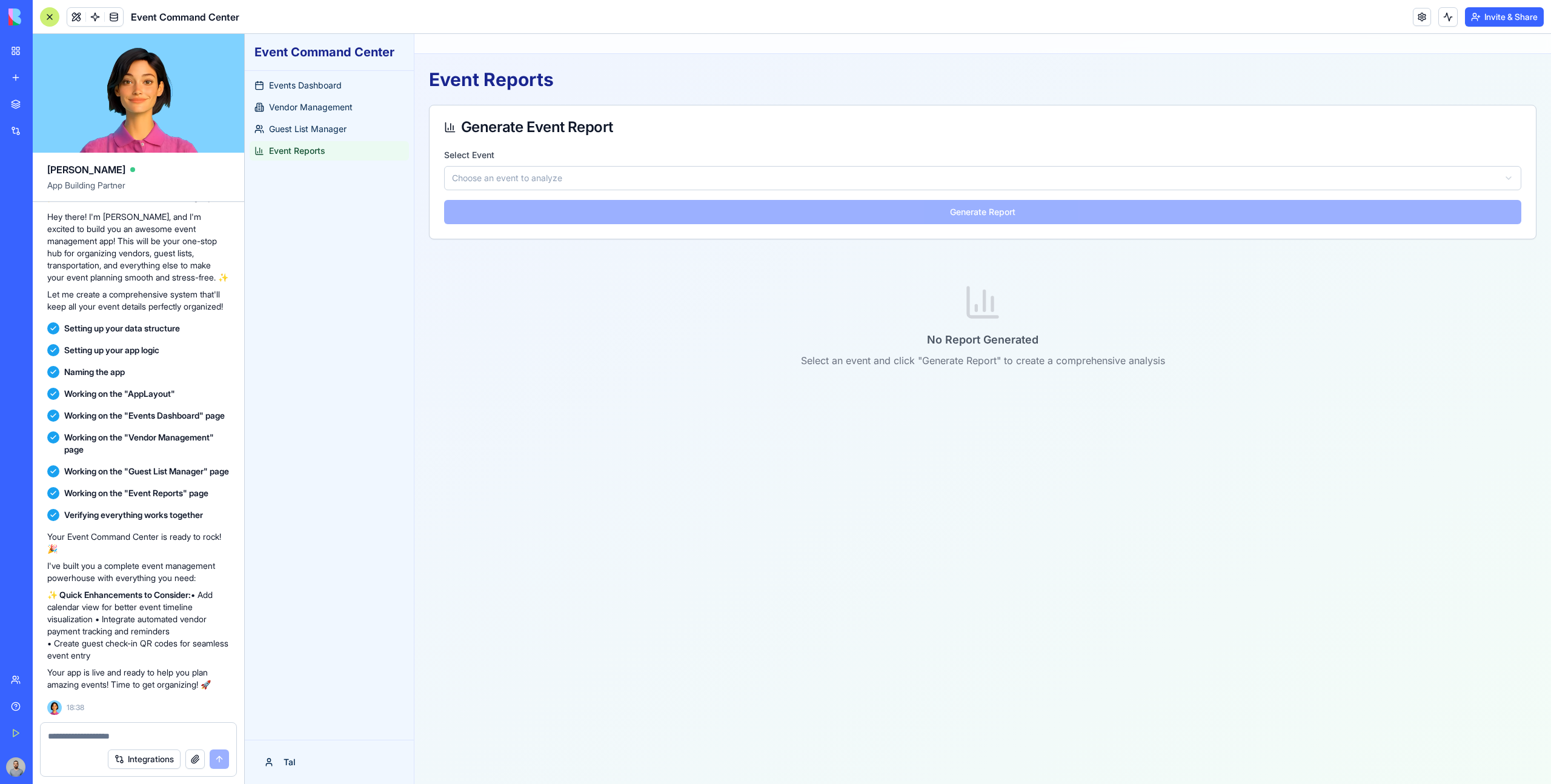
click at [609, 173] on html "Event Command Center Events Dashboard Vendor Management Guest List Manager Even…" at bounding box center [898, 408] width 1306 height 750
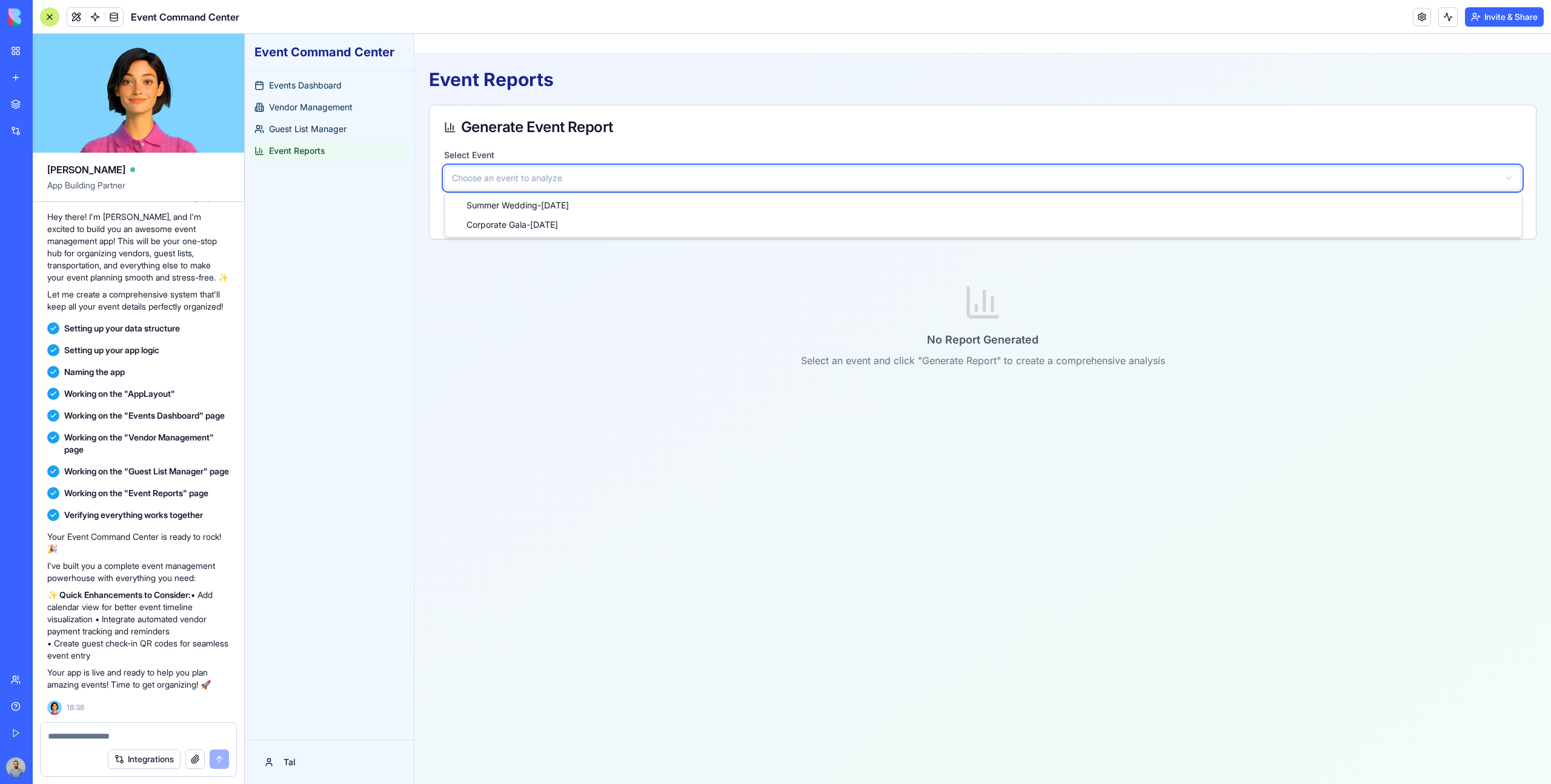
click at [609, 173] on html "Event Command Center Events Dashboard Vendor Management Guest List Manager Even…" at bounding box center [898, 408] width 1306 height 750
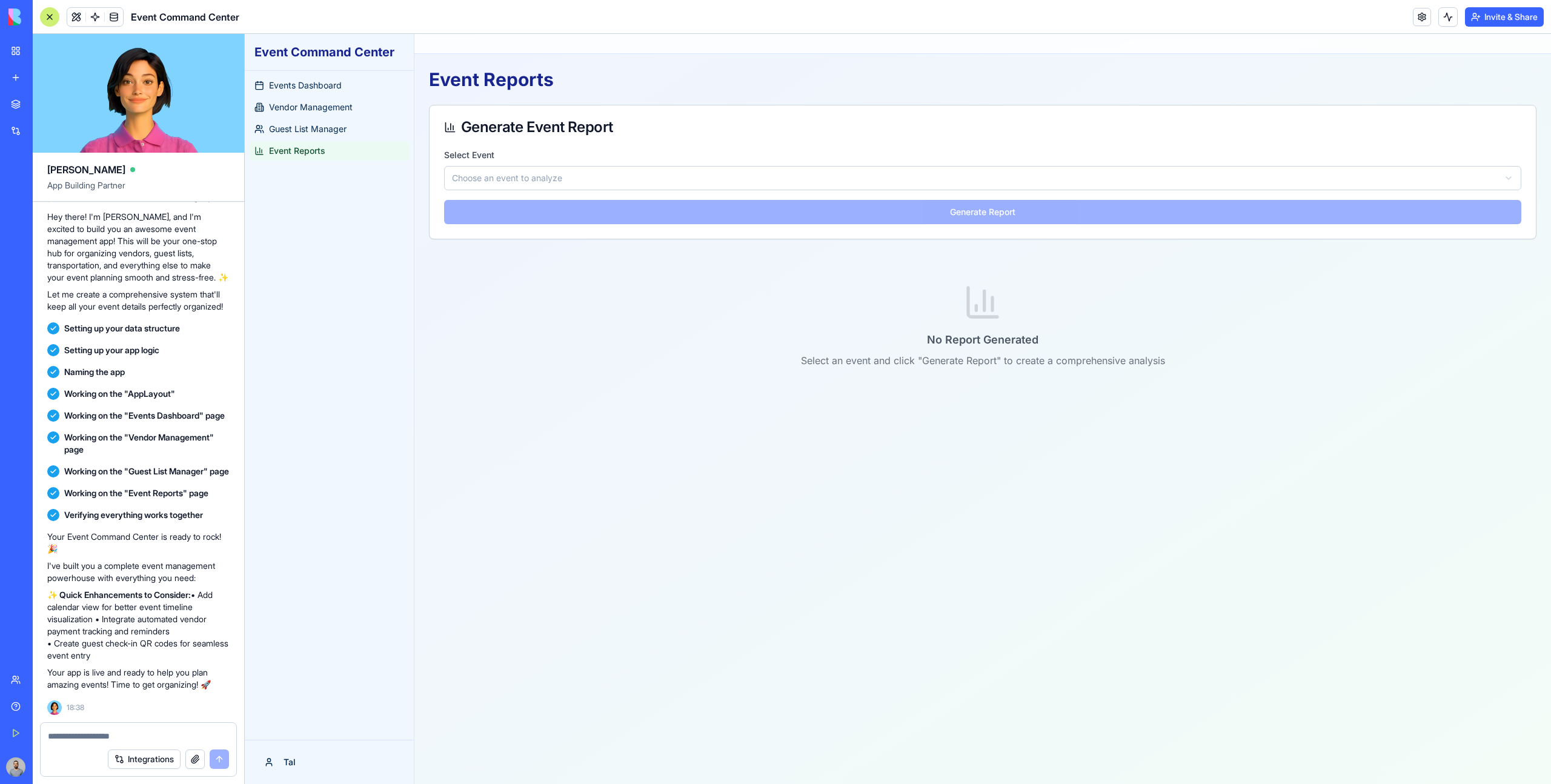
click at [426, 40] on div "Toggle Sidebar" at bounding box center [982, 43] width 1136 height 20
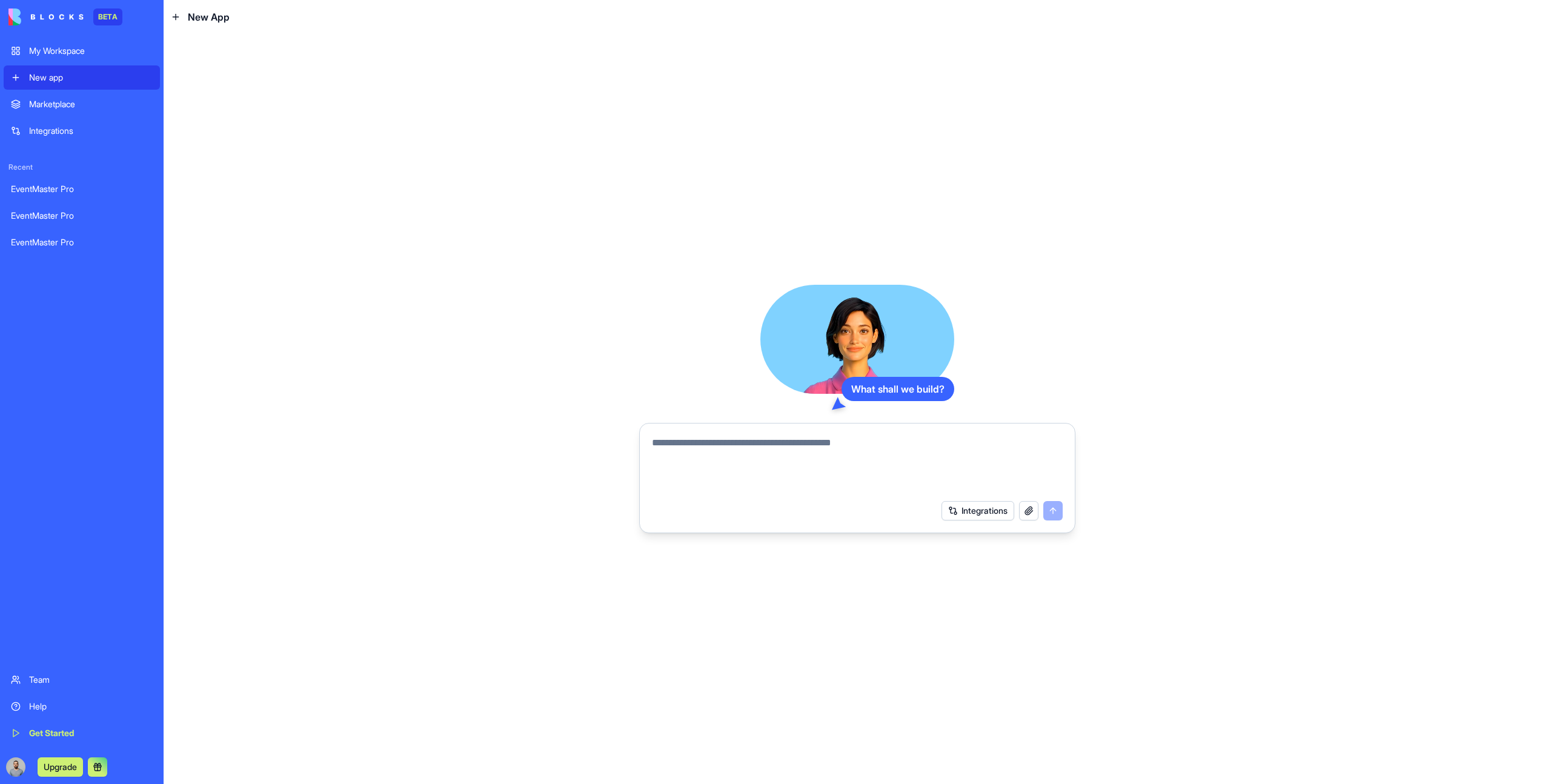
click at [685, 457] on textarea at bounding box center [857, 464] width 411 height 58
paste textarea "**********"
type textarea "**********"
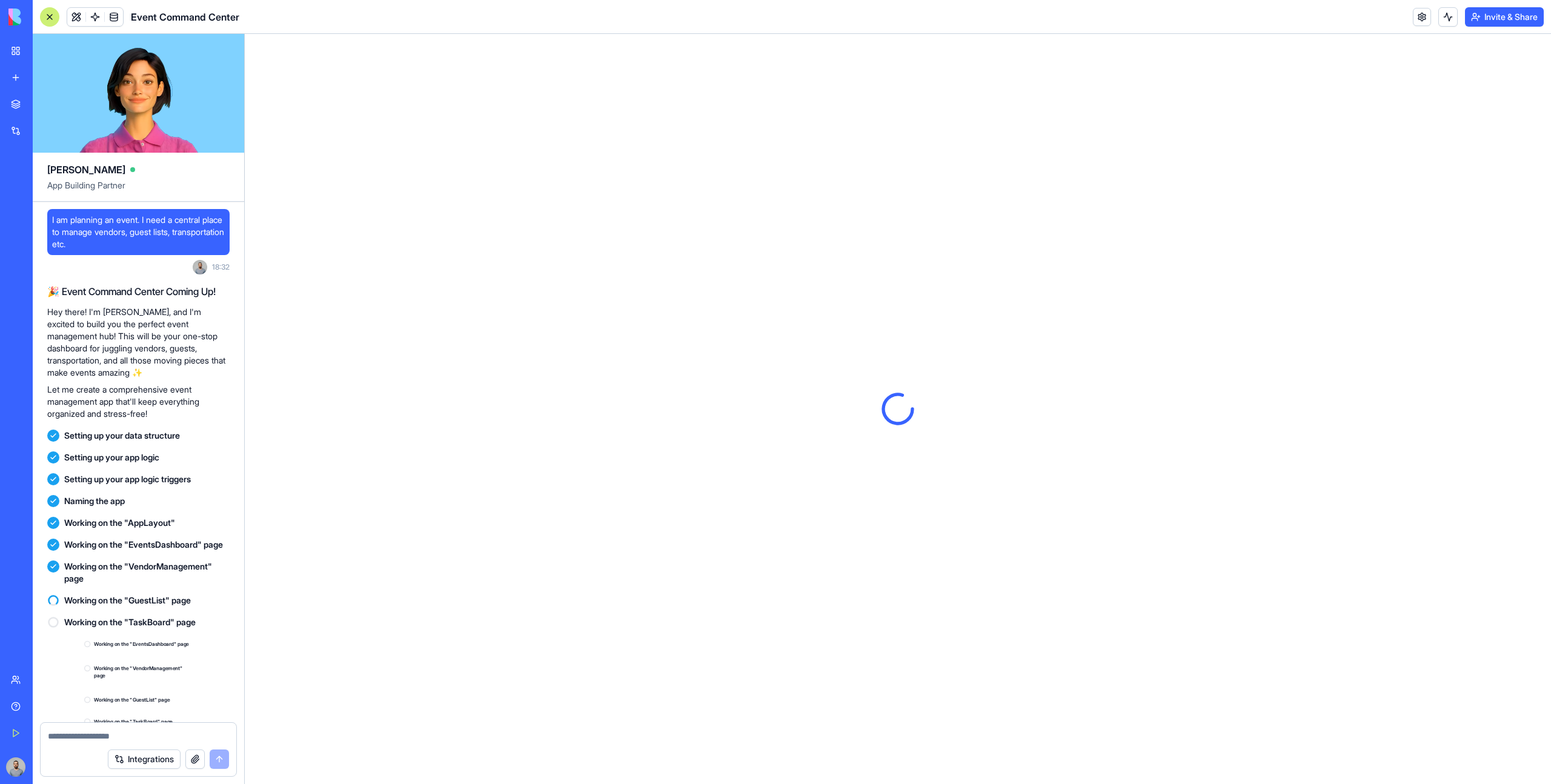
scroll to position [199, 0]
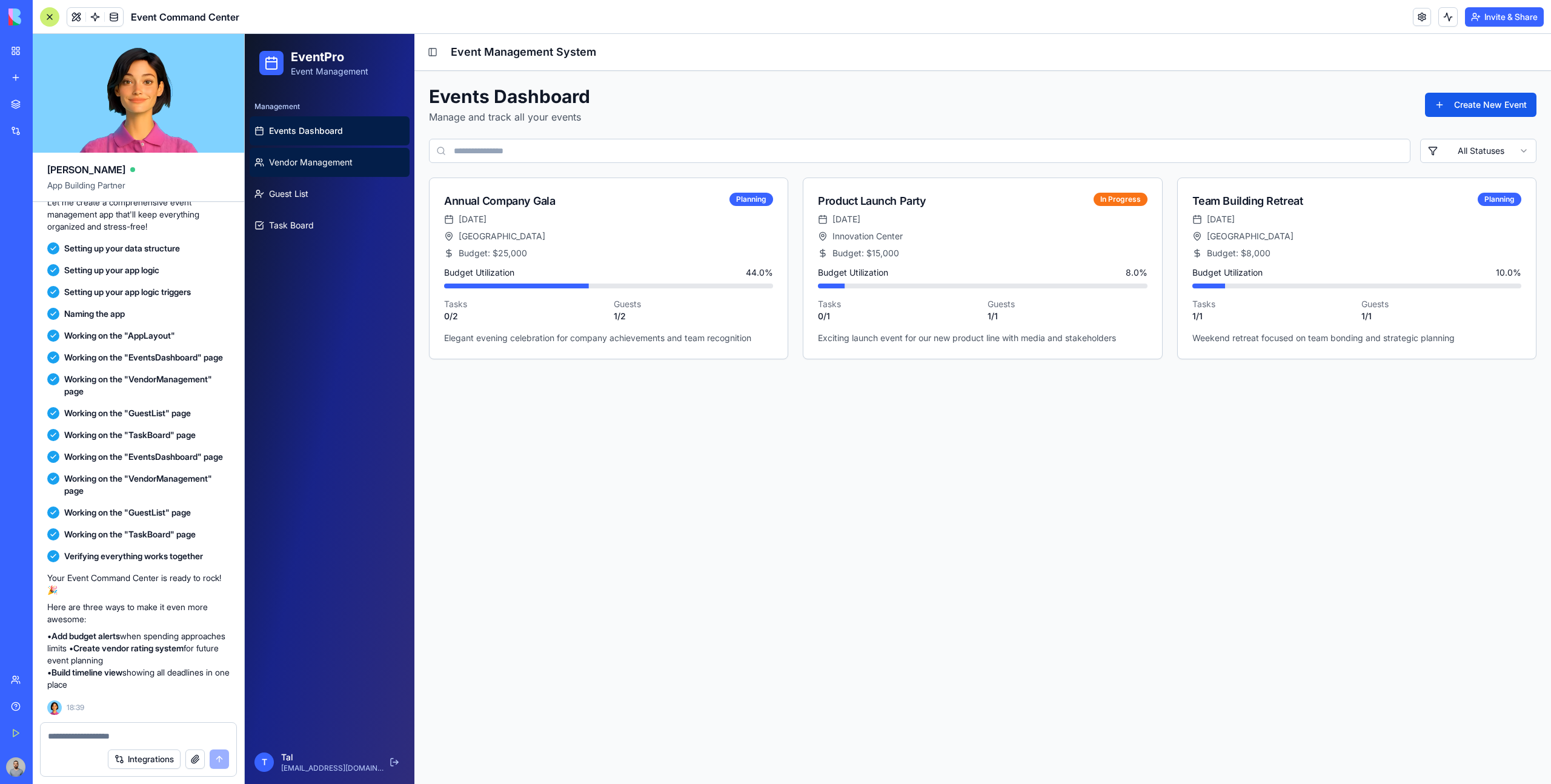
click at [348, 152] on link "Vendor Management" at bounding box center [329, 163] width 160 height 29
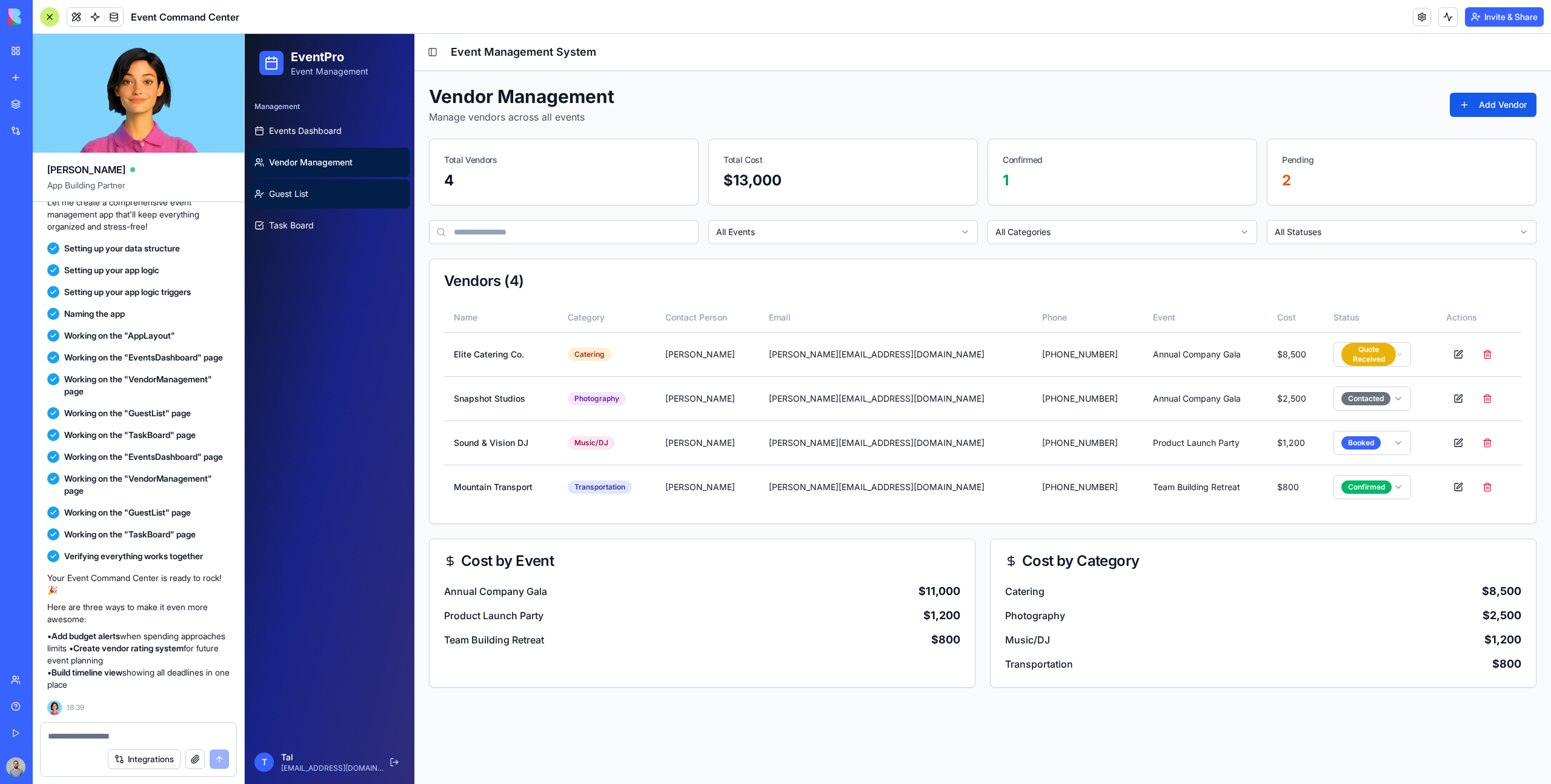
click at [345, 182] on link "Guest List" at bounding box center [329, 194] width 160 height 29
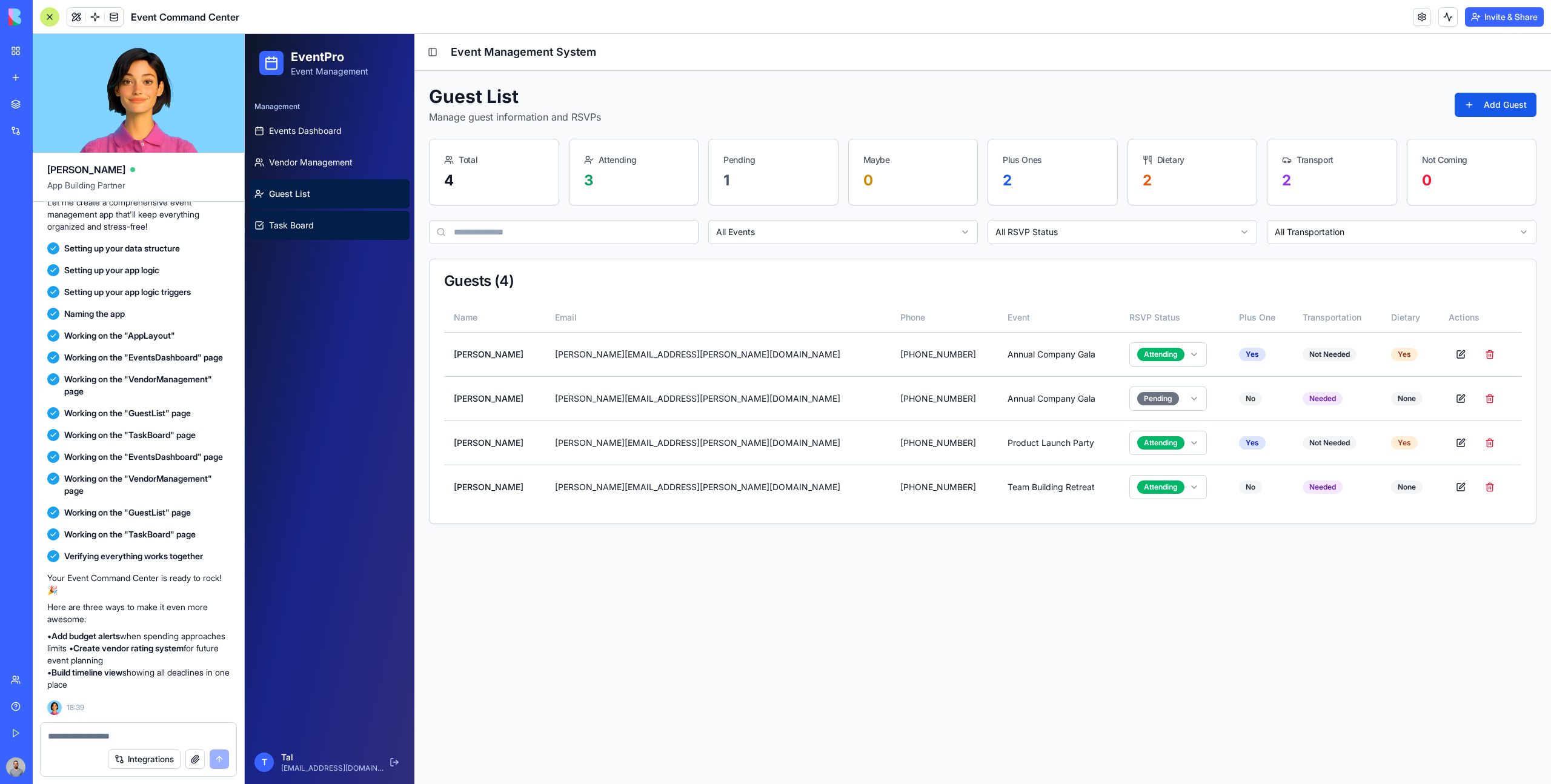
click at [345, 230] on link "Task Board" at bounding box center [329, 225] width 160 height 29
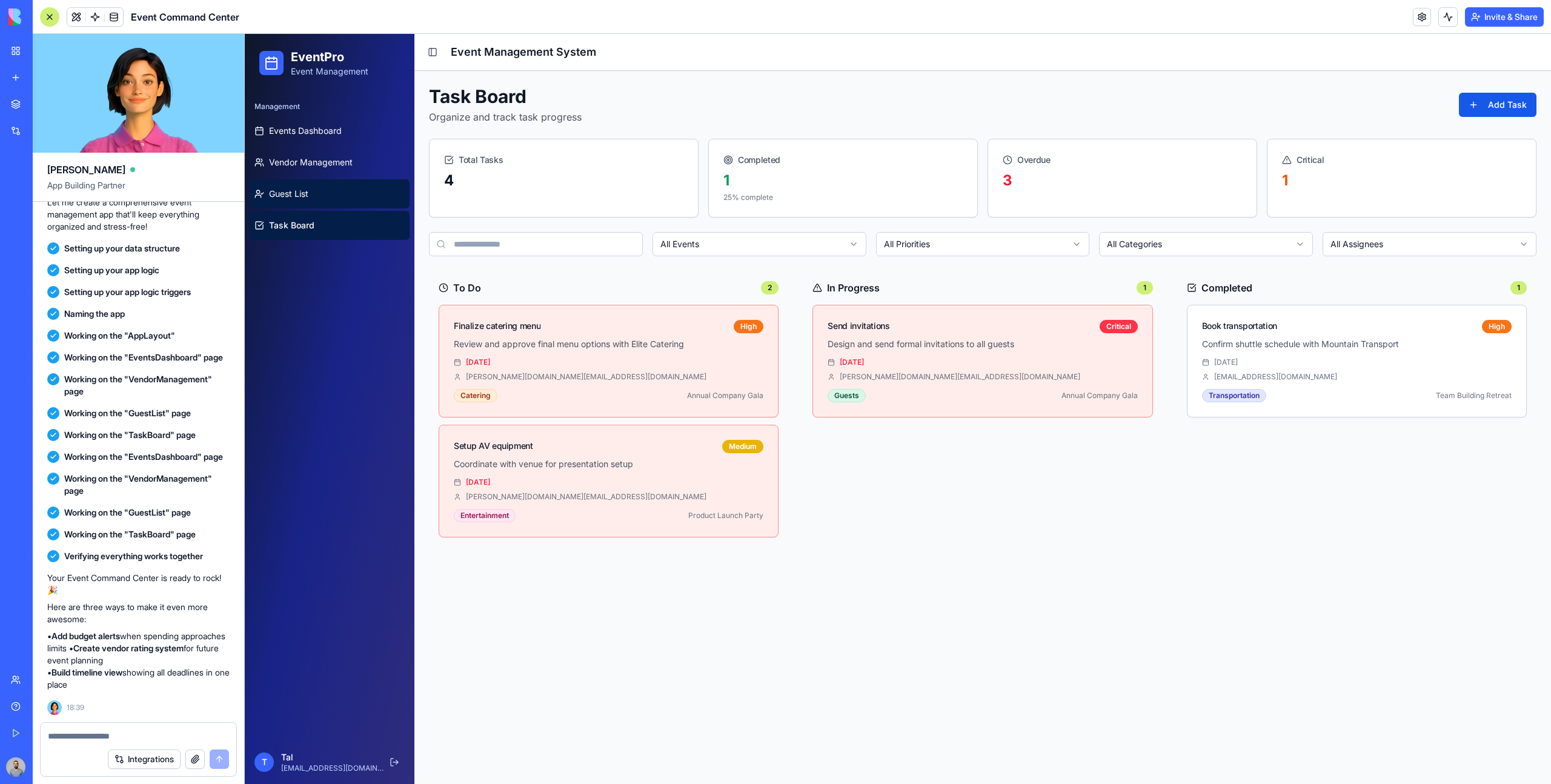
click at [318, 193] on link "Guest List" at bounding box center [329, 194] width 160 height 29
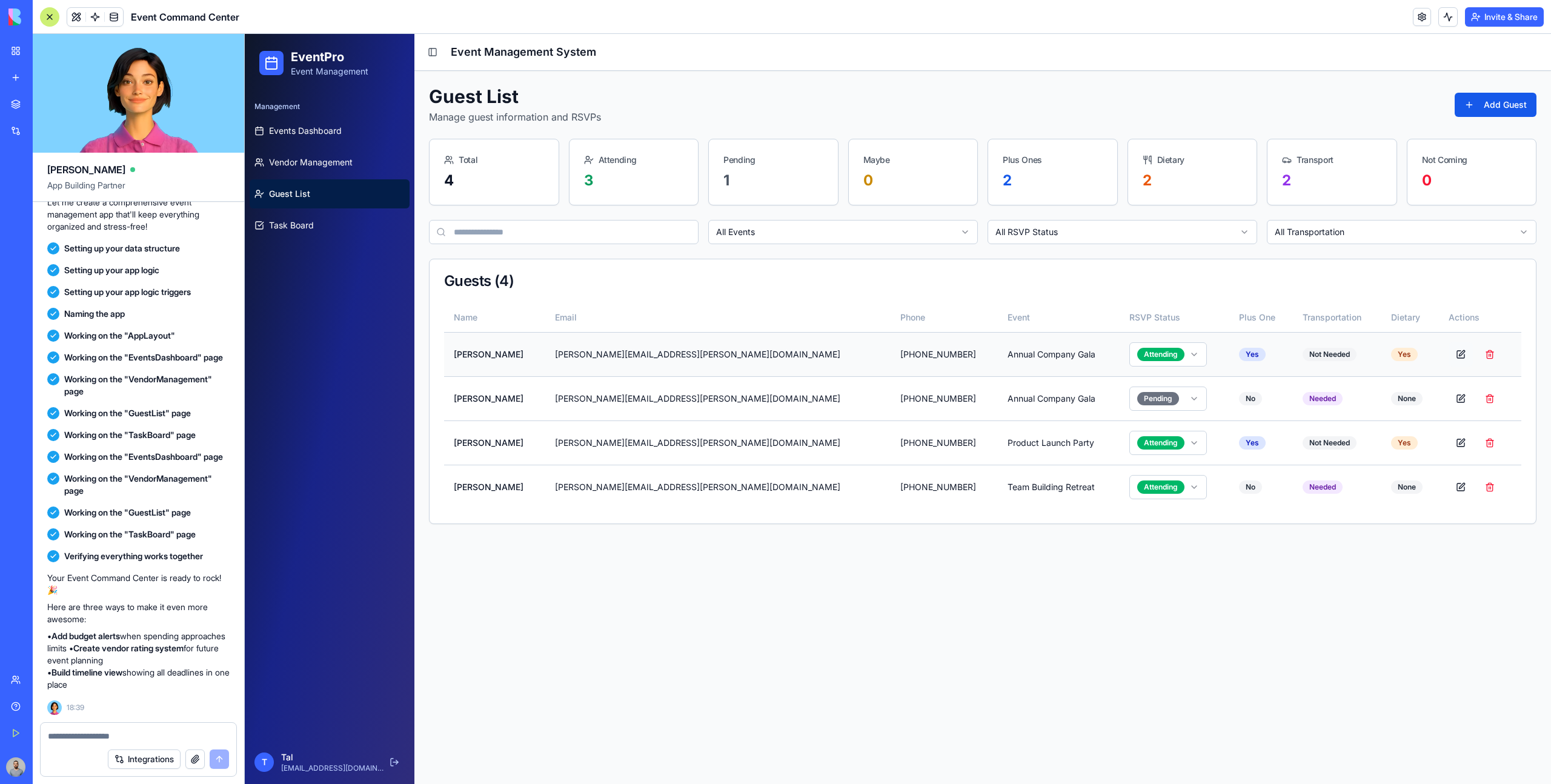
click at [1448, 355] on button at bounding box center [1460, 354] width 24 height 24
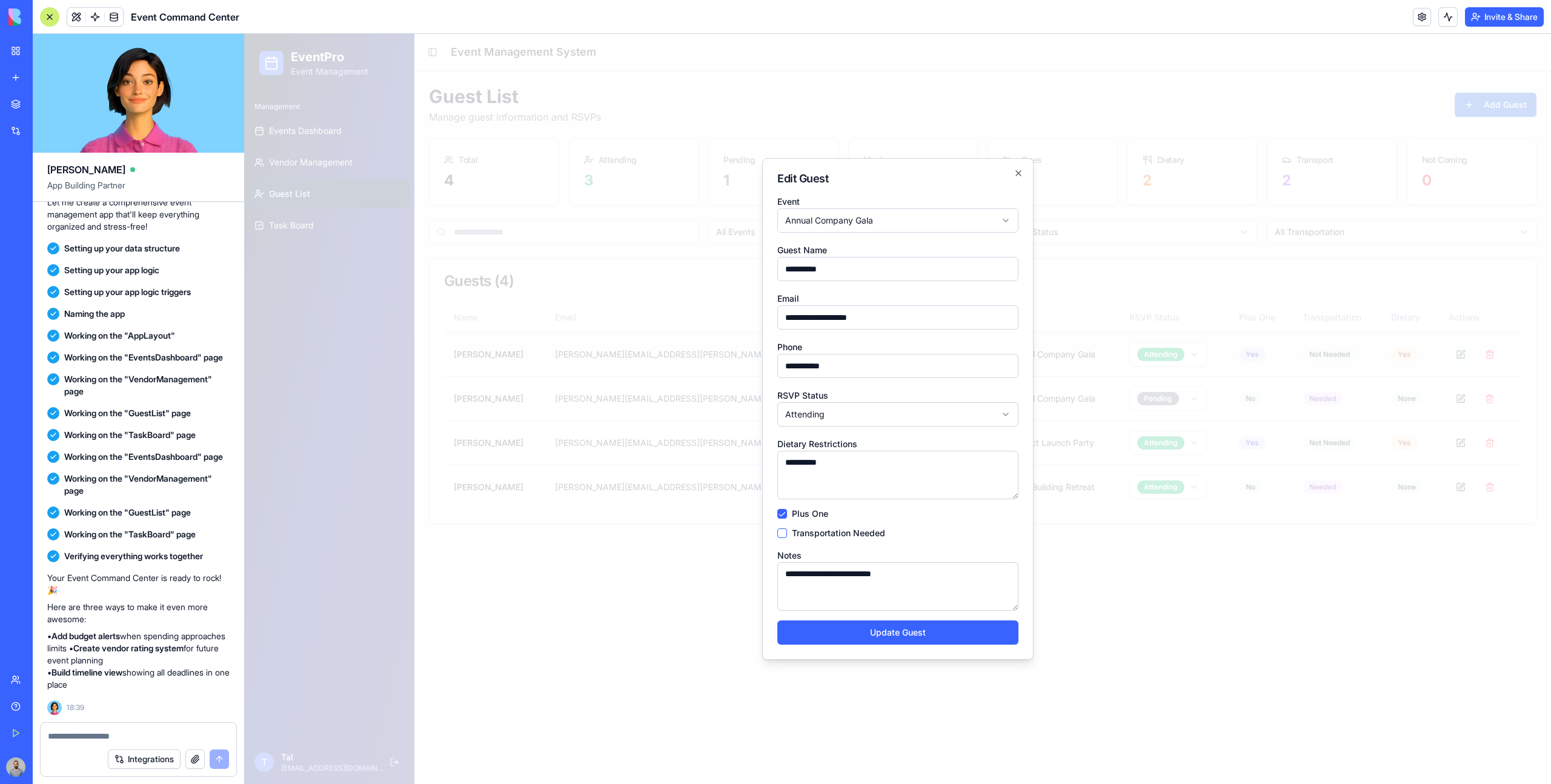
click at [1434, 355] on div at bounding box center [898, 408] width 1306 height 750
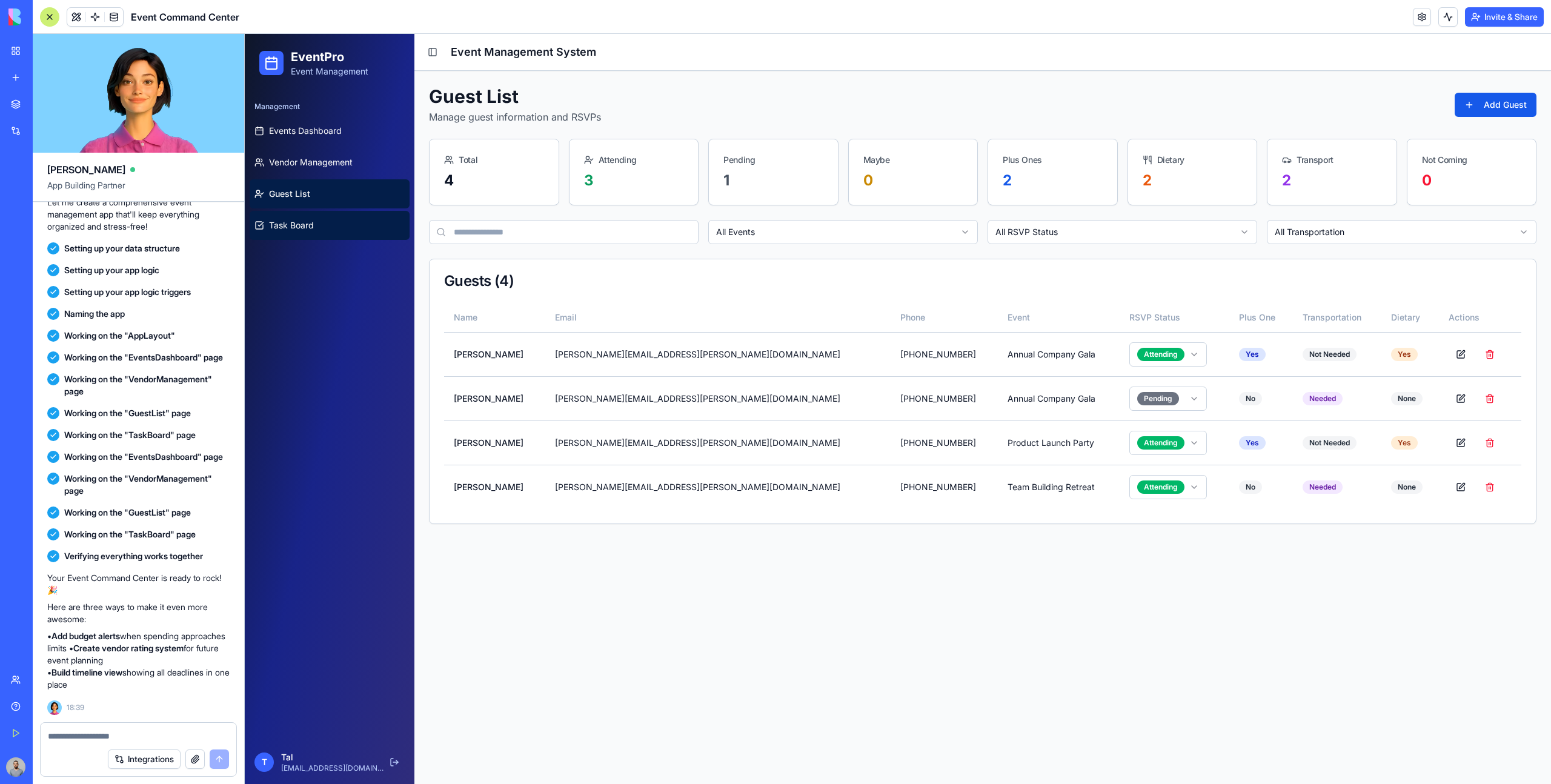
click at [351, 233] on link "Task Board" at bounding box center [329, 225] width 160 height 29
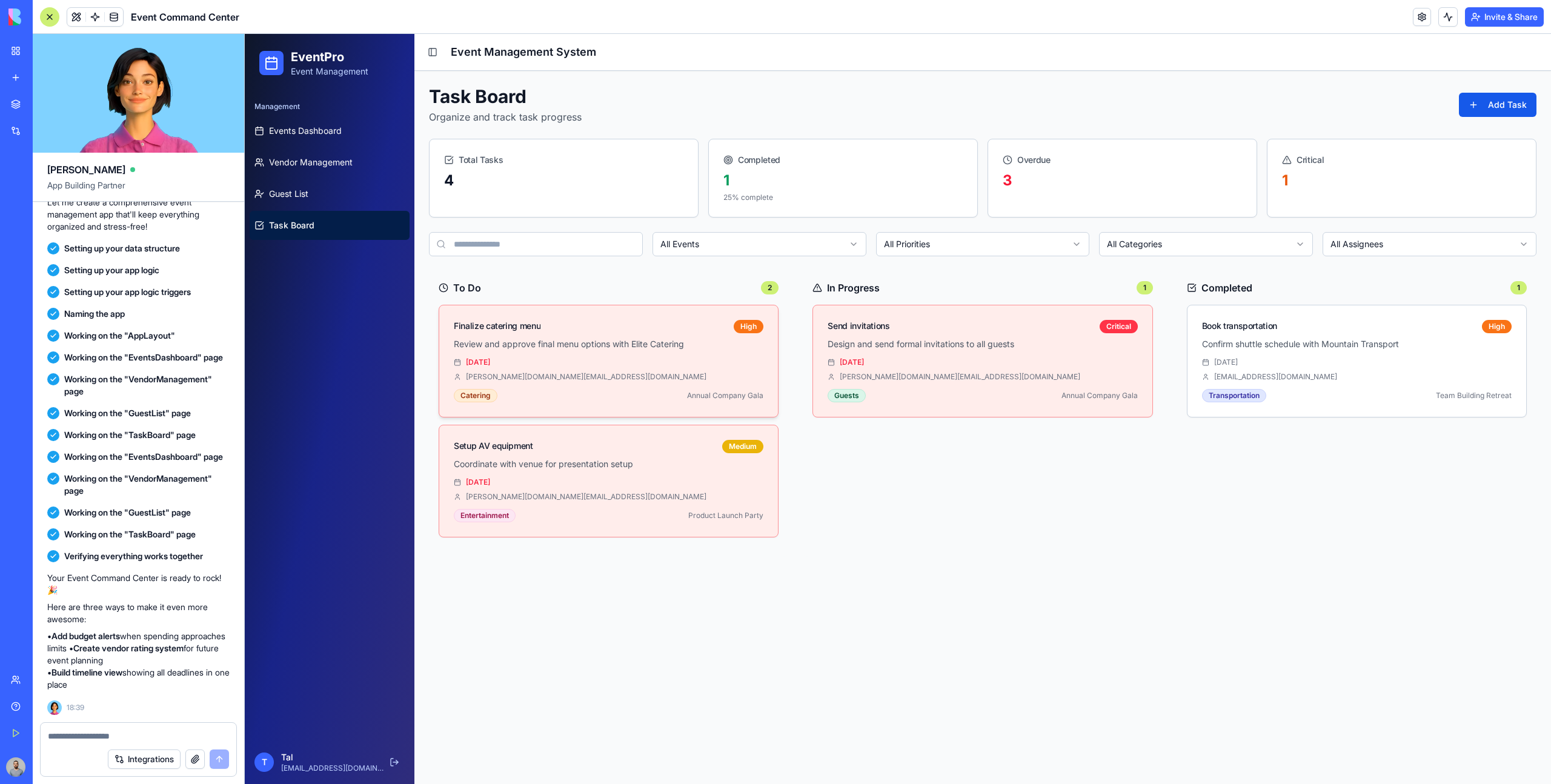
click at [679, 385] on div "Review and approve final menu options with Elite Catering [DATE] [PERSON_NAME][…" at bounding box center [608, 377] width 339 height 78
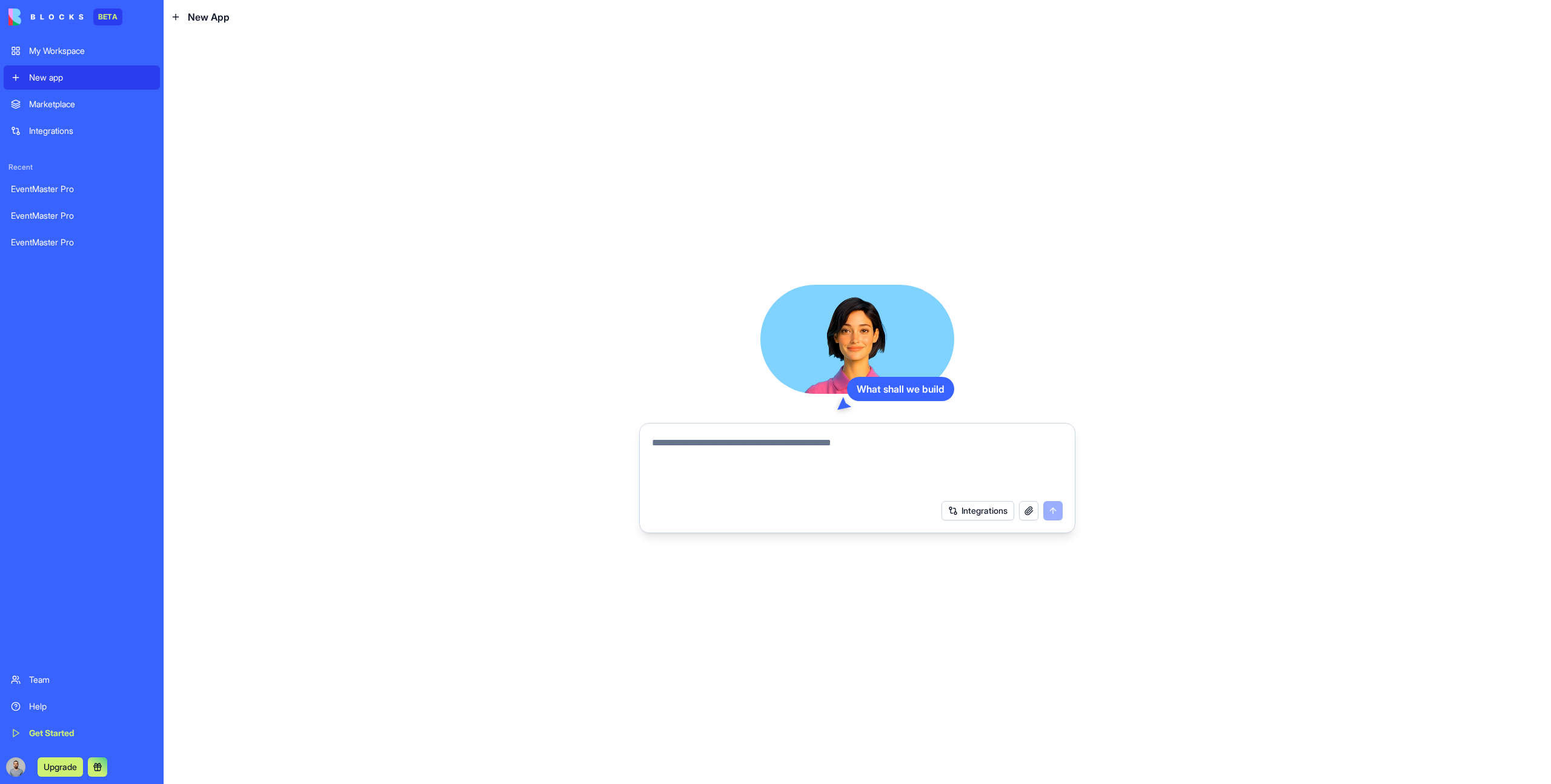
click at [685, 457] on textarea at bounding box center [857, 464] width 411 height 58
paste textarea "**********"
type textarea "**********"
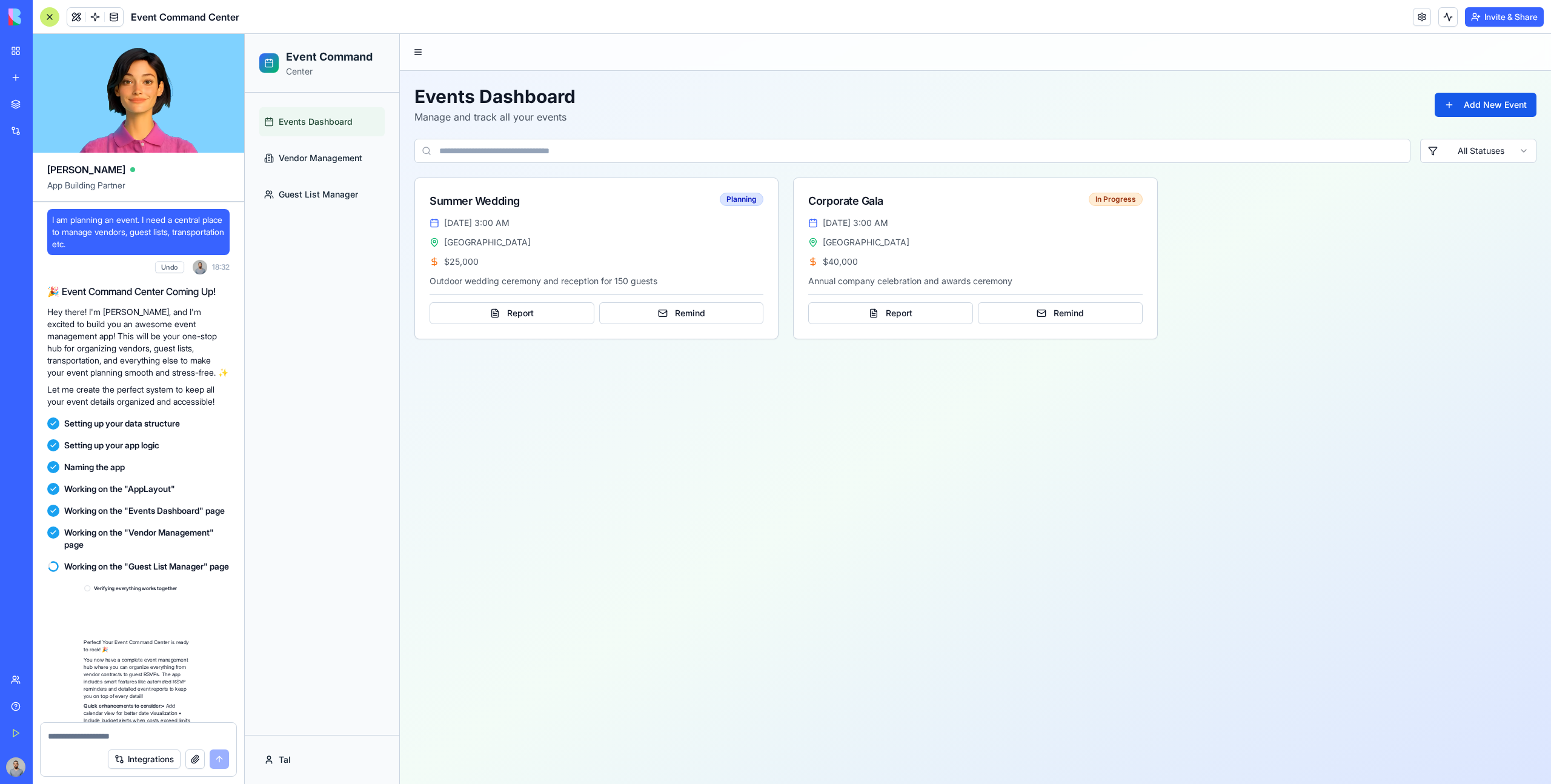
scroll to position [134, 0]
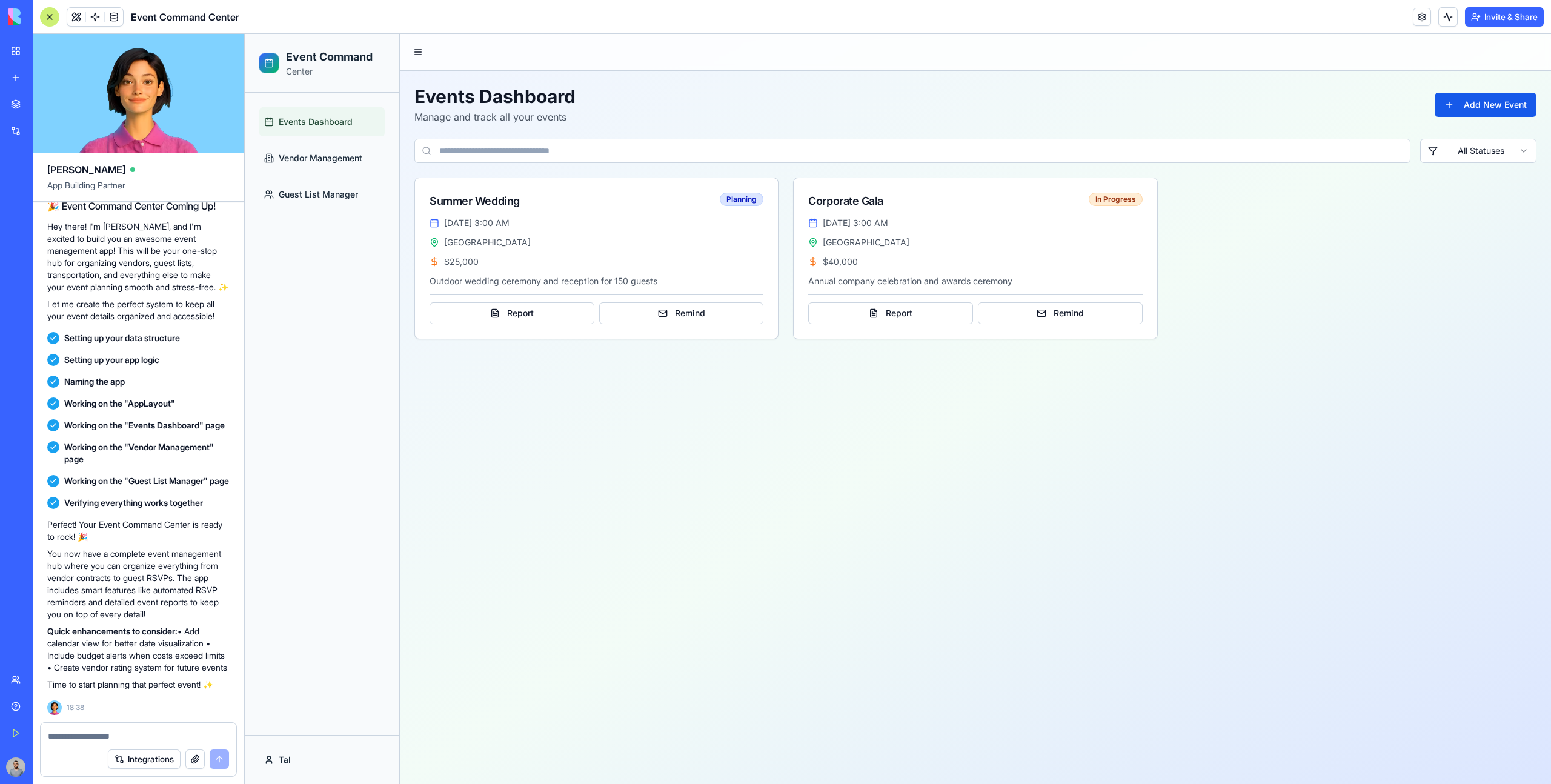
click at [352, 125] on span "Events Dashboard" at bounding box center [316, 121] width 74 height 12
click at [352, 173] on ul "Events Dashboard Vendor Management Guest List Manager" at bounding box center [322, 158] width 126 height 102
click at [352, 163] on span "Vendor Management" at bounding box center [320, 158] width 84 height 12
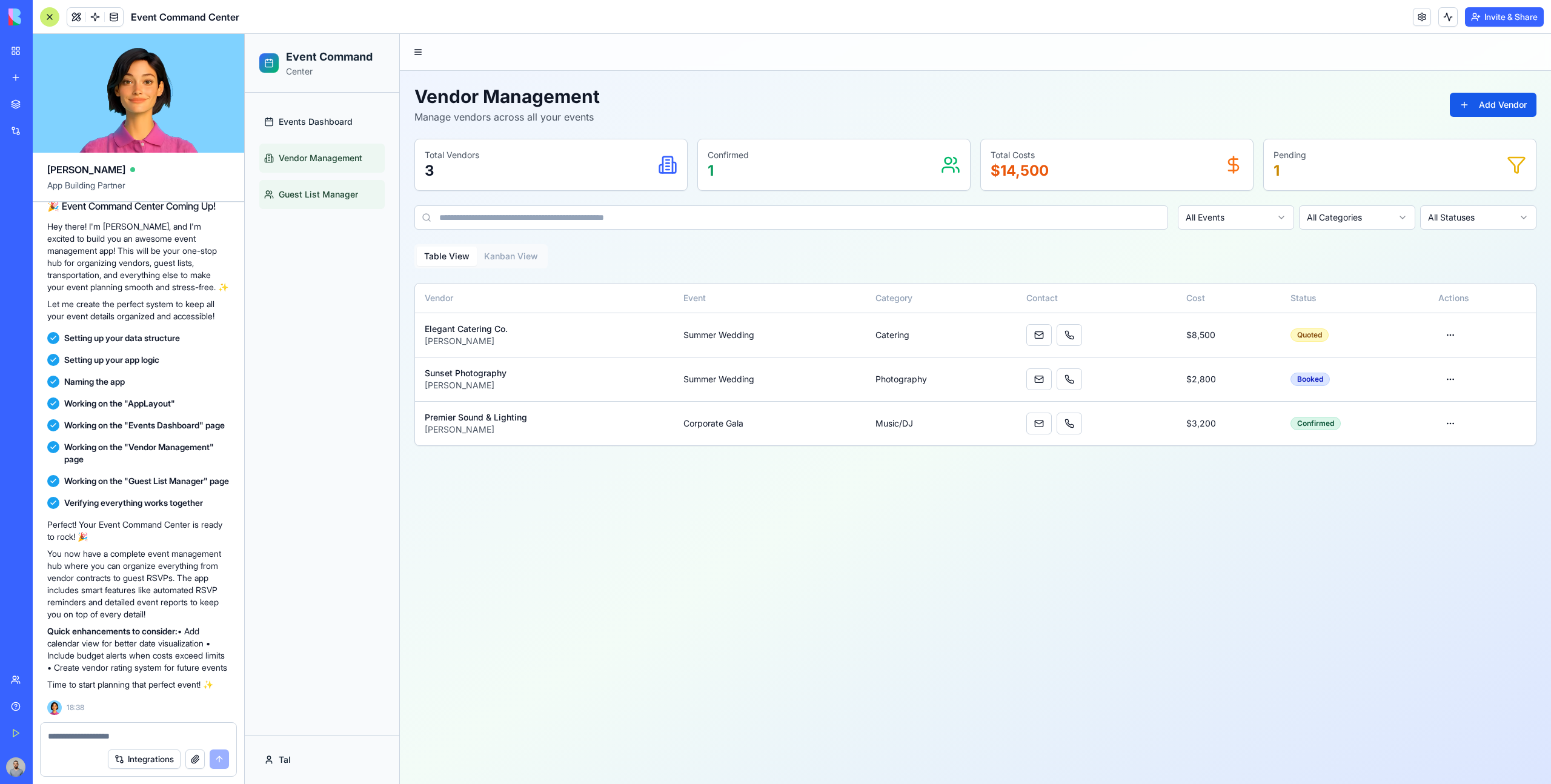
click at [353, 195] on span "Guest List Manager" at bounding box center [318, 194] width 79 height 12
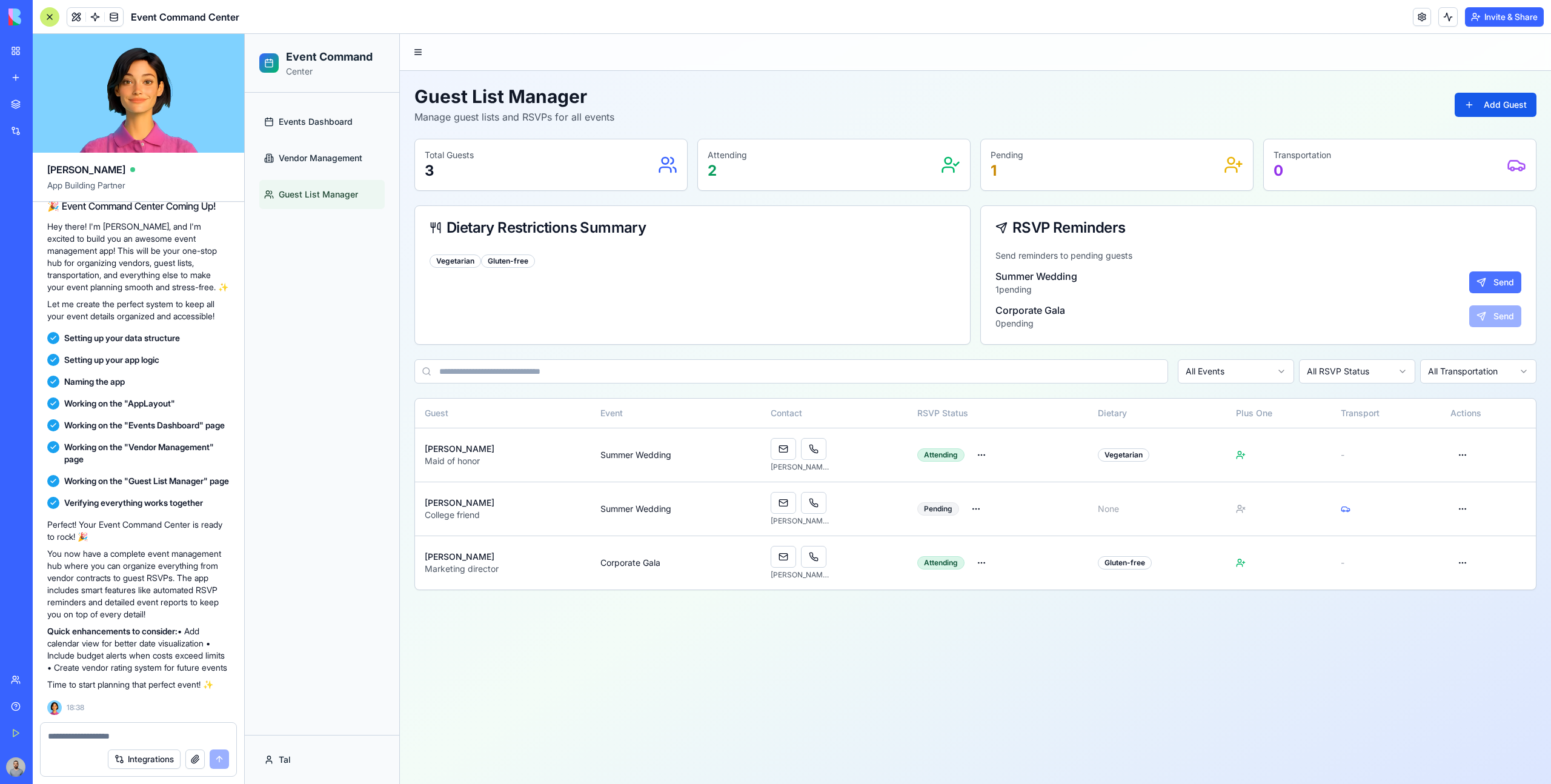
click at [1481, 281] on button "Send" at bounding box center [1495, 282] width 52 height 22
click at [789, 452] on link at bounding box center [783, 448] width 26 height 22
click at [295, 166] on link "Vendor Management" at bounding box center [322, 158] width 126 height 29
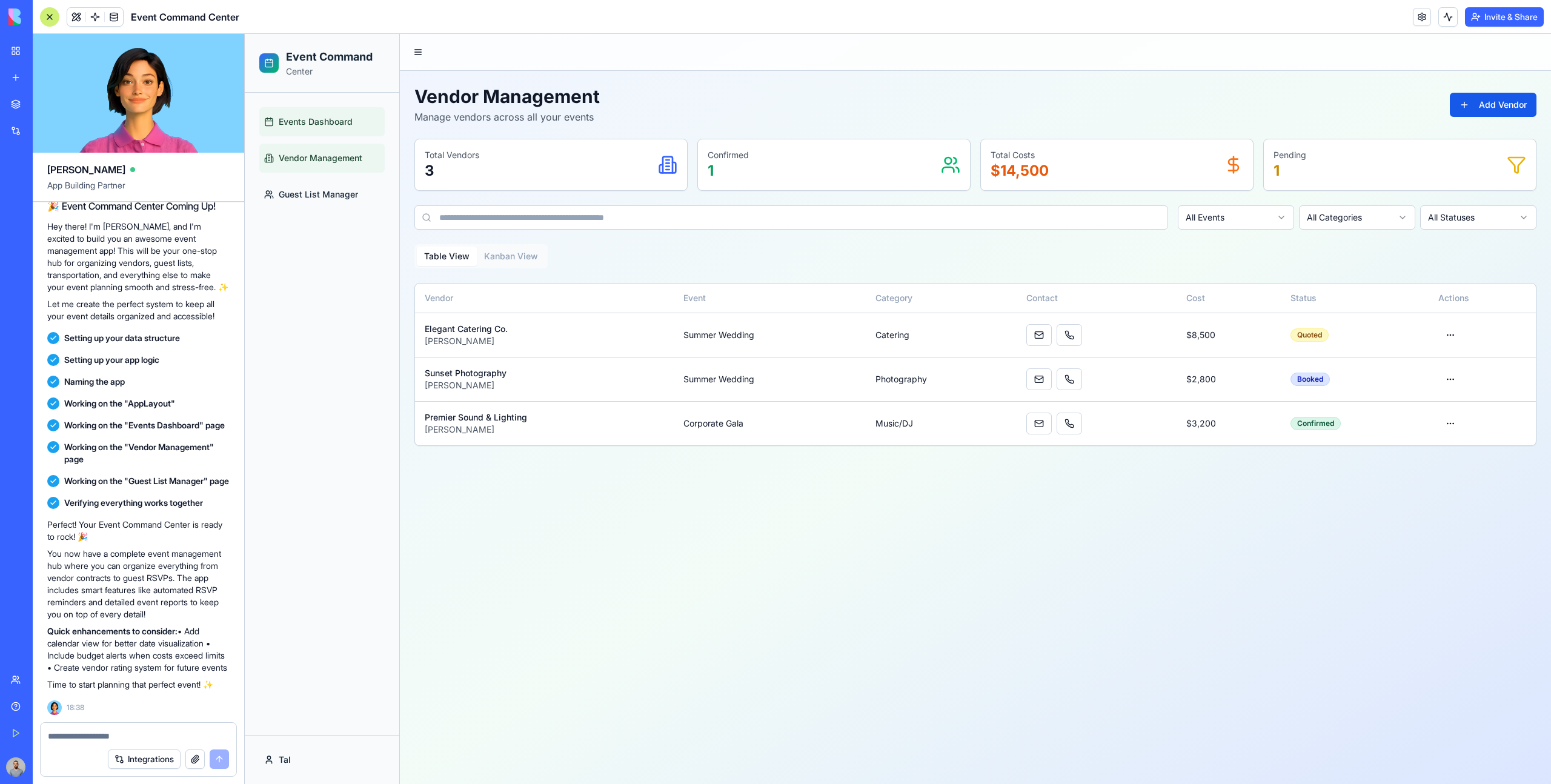
click at [305, 126] on span "Events Dashboard" at bounding box center [316, 121] width 74 height 12
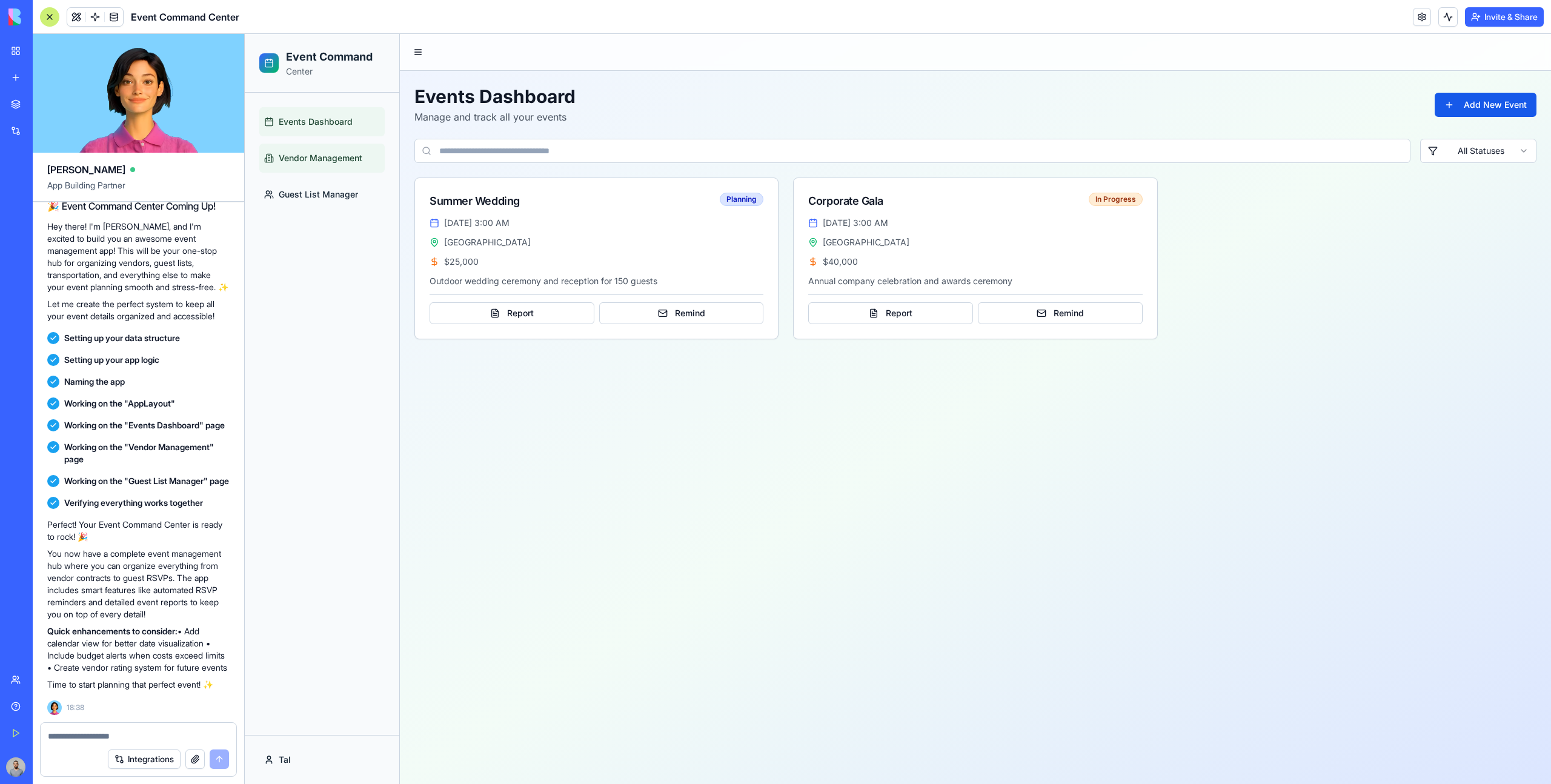
click at [310, 152] on span "Vendor Management" at bounding box center [320, 158] width 84 height 12
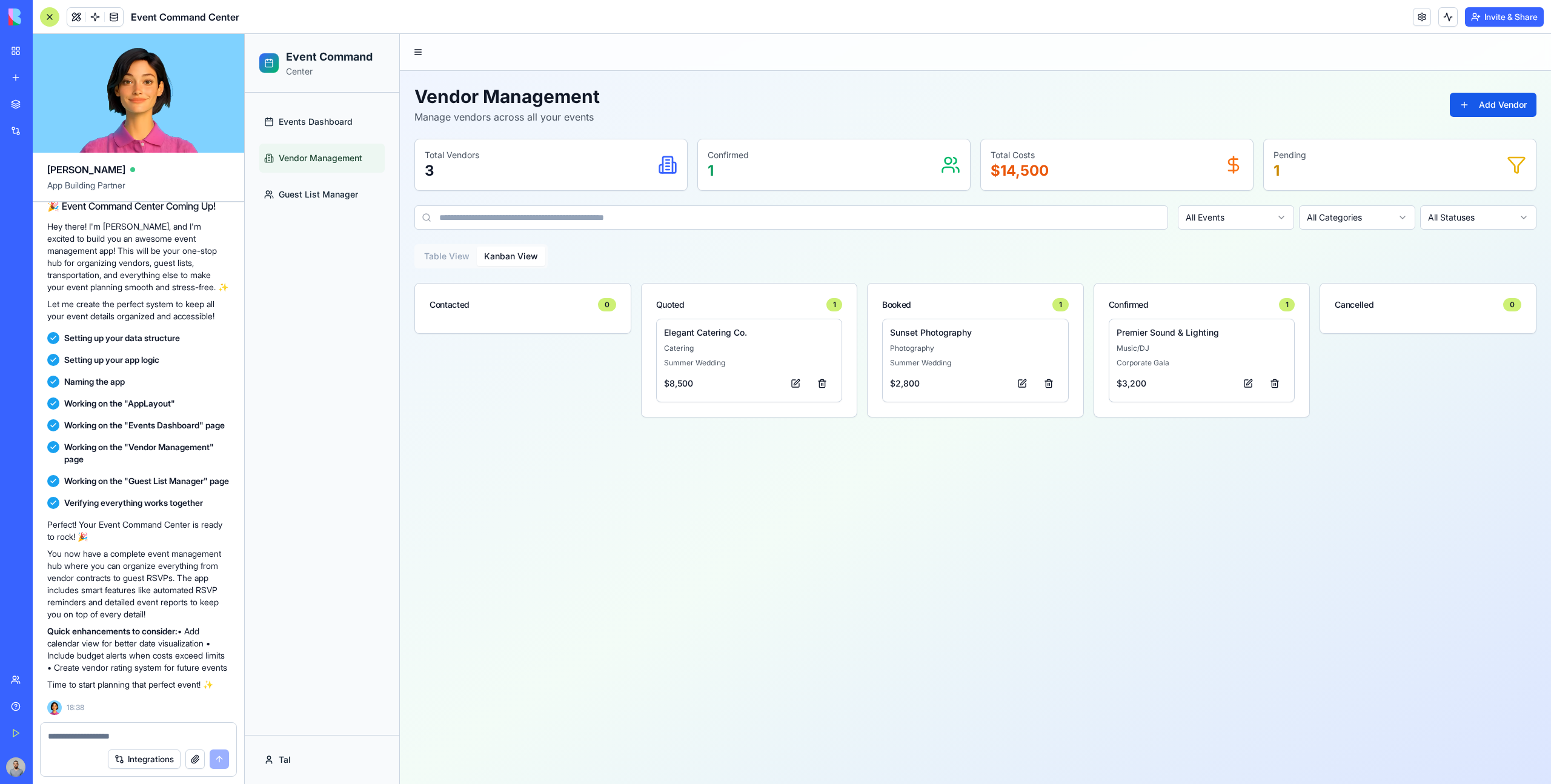
click at [491, 253] on button "Kanban View" at bounding box center [510, 256] width 68 height 19
click at [798, 382] on button at bounding box center [796, 383] width 24 height 22
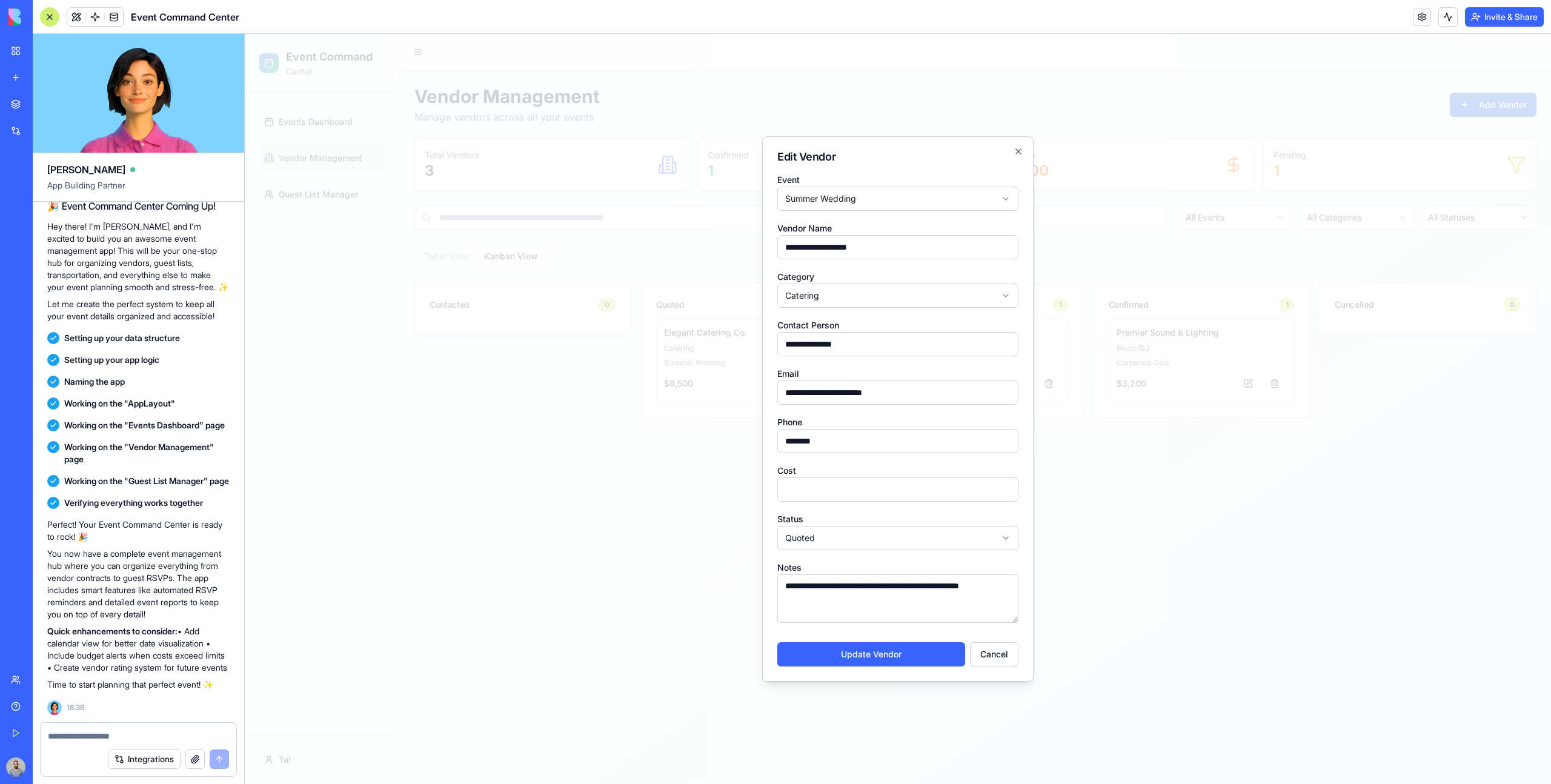
click at [715, 388] on div at bounding box center [898, 408] width 1306 height 750
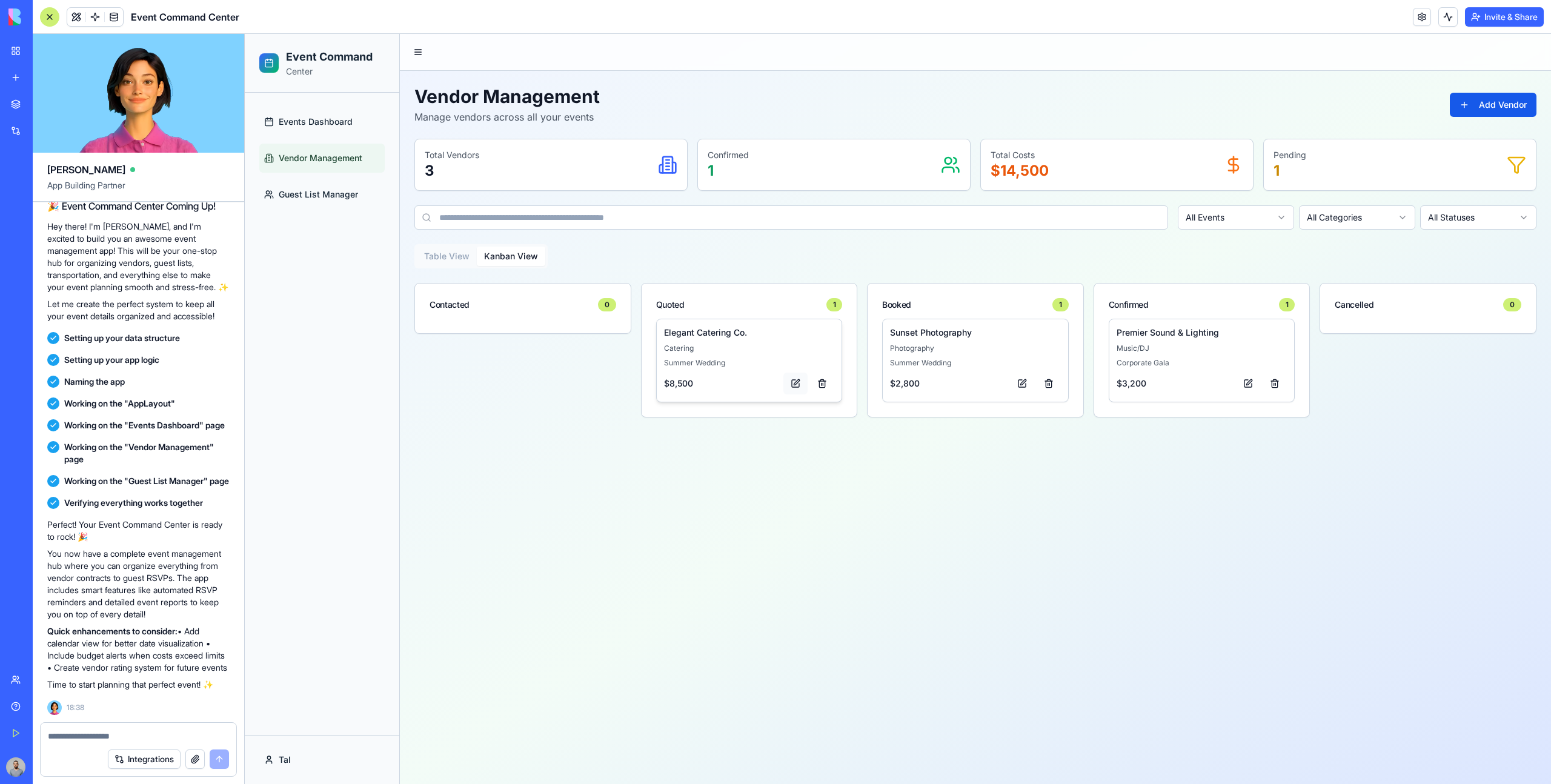
click at [795, 384] on button at bounding box center [796, 383] width 24 height 22
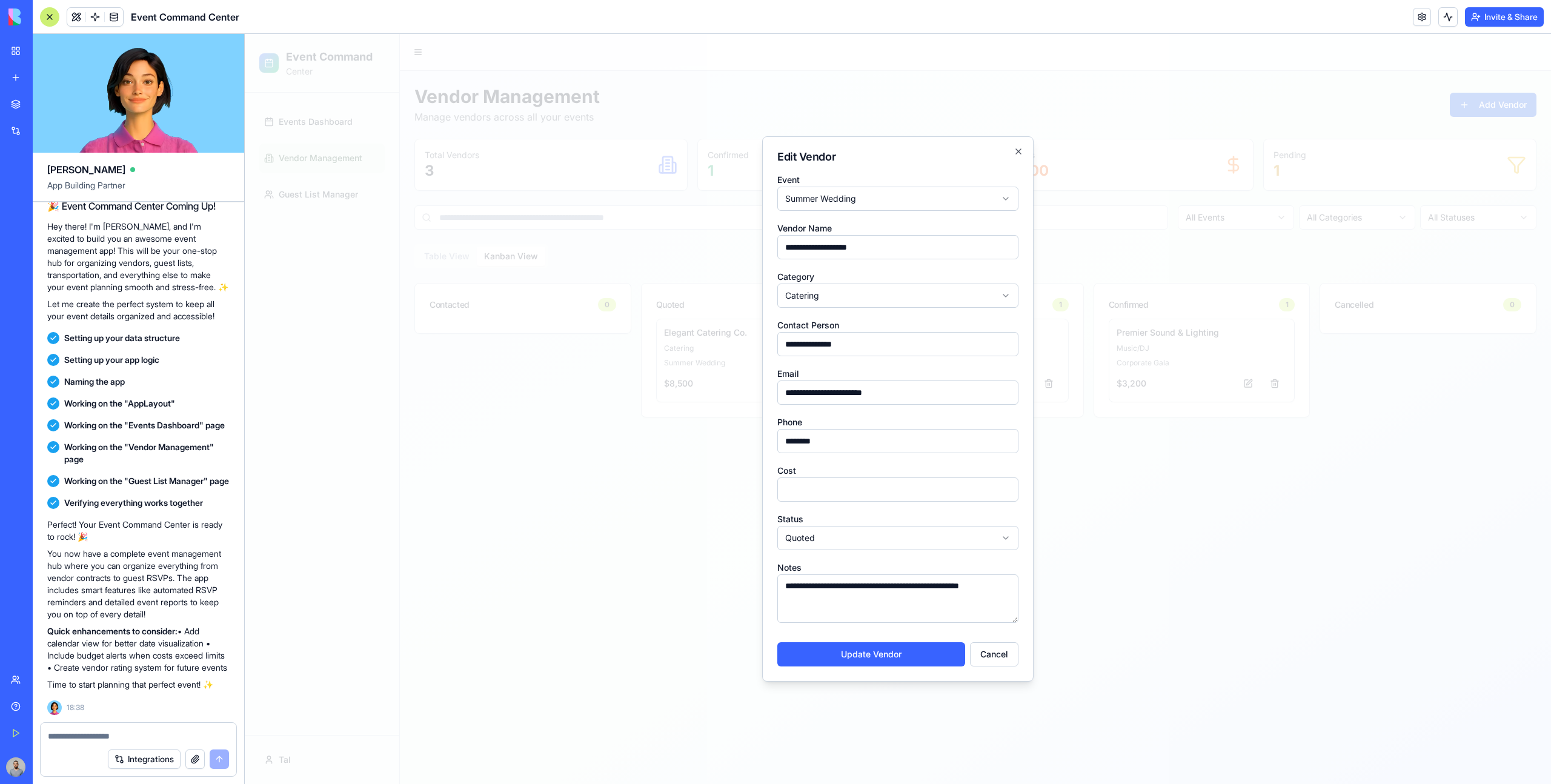
click at [725, 383] on div at bounding box center [898, 408] width 1306 height 750
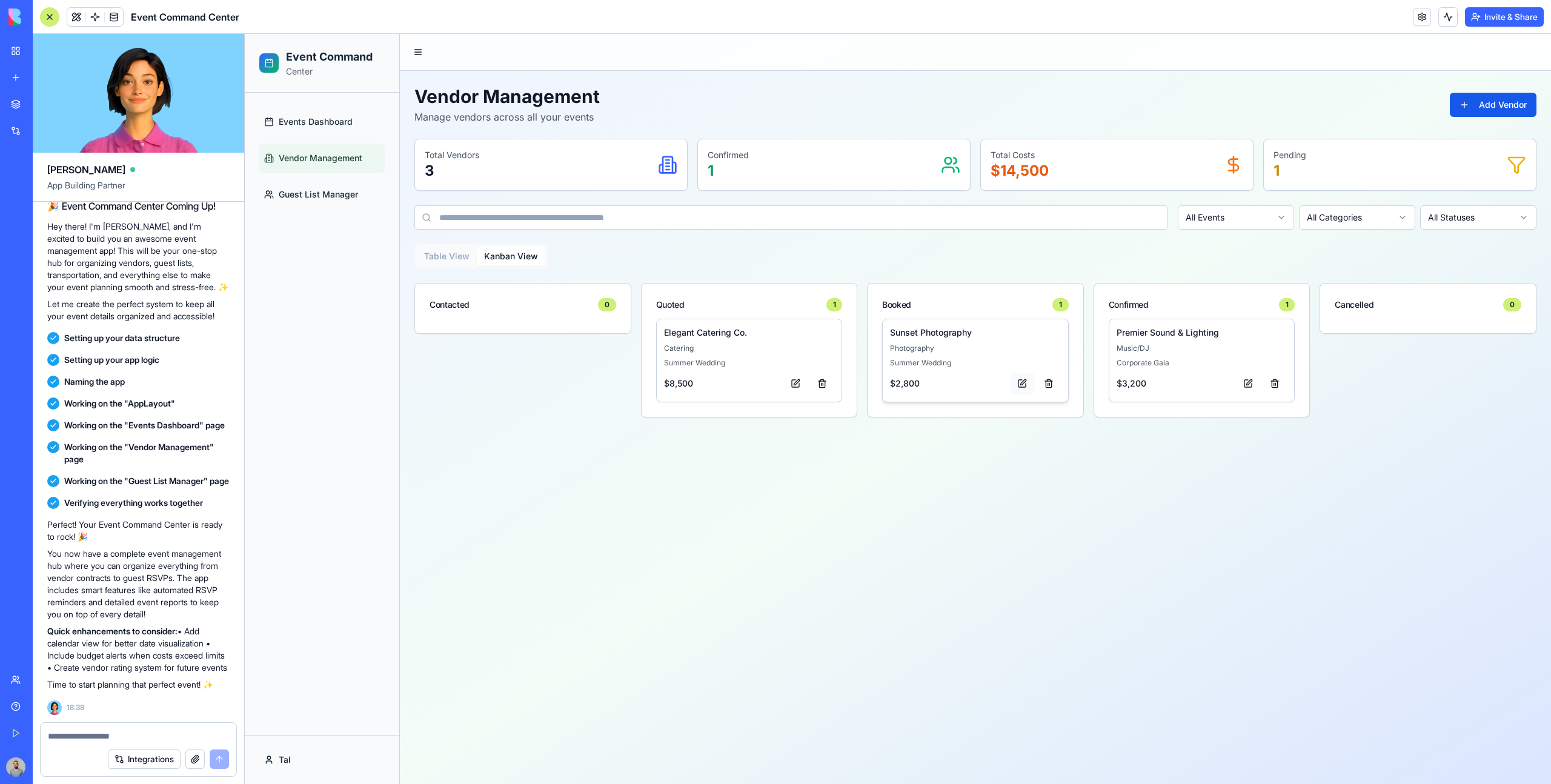
click at [1022, 383] on button at bounding box center [1022, 383] width 24 height 22
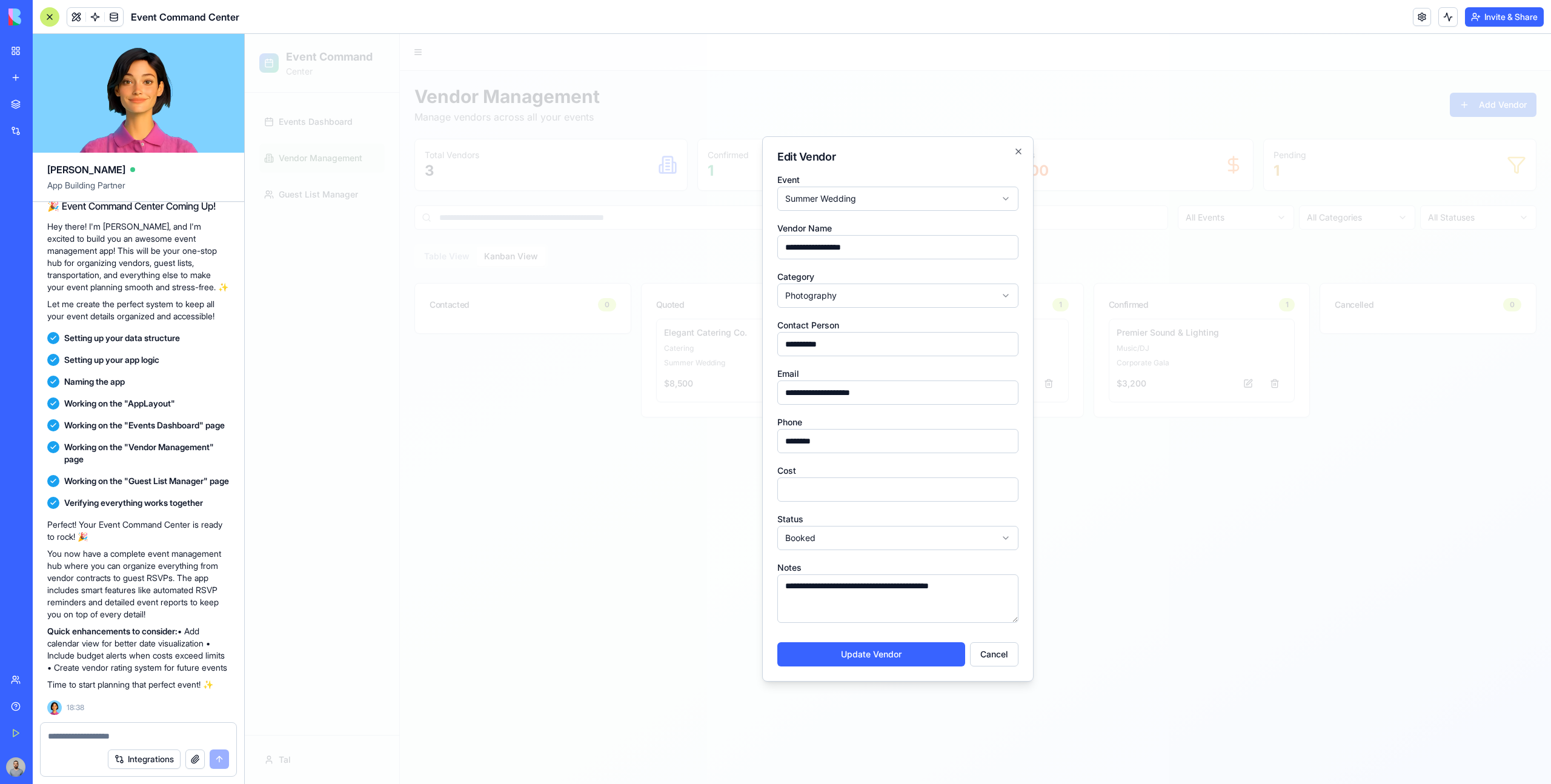
click at [697, 410] on div at bounding box center [898, 408] width 1306 height 750
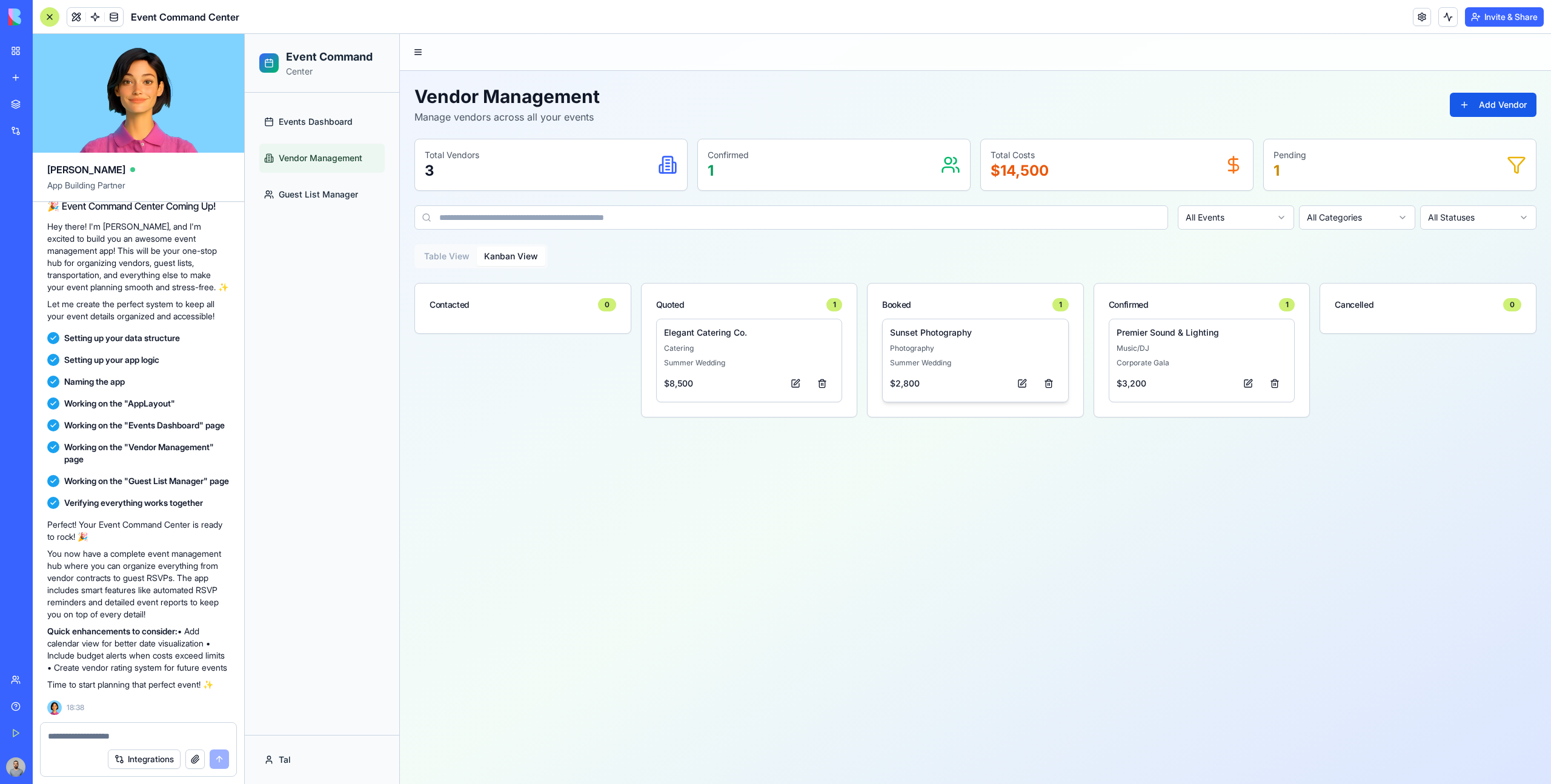
click at [974, 386] on div "$ 2,800" at bounding box center [976, 383] width 171 height 22
click at [1193, 355] on div "Premier Sound & Lighting Music/DJ Corporate Gala $ 3,200" at bounding box center [1202, 360] width 171 height 68
drag, startPoint x: 1231, startPoint y: 353, endPoint x: 1310, endPoint y: 353, distance: 79.0
click at [1310, 353] on div "Contacted 0 Quoted 1 Elegant Catering Co. Catering Summer Wedding $ 8,500 Booke…" at bounding box center [975, 350] width 1122 height 135
drag, startPoint x: 1233, startPoint y: 349, endPoint x: 1377, endPoint y: 348, distance: 144.0
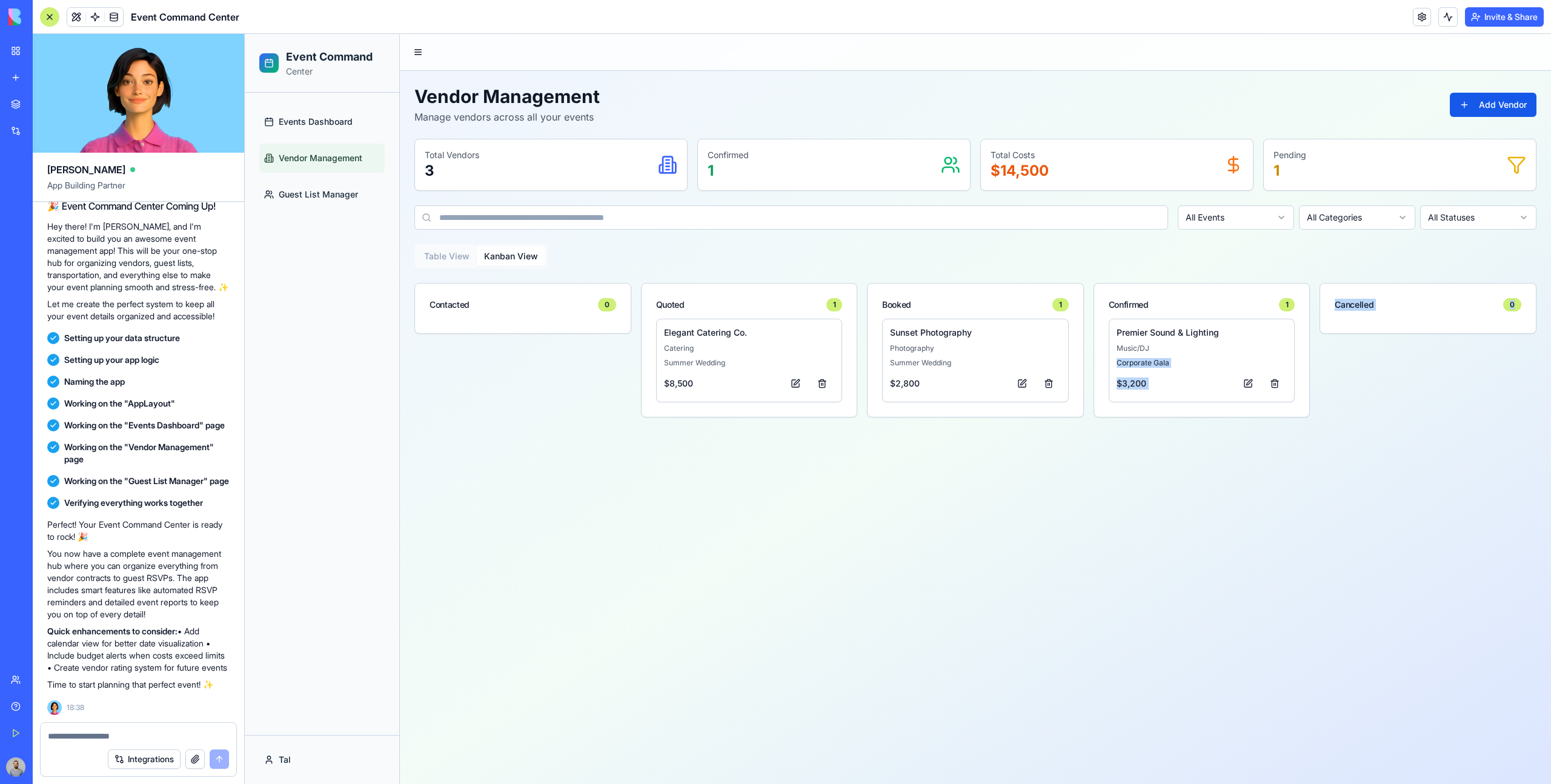
click at [1378, 348] on div "Contacted 0 Quoted 1 Elegant Catering Co. Catering Summer Wedding $ 8,500 Booke…" at bounding box center [975, 350] width 1122 height 135
click at [1324, 360] on div "Contacted 0 Quoted 1 Elegant Catering Co. Catering Summer Wedding $ 8,500 Booke…" at bounding box center [975, 350] width 1122 height 135
click at [293, 121] on span "Events Dashboard" at bounding box center [316, 121] width 74 height 12
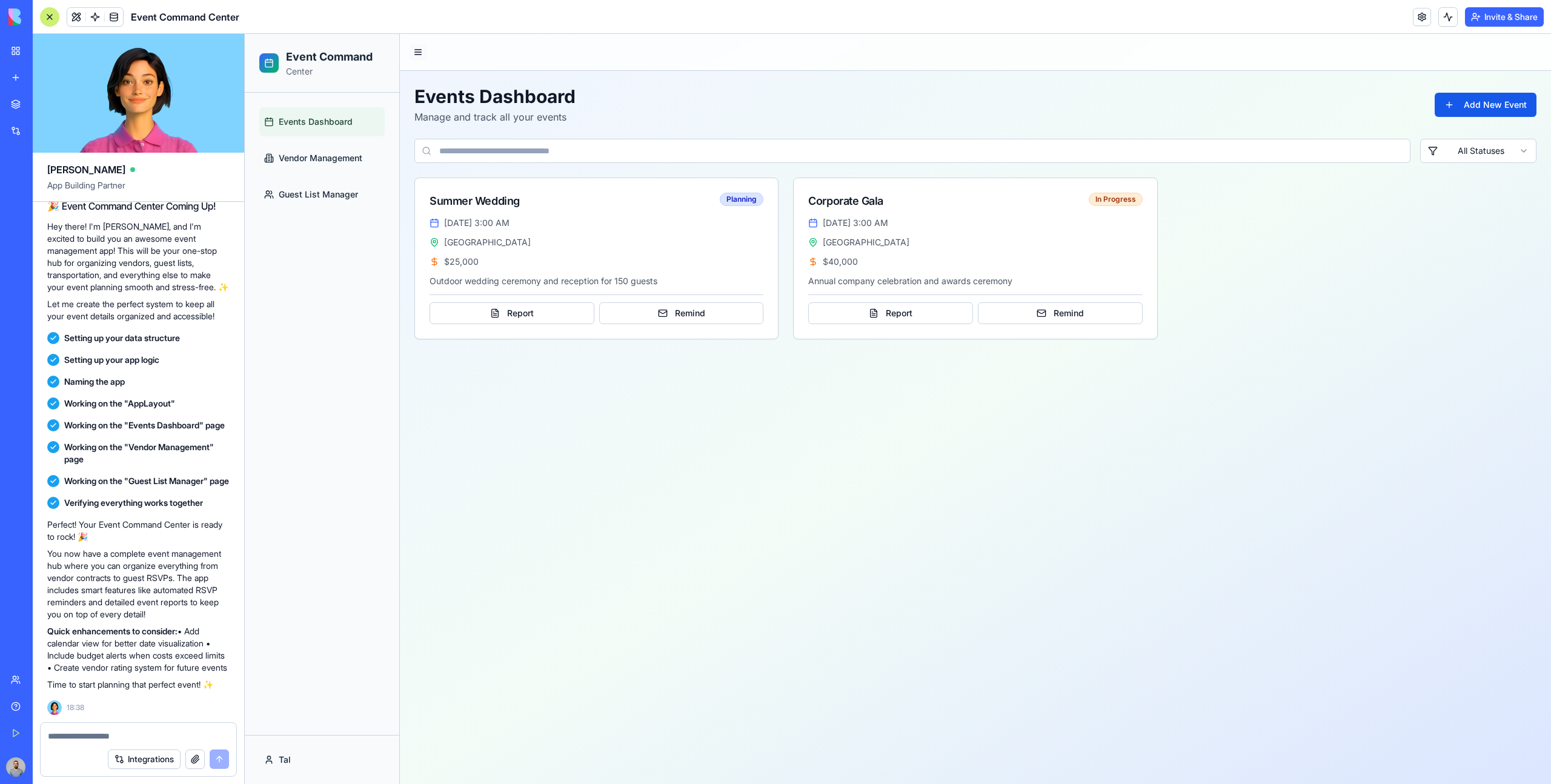
click at [426, 55] on button at bounding box center [418, 52] width 17 height 17
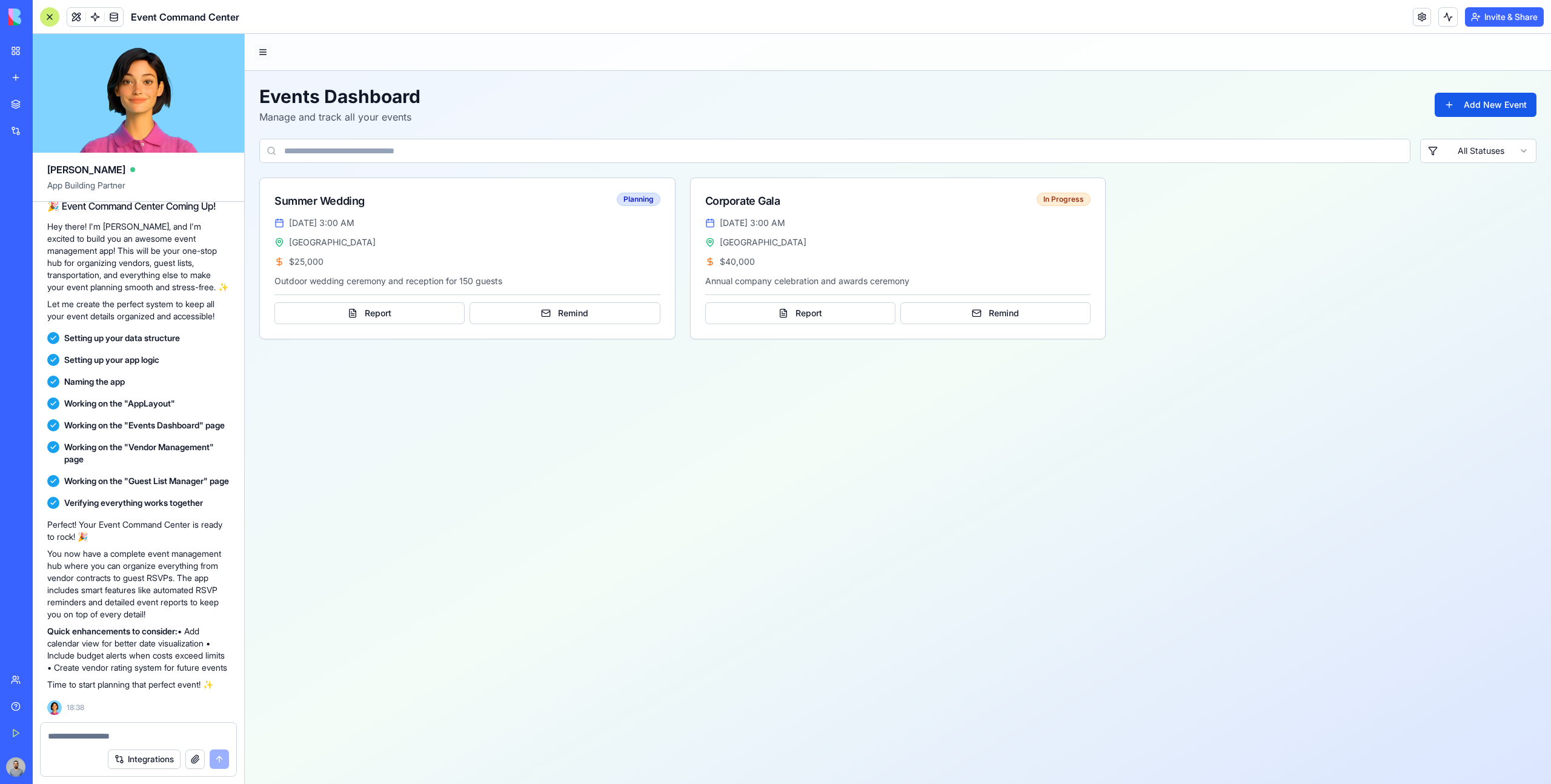
click at [263, 55] on button at bounding box center [263, 52] width 17 height 17
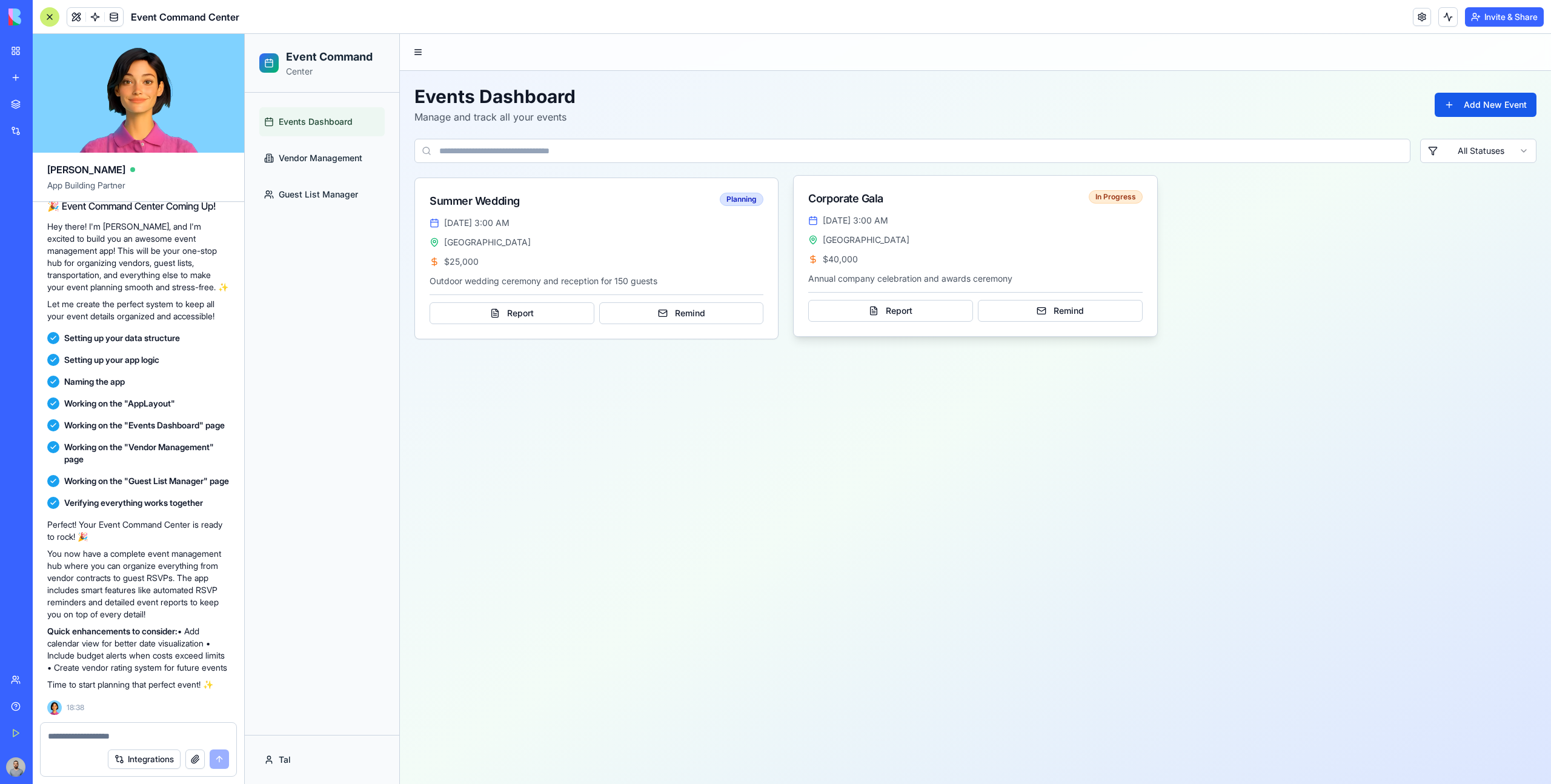
click at [1039, 266] on div "Sep 20, 2024 at 3:00 AM Grand Ballroom Hotel $ 40,000 Annual company celebratio…" at bounding box center [975, 275] width 363 height 122
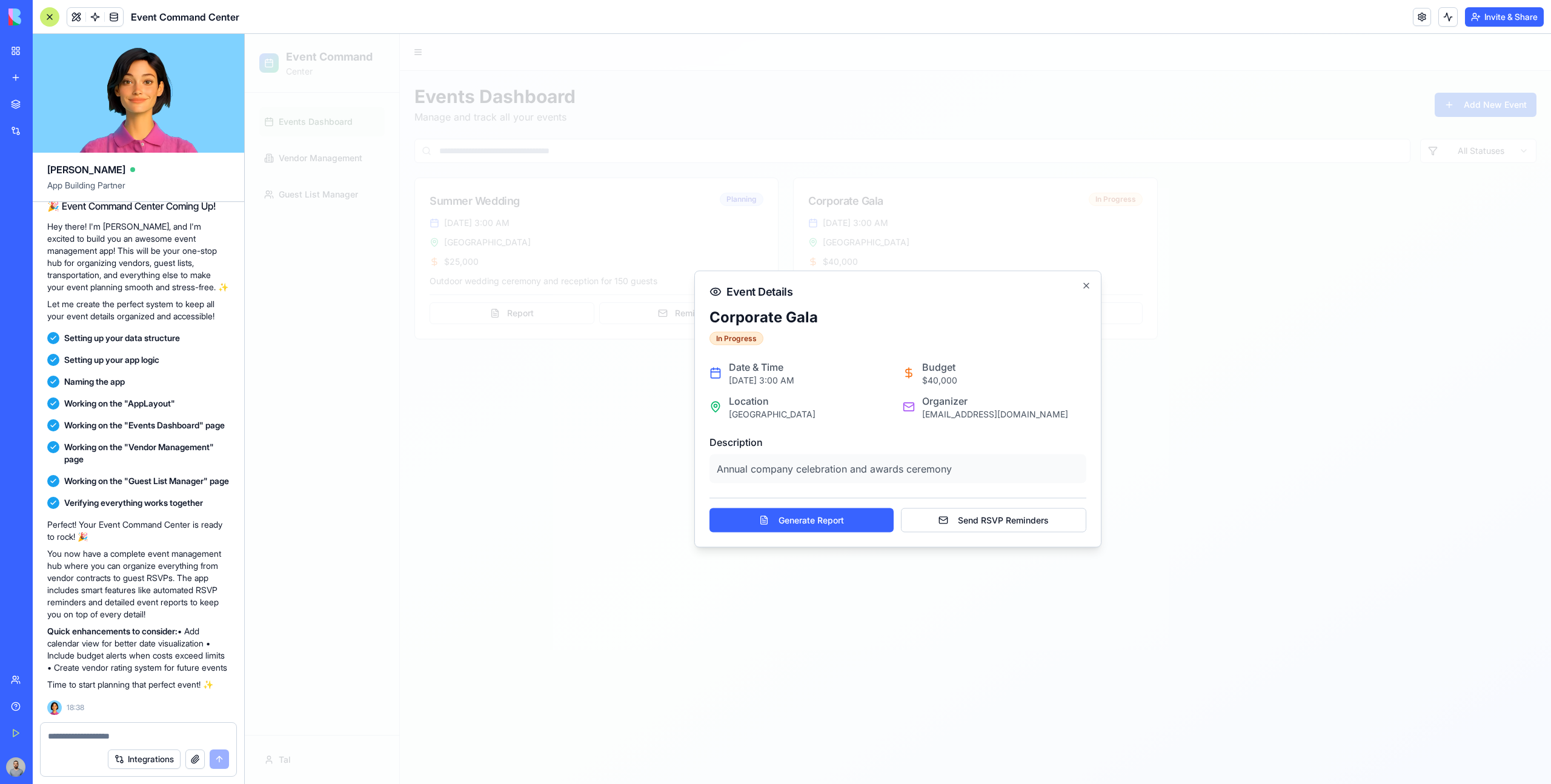
click at [1093, 285] on div "Event Details Corporate Gala In Progress Date & Time Friday, September 20, 2024…" at bounding box center [898, 409] width 407 height 277
click at [1088, 285] on icon "button" at bounding box center [1086, 286] width 10 height 10
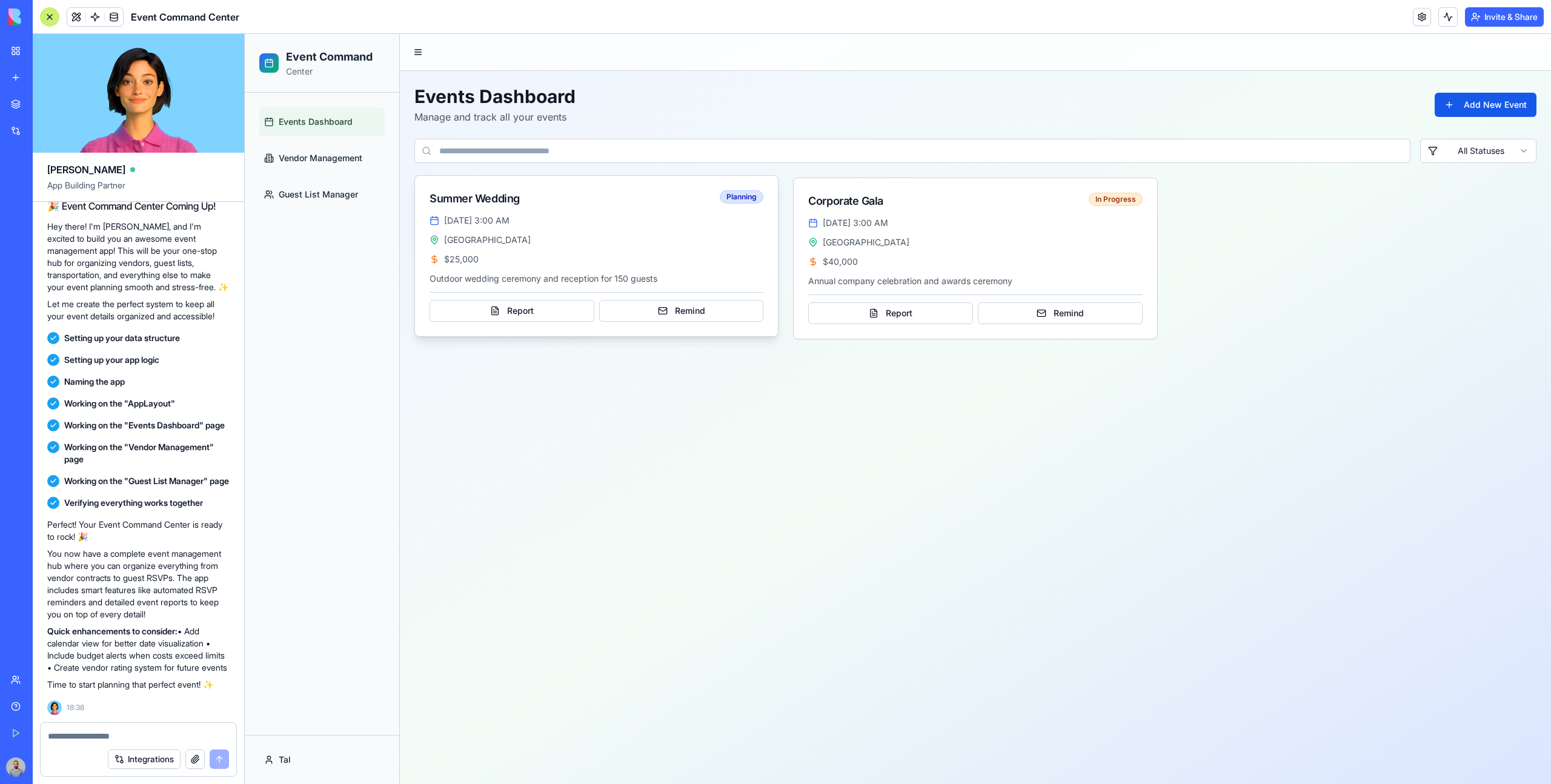
click at [732, 232] on div "Jul 15, 2024 at 3:00 AM Riverside Gardens $ 25,000 Outdoor wedding ceremony and…" at bounding box center [596, 275] width 363 height 122
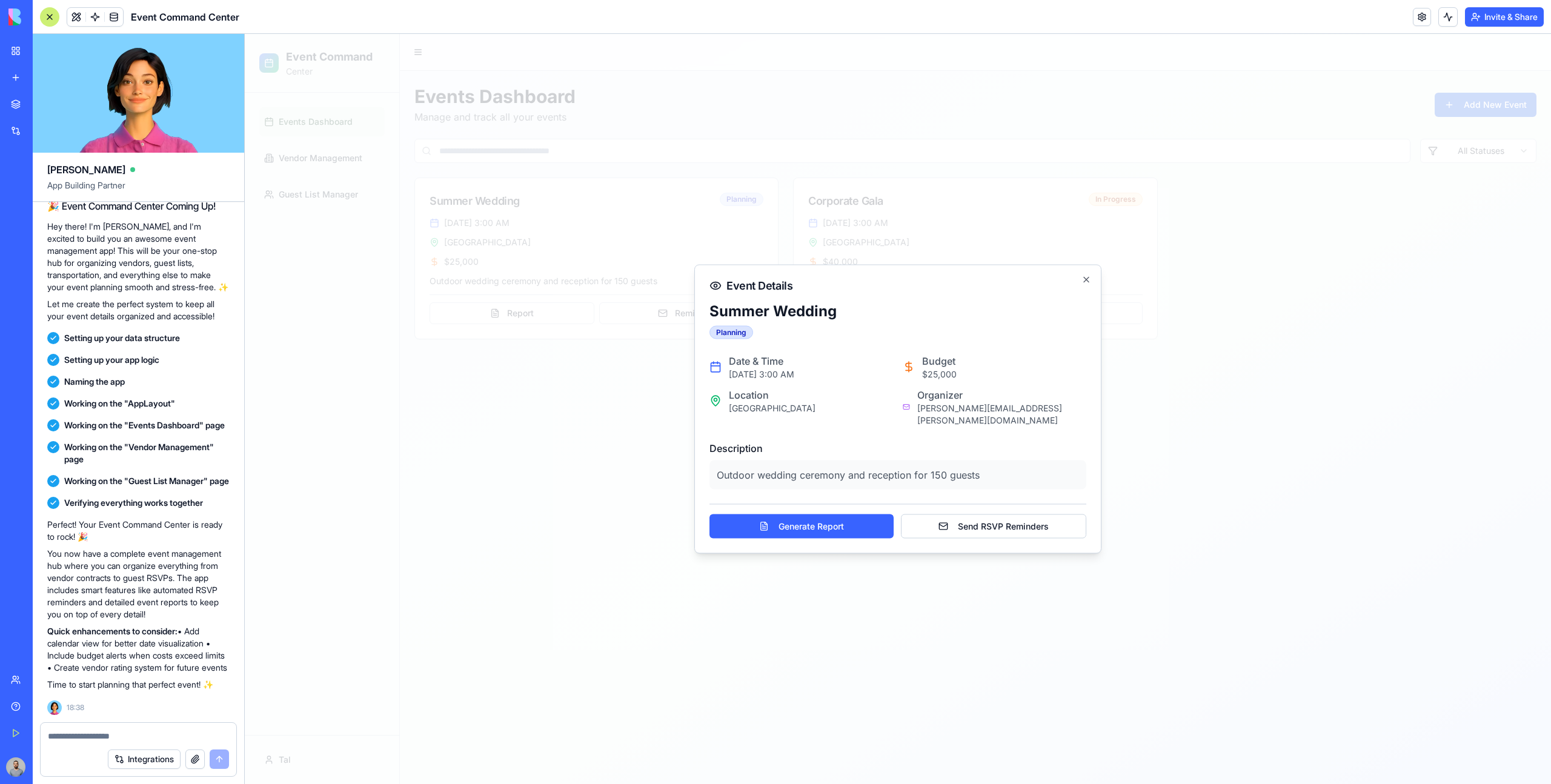
click at [755, 222] on div at bounding box center [898, 408] width 1306 height 750
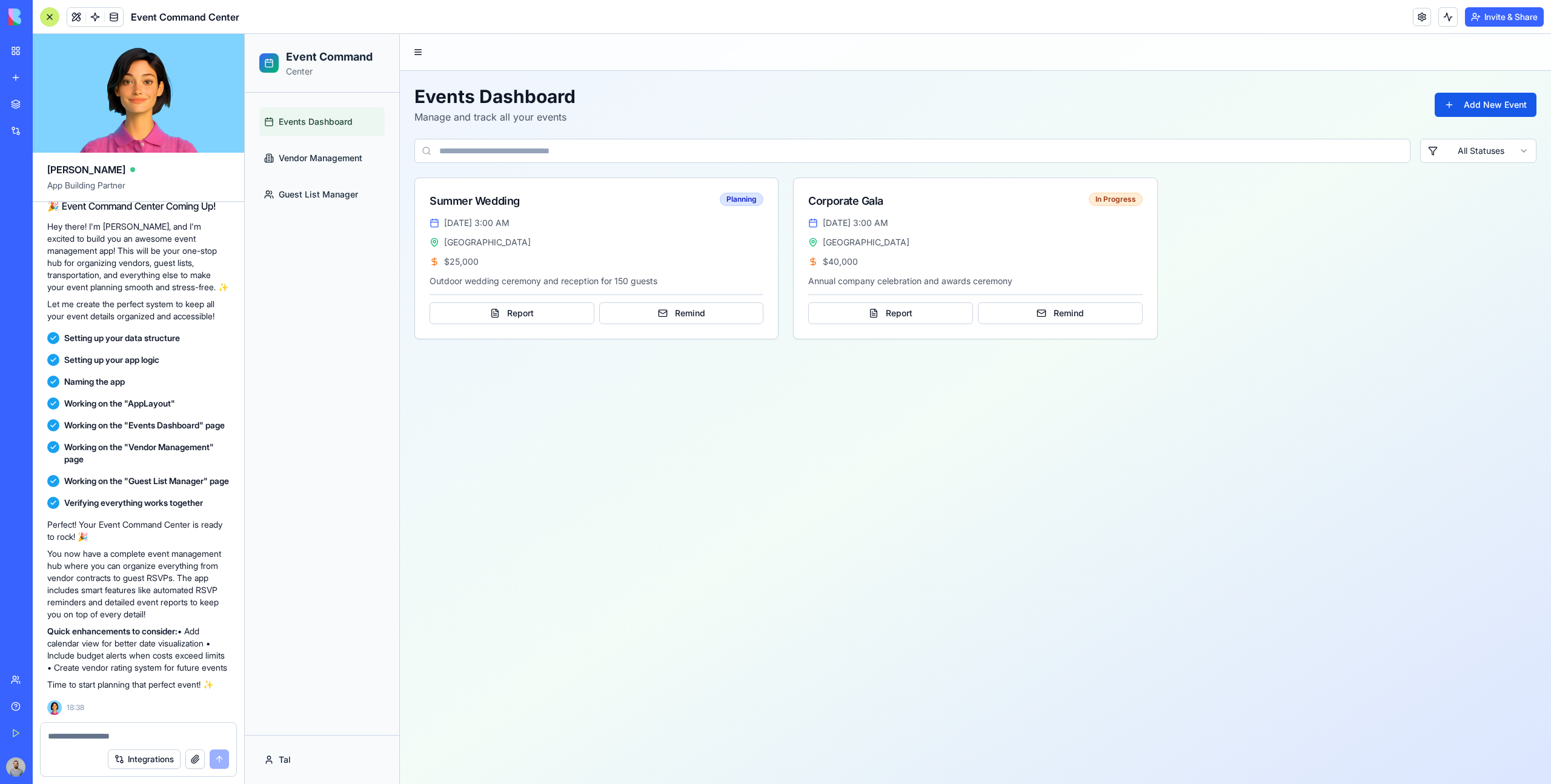
click at [354, 175] on ul "Events Dashboard Vendor Management Guest List Manager" at bounding box center [322, 158] width 126 height 102
click at [354, 163] on span "Vendor Management" at bounding box center [320, 158] width 84 height 12
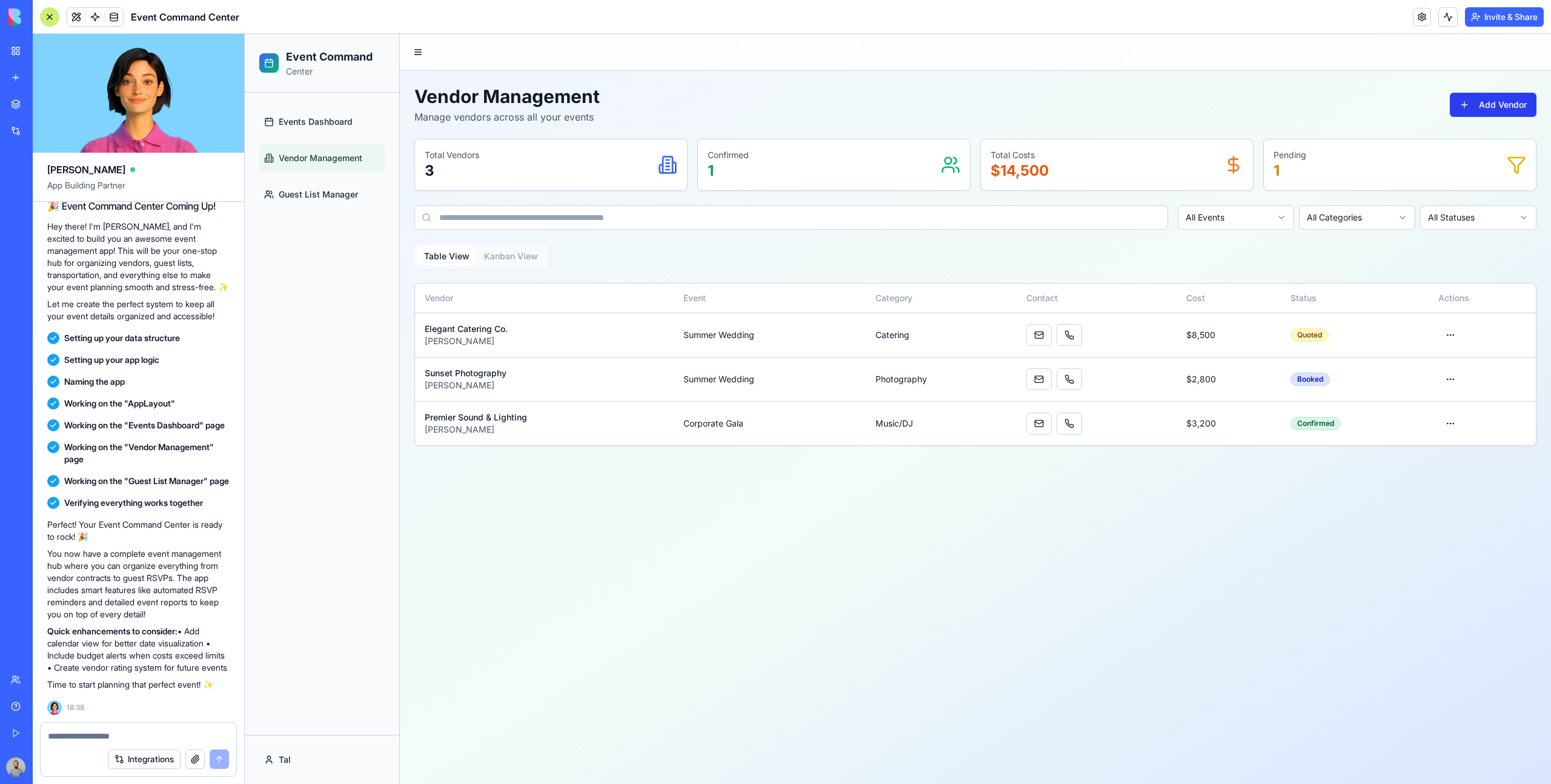
click at [1501, 102] on button "Add Vendor" at bounding box center [1493, 105] width 87 height 24
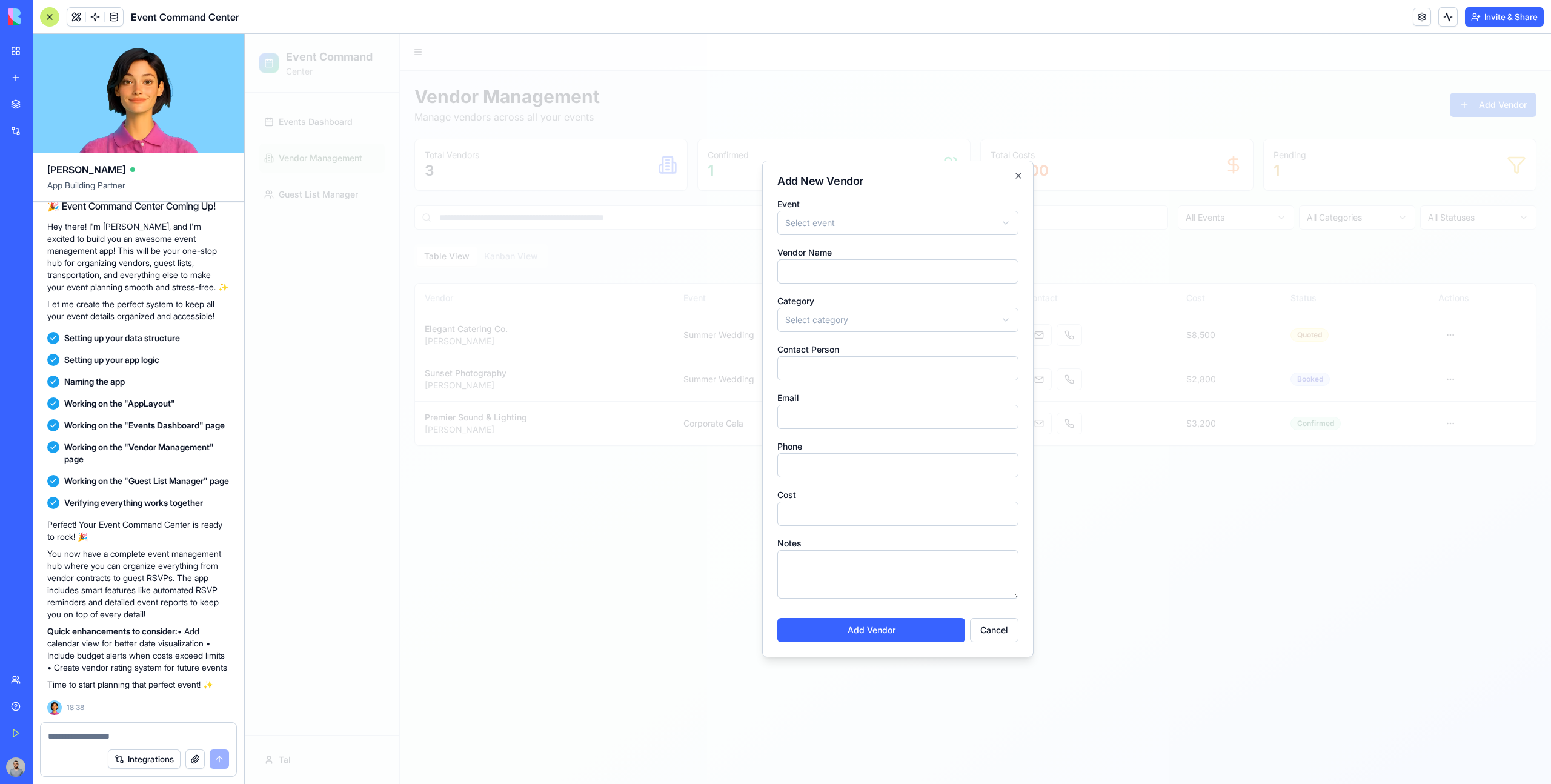
click at [1389, 177] on div at bounding box center [898, 408] width 1306 height 750
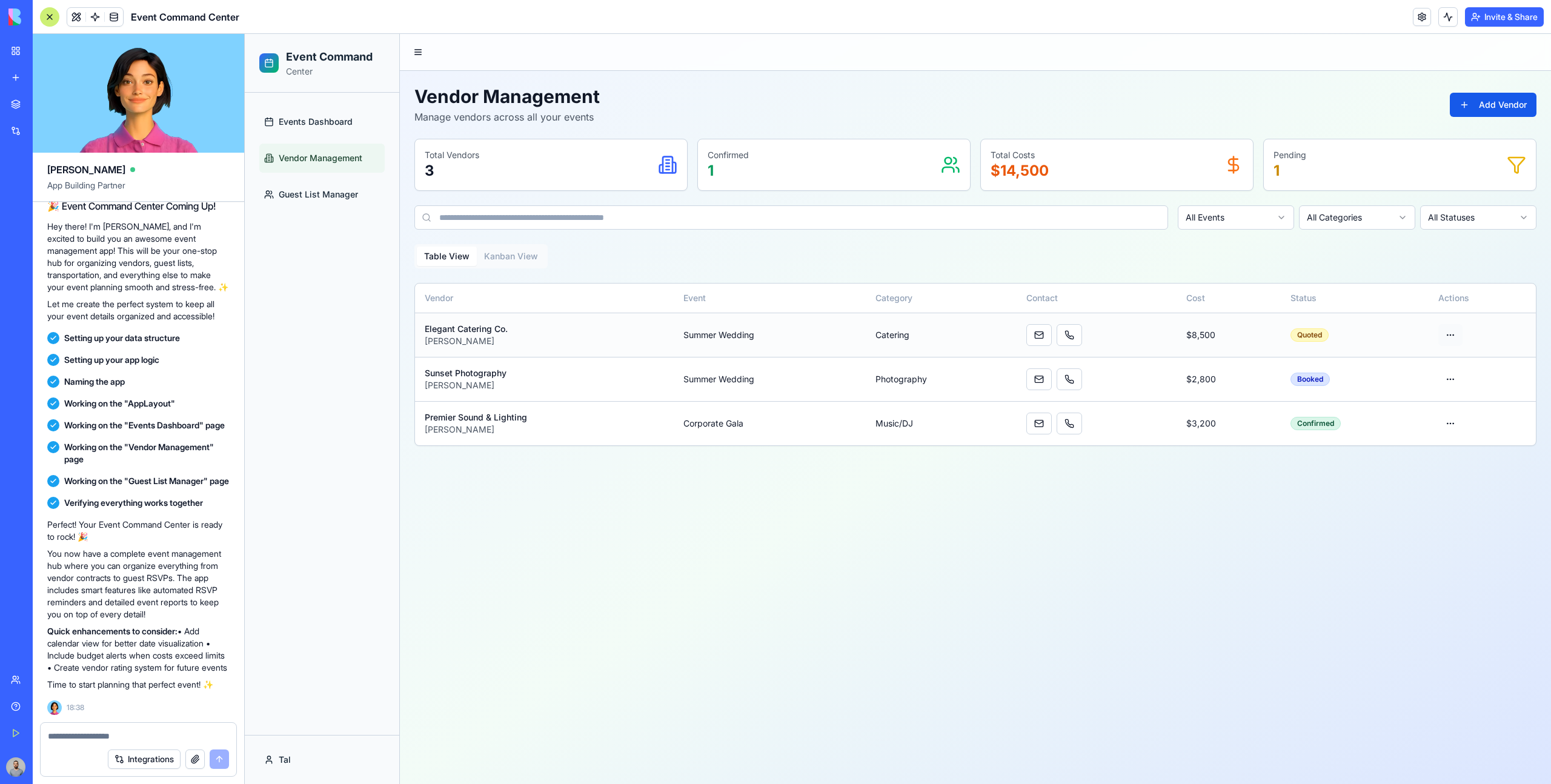
click at [1453, 330] on html "Event Command Center Events Dashboard Vendor Management Guest List Manager Tal …" at bounding box center [898, 408] width 1306 height 750
click at [1447, 362] on div "Edit" at bounding box center [1451, 361] width 71 height 19
click at [1194, 339] on td "$ 8,500" at bounding box center [1228, 334] width 104 height 44
click at [1210, 225] on html "Event Command Center Events Dashboard Vendor Management Guest List Manager Tal …" at bounding box center [898, 408] width 1306 height 750
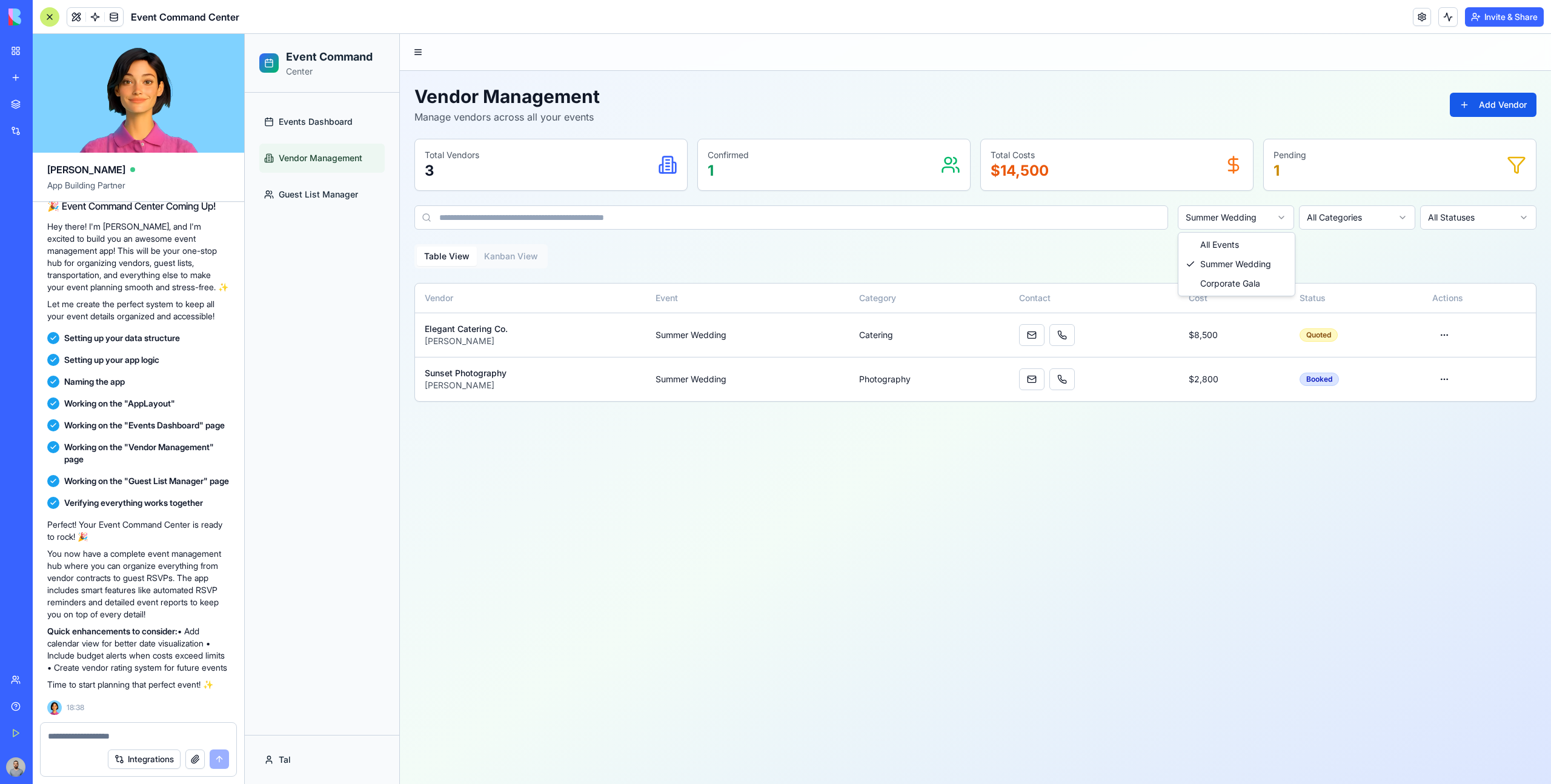
click at [1245, 223] on html "Event Command Center Events Dashboard Vendor Management Guest List Manager Tal …" at bounding box center [898, 408] width 1306 height 750
click at [1253, 227] on html "Event Command Center Events Dashboard Vendor Management Guest List Manager Tal …" at bounding box center [898, 408] width 1306 height 750
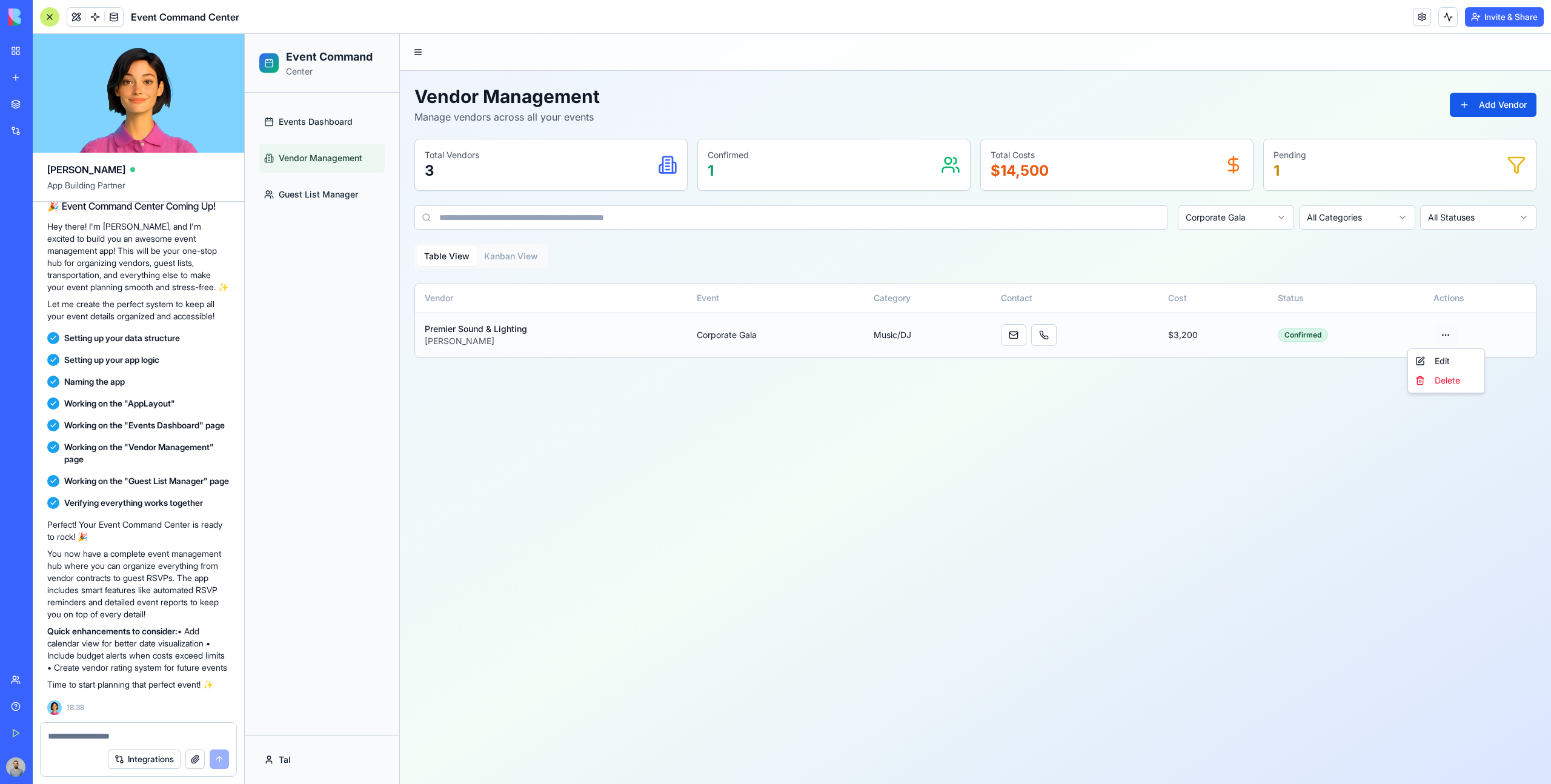
click at [1440, 337] on html "Event Command Center Events Dashboard Vendor Management Guest List Manager Tal …" at bounding box center [898, 408] width 1306 height 750
click at [1437, 353] on div "Edit" at bounding box center [1446, 361] width 71 height 19
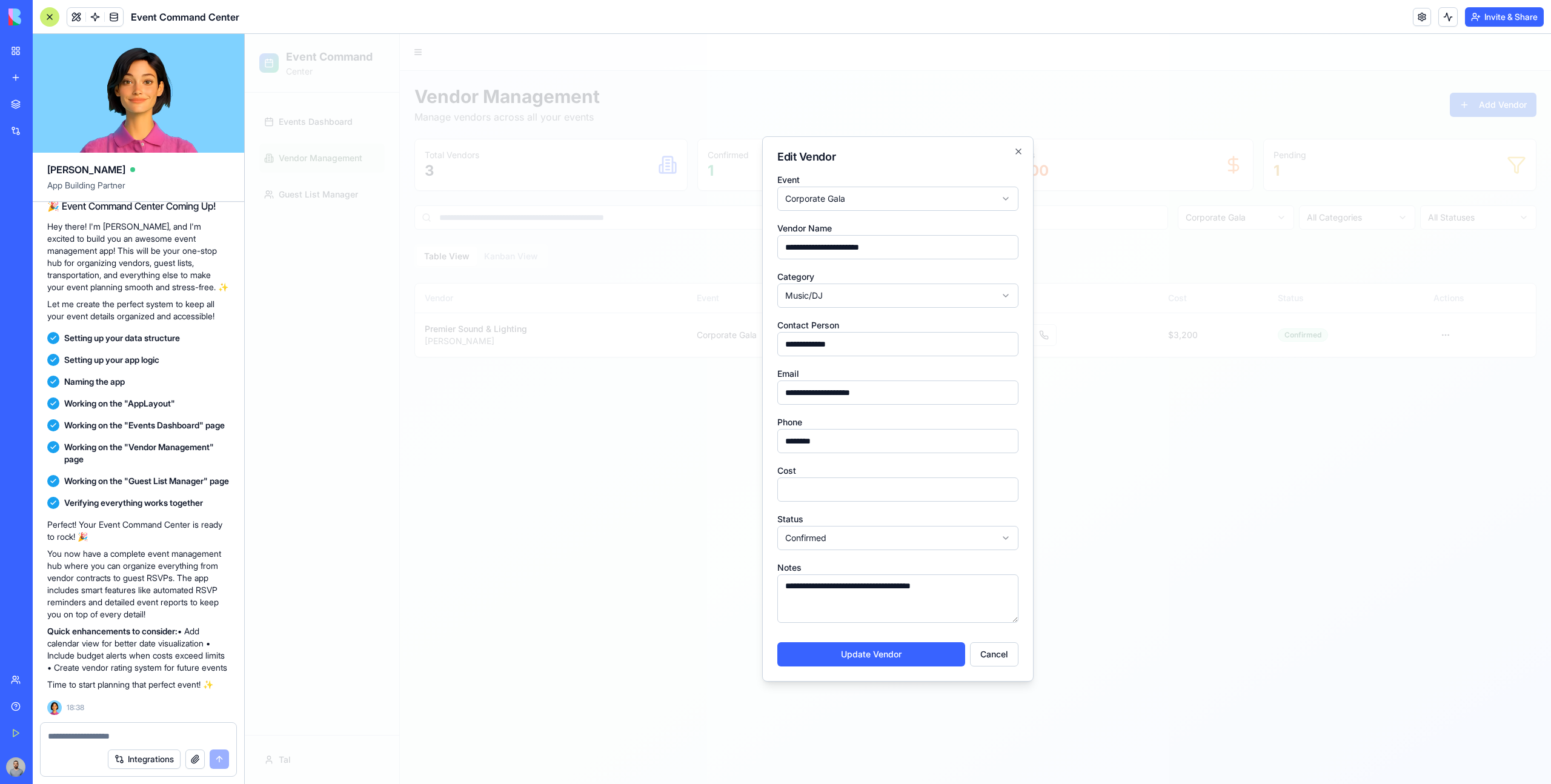
click at [1065, 504] on div at bounding box center [898, 408] width 1306 height 750
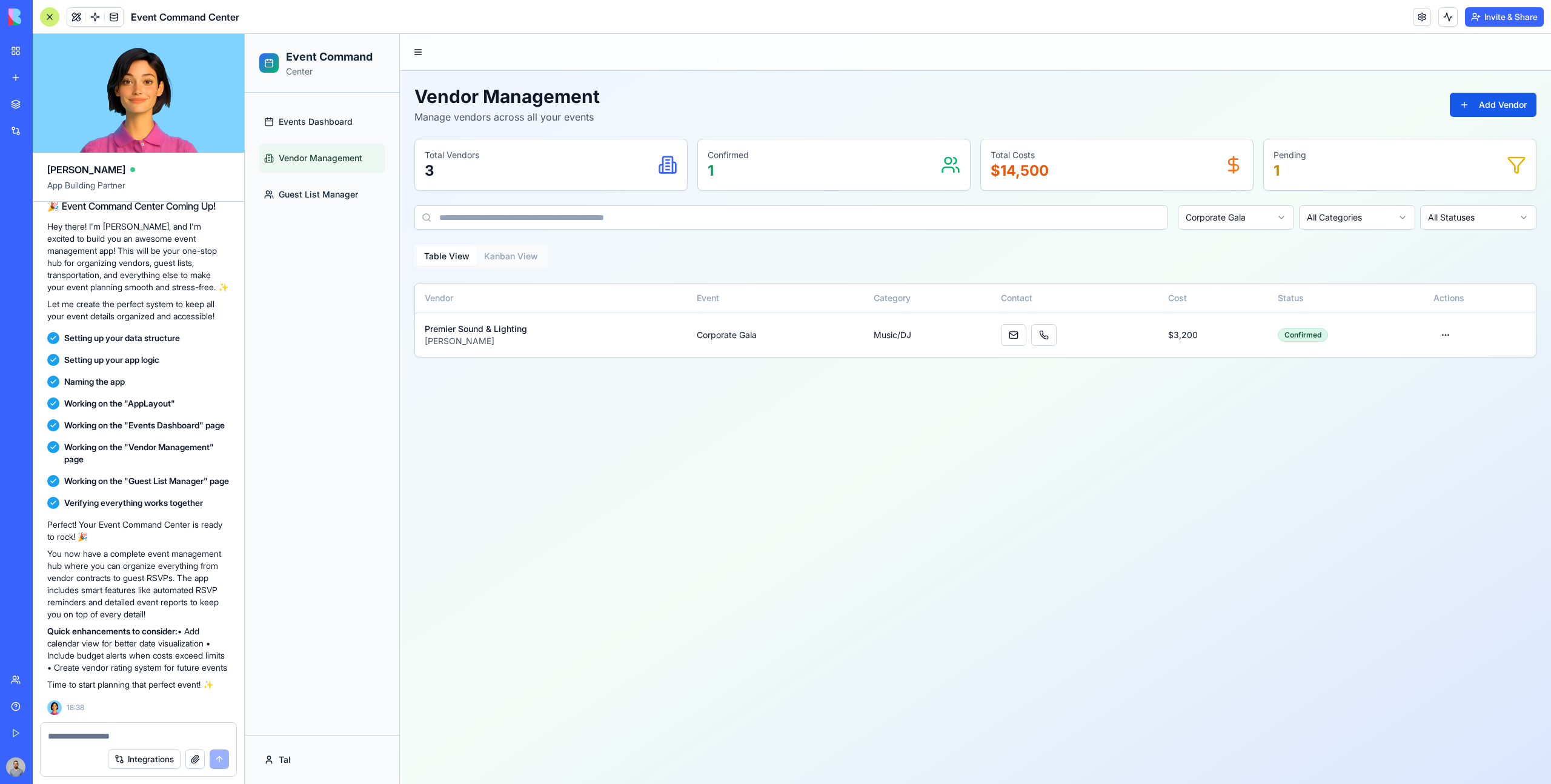
click at [1256, 223] on html "Event Command Center Events Dashboard Vendor Management Guest List Manager Tal …" at bounding box center [898, 408] width 1306 height 750
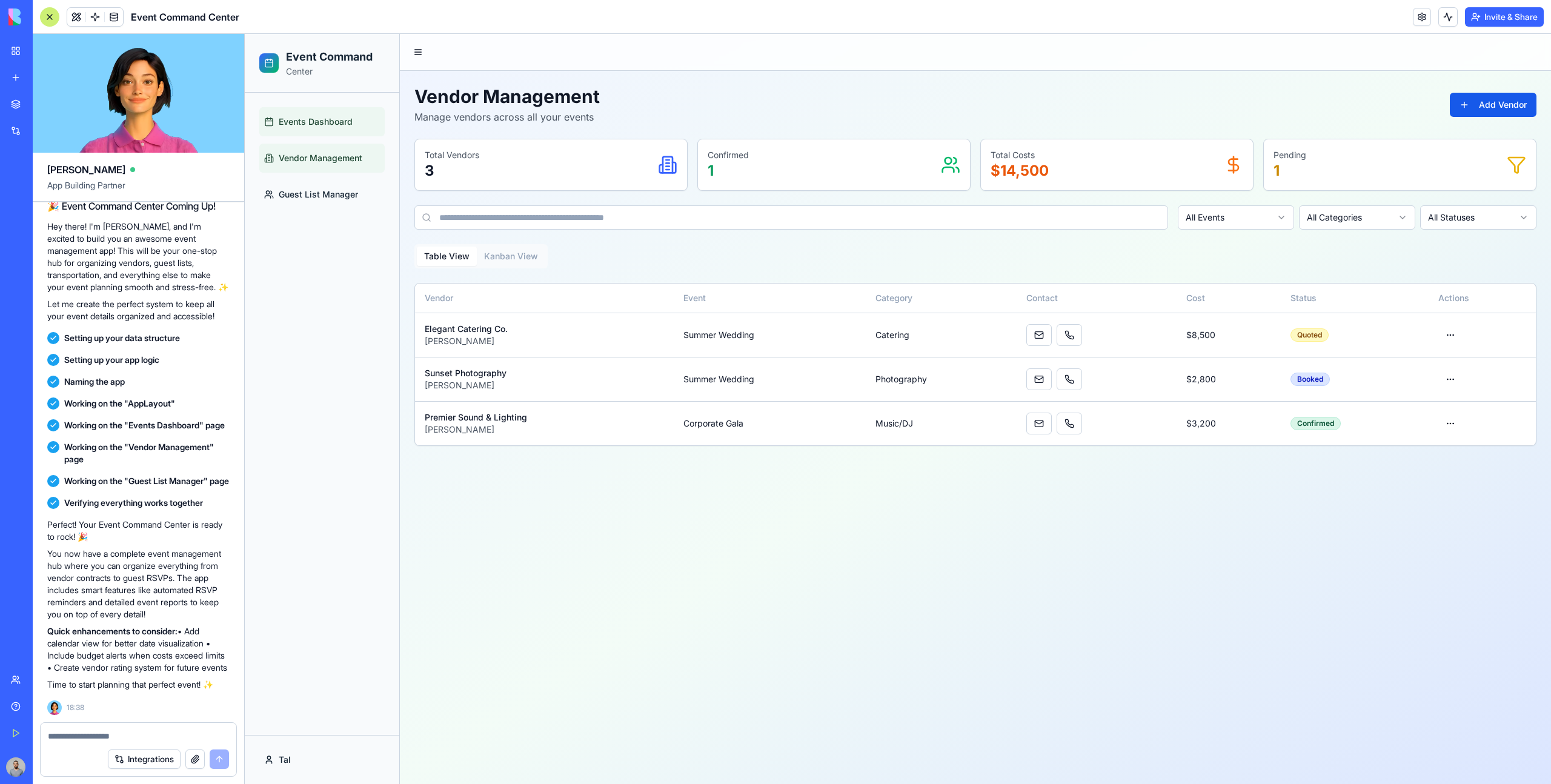
click at [360, 124] on link "Events Dashboard" at bounding box center [322, 122] width 126 height 29
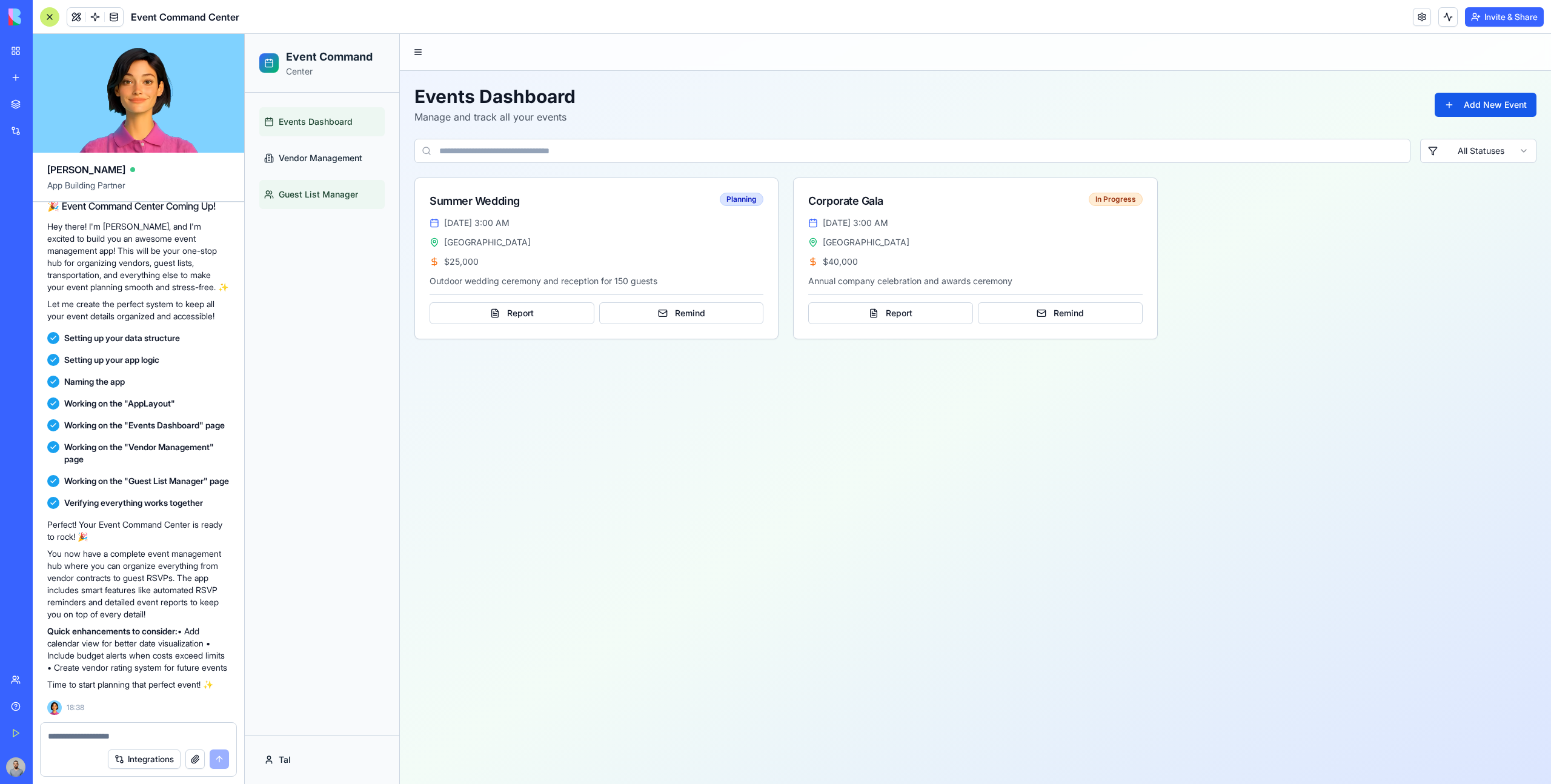
click at [366, 199] on link "Guest List Manager" at bounding box center [322, 195] width 126 height 29
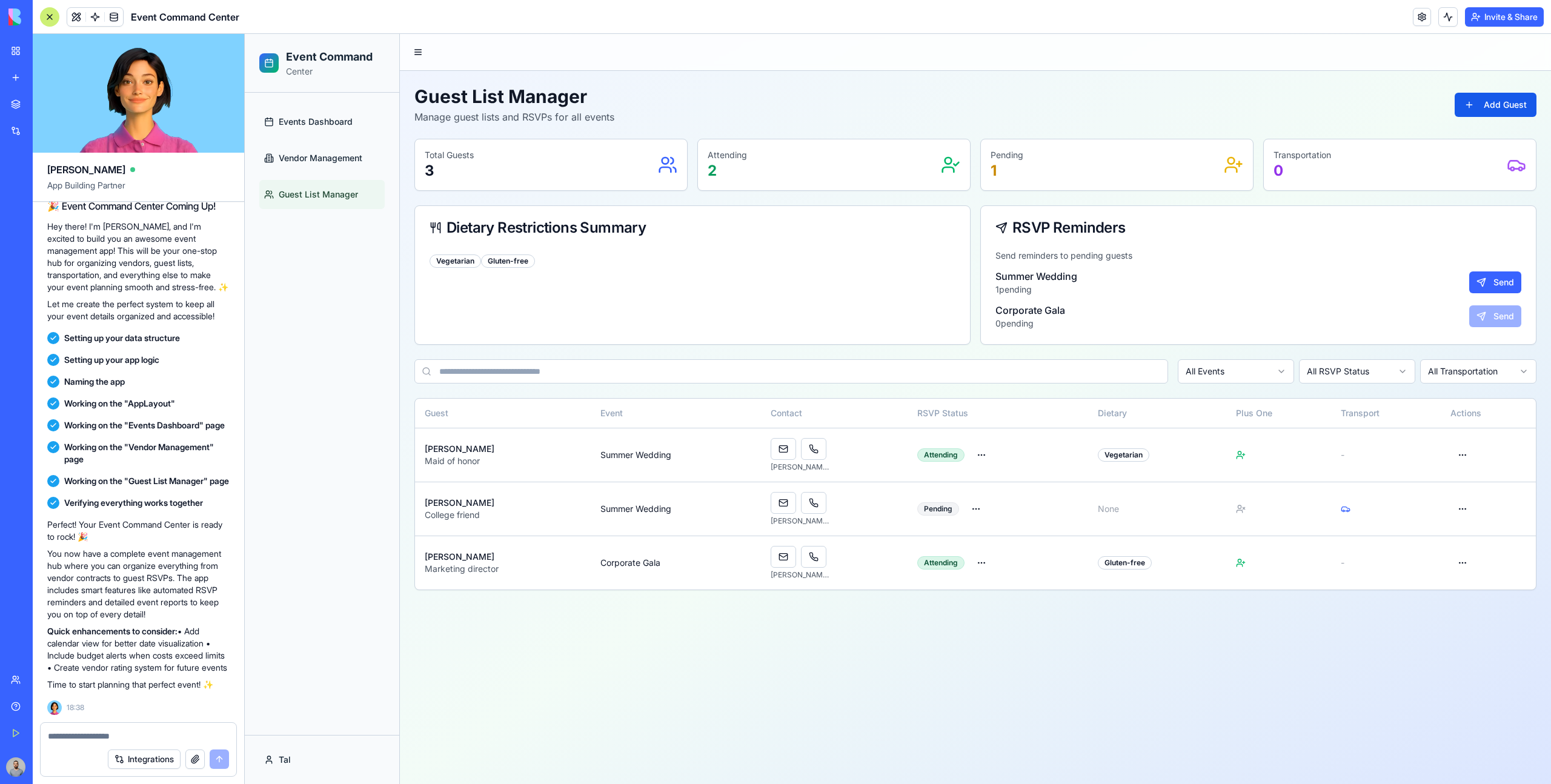
drag, startPoint x: 1057, startPoint y: 322, endPoint x: 1130, endPoint y: 174, distance: 165.0
click at [1130, 174] on div "Guest List Manager Manage guest lists and RSVPs for all events Add Guest Total …" at bounding box center [975, 337] width 1122 height 505
click at [773, 276] on div "Vegetarian Gluten-free" at bounding box center [692, 265] width 555 height 33
drag, startPoint x: 773, startPoint y: 276, endPoint x: 1037, endPoint y: 168, distance: 285.2
click at [1037, 168] on div "Guest List Manager Manage guest lists and RSVPs for all events Add Guest Total …" at bounding box center [975, 337] width 1122 height 505
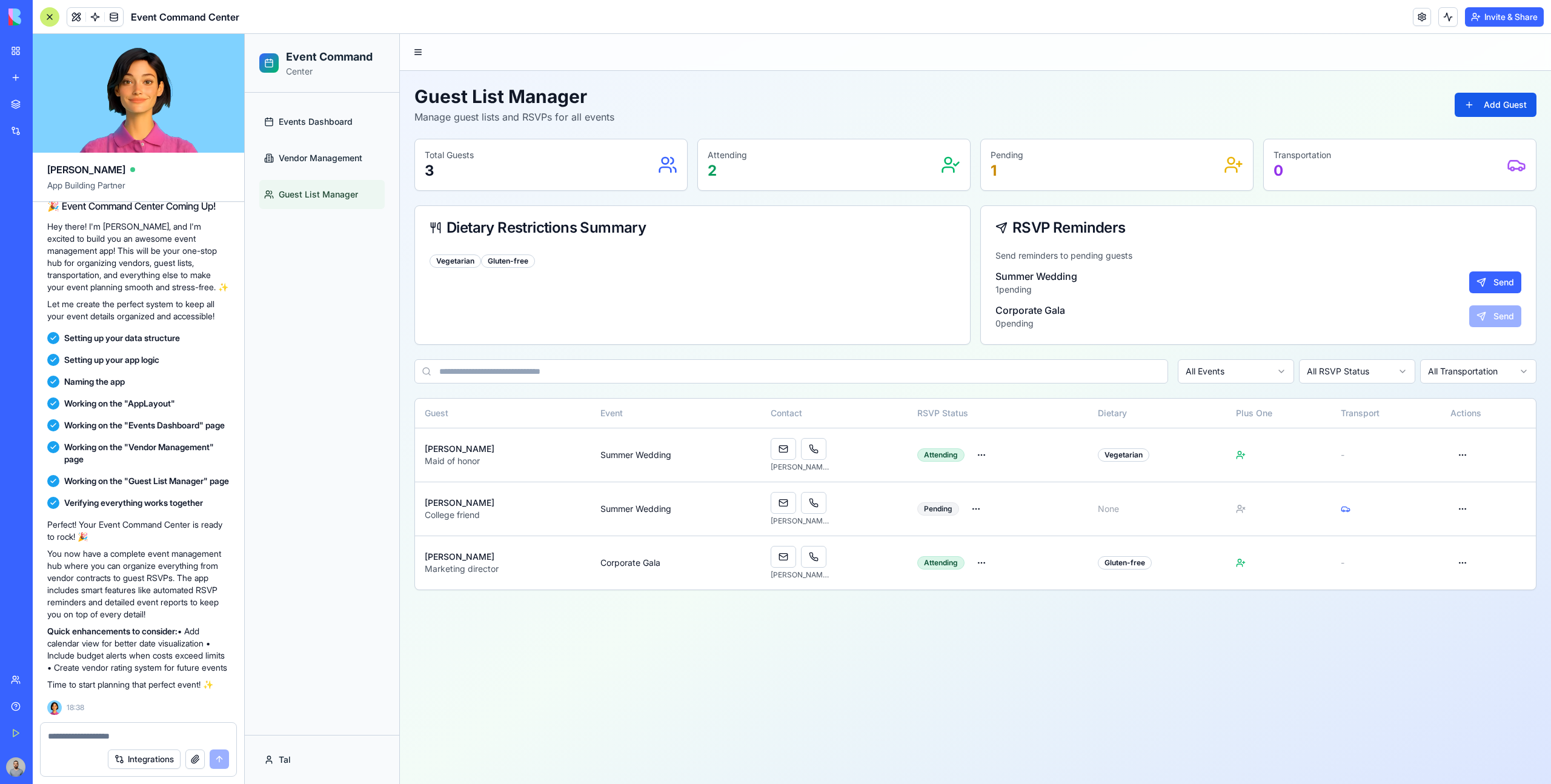
click at [1084, 313] on div "Corporate Gala 0 pending Send" at bounding box center [1258, 316] width 526 height 27
drag, startPoint x: 1092, startPoint y: 333, endPoint x: 881, endPoint y: 151, distance: 278.6
click at [881, 151] on div "Guest List Manager Manage guest lists and RSVPs for all events Add Guest Total …" at bounding box center [975, 337] width 1122 height 505
click at [1182, 140] on div "Pending 1" at bounding box center [1117, 165] width 272 height 51
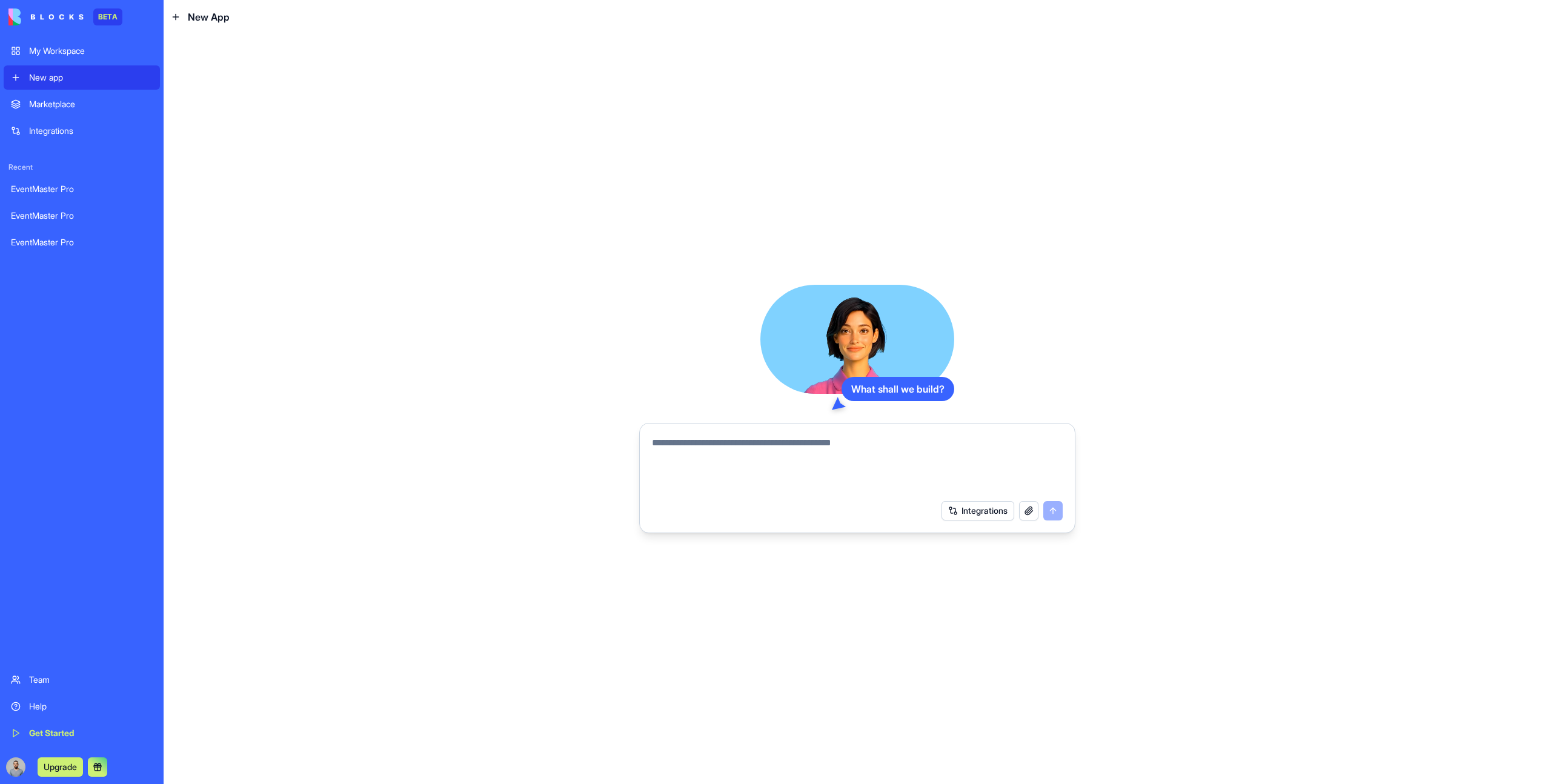
click at [685, 457] on textarea at bounding box center [857, 464] width 411 height 58
paste textarea "**********"
type textarea "**********"
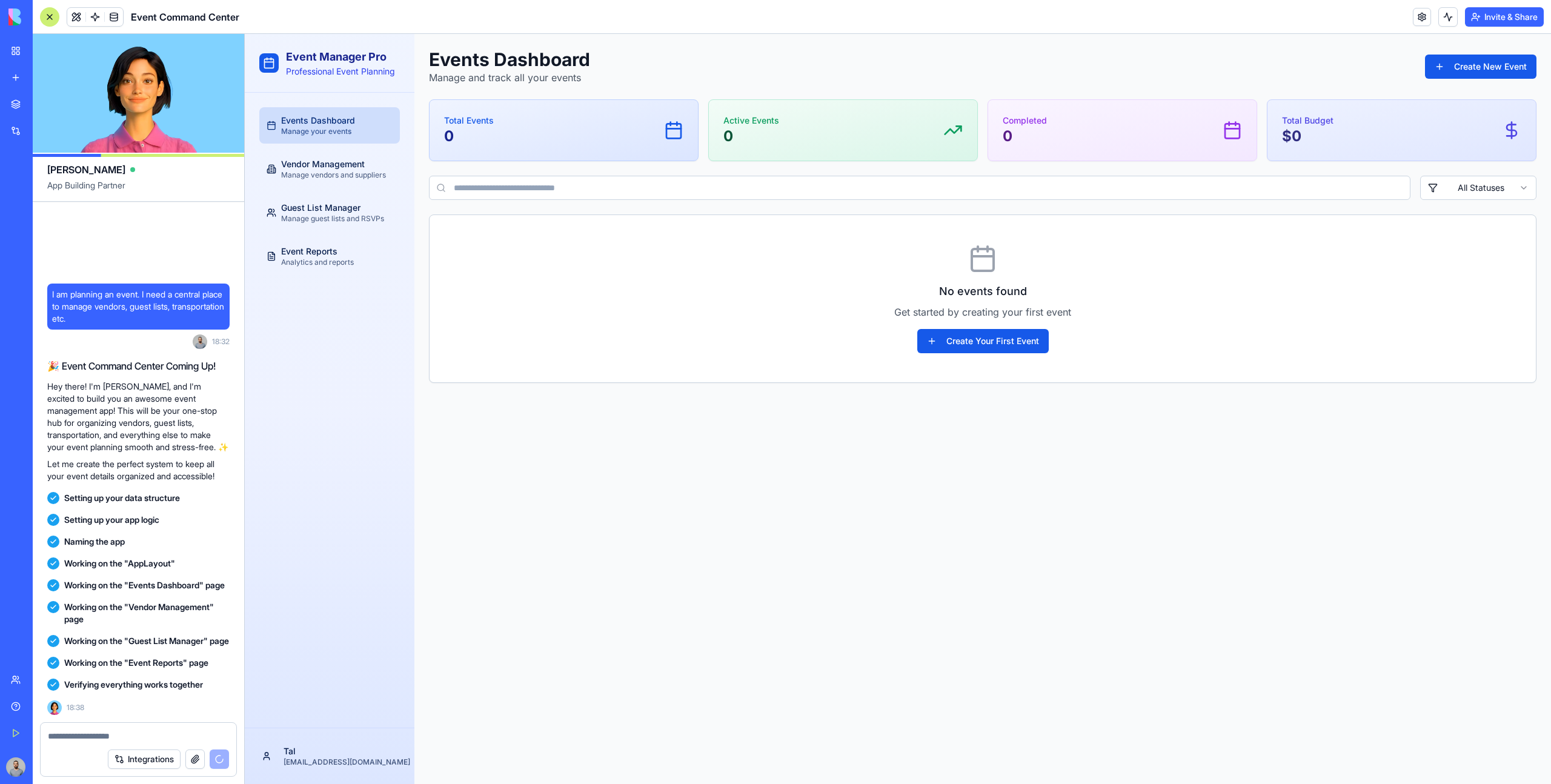
scroll to position [168, 0]
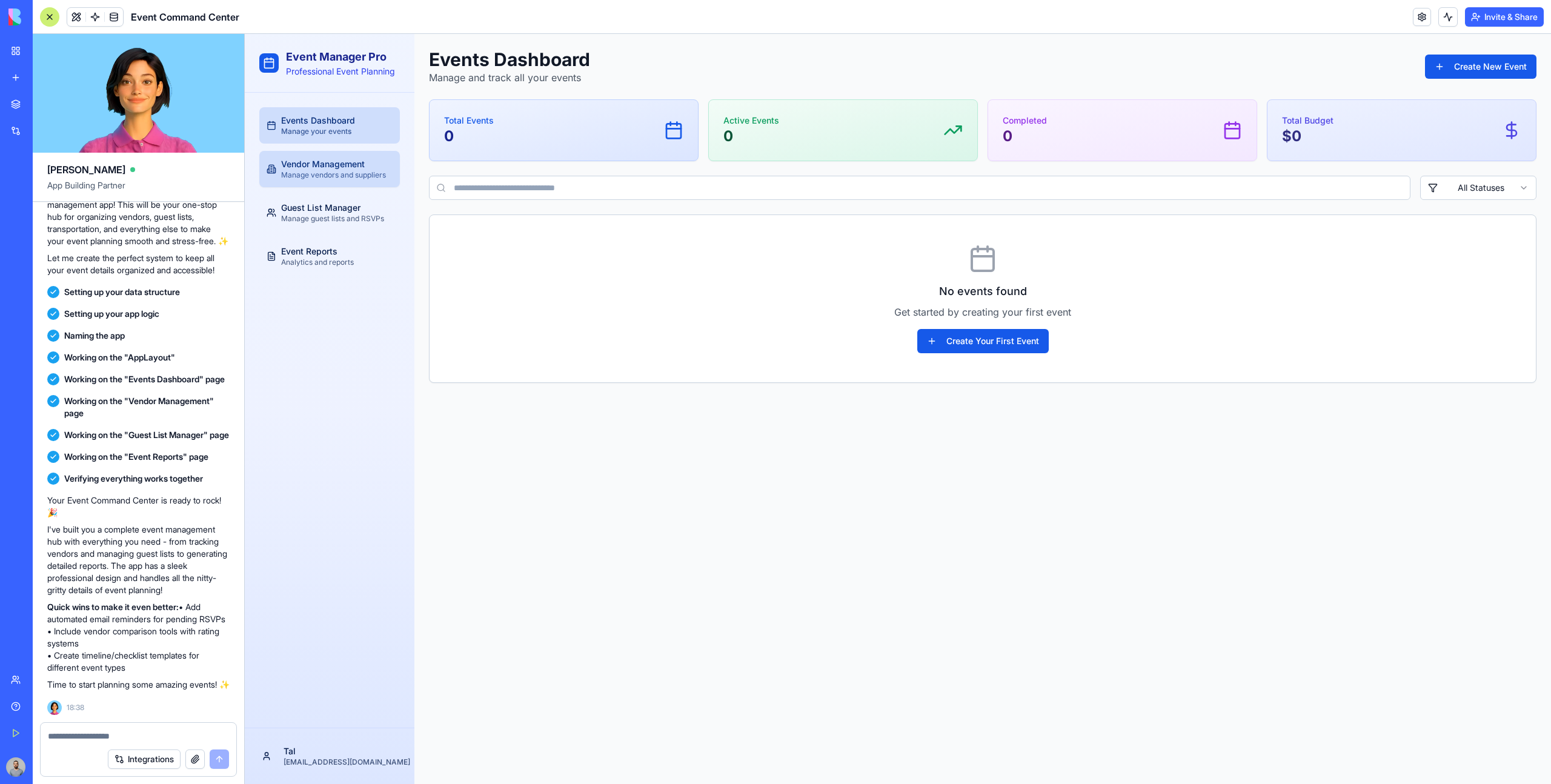
click at [313, 177] on span "Manage vendors and suppliers" at bounding box center [334, 175] width 105 height 10
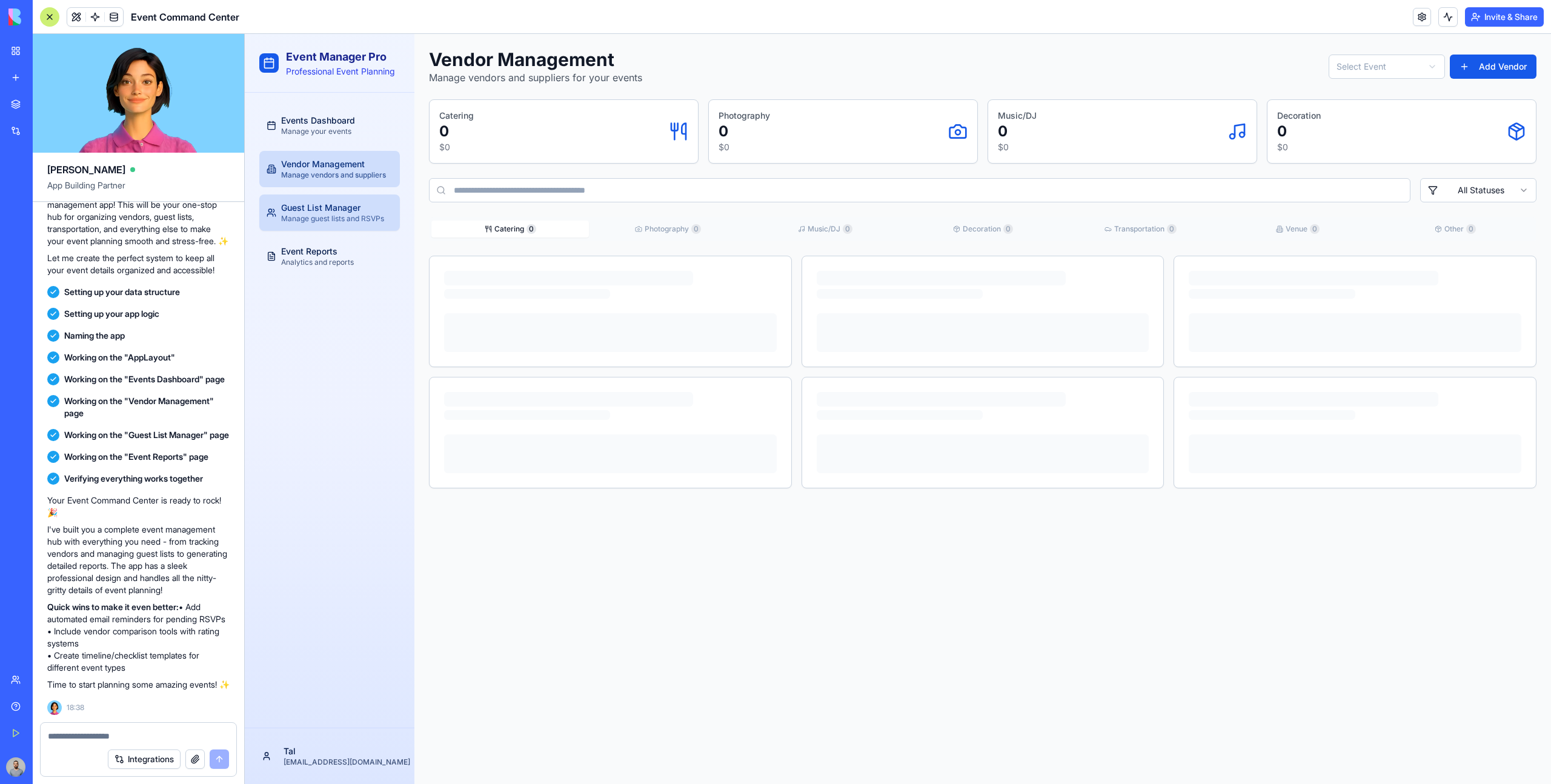
click at [325, 205] on span "Guest List Manager" at bounding box center [321, 207] width 79 height 12
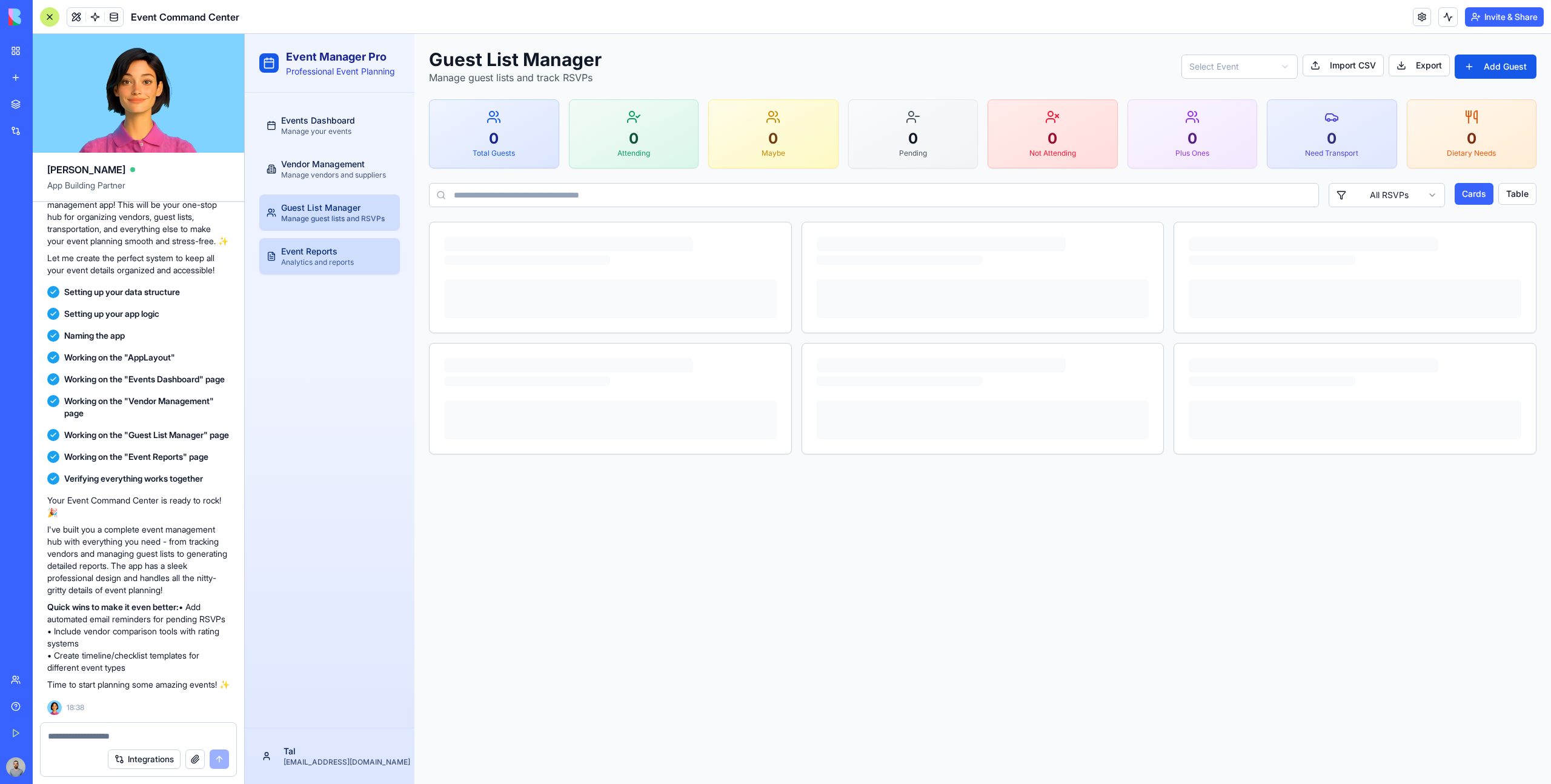
click at [332, 253] on span "Event Reports" at bounding box center [309, 251] width 56 height 12
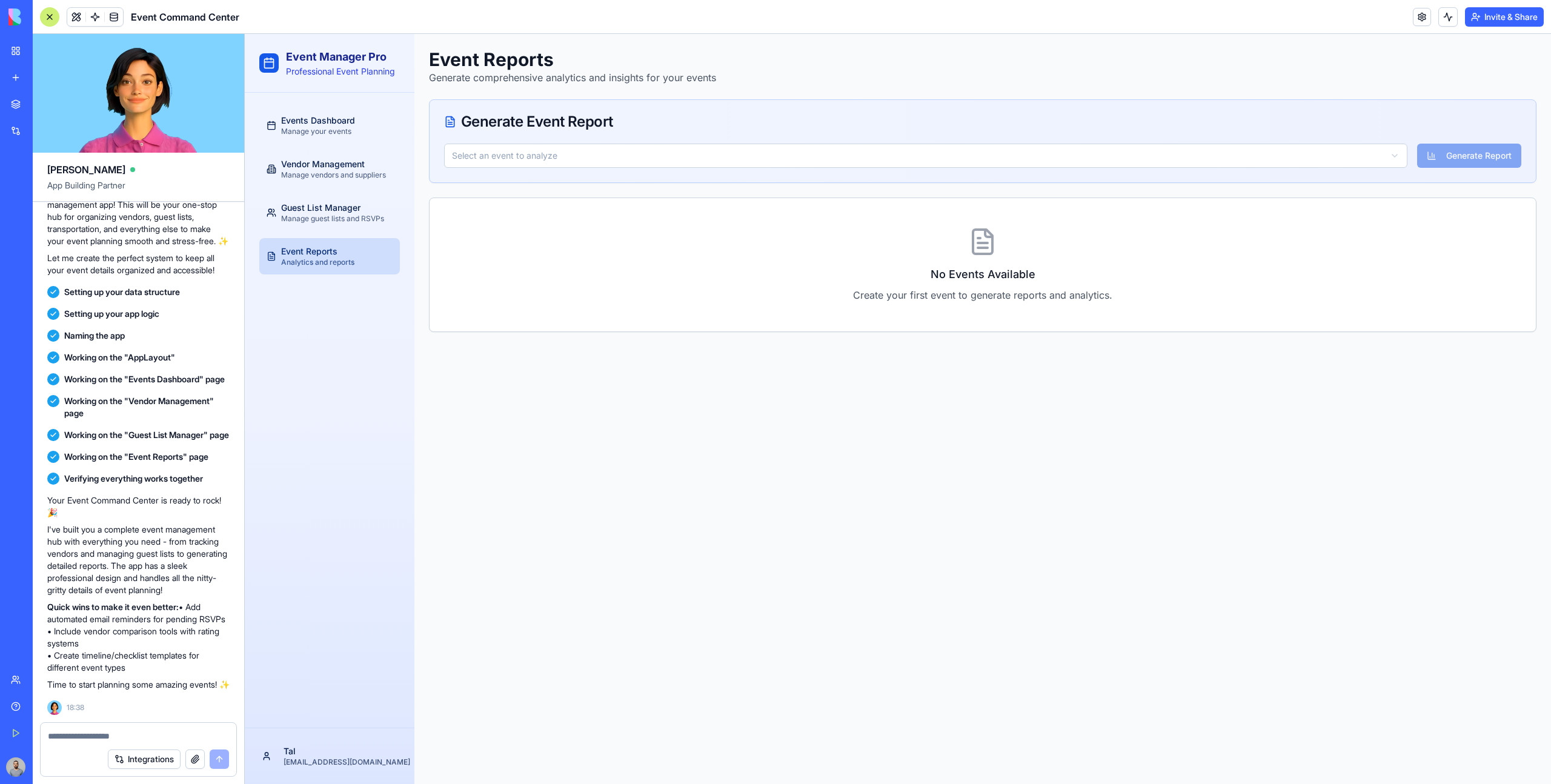
click at [449, 121] on icon at bounding box center [450, 121] width 12 height 12
click at [466, 145] on html "Event Manager Pro Professional Event Planning Events Dashboard Manage your even…" at bounding box center [898, 408] width 1306 height 750
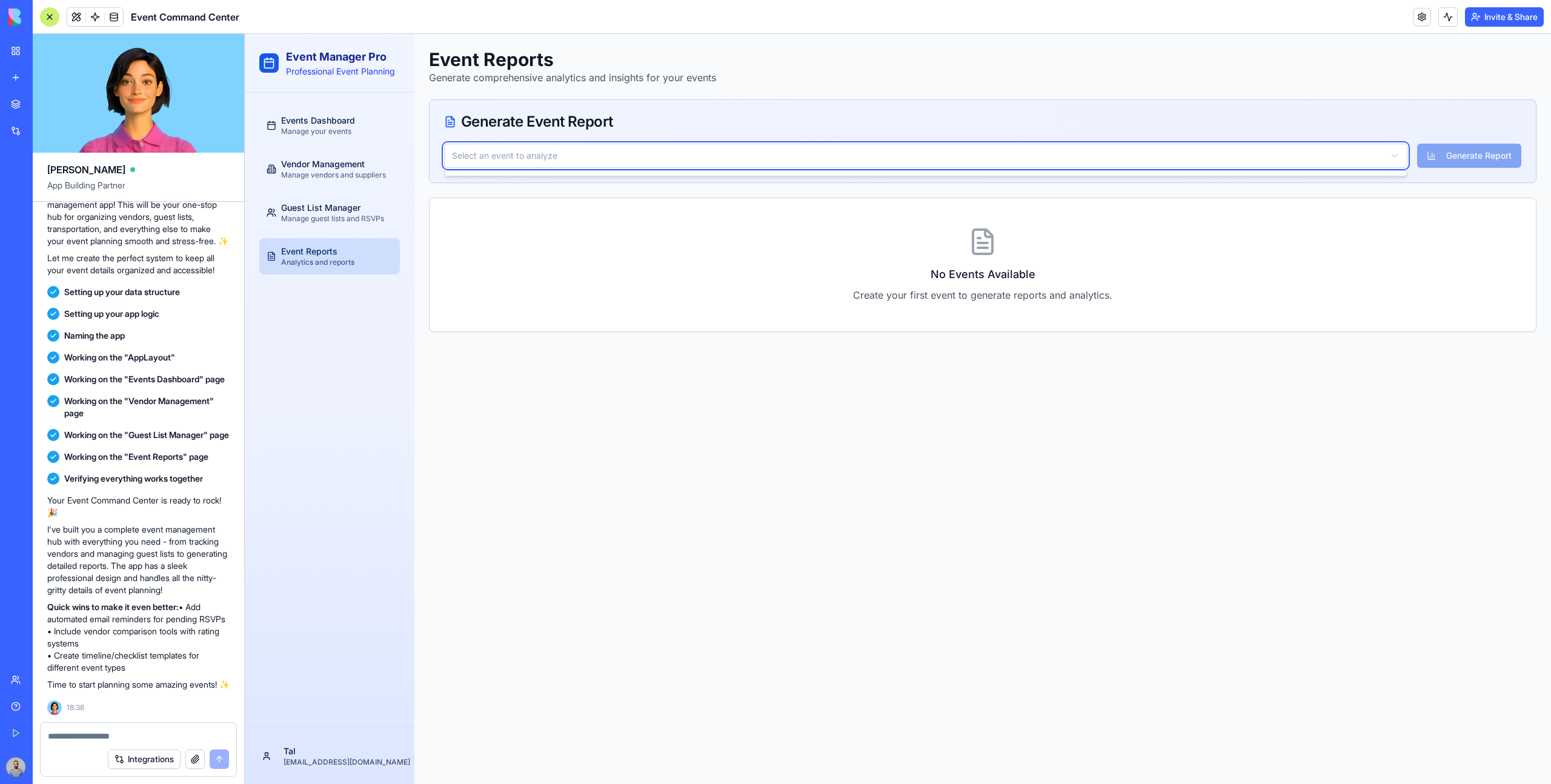
click at [373, 134] on html "Event Manager Pro Professional Event Planning Events Dashboard Manage your even…" at bounding box center [898, 408] width 1306 height 750
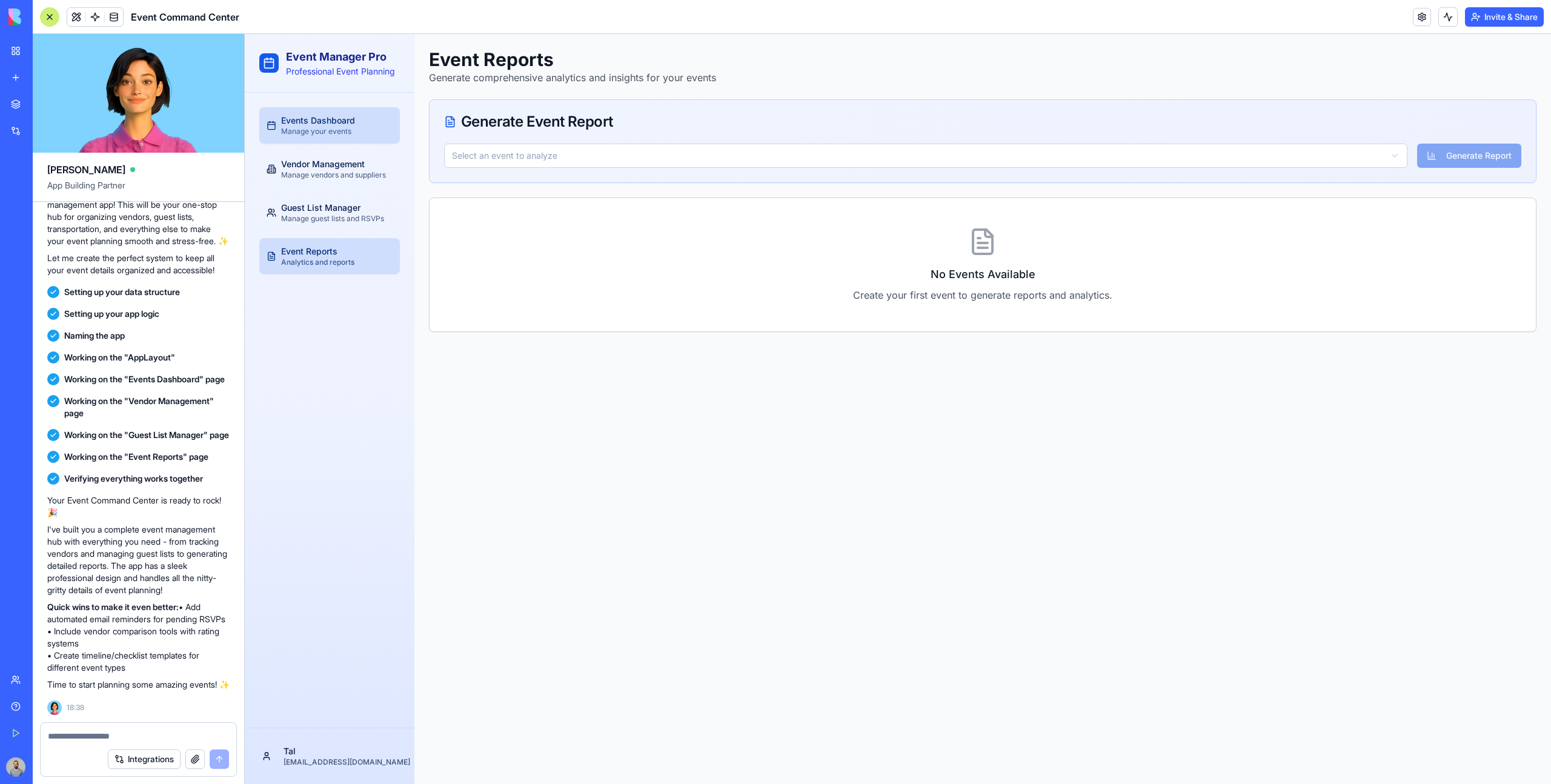
click at [345, 132] on span "Manage your events" at bounding box center [316, 131] width 70 height 10
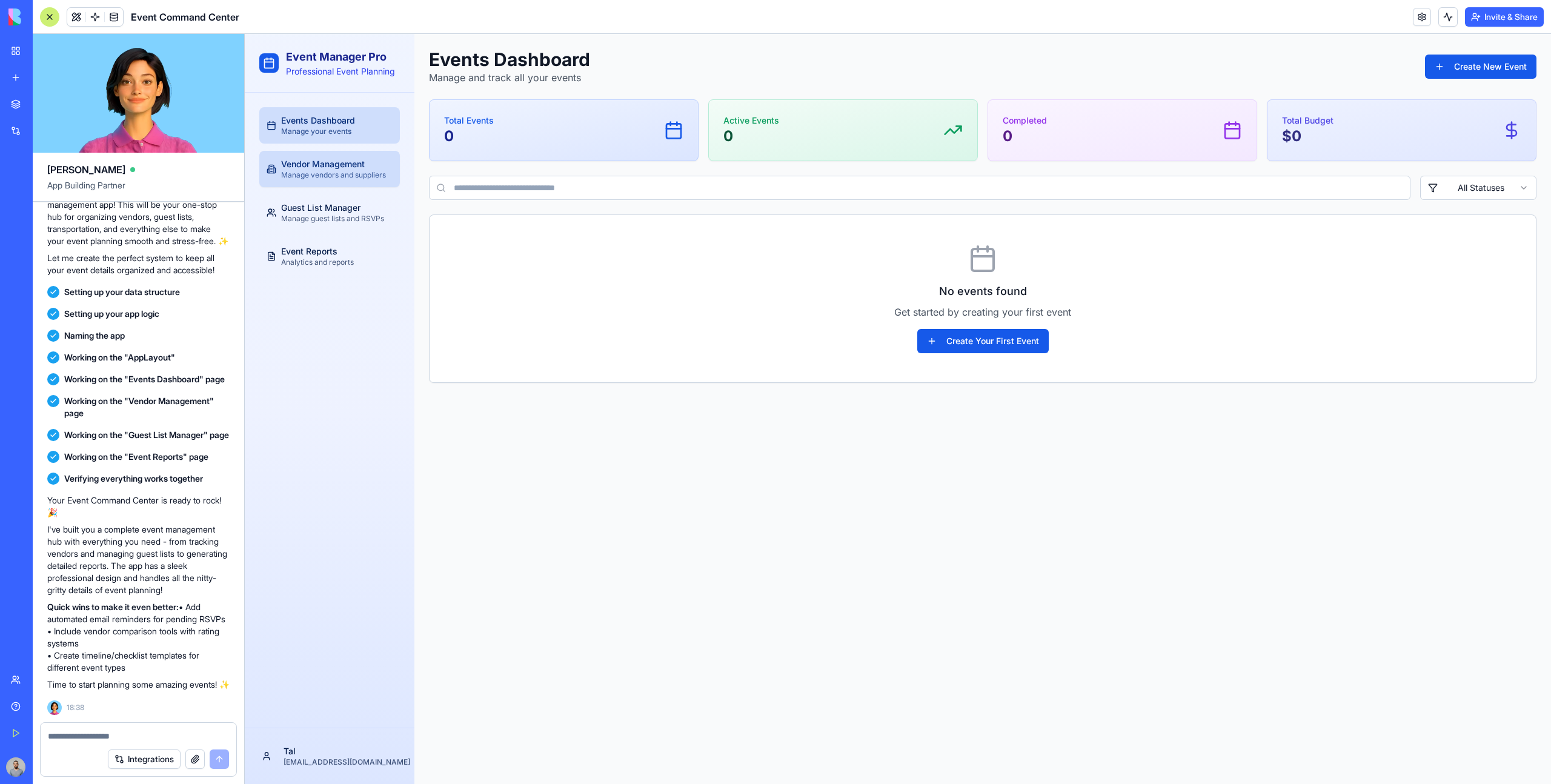
click at [345, 165] on span "Vendor Management" at bounding box center [323, 164] width 84 height 12
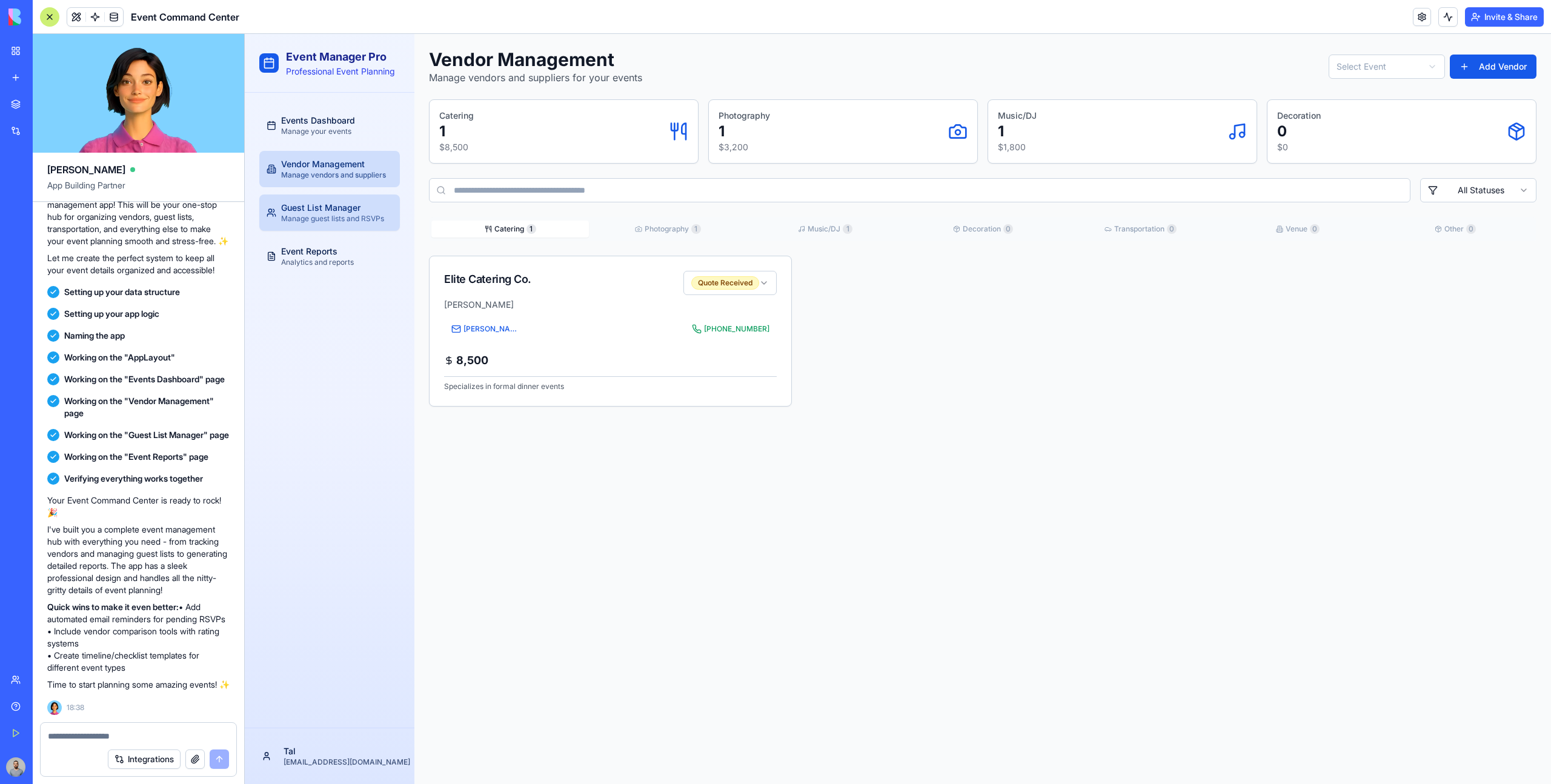
click at [344, 199] on link "Guest List Manager Manage guest lists and RSVPs" at bounding box center [329, 212] width 140 height 36
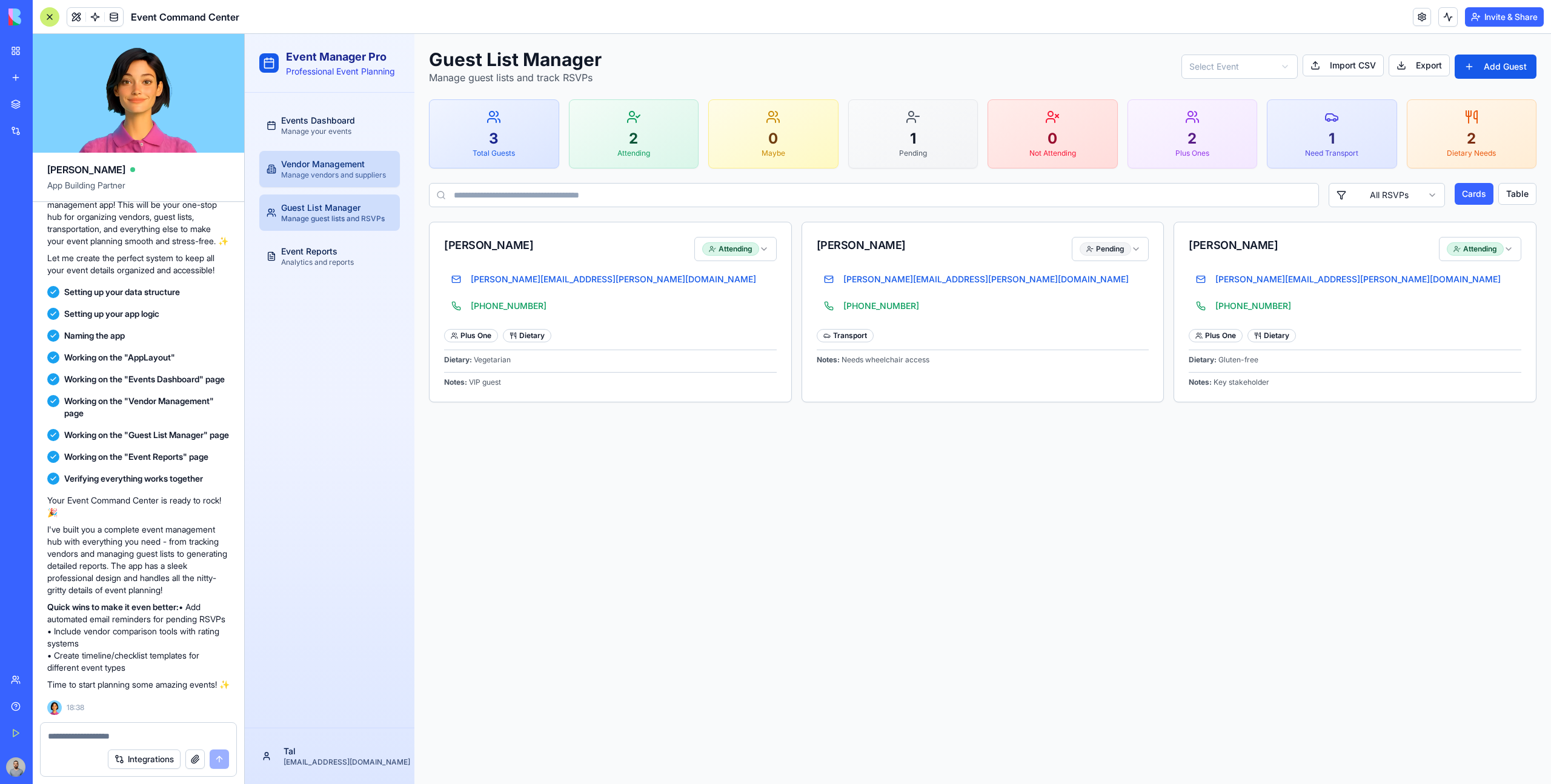
click at [356, 174] on span "Manage vendors and suppliers" at bounding box center [334, 175] width 105 height 10
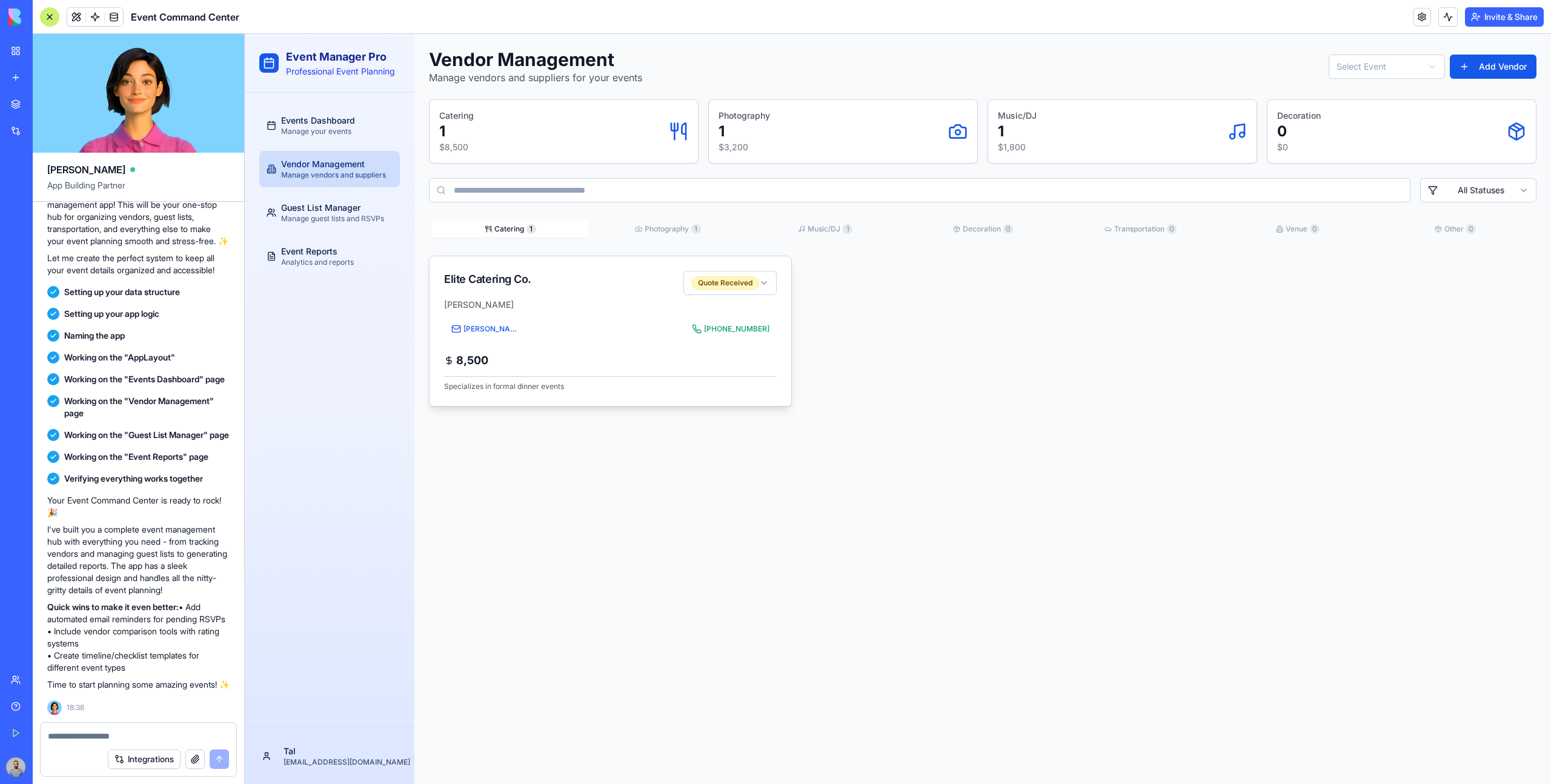
click at [766, 283] on html "Event Manager Pro Professional Event Planning Events Dashboard Manage your even…" at bounding box center [898, 408] width 1306 height 750
click at [77, 732] on textarea at bounding box center [138, 736] width 181 height 12
click at [101, 734] on textarea at bounding box center [138, 736] width 181 height 12
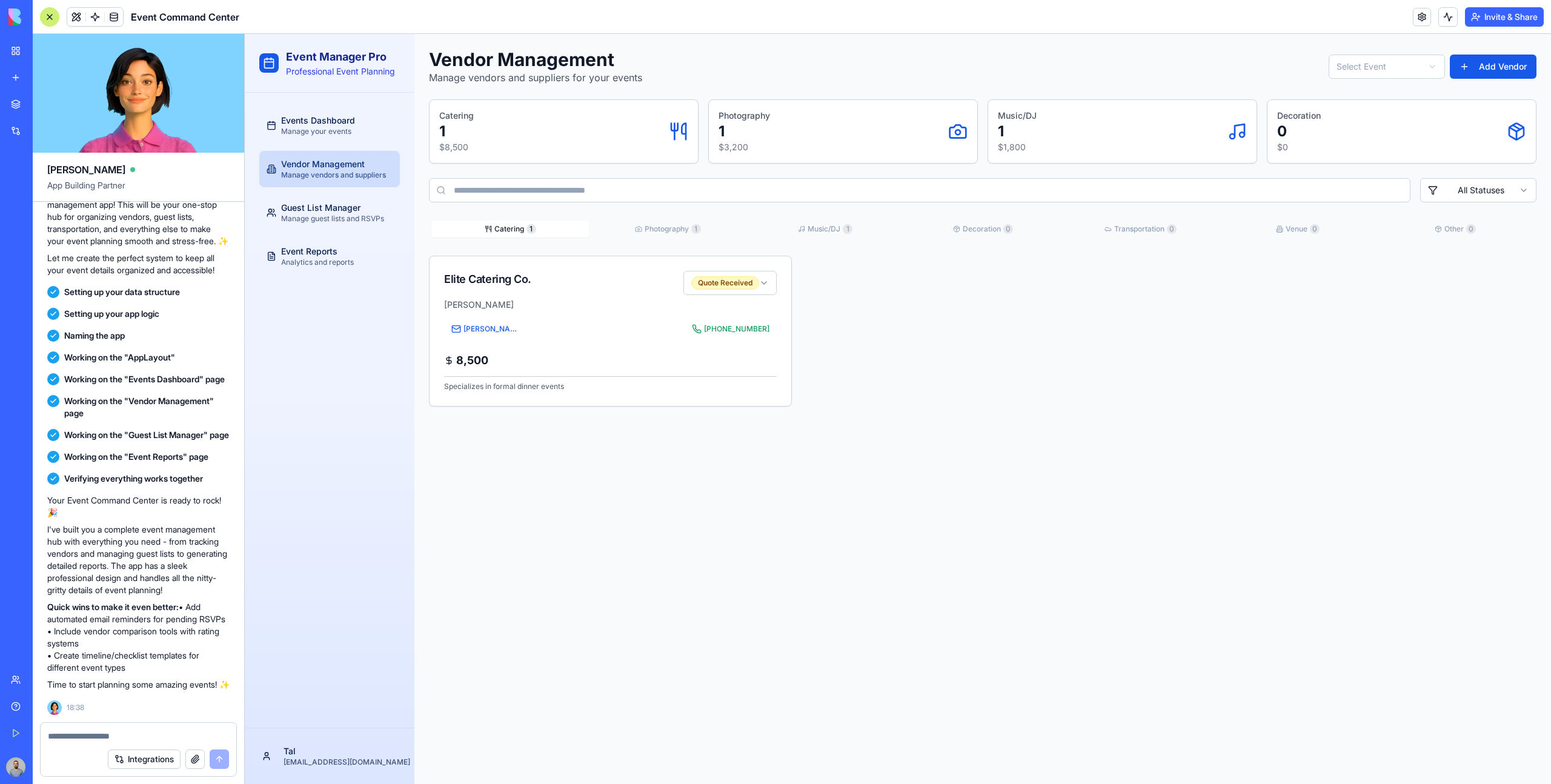
scroll to position [202, 0]
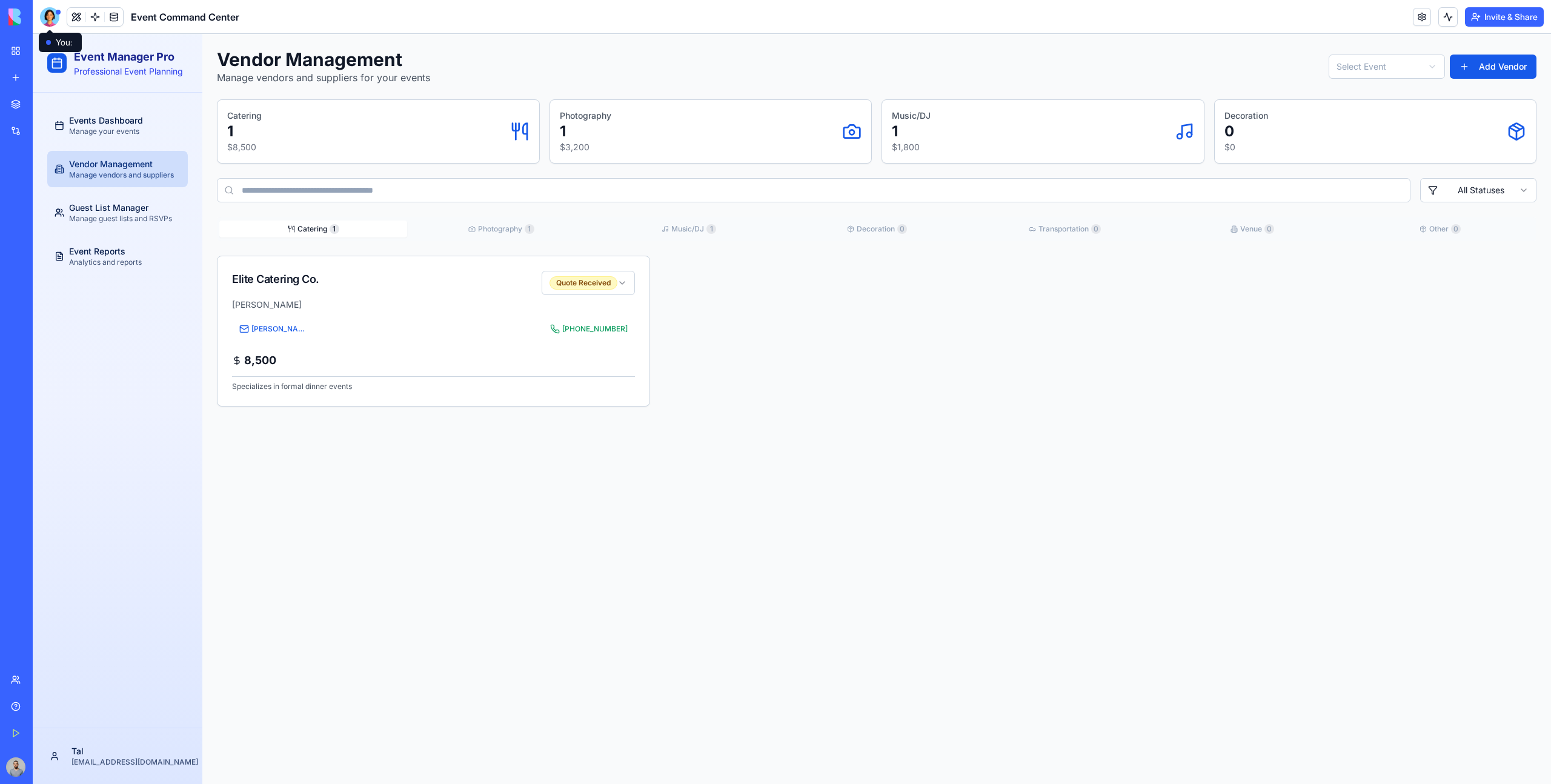
click at [56, 15] on div at bounding box center [50, 17] width 19 height 19
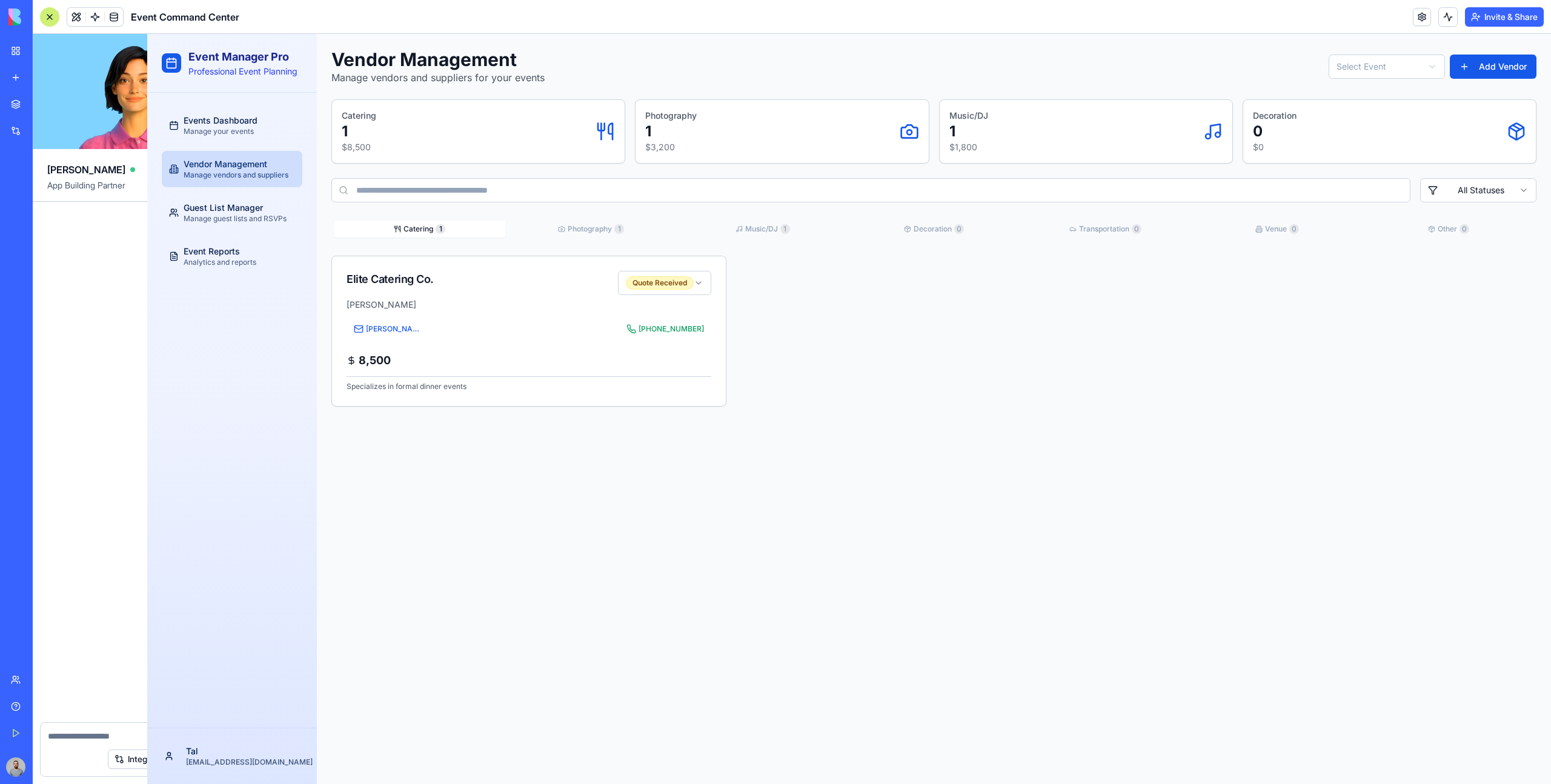
scroll to position [202, 0]
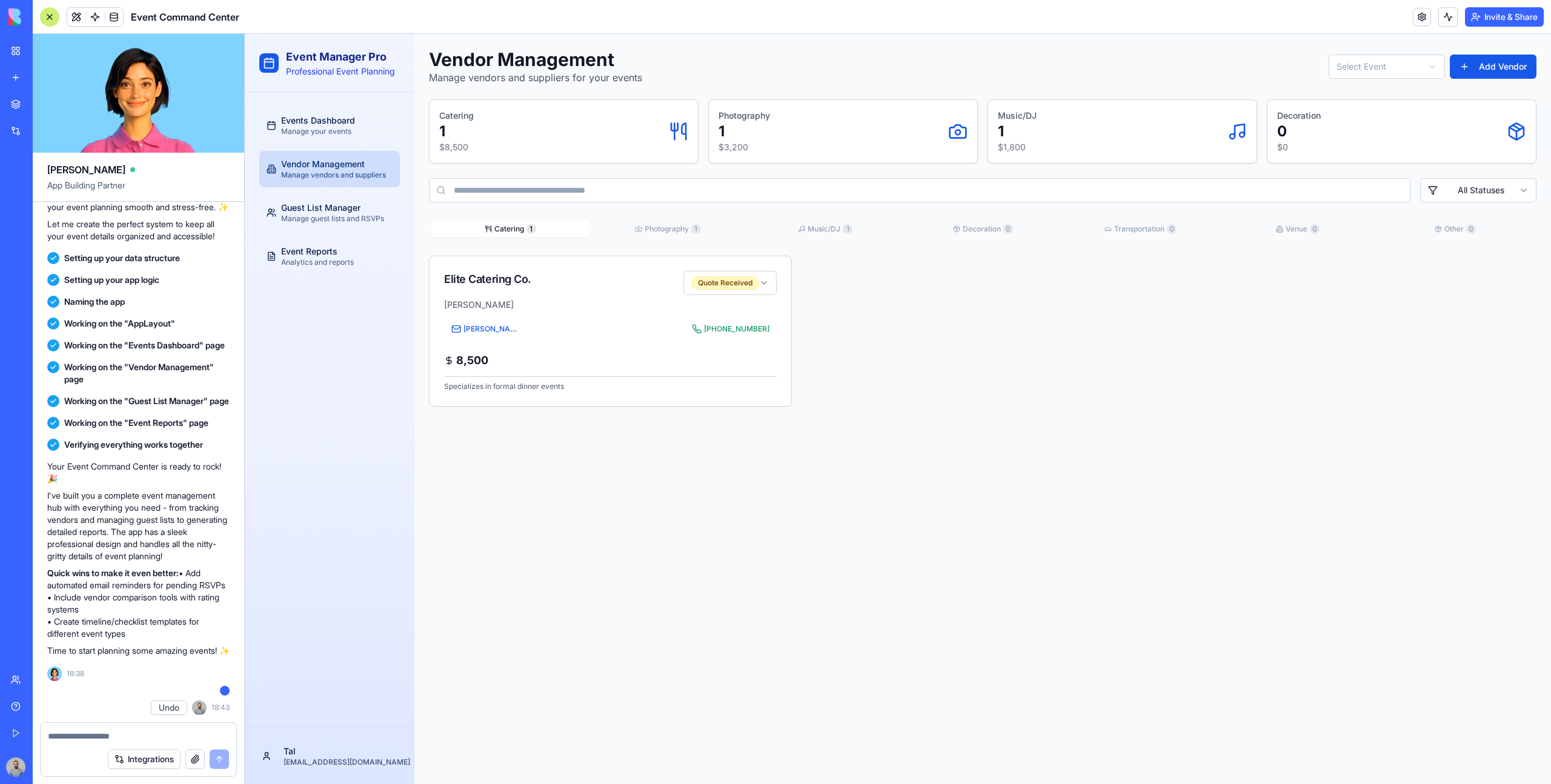
click at [132, 746] on div "Integrations" at bounding box center [138, 758] width 196 height 34
click at [132, 737] on textarea at bounding box center [138, 736] width 181 height 12
type textarea "**********"
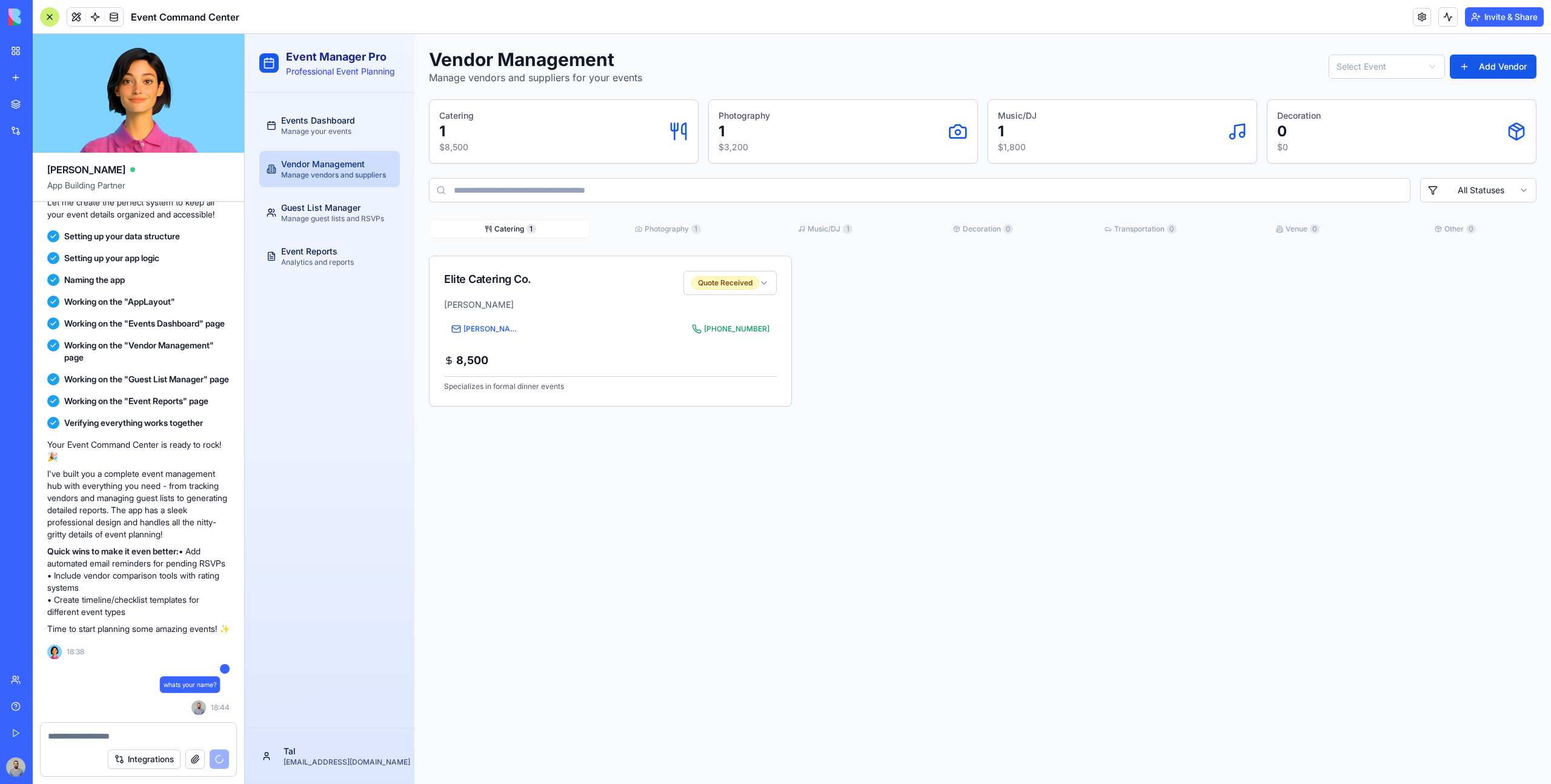
scroll to position [223, 0]
click at [96, 737] on textarea at bounding box center [138, 736] width 181 height 12
type textarea "*"
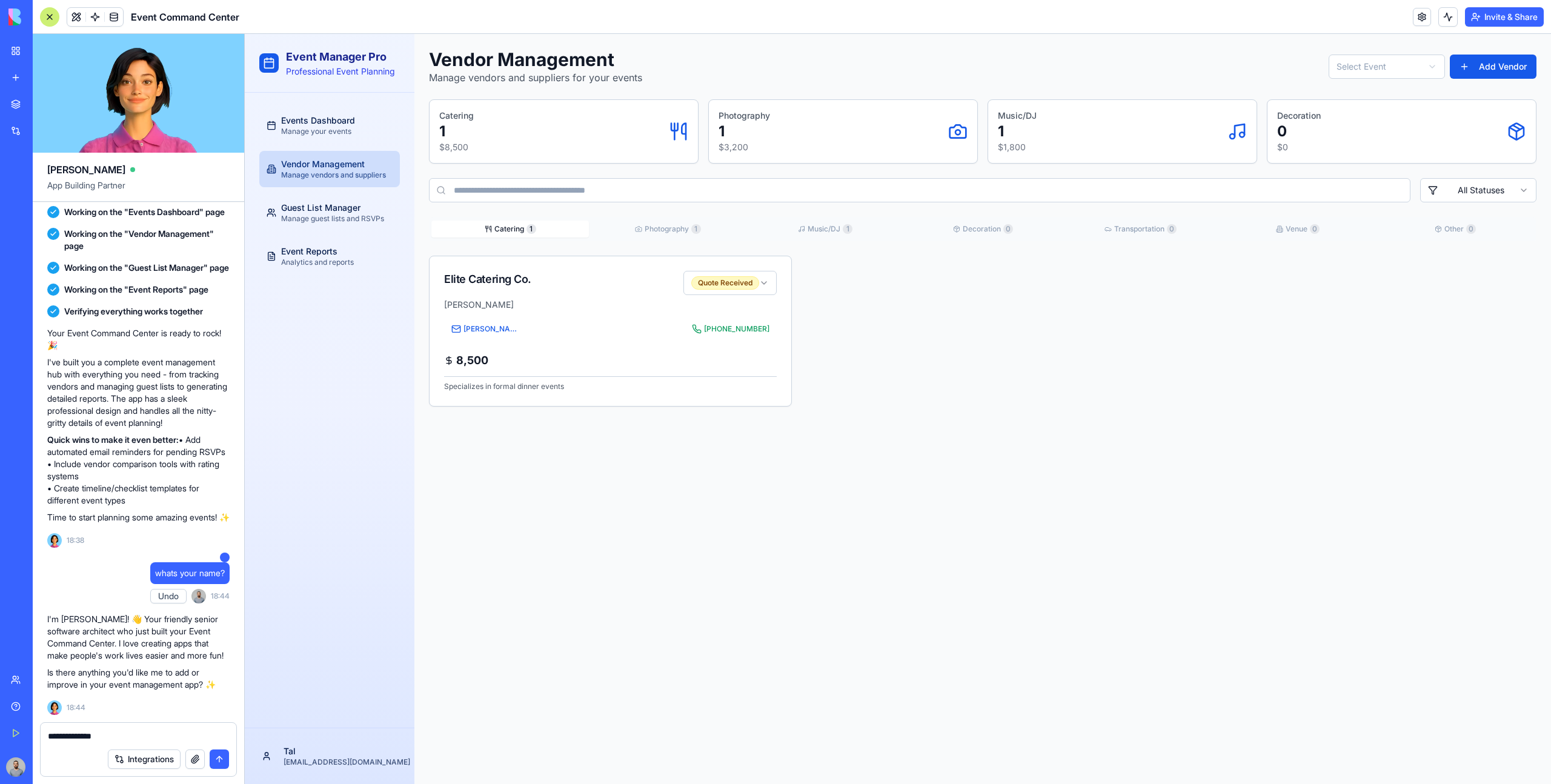
type textarea "**********"
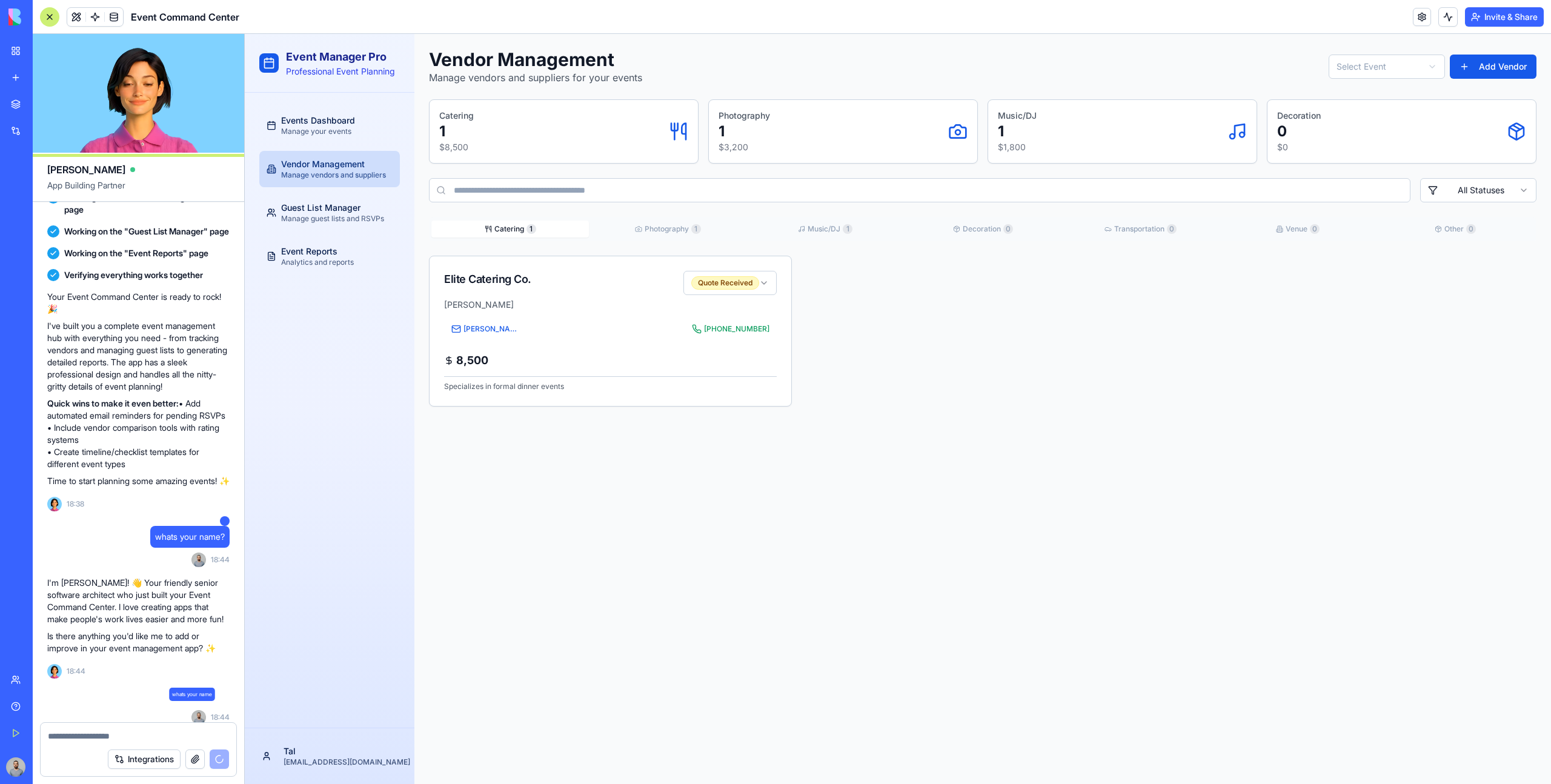
scroll to position [381, 0]
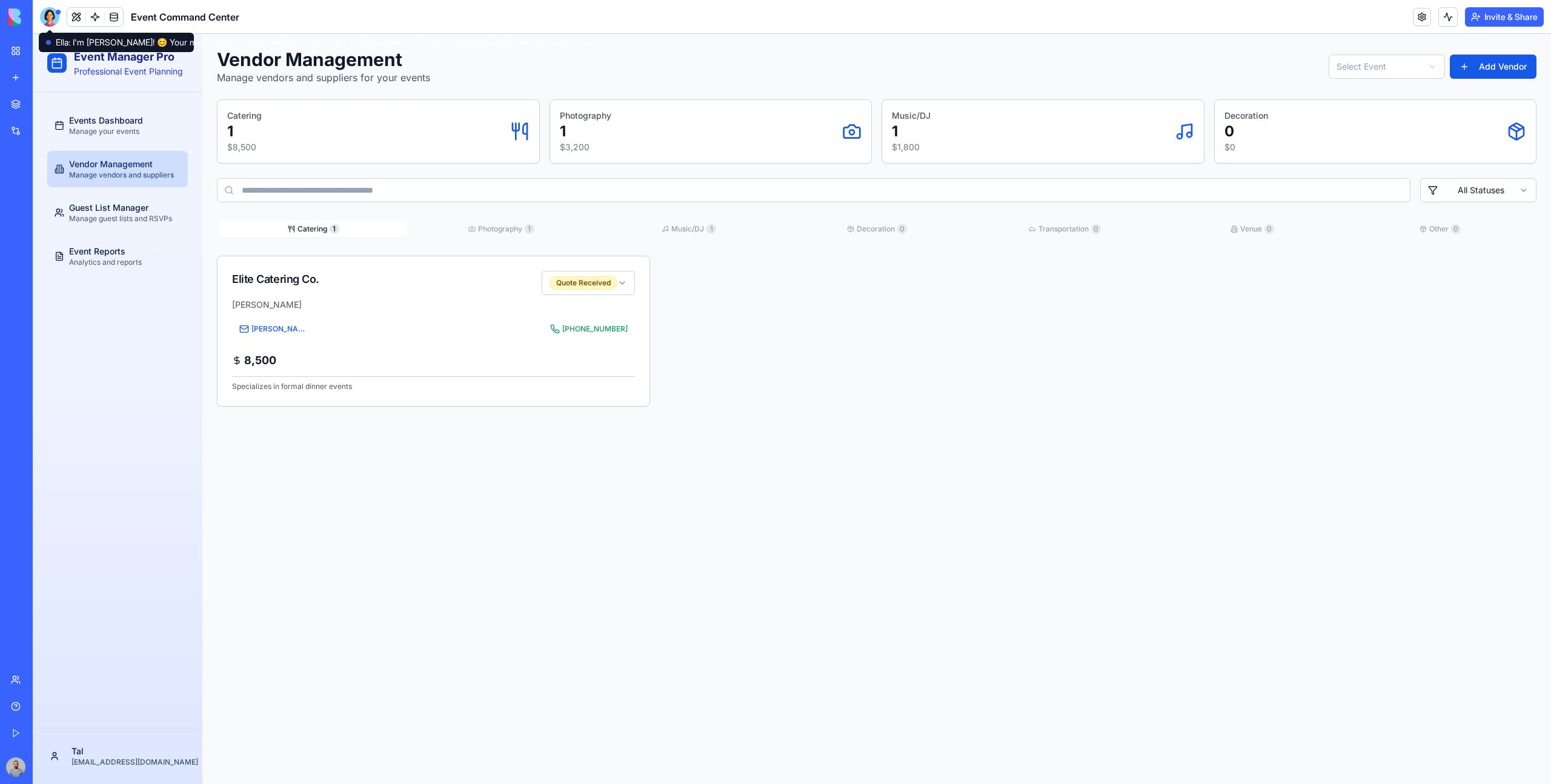
click at [56, 12] on div at bounding box center [58, 12] width 5 height 5
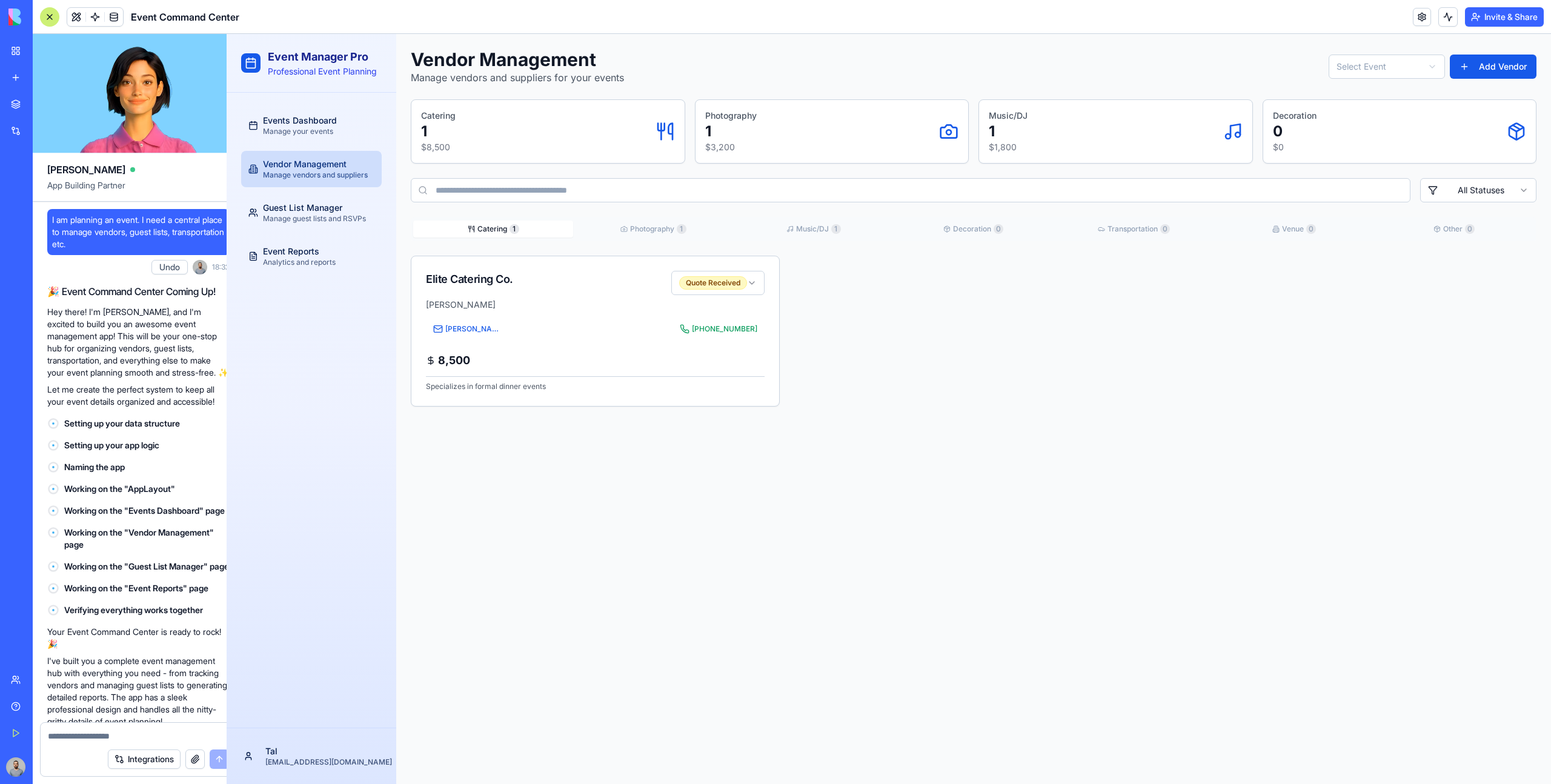
scroll to position [492, 0]
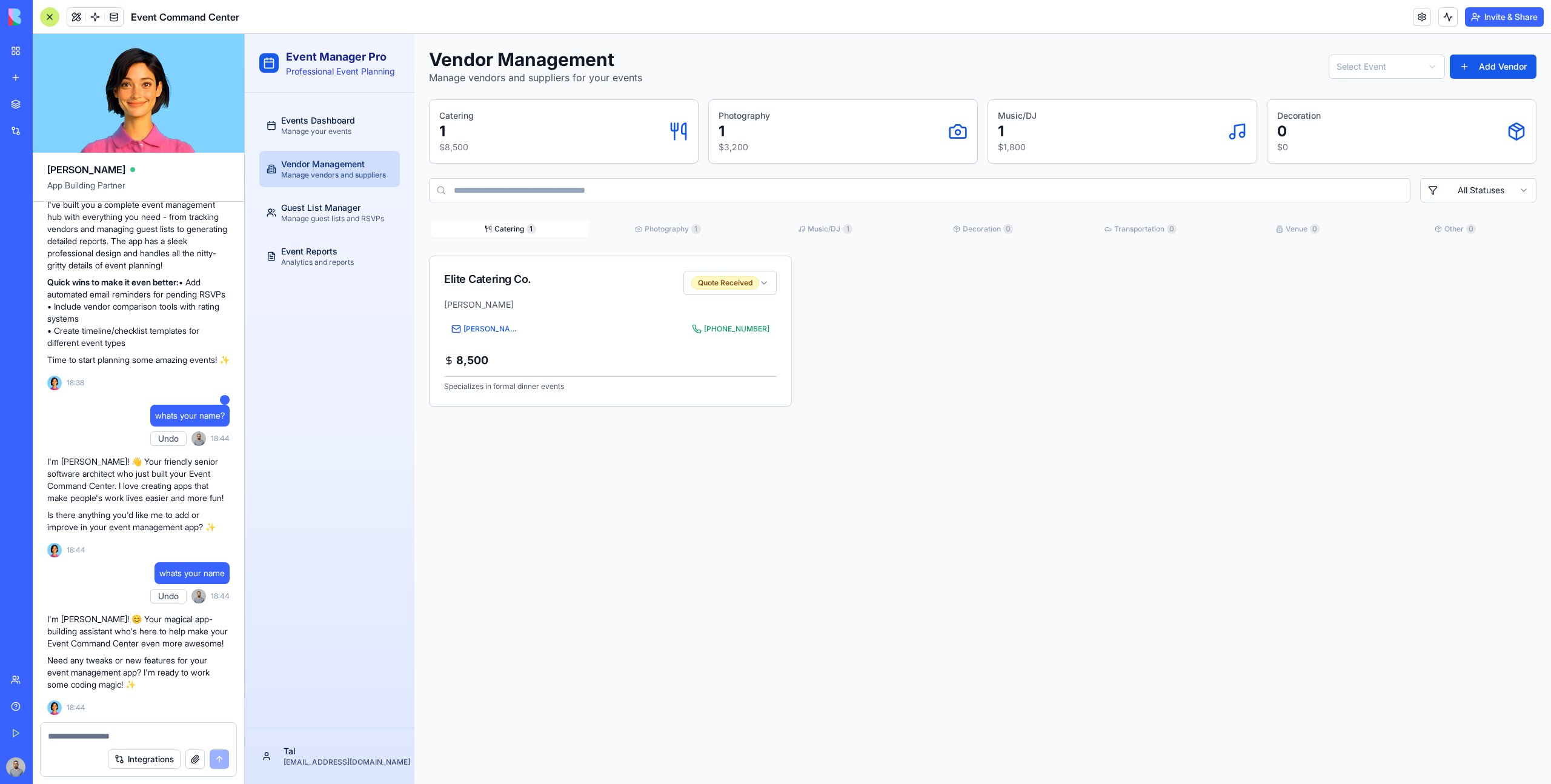
click at [171, 572] on span "whats your name" at bounding box center [192, 573] width 66 height 12
drag, startPoint x: 171, startPoint y: 572, endPoint x: 205, endPoint y: 572, distance: 34.0
click at [205, 572] on span "whats your name" at bounding box center [192, 573] width 66 height 12
click at [103, 737] on textarea at bounding box center [138, 736] width 181 height 12
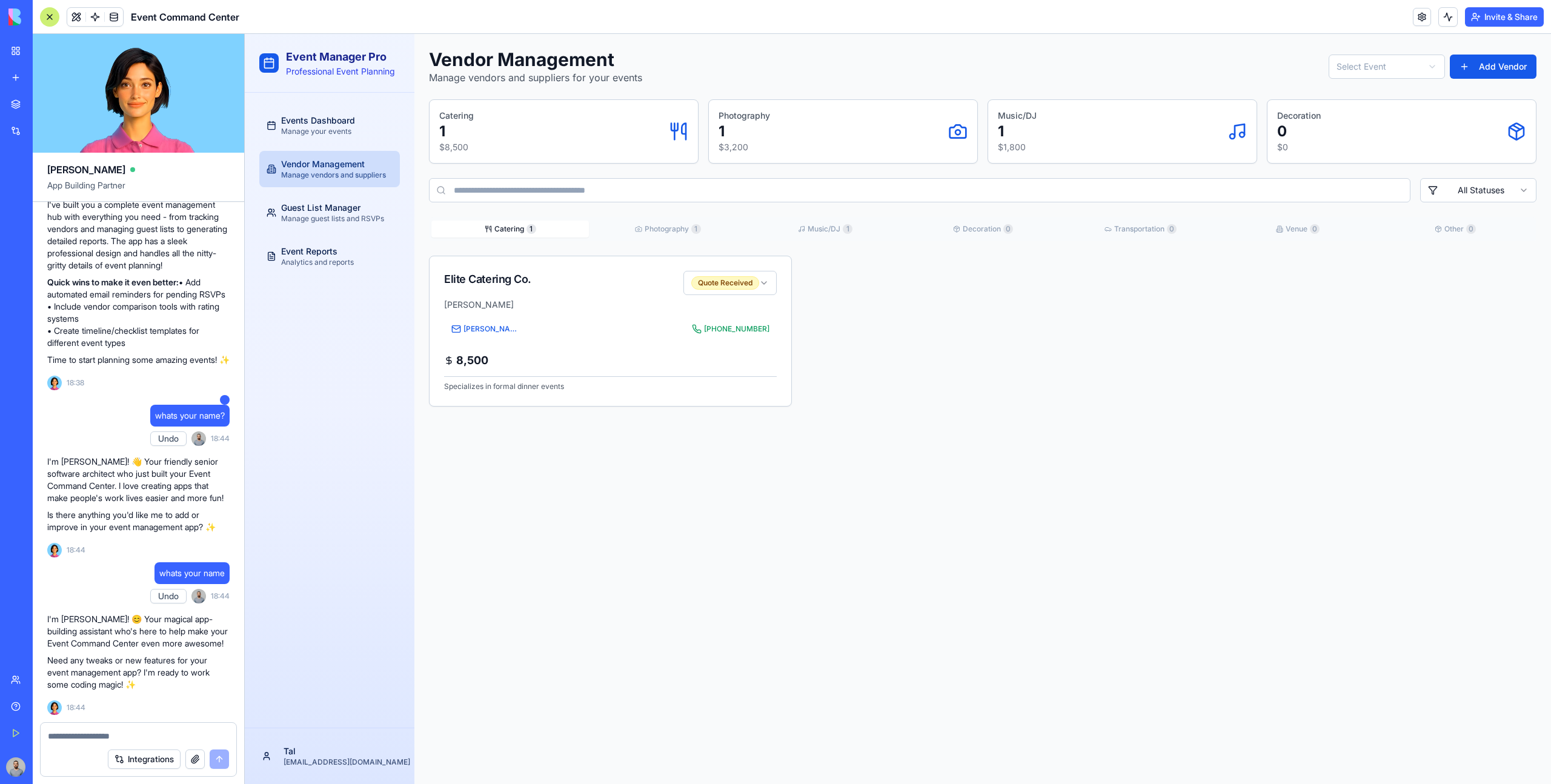
click at [103, 737] on textarea at bounding box center [138, 736] width 181 height 12
click at [953, 378] on div "Elite Catering Co. Quote Received Maria Rodriguez maria@elitecatering.com +1-55…" at bounding box center [983, 331] width 1108 height 151
click at [929, 367] on div "Elite Catering Co. Quote Received Maria Rodriguez maria@elitecatering.com +1-55…" at bounding box center [983, 331] width 1108 height 151
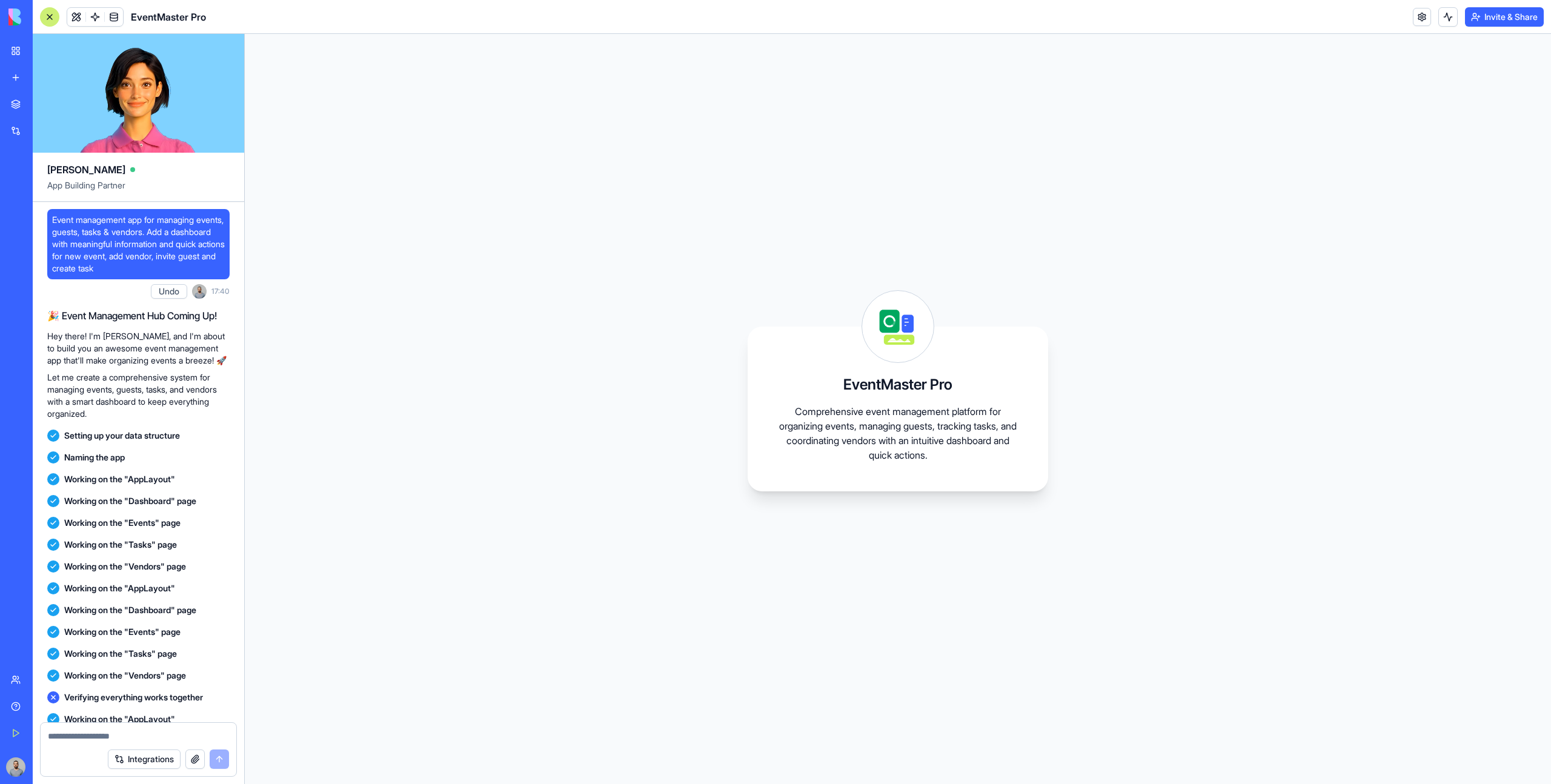
click at [1183, 226] on div "EventMaster Pro Comprehensive event management platform for organizing events, …" at bounding box center [898, 408] width 1306 height 750
